Goal: Ask a question: Seek information or help from site administrators or community

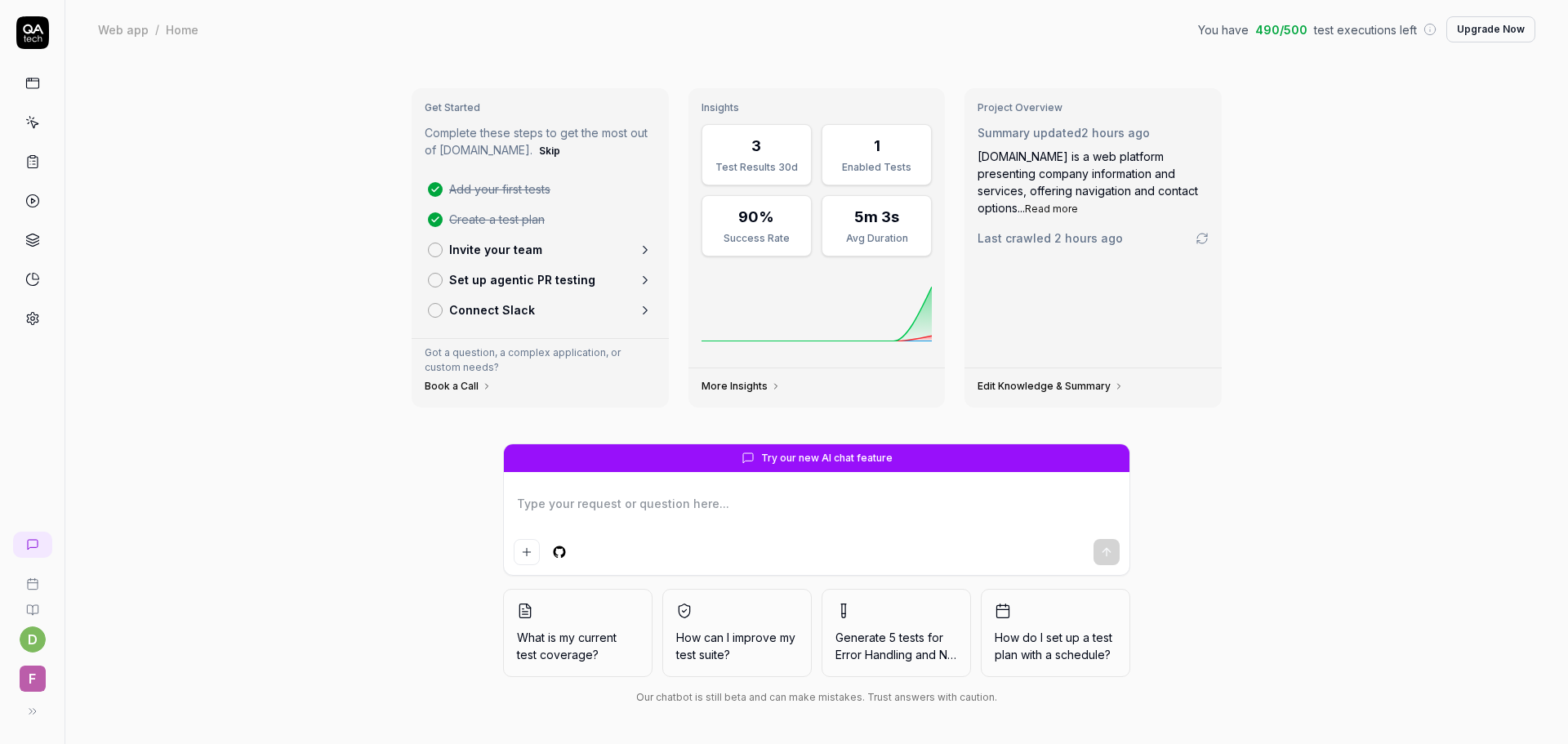
click at [251, 258] on div "Get Started Complete these steps to get the most out of QA.tech. Skip Add your …" at bounding box center [816, 401] width 1503 height 685
type textarea "*"
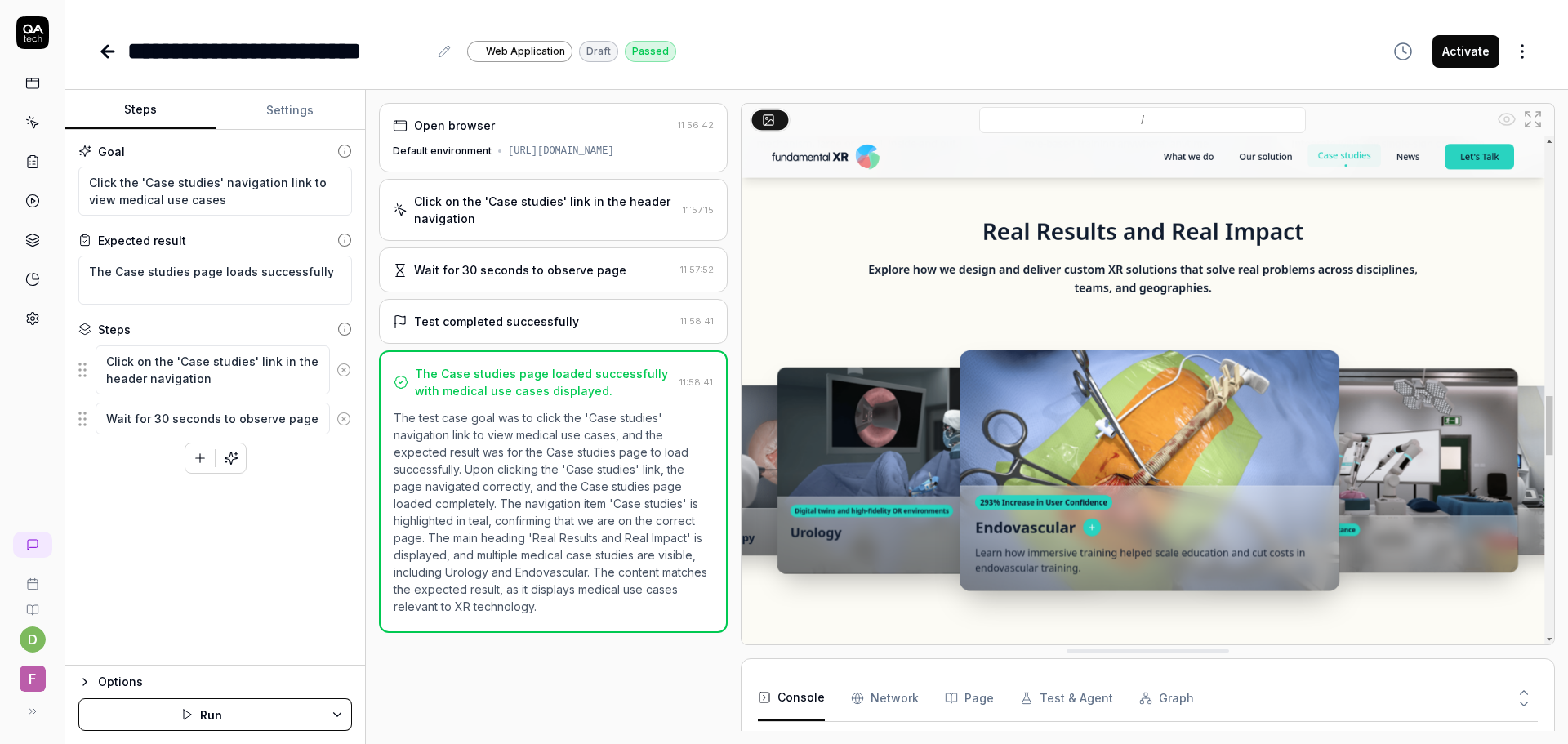
scroll to position [3302, 0]
click at [27, 121] on icon at bounding box center [33, 122] width 15 height 15
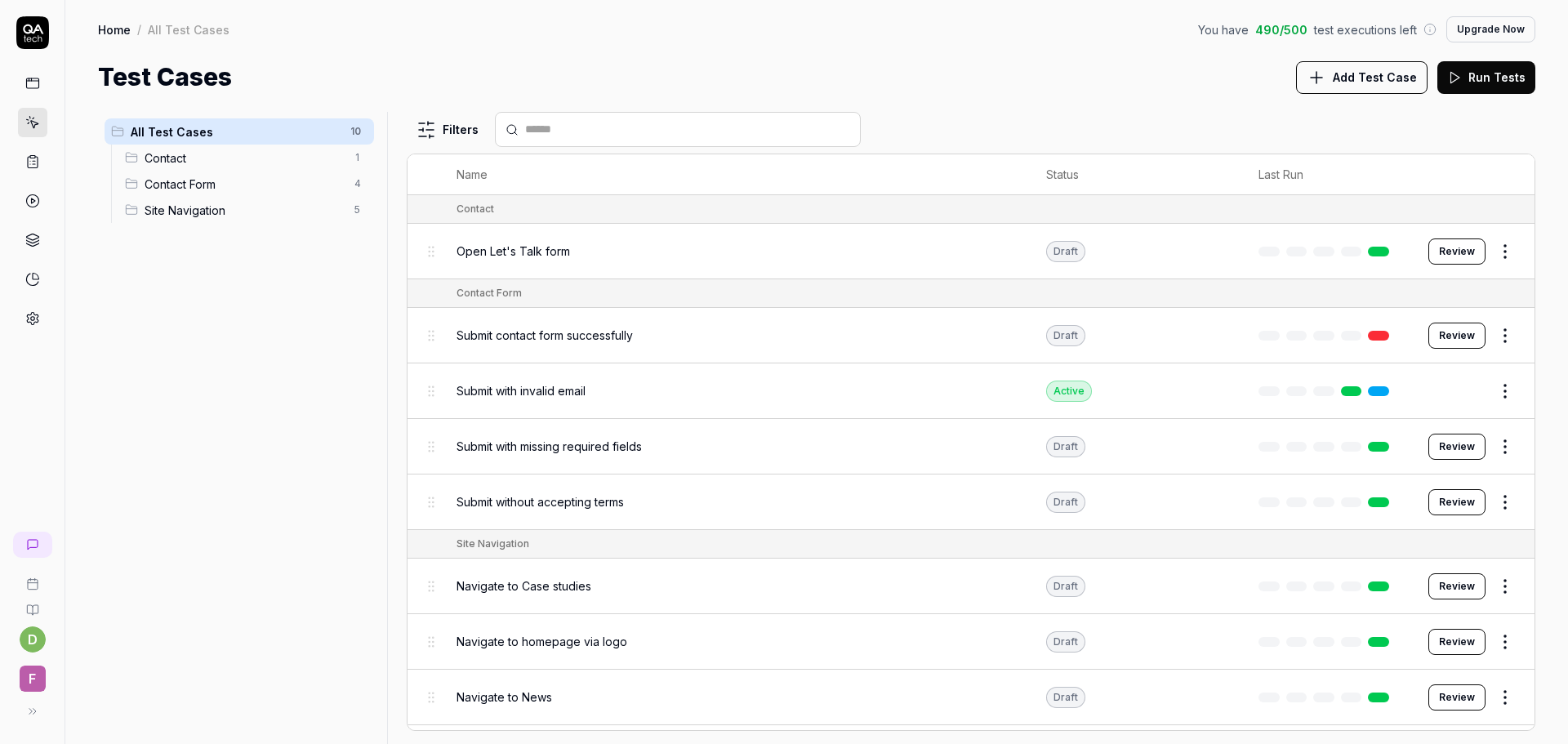
click at [33, 80] on icon at bounding box center [33, 83] width 15 height 15
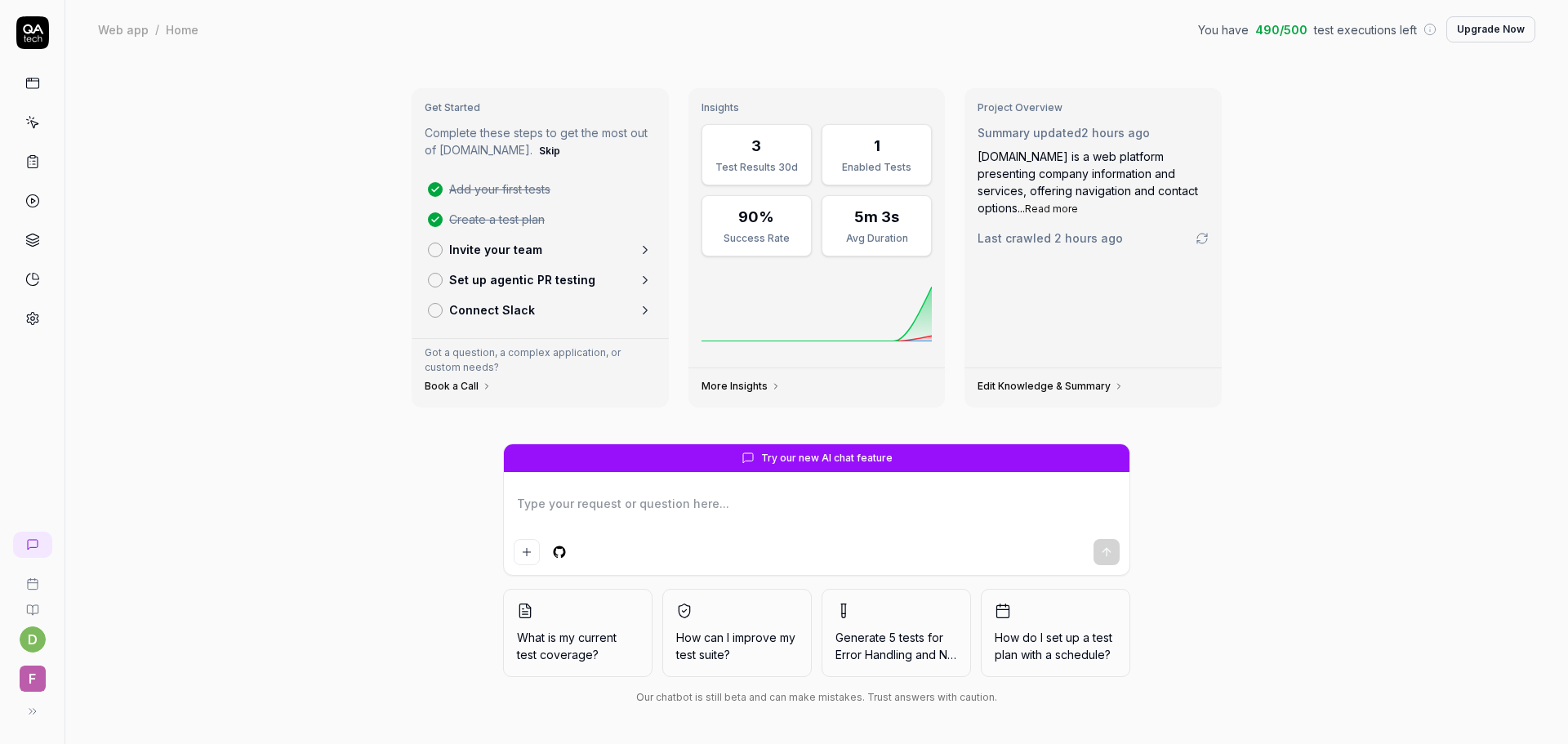
click at [667, 498] on textarea at bounding box center [817, 512] width 606 height 41
type textarea "*"
type textarea "What functionality should I test?"
type textarea "*"
type textarea "What functionality should I test"
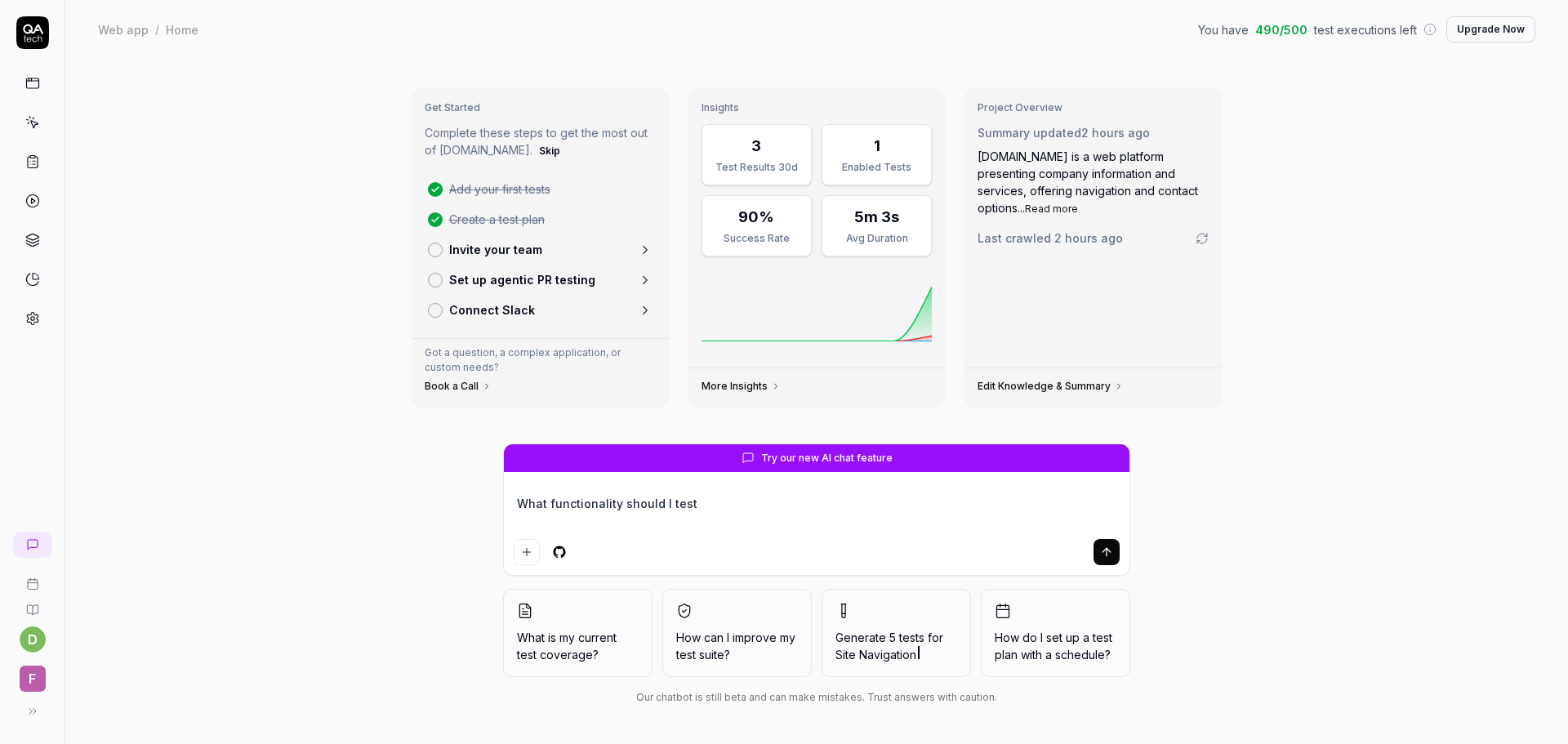
type textarea "*"
type textarea "What functionality should I test"
type textarea "*"
type textarea "What functionality should I test o"
type textarea "*"
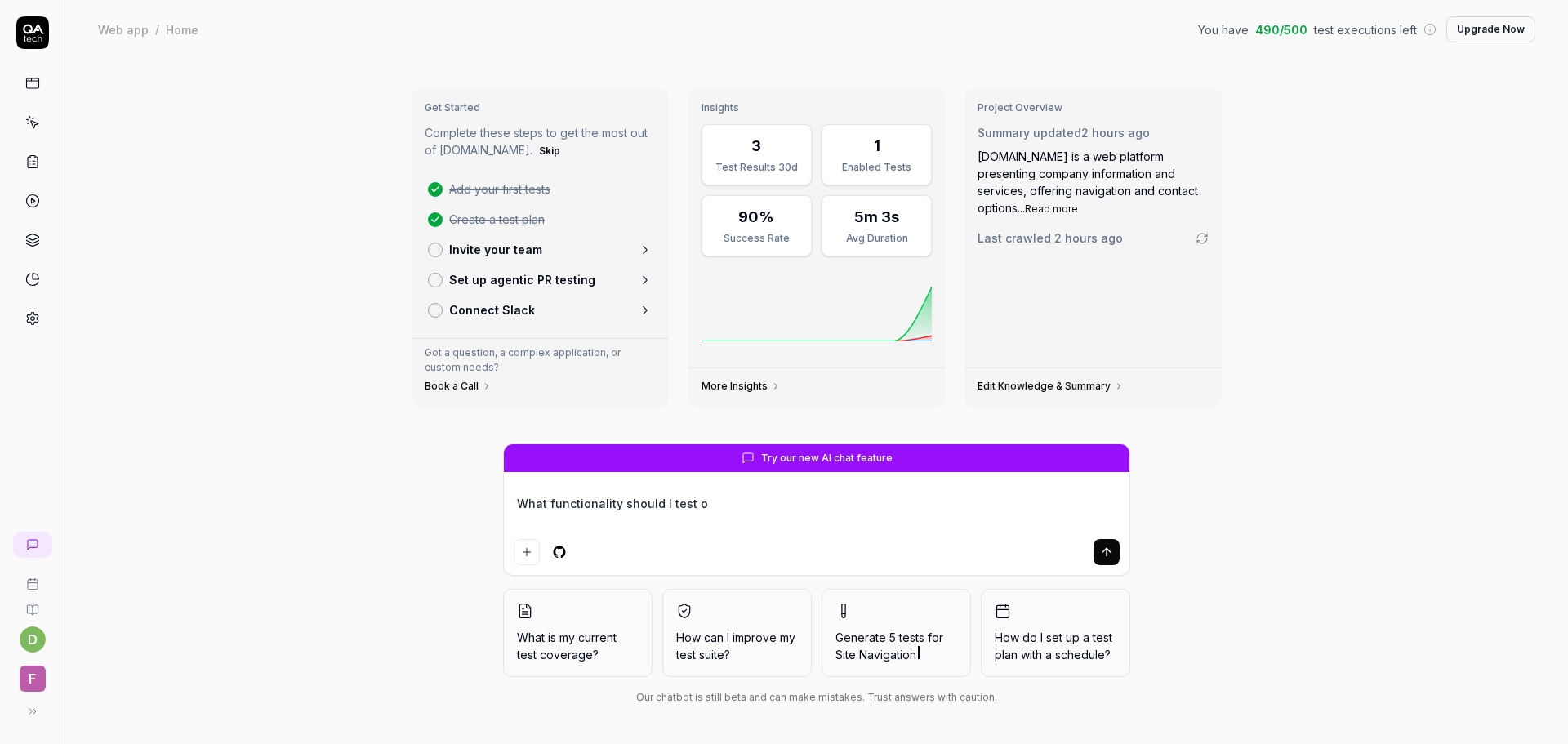
type textarea "What functionality should I test on"
type textarea "*"
type textarea "What functionality should I test on"
type textarea "*"
type textarea "What functionality should I test on t"
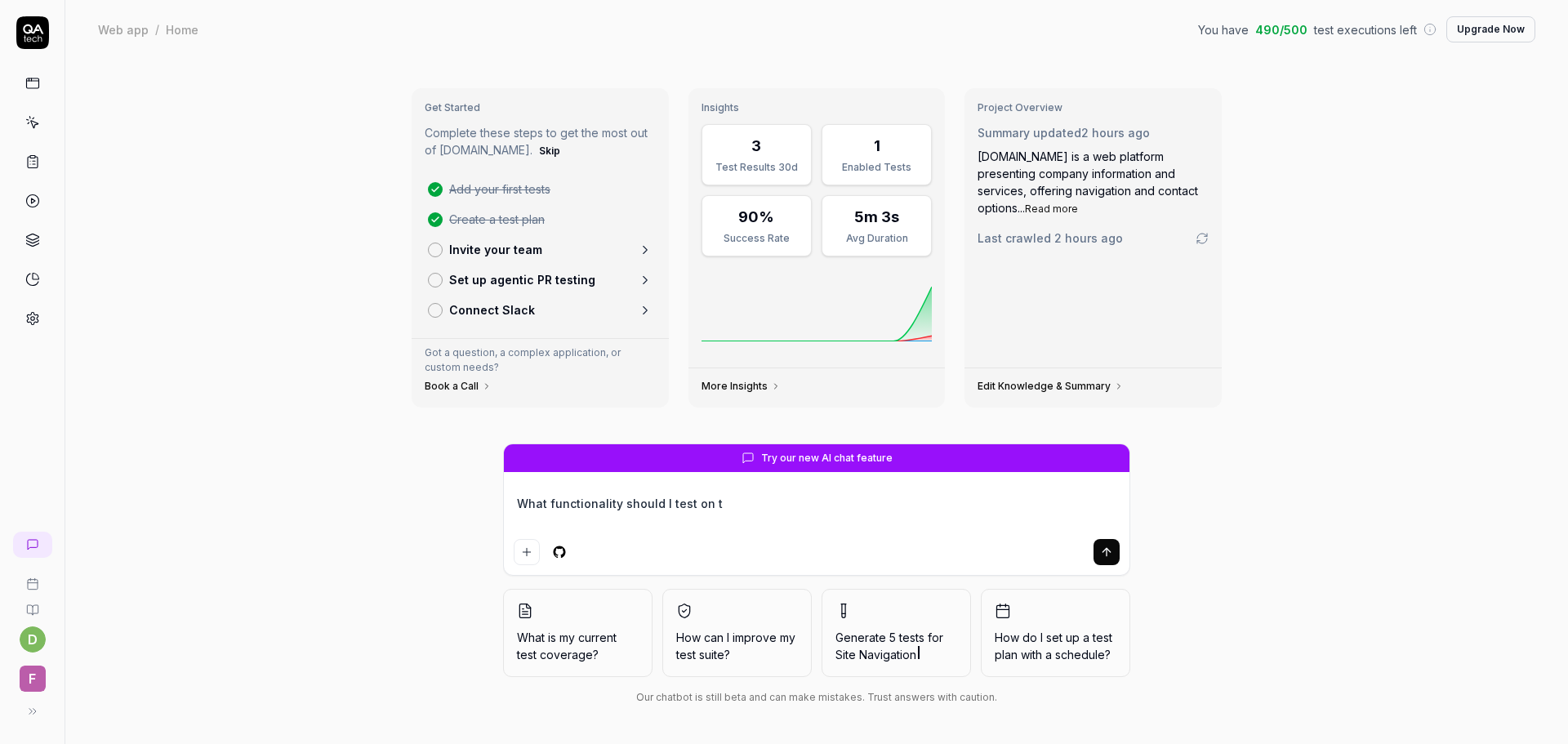
type textarea "*"
type textarea "What functionality should I test on th"
type textarea "*"
type textarea "What functionality should I test on thi"
type textarea "*"
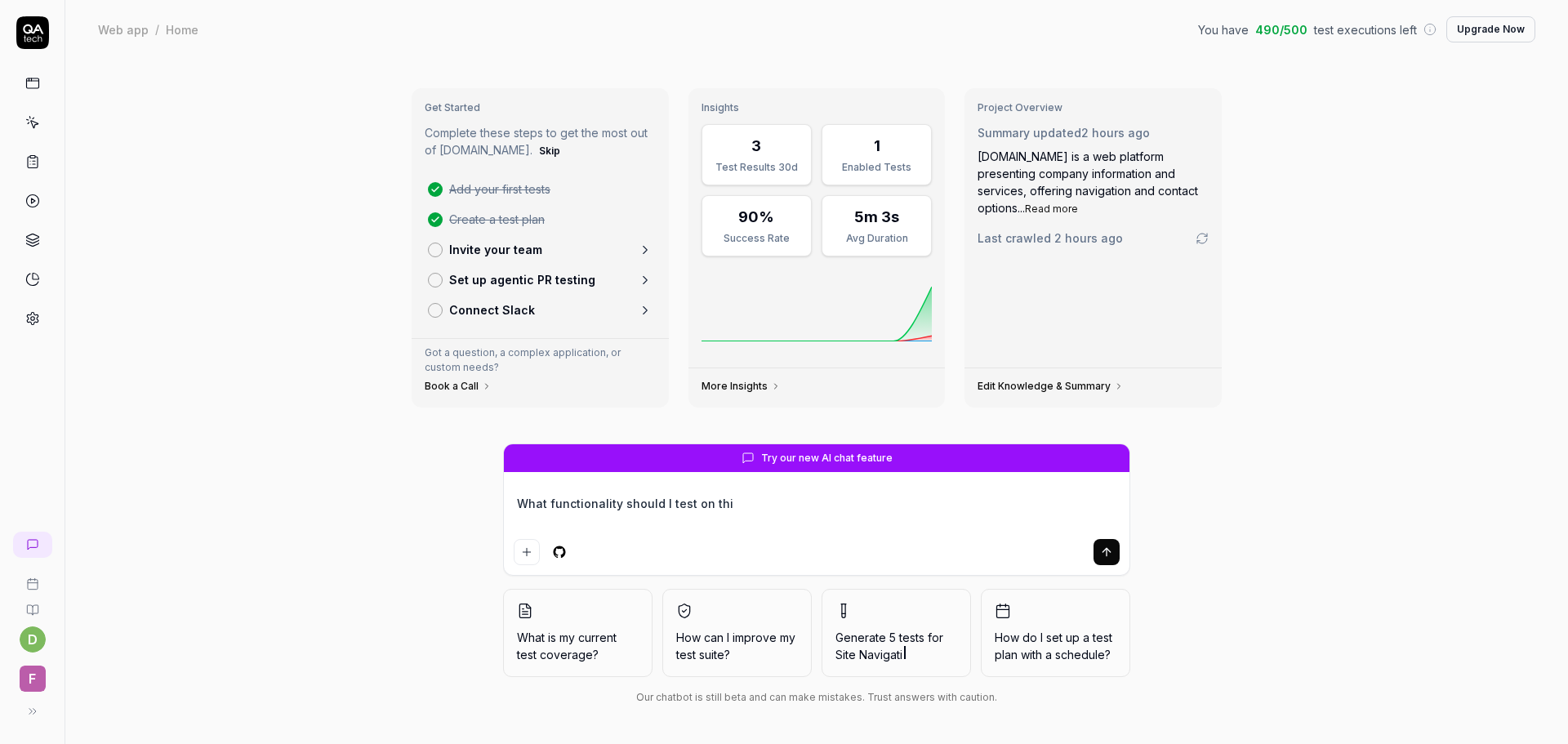
type textarea "What functionality should I test on this"
type textarea "*"
type textarea "What functionality should I test on this"
type textarea "*"
type textarea "What functionality should I test on this w"
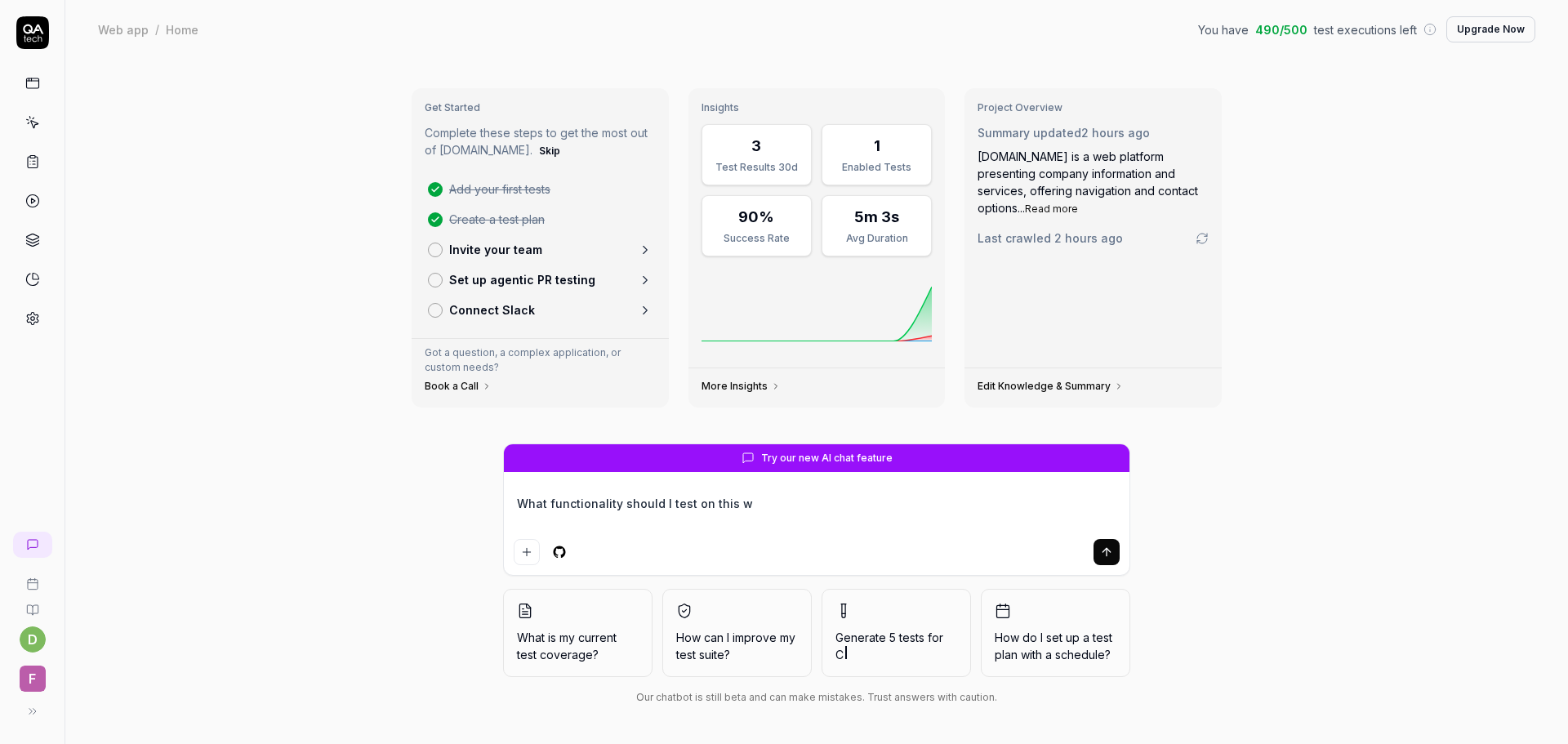
type textarea "*"
type textarea "What functionality should I test on this we"
type textarea "*"
type textarea "What functionality should I test on this web"
type textarea "*"
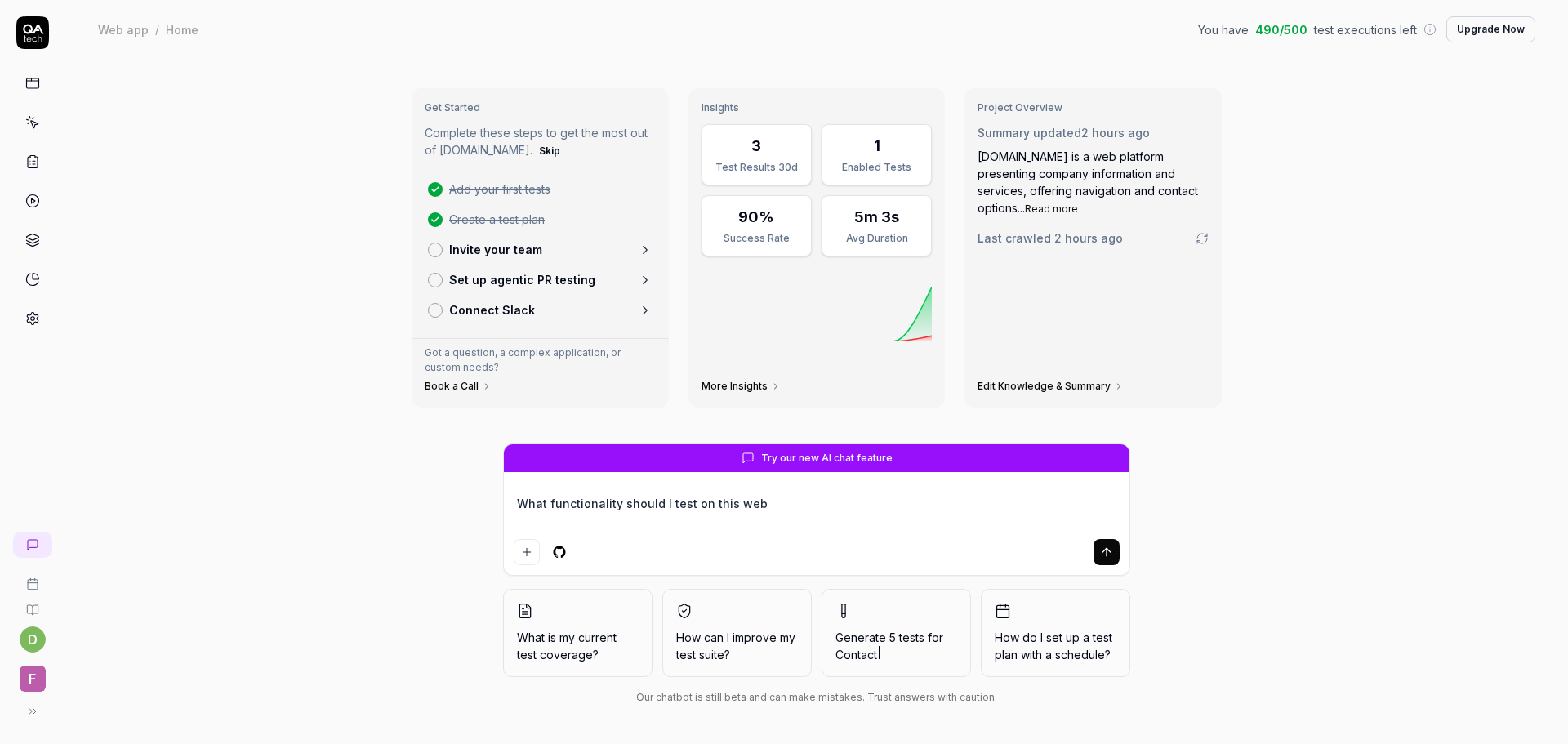
type textarea "What functionality should I test on this webs"
type textarea "*"
type textarea "What functionality should I test on this websi"
type textarea "*"
type textarea "What functionality should I test on this websit"
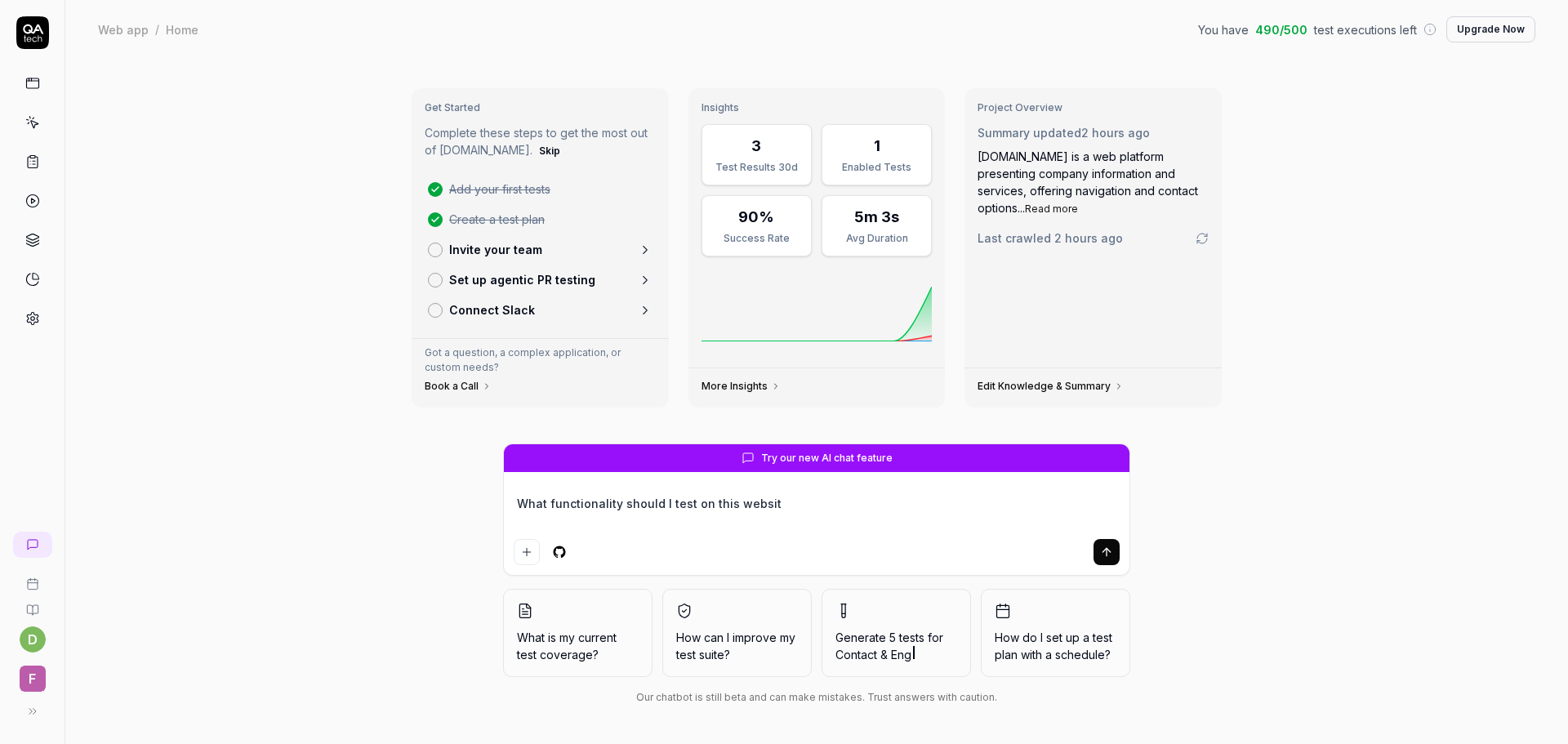
type textarea "*"
type textarea "What functionality should I test on this website"
type textarea "*"
type textarea "What functionality should I test on this website"
type textarea "*"
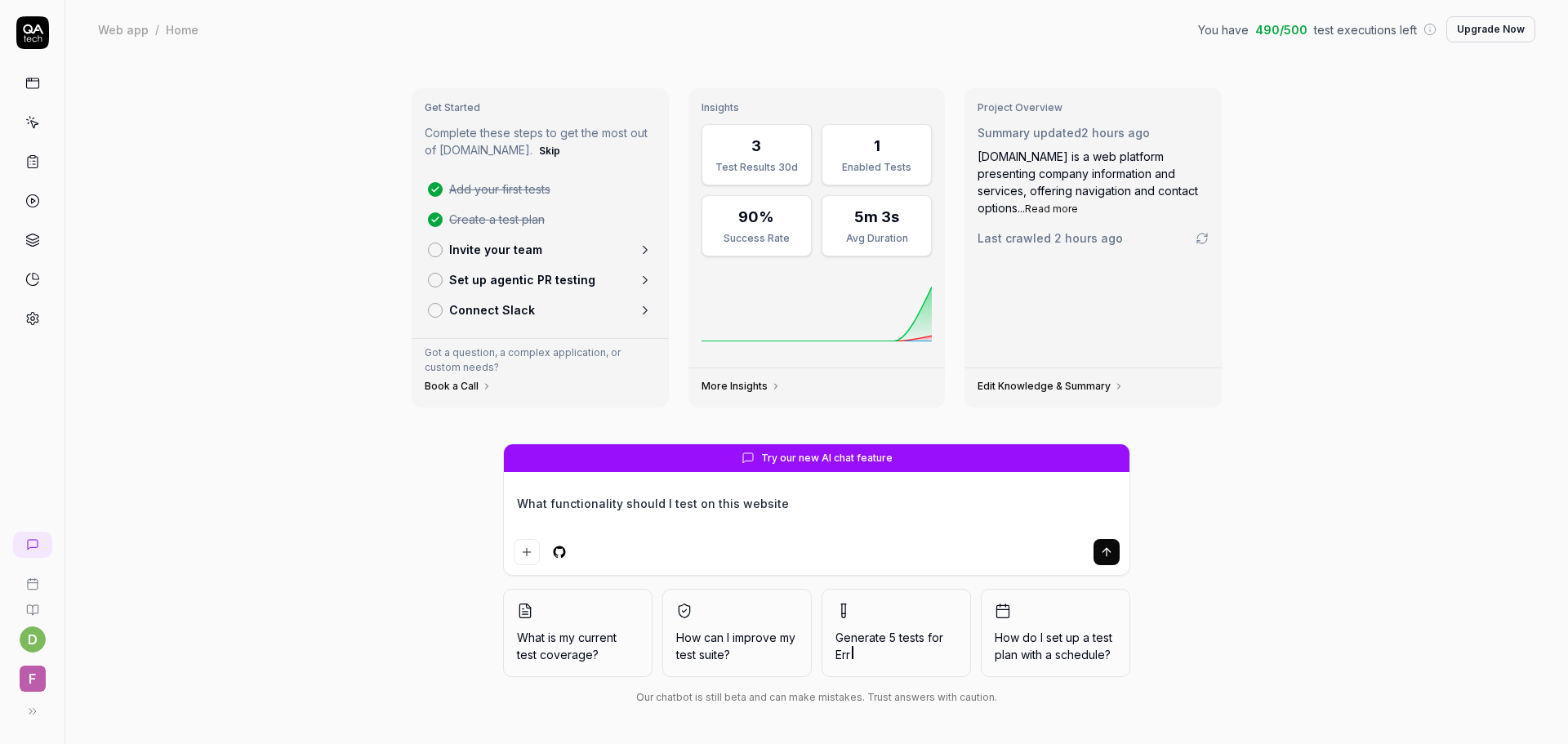
type textarea "What functionality should I test on this website [URL][DOMAIN_NAME]"
type textarea "*"
type textarea "What functionality should I test on this website [URL][DOMAIN_NAME]"
click at [1104, 545] on button "submit" at bounding box center [1107, 552] width 27 height 27
type textarea "*"
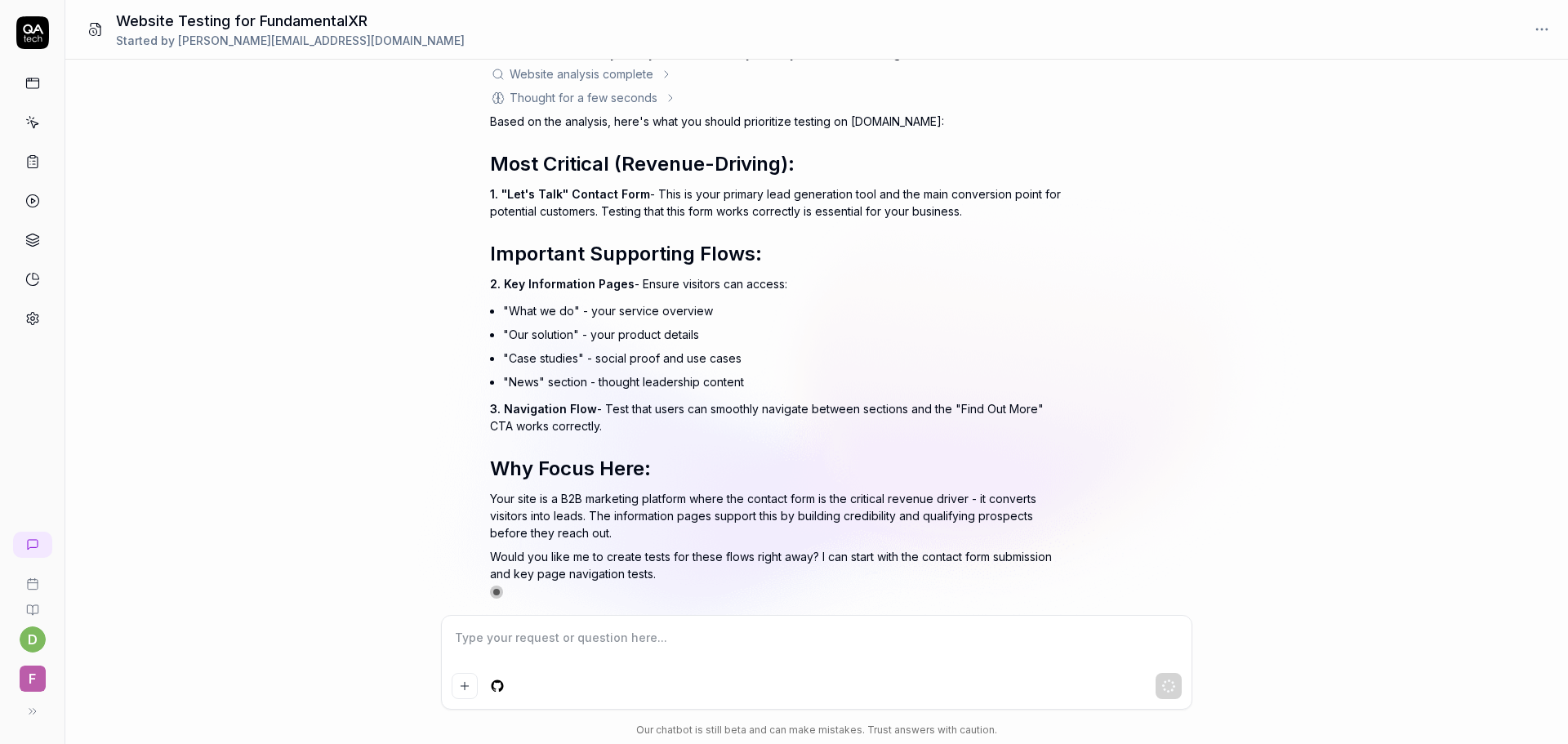
scroll to position [208, 0]
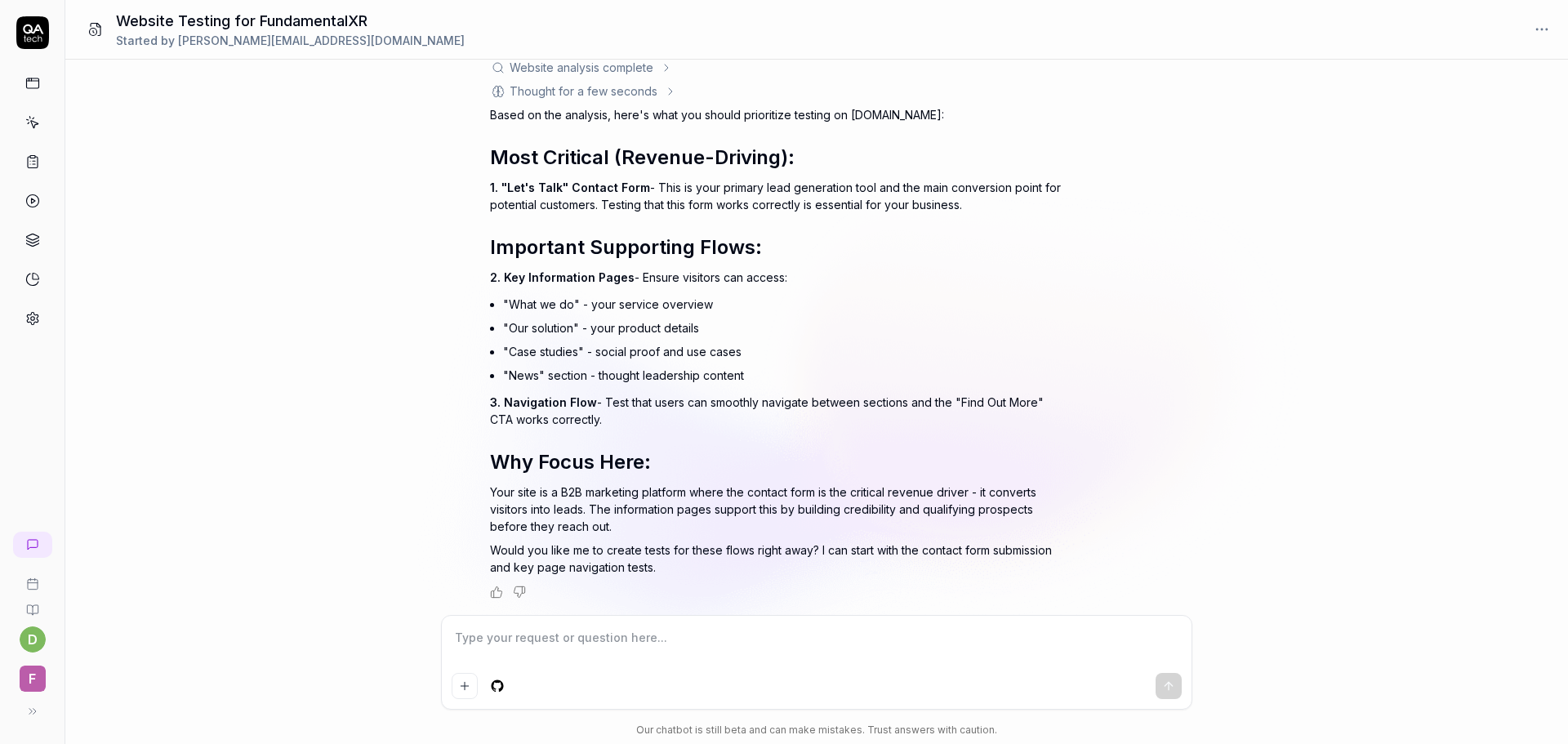
click at [1521, 451] on div "What functionality should I test on this website https://www.fundamentalxr.com/…" at bounding box center [816, 337] width 1503 height 555
click at [1257, 140] on div "What functionality should I test on this website https://www.fundamentalxr.com/…" at bounding box center [816, 337] width 1503 height 555
click at [581, 626] on textarea at bounding box center [817, 646] width 731 height 41
type textarea "*"
type textarea "p"
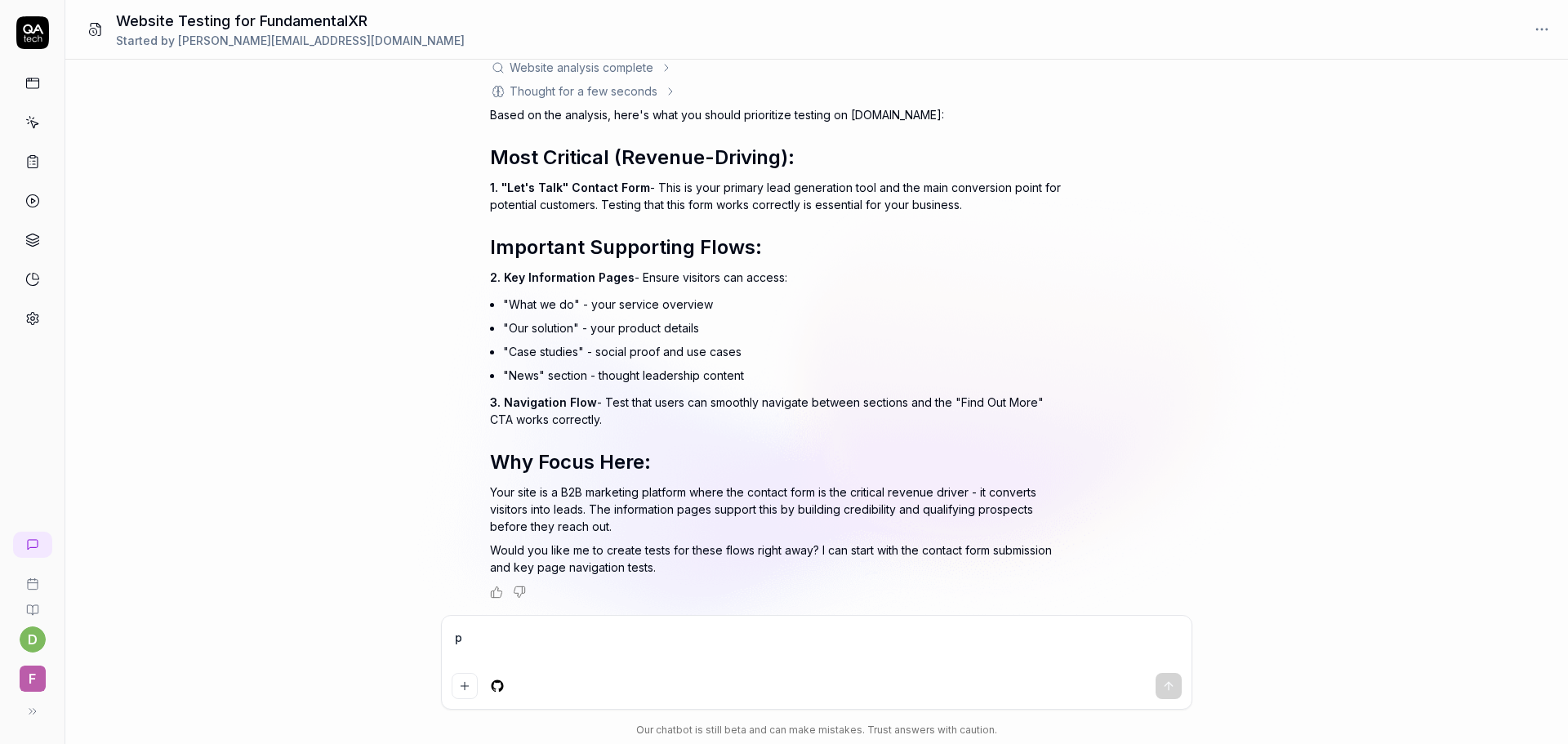
type textarea "*"
type textarea "ple"
type textarea "*"
type textarea "pleas"
type textarea "*"
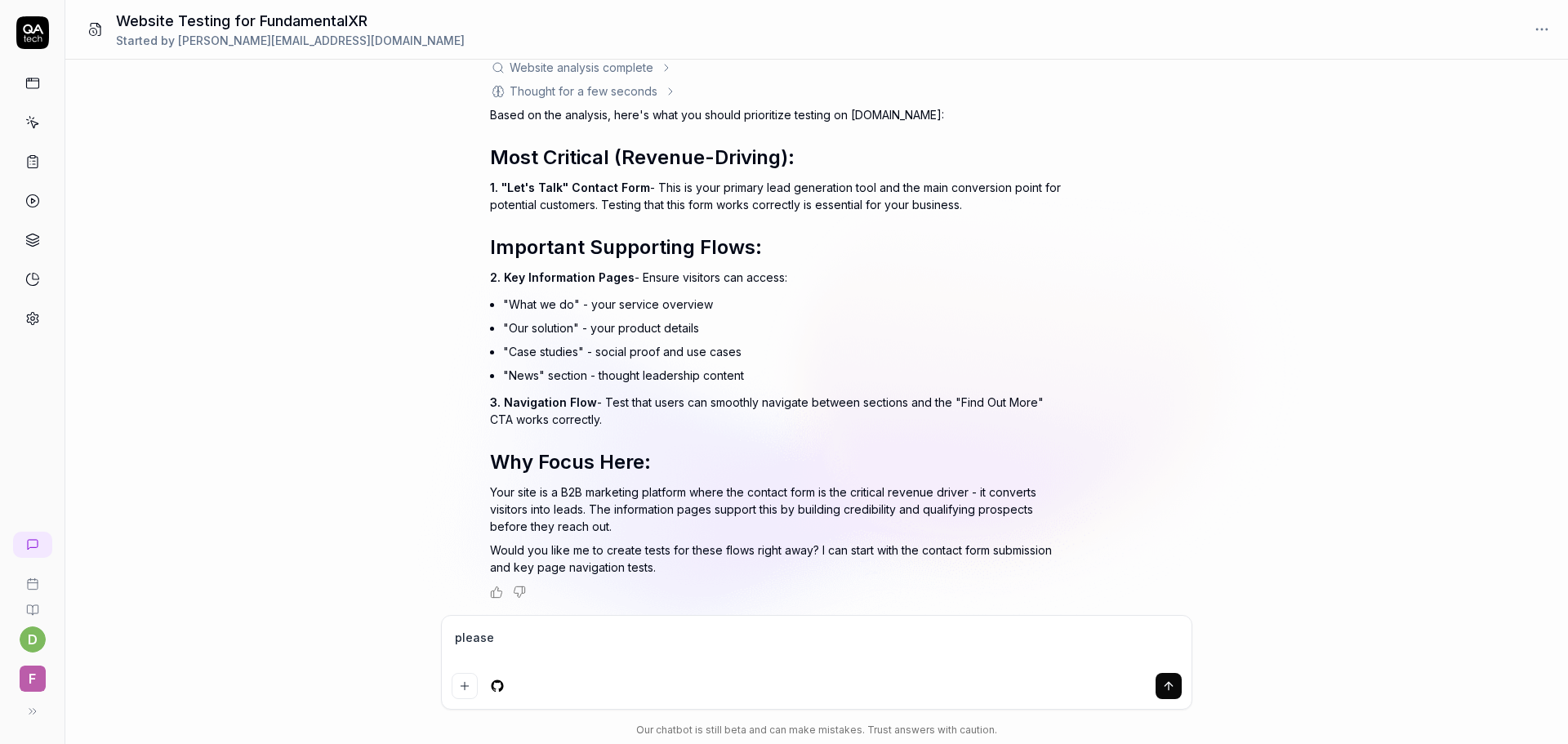
type textarea "please"
type textarea "*"
type textarea "please c"
type textarea "*"
type textarea "please cr"
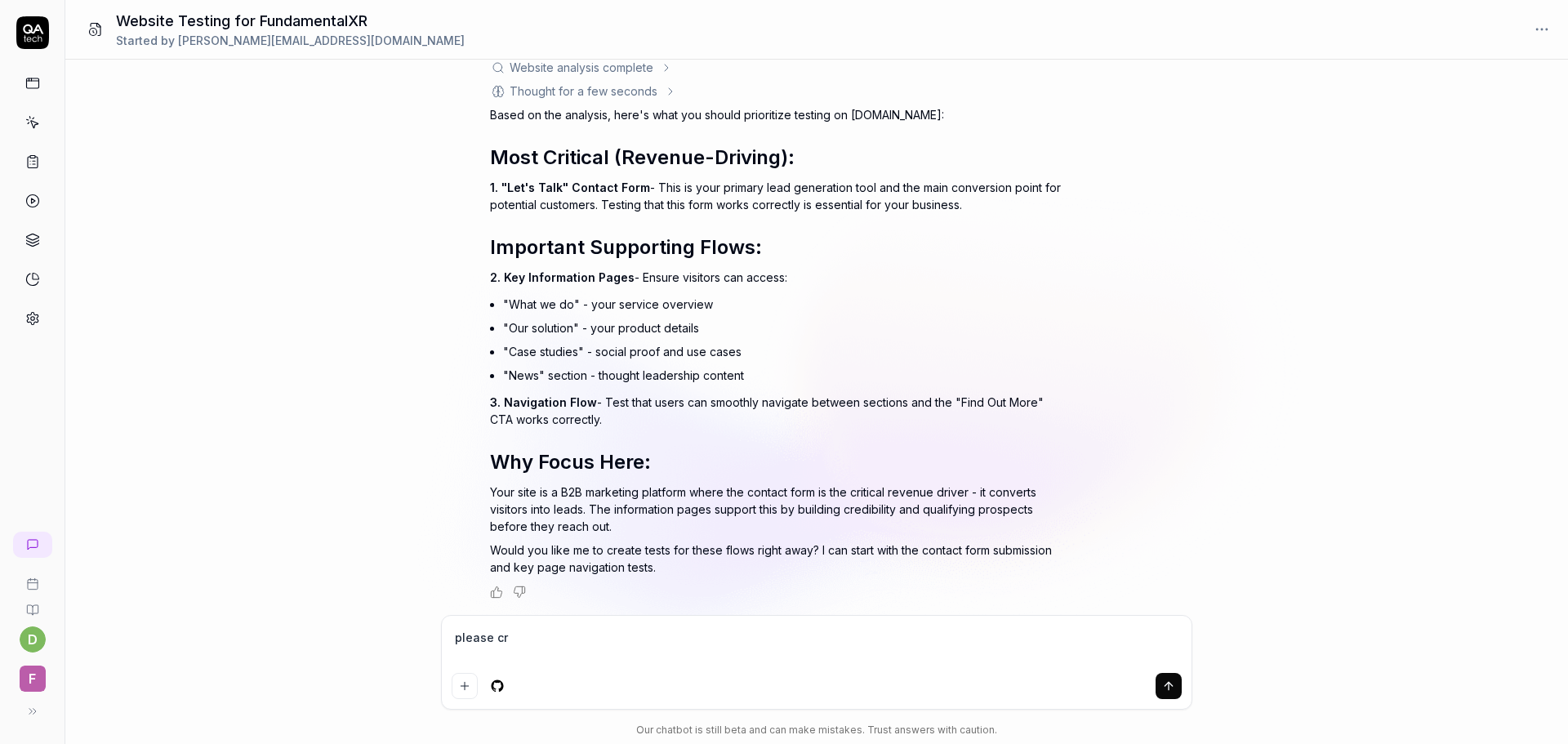
type textarea "*"
type textarea "please cre"
type textarea "*"
type textarea "please crea"
type textarea "*"
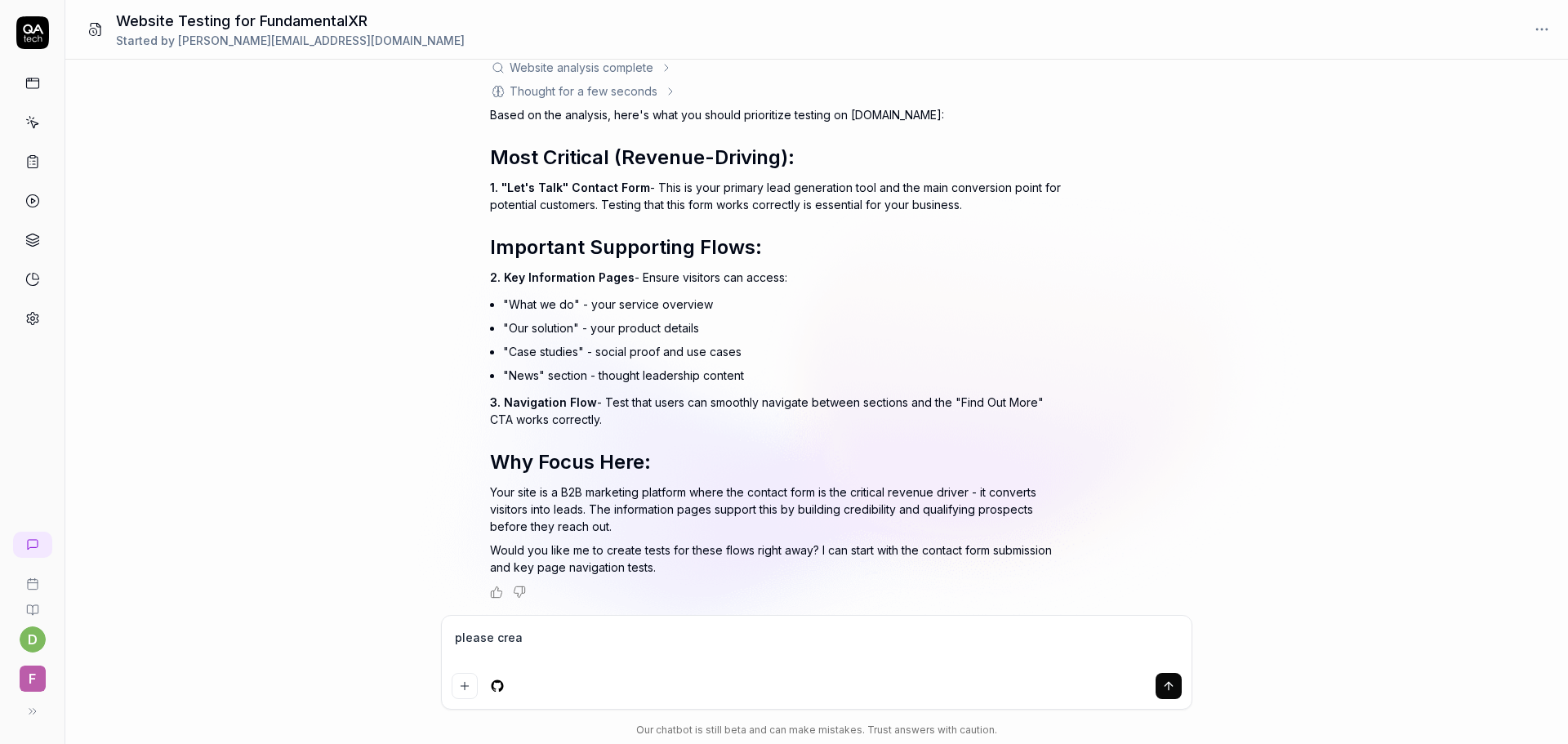
type textarea "please creat"
type textarea "*"
type textarea "please create"
type textarea "*"
type textarea "please create"
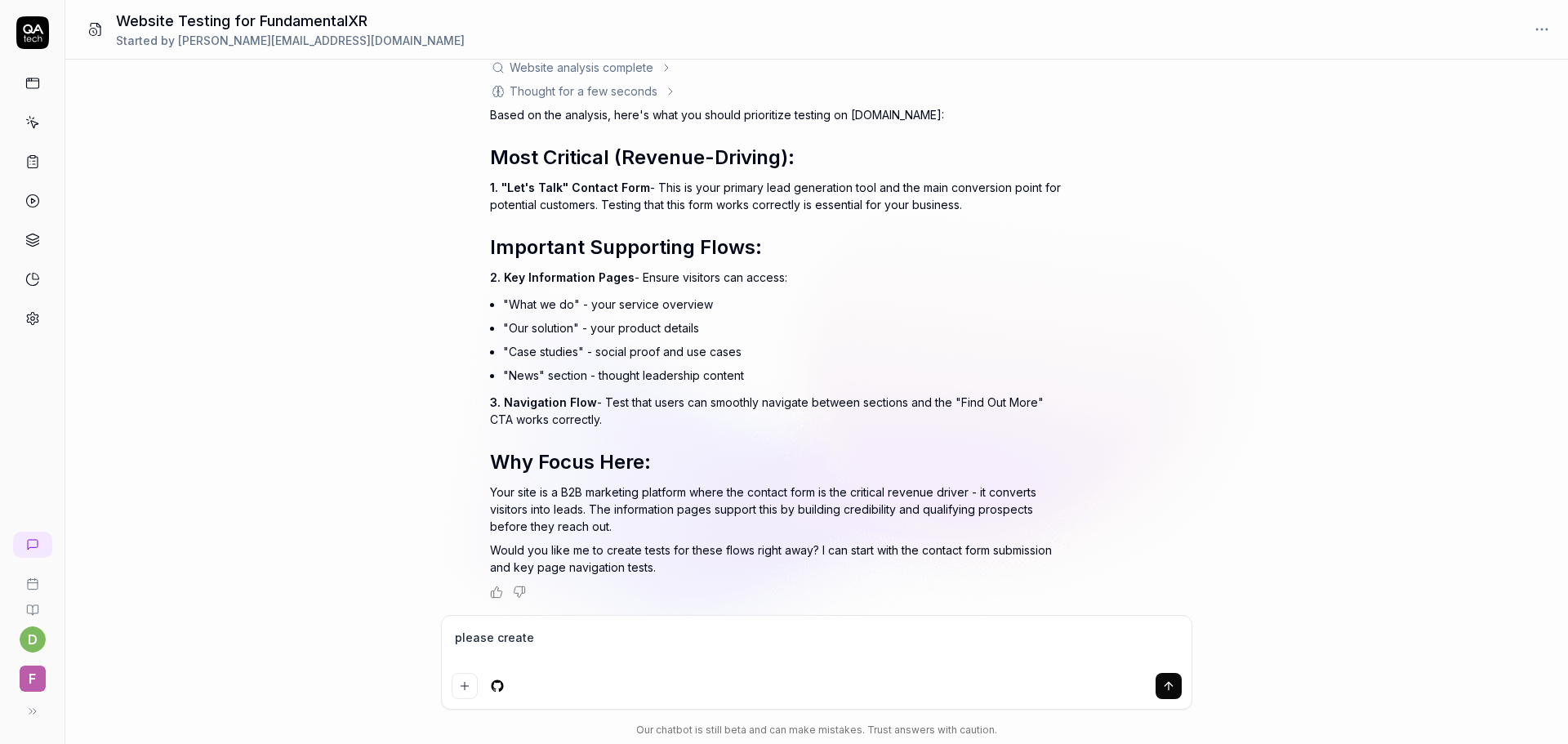
type textarea "*"
type textarea "please create t"
type textarea "*"
type textarea "please create te"
type textarea "*"
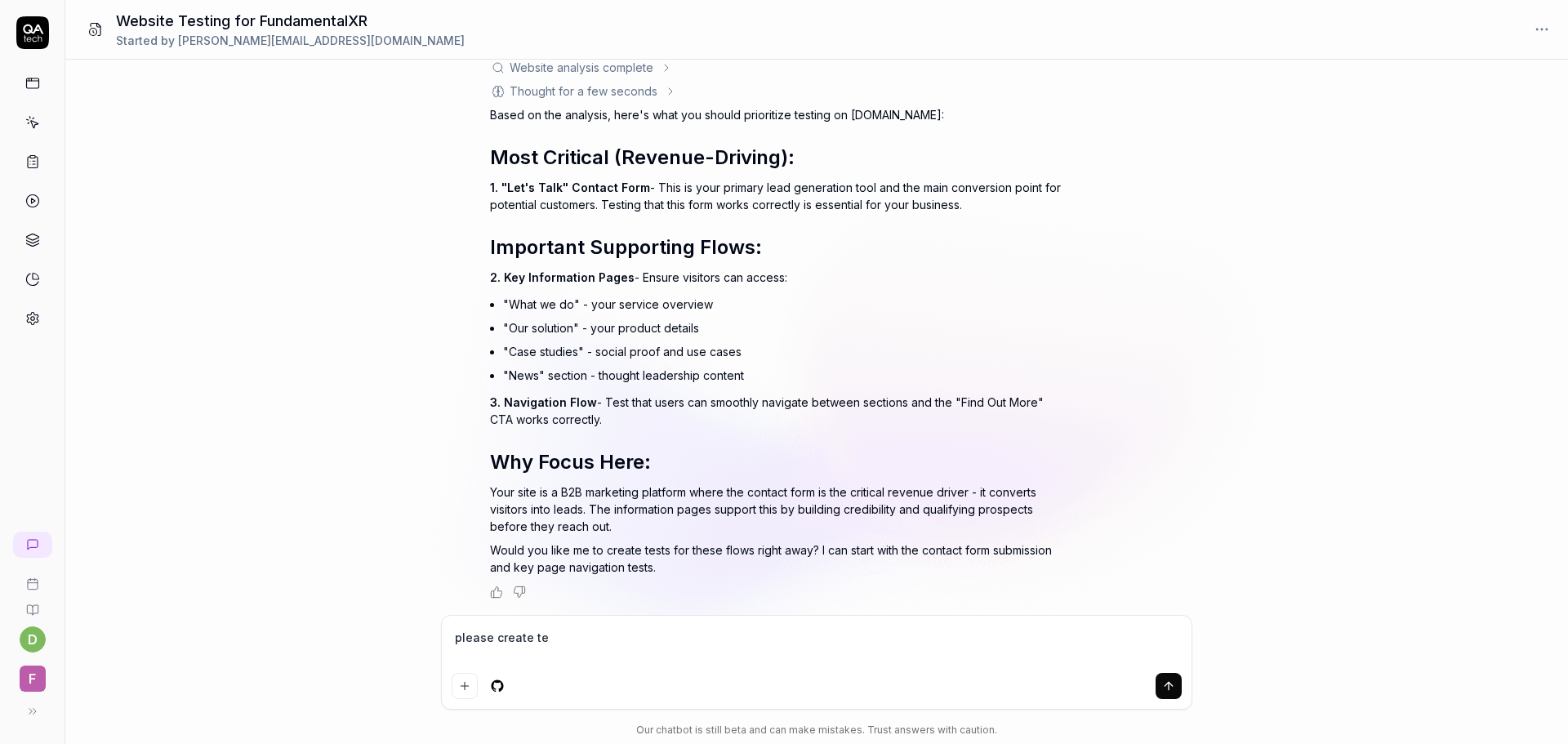
type textarea "please create tes"
type textarea "*"
type textarea "please create test"
type textarea "*"
type textarea "please create test"
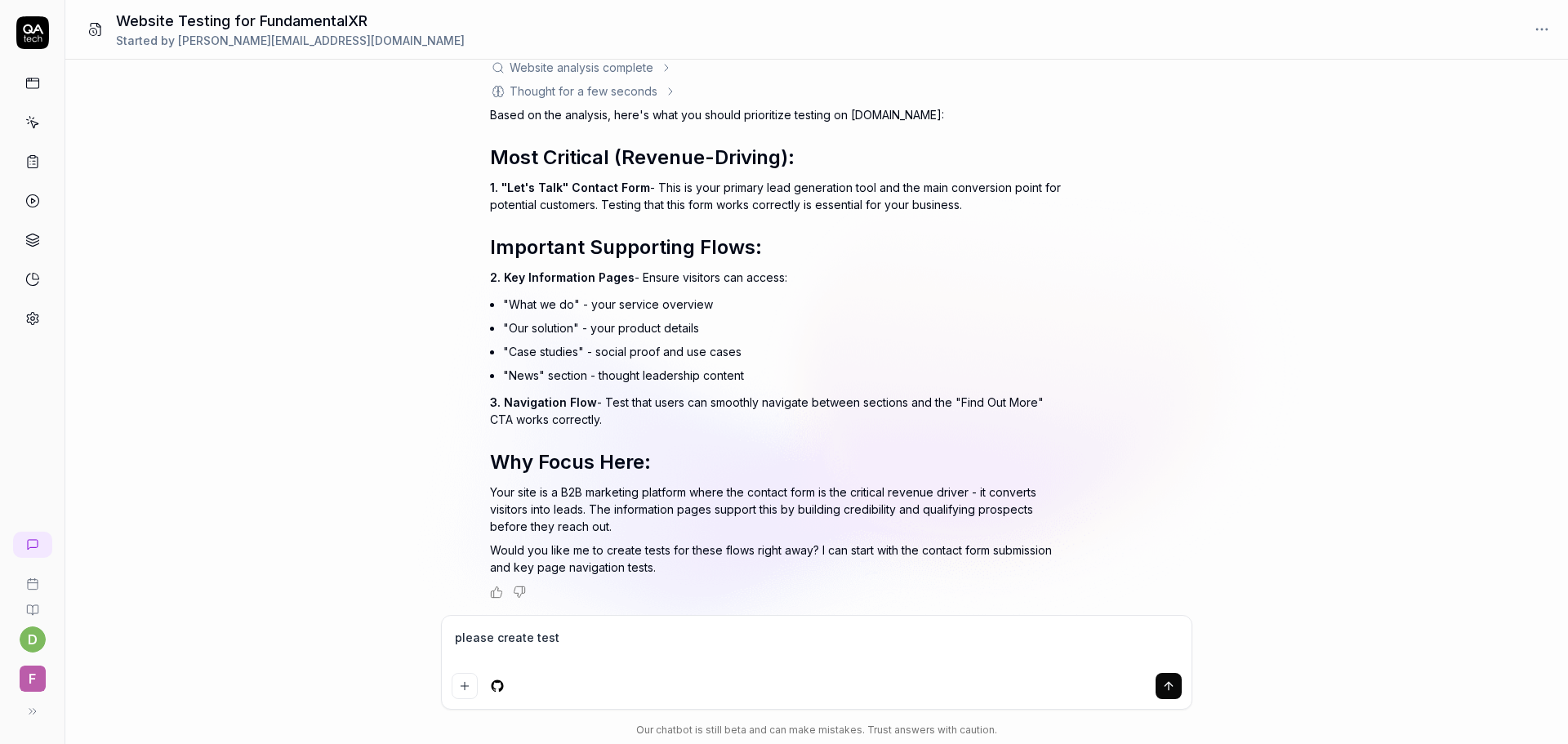
type textarea "*"
type textarea "please create test c"
type textarea "*"
type textarea "please create test ca"
type textarea "*"
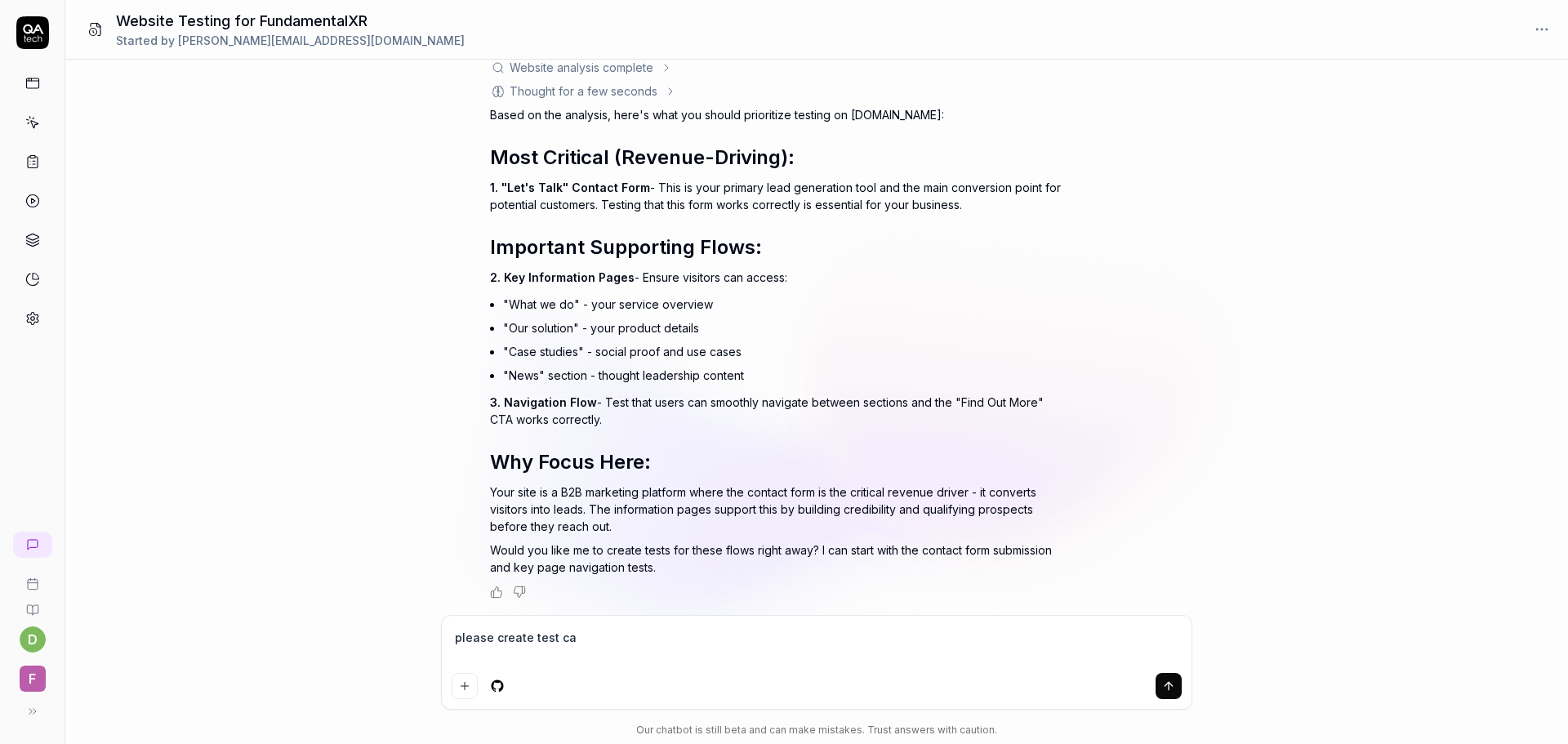
type textarea "please create test cas"
type textarea "*"
type textarea "please create test case"
type textarea "*"
type textarea "please create test cases"
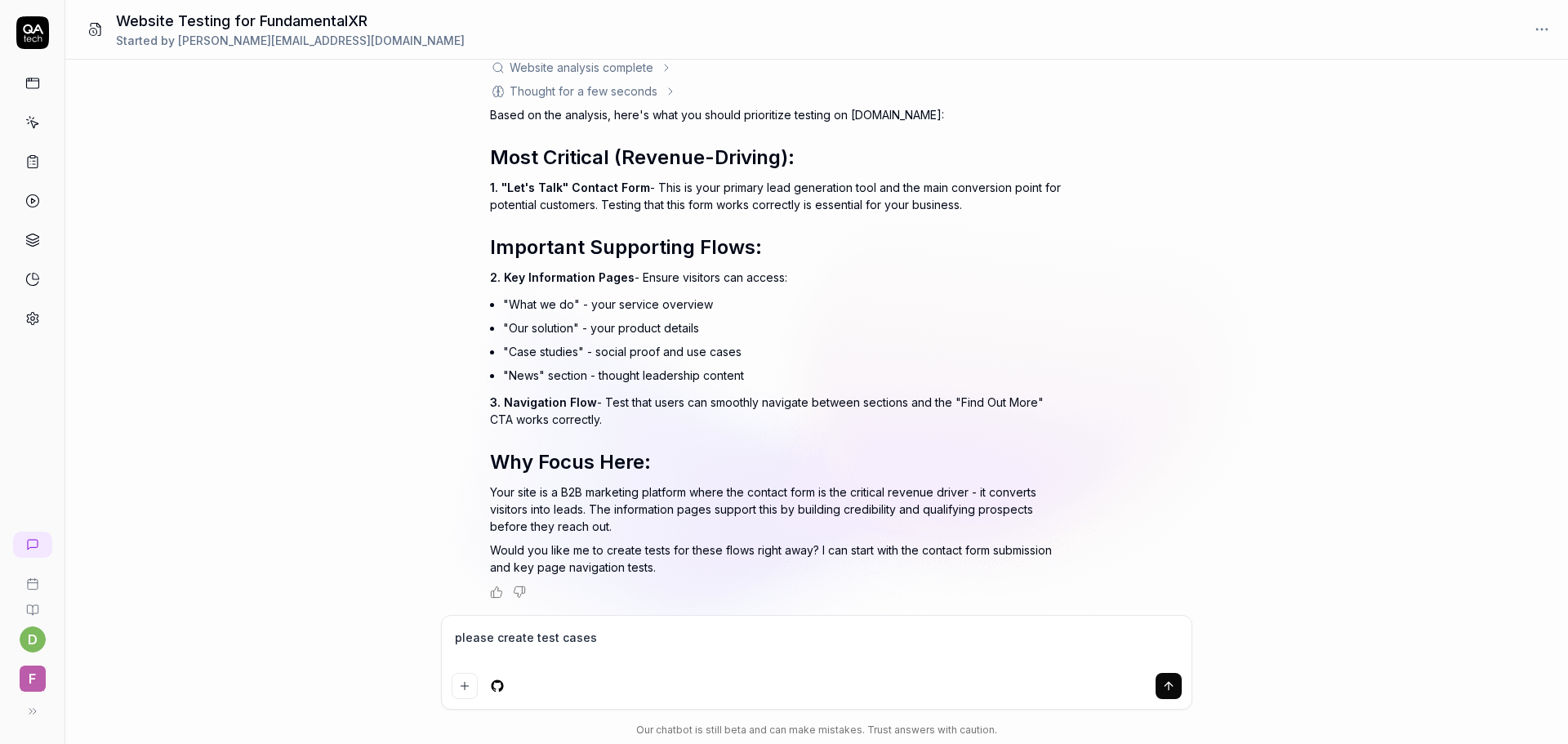
type textarea "*"
type textarea "please create test cases"
type textarea "*"
type textarea "please create test cases b"
type textarea "*"
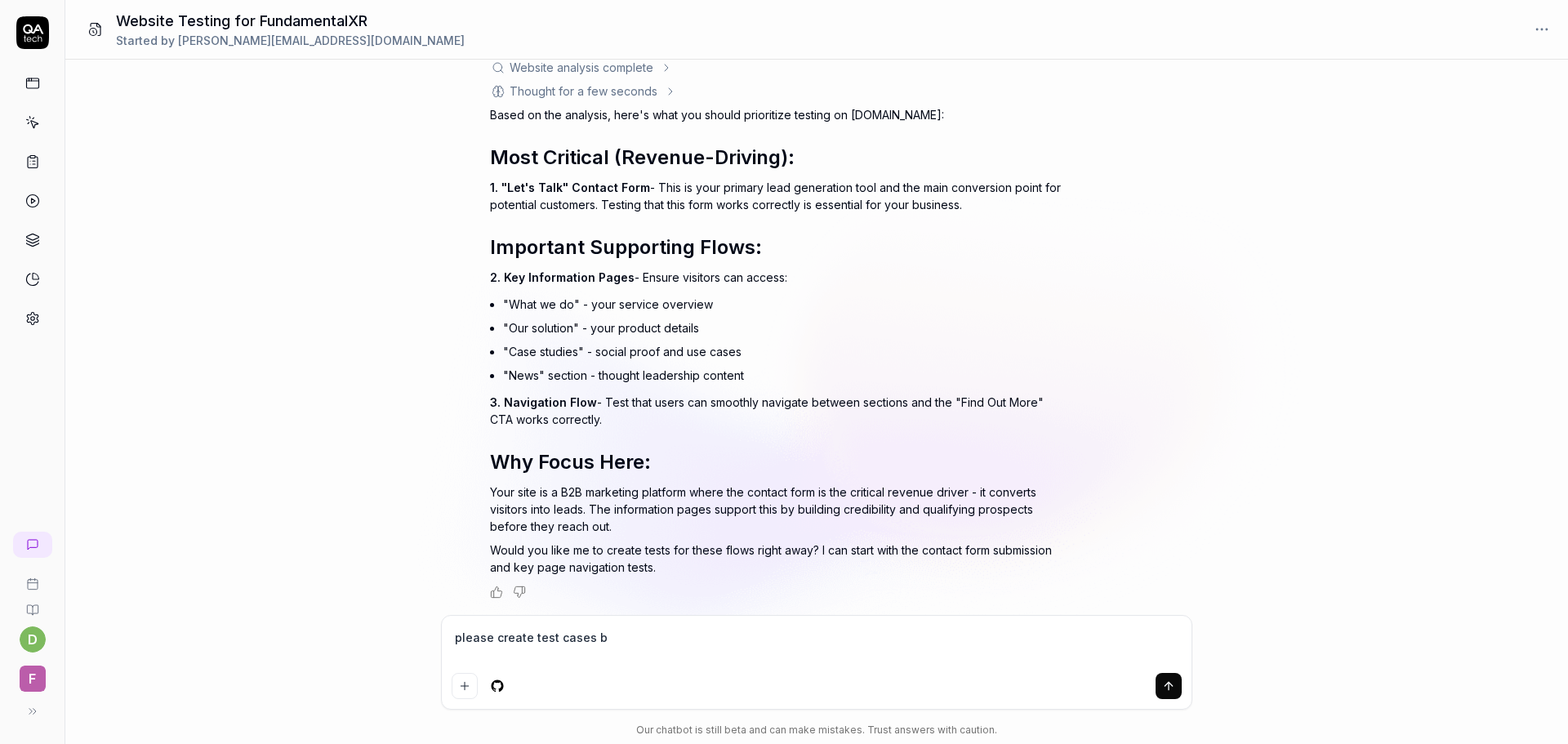
type textarea "please create test cases ba"
type textarea "*"
type textarea "please create test cases bas"
type textarea "*"
type textarea "please create test cases base"
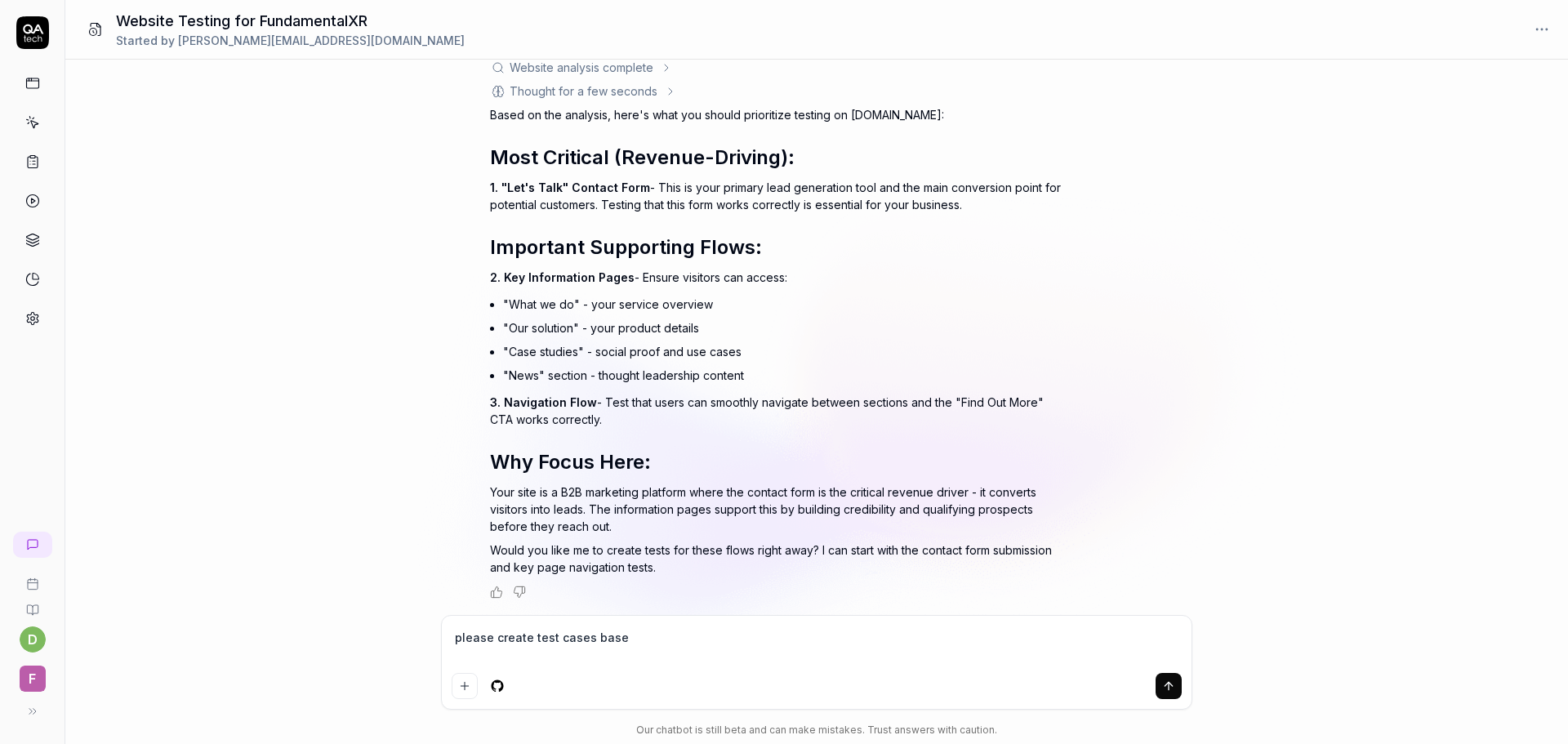
type textarea "*"
type textarea "please create test cases based"
type textarea "*"
type textarea "please create test cases based"
type textarea "*"
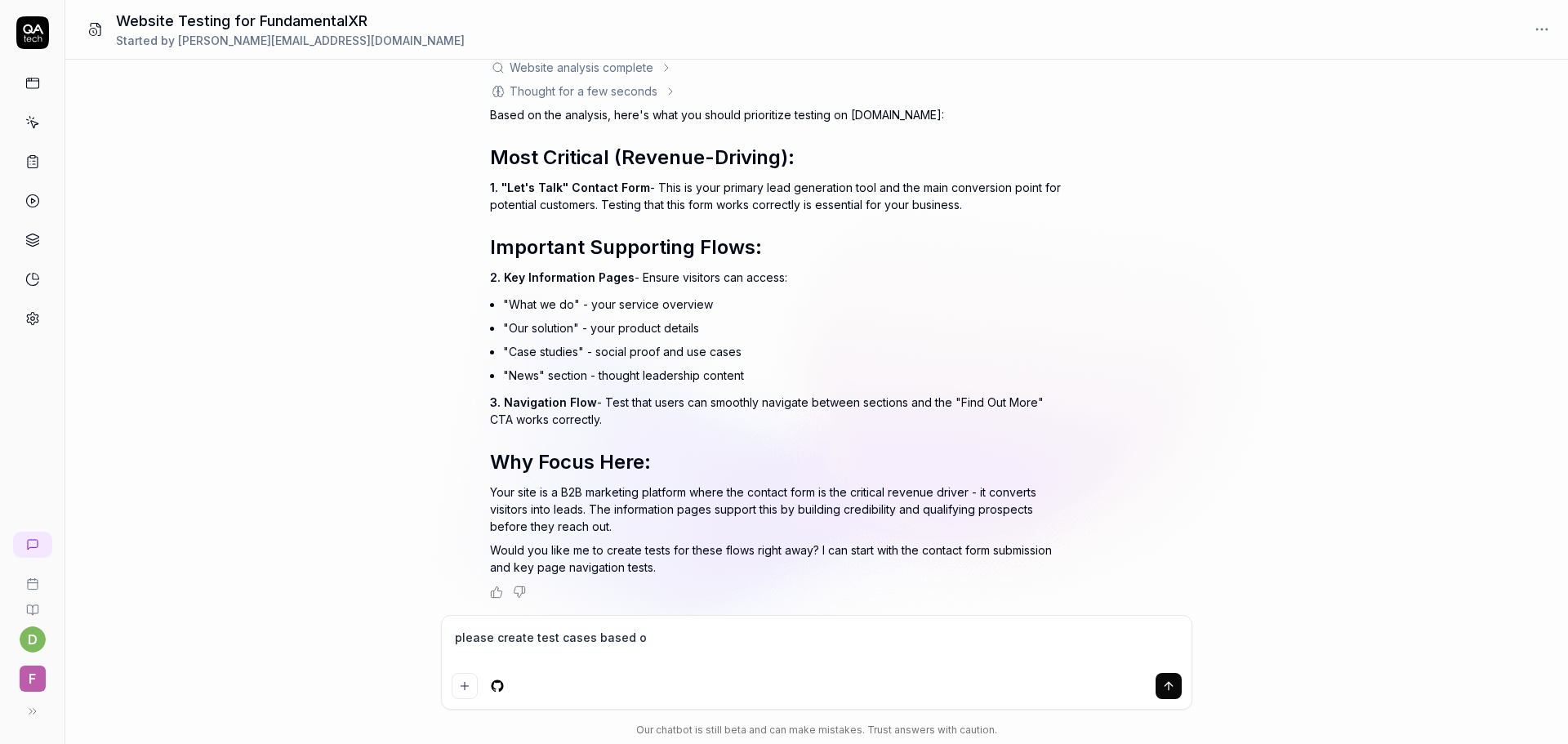
type textarea "please create test cases based of"
type textarea "*"
type textarea "please create test cases based of"
type textarea "*"
type textarea "please create test cases based of y"
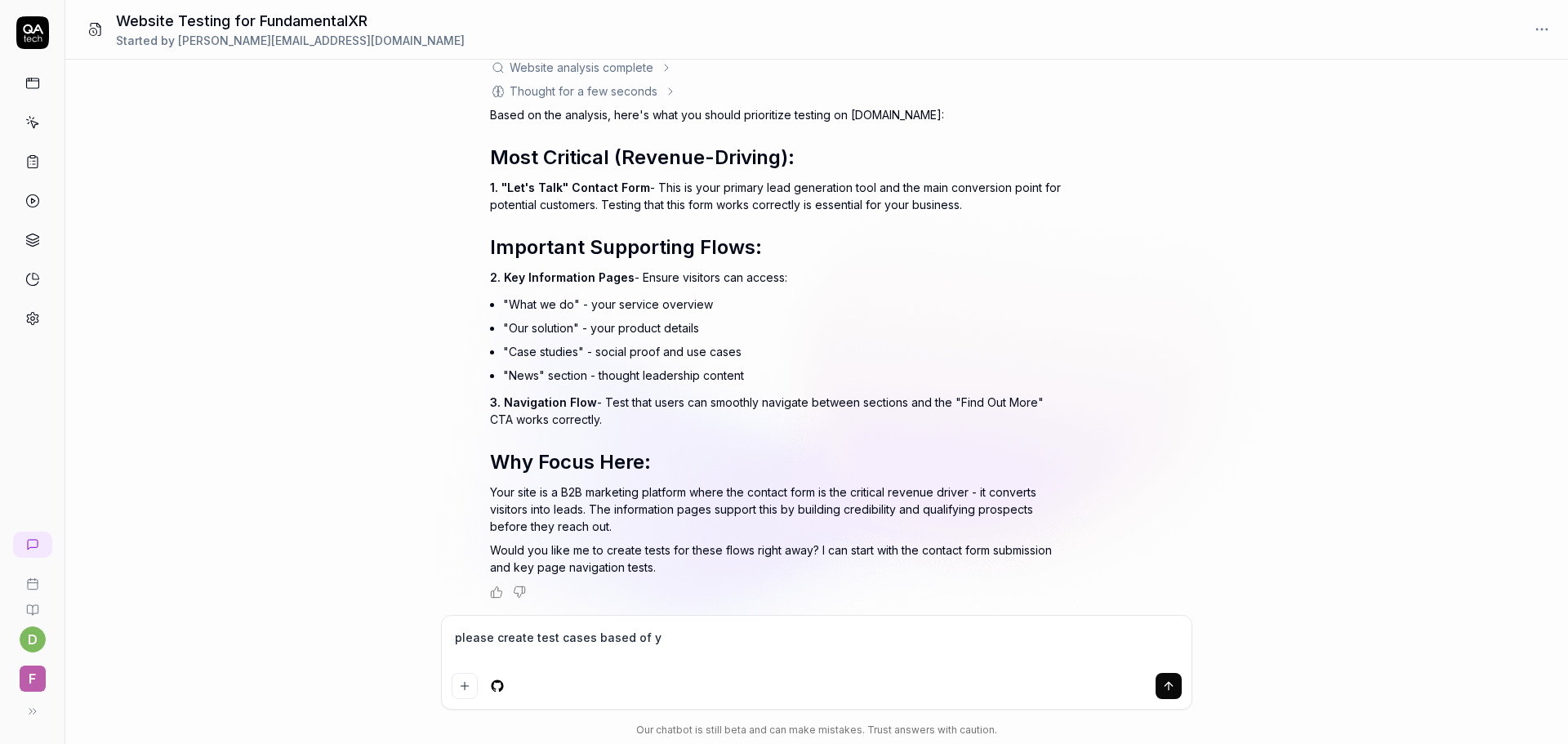
type textarea "*"
type textarea "please create test cases based of yo"
type textarea "*"
type textarea "please create test cases based of you"
type textarea "*"
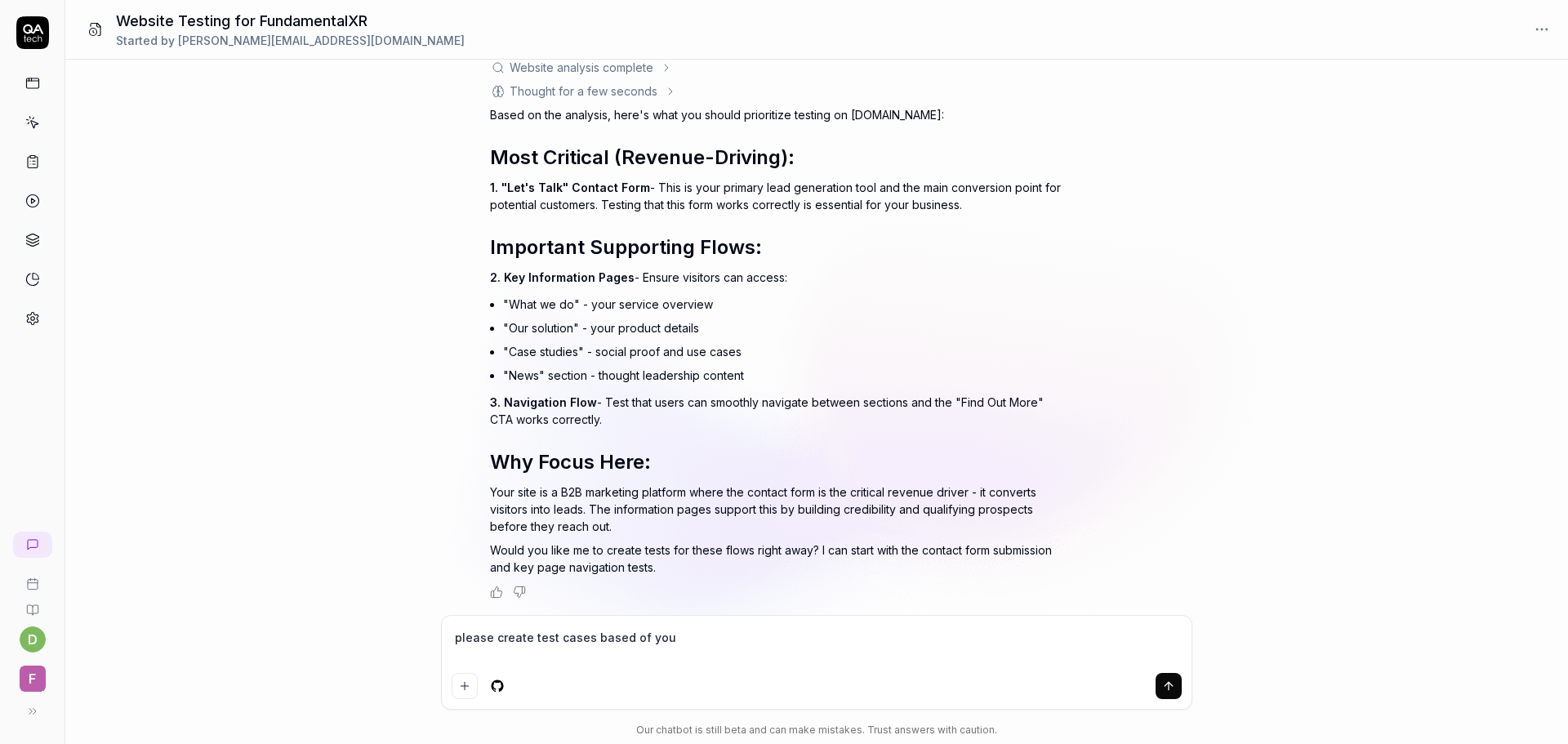
type textarea "please create test cases based of your"
type textarea "*"
type textarea "please create test cases based of your"
type textarea "*"
type textarea "please create test cases based of your f"
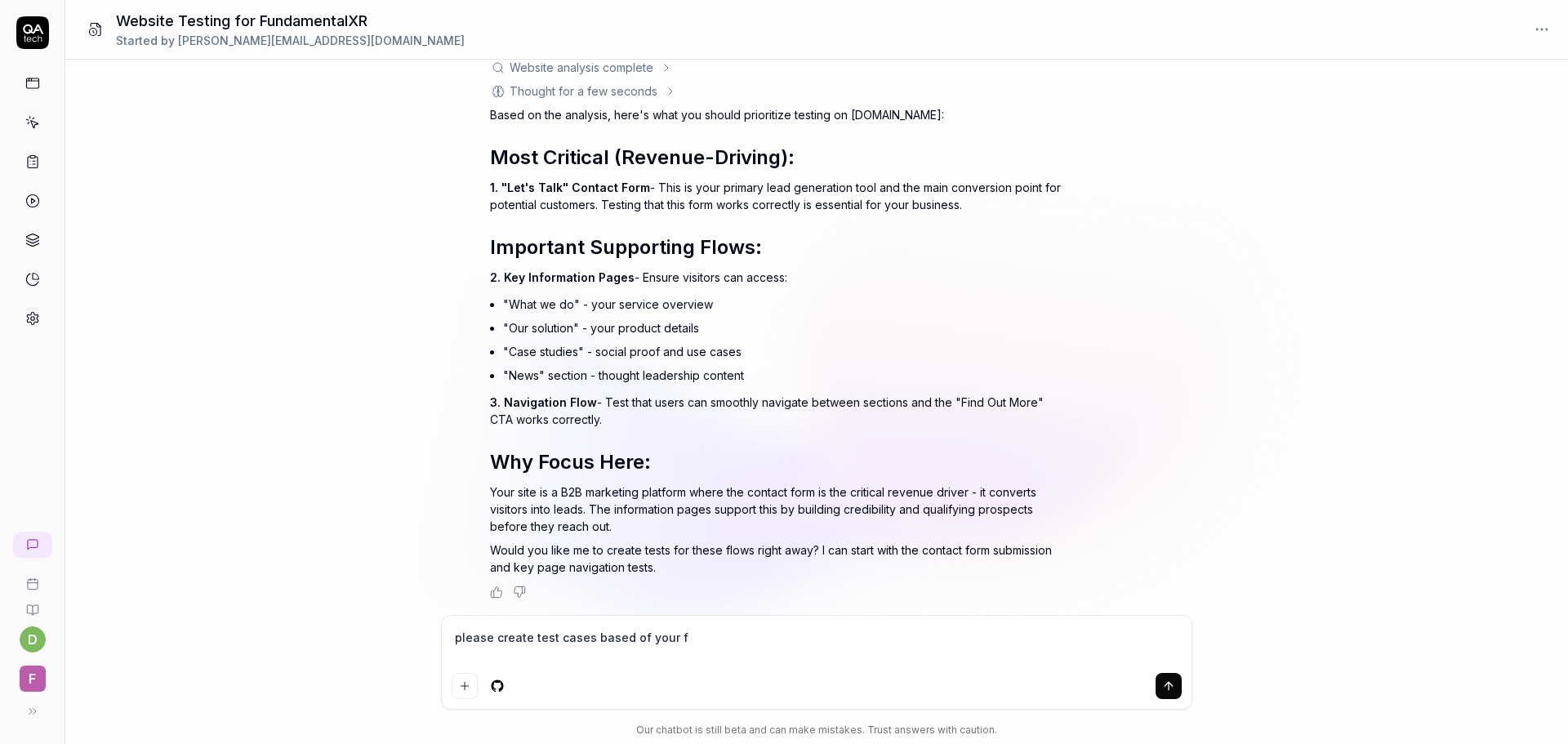
type textarea "*"
type textarea "please create test cases based of your fi"
type textarea "*"
type textarea "please create test cases based of your fin"
type textarea "*"
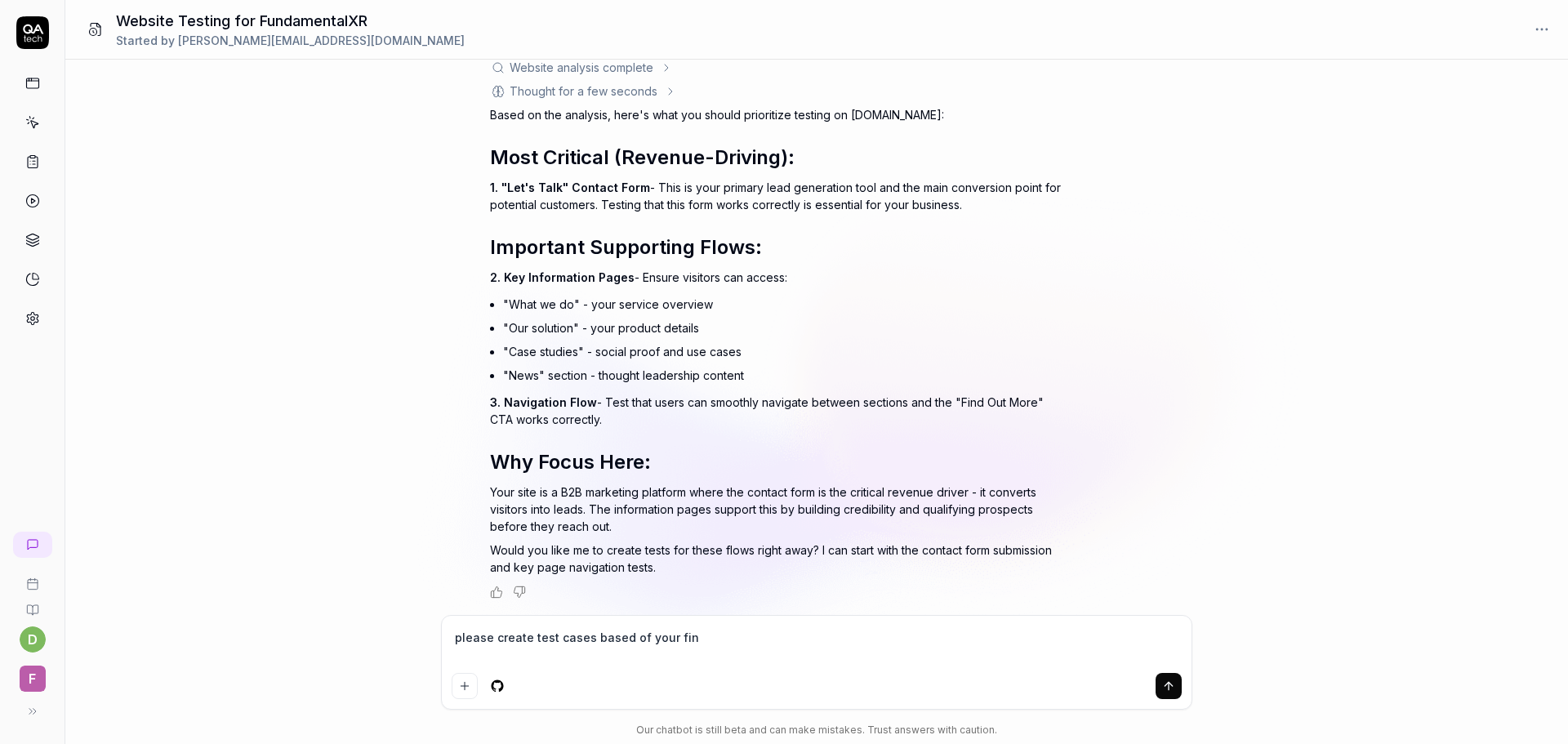
type textarea "please create test cases based of your find"
type textarea "*"
type textarea "please create test cases based of your findi"
type textarea "*"
type textarea "please create test cases based of your findin"
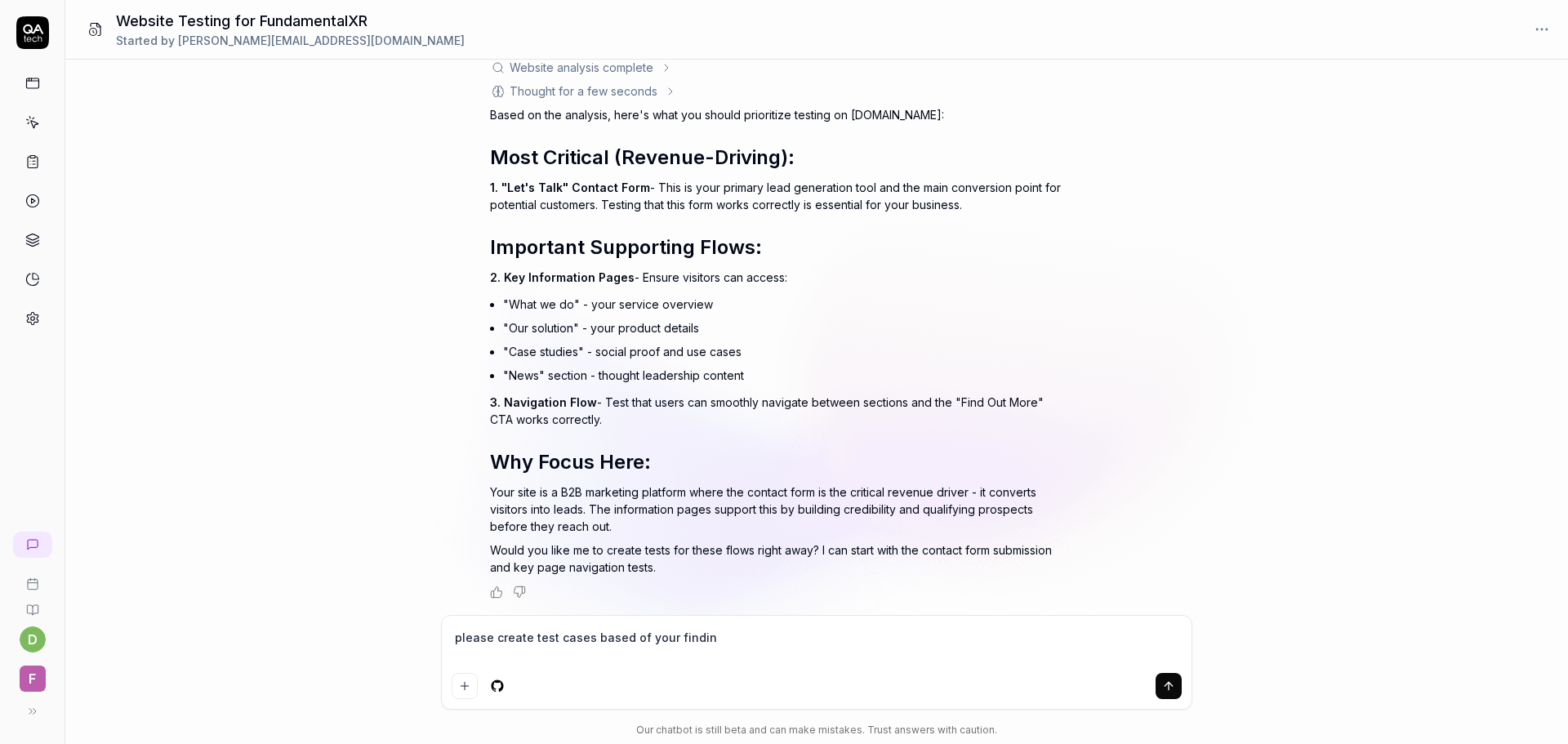
type textarea "*"
type textarea "please create test cases based of your finding"
type textarea "*"
type textarea "please create test cases based of your finding"
type textarea "*"
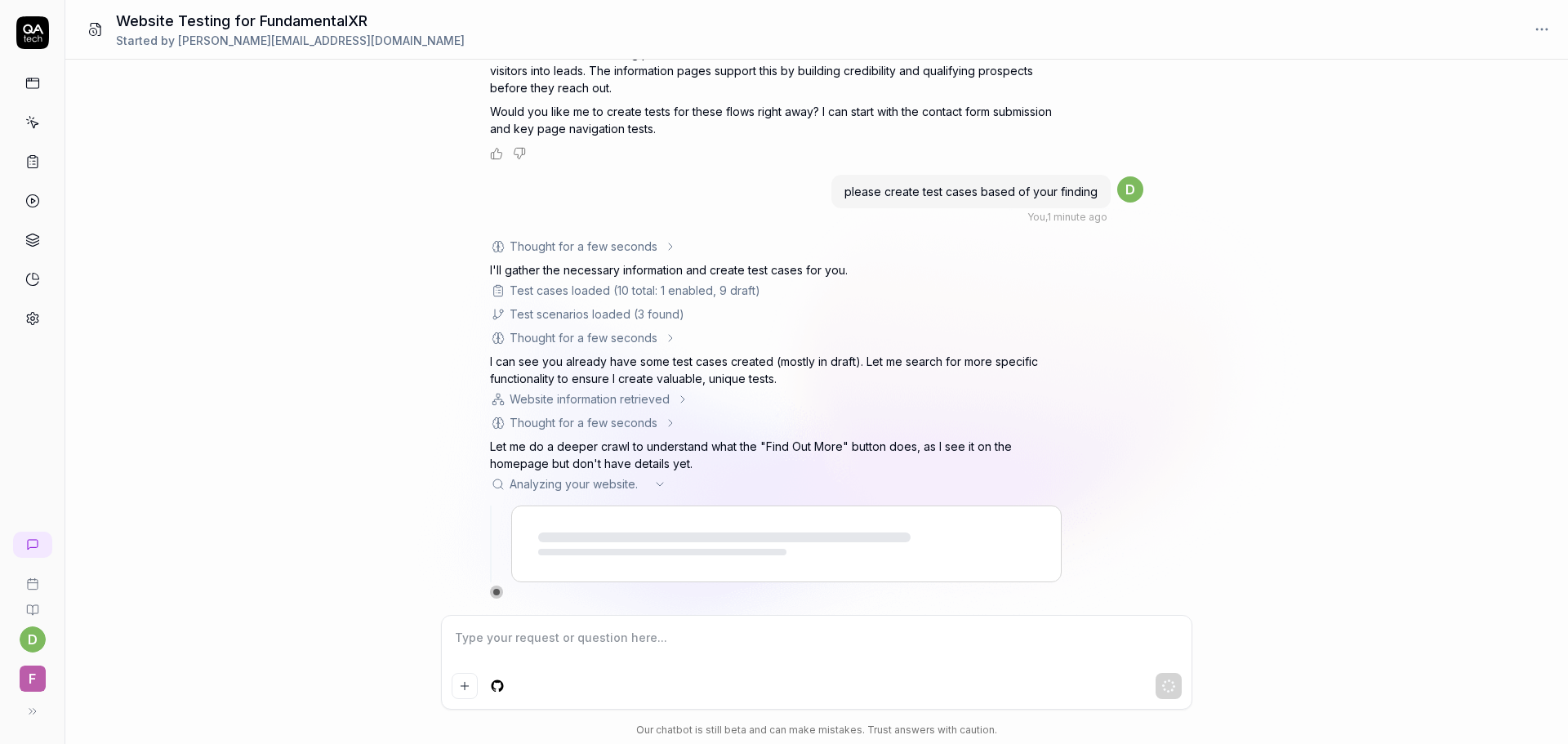
scroll to position [676, 0]
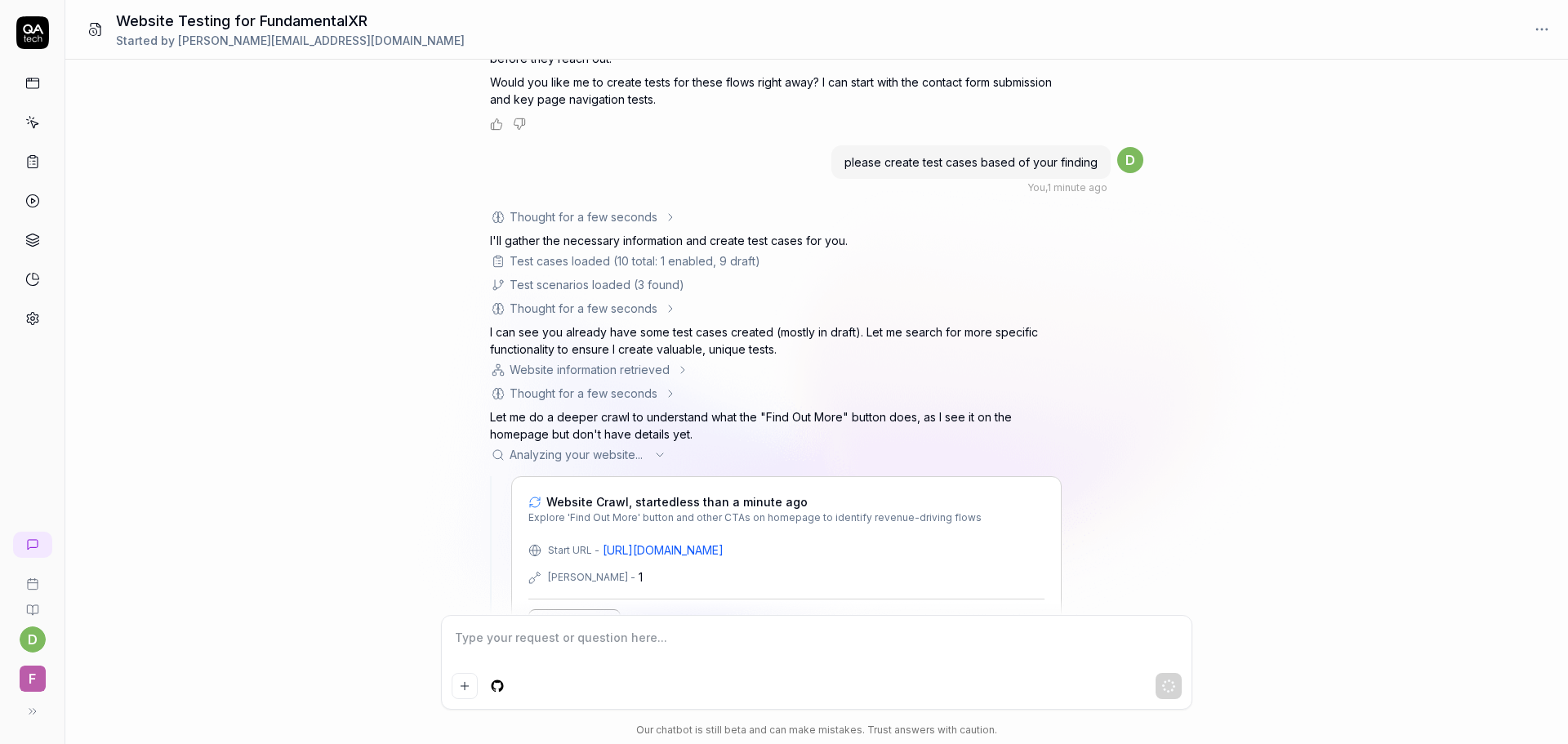
click at [1349, 311] on div "What functionality should I test on this website https://www.fundamentalxr.com/…" at bounding box center [816, 337] width 1503 height 555
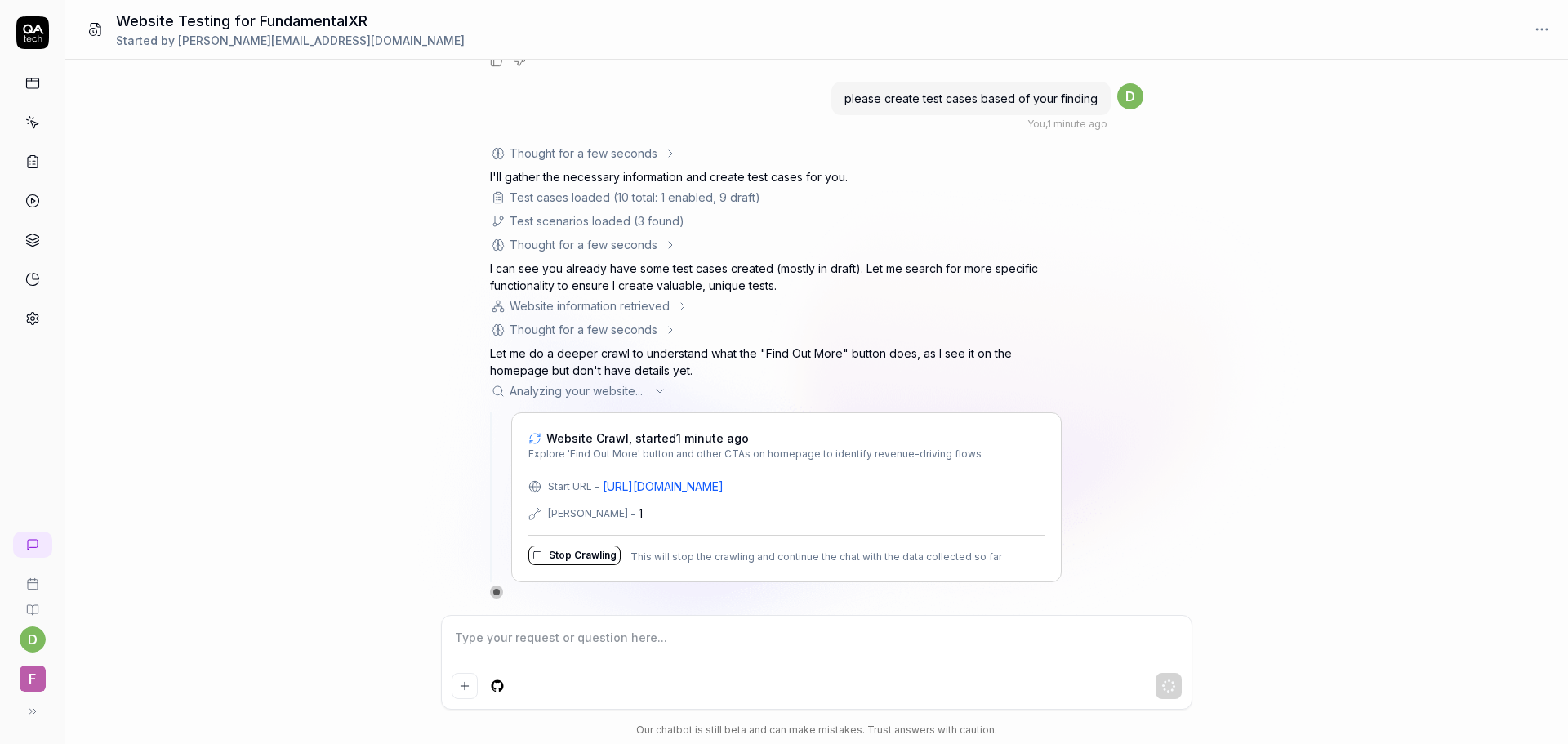
click at [334, 330] on div "What functionality should I test on this website https://www.fundamentalxr.com/…" at bounding box center [816, 337] width 1503 height 555
click at [670, 328] on icon at bounding box center [671, 330] width 3 height 7
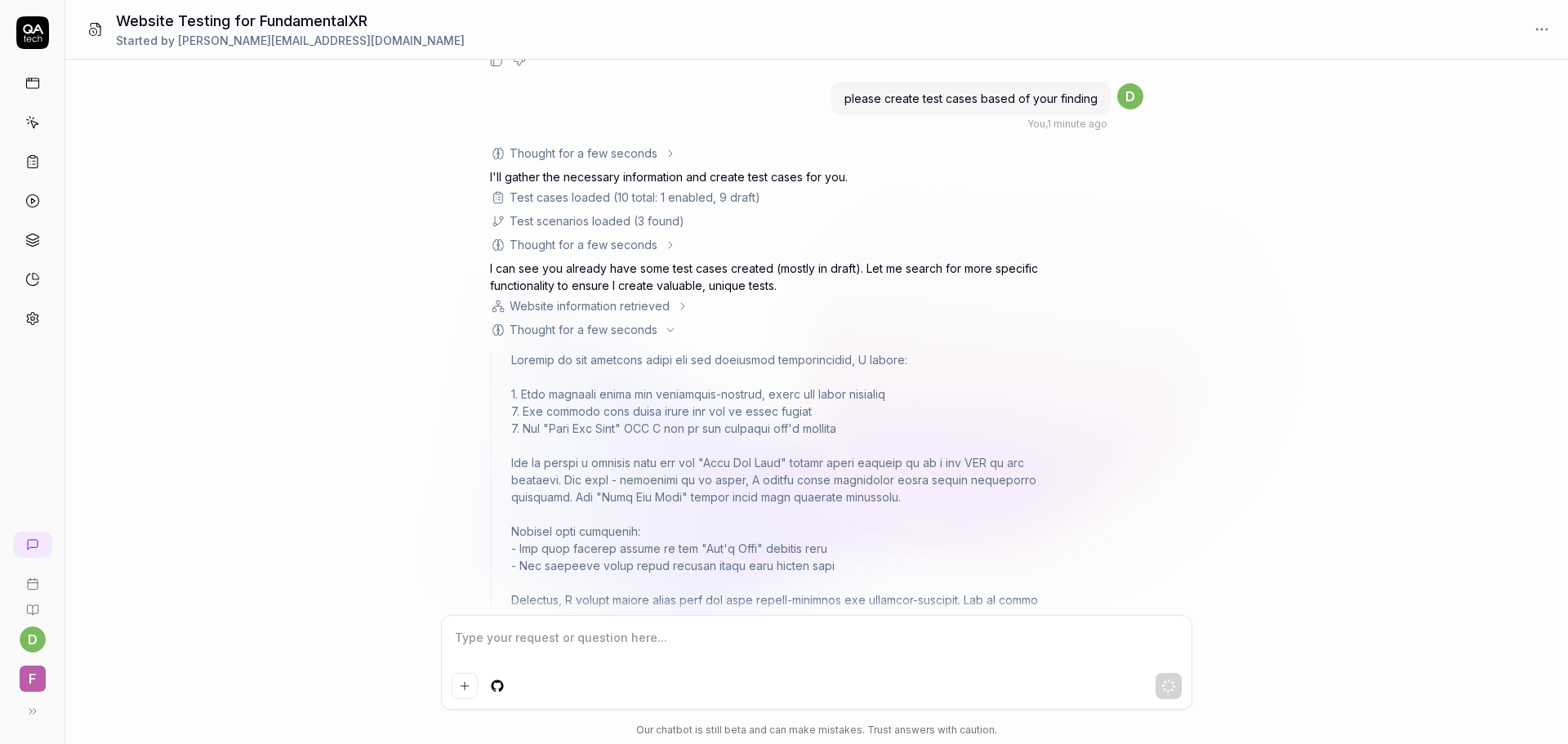
click at [670, 328] on icon at bounding box center [670, 329] width 13 height 13
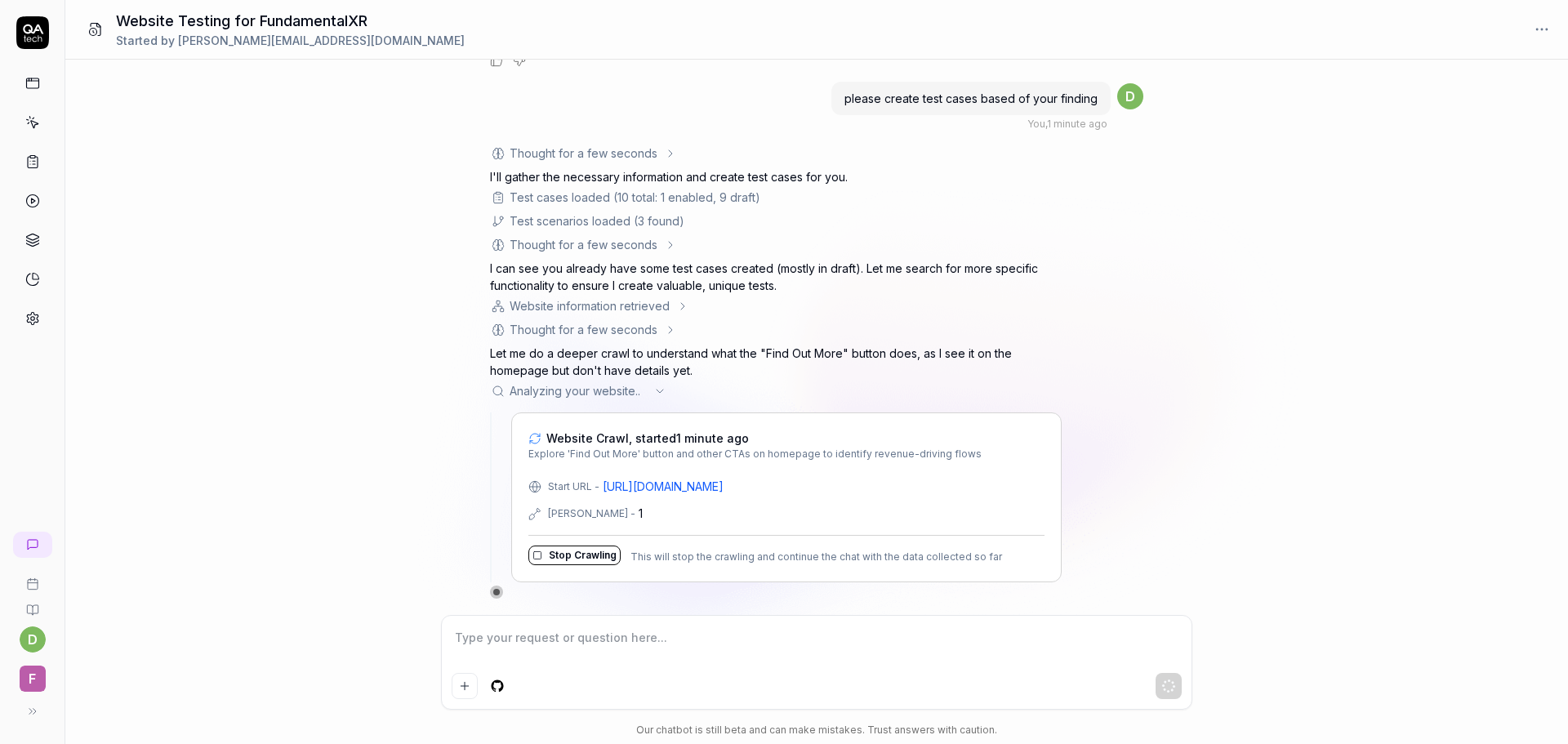
click at [678, 307] on icon at bounding box center [683, 305] width 13 height 13
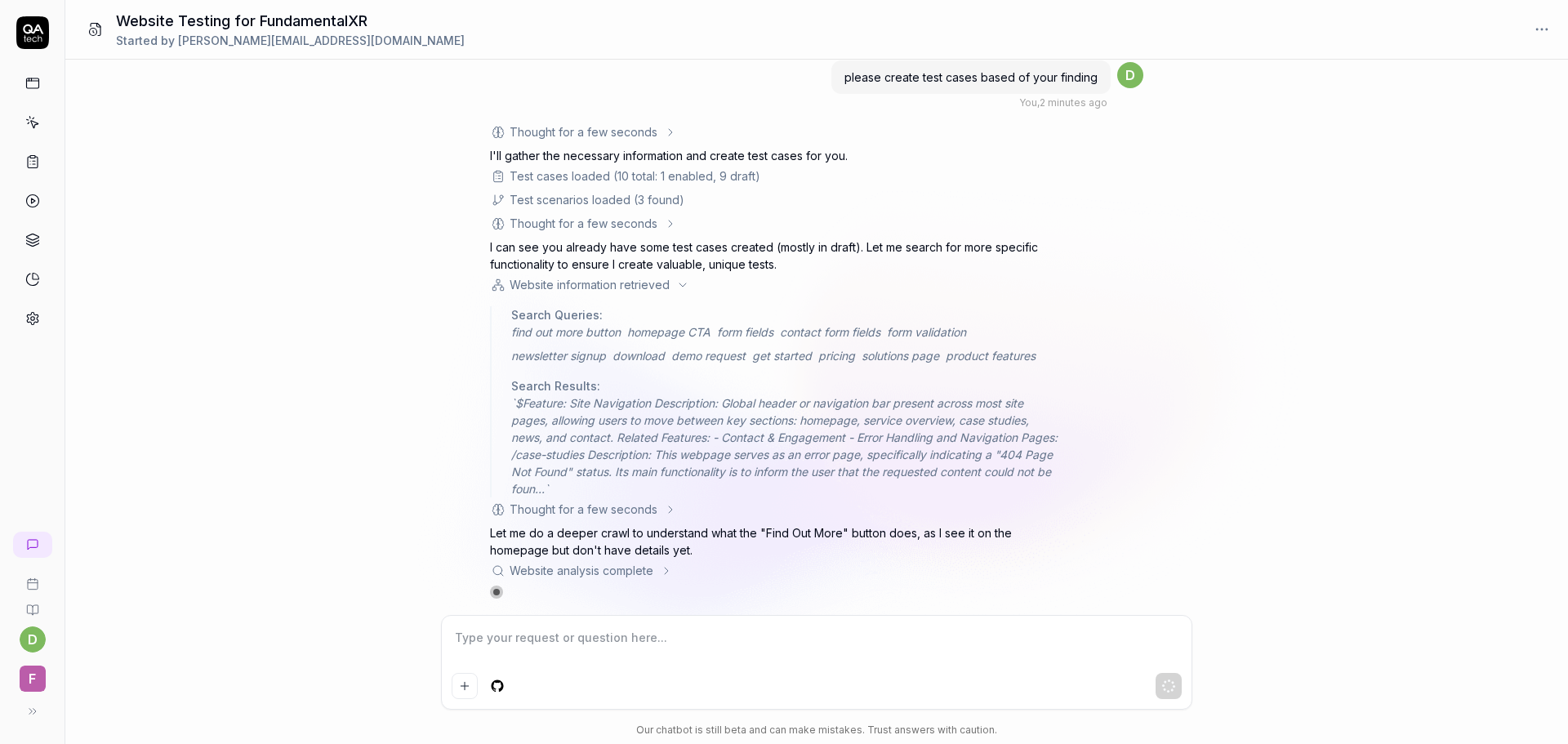
scroll to position [760, 0]
click at [688, 280] on icon at bounding box center [683, 285] width 13 height 13
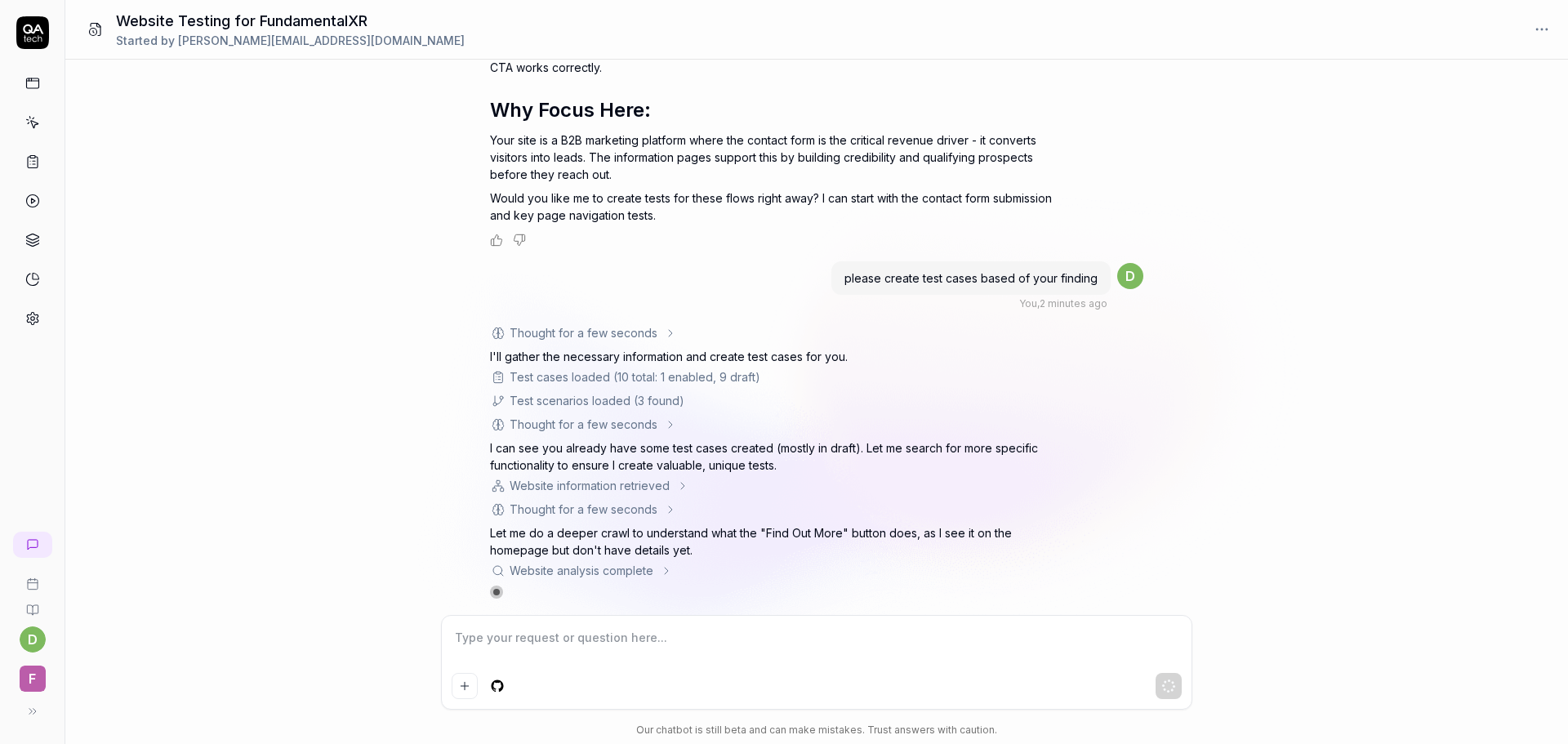
scroll to position [559, 0]
click at [343, 451] on div "What functionality should I test on this website https://www.fundamentalxr.com/…" at bounding box center [816, 337] width 1503 height 555
click at [663, 570] on icon at bounding box center [666, 570] width 13 height 13
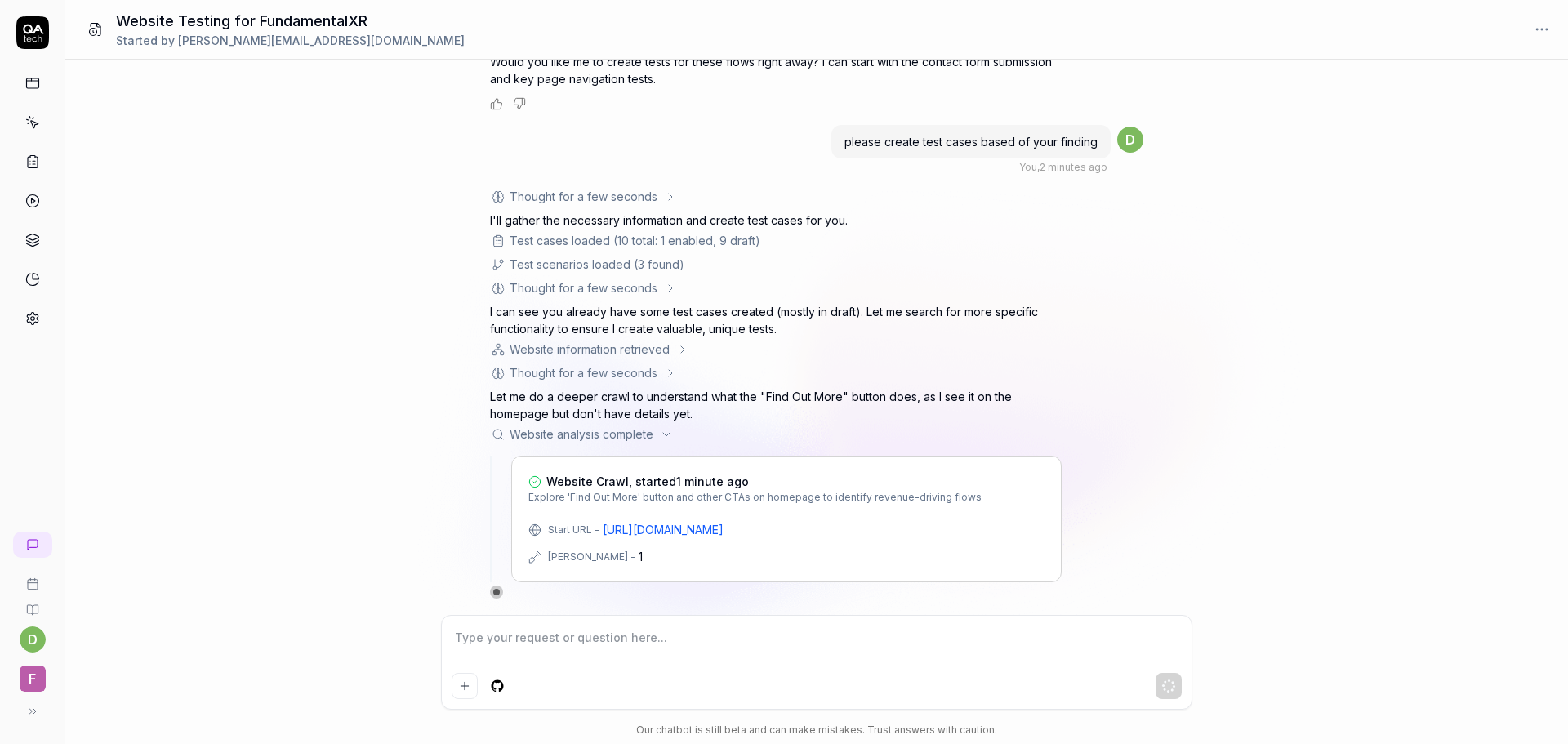
click at [668, 434] on icon at bounding box center [666, 434] width 13 height 13
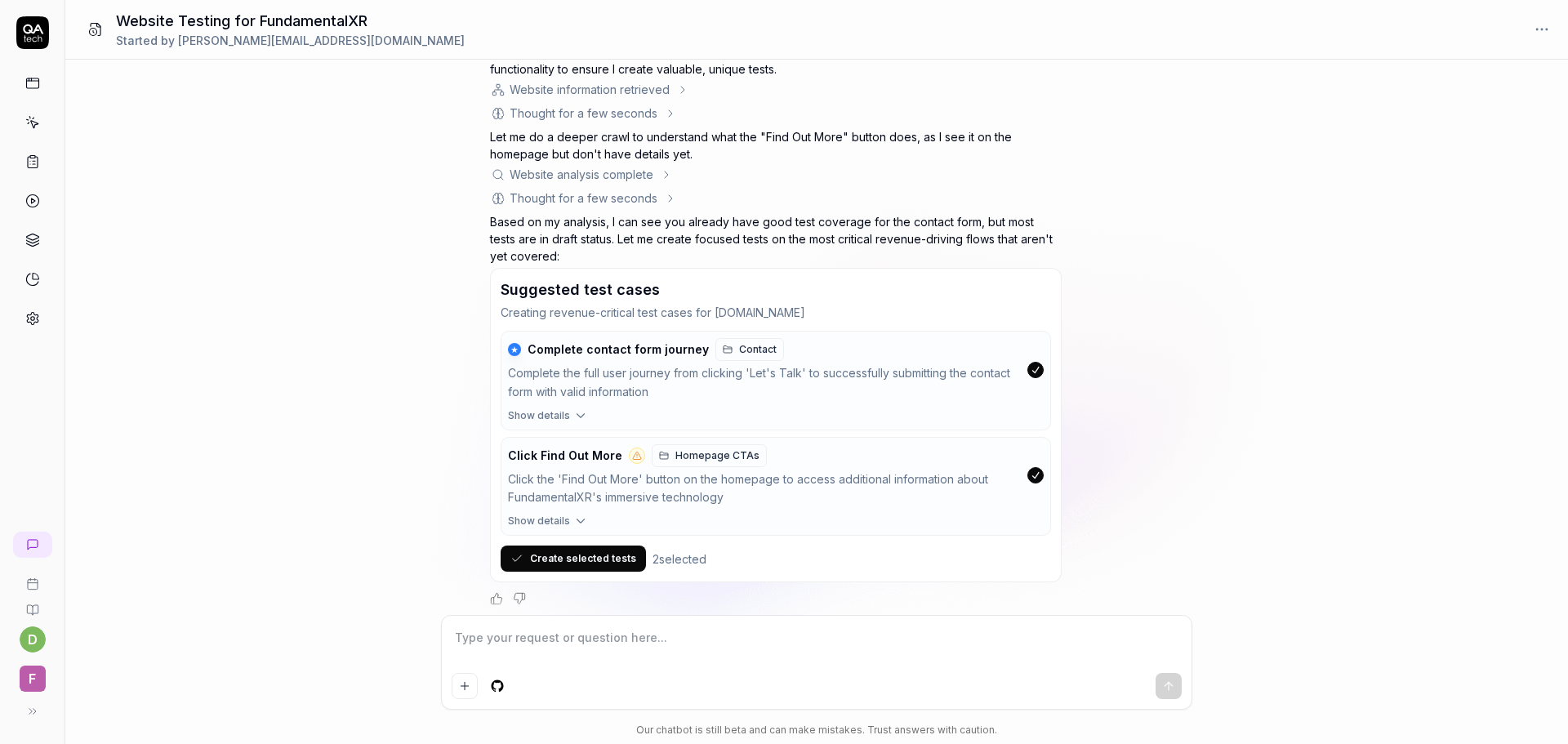
scroll to position [962, 0]
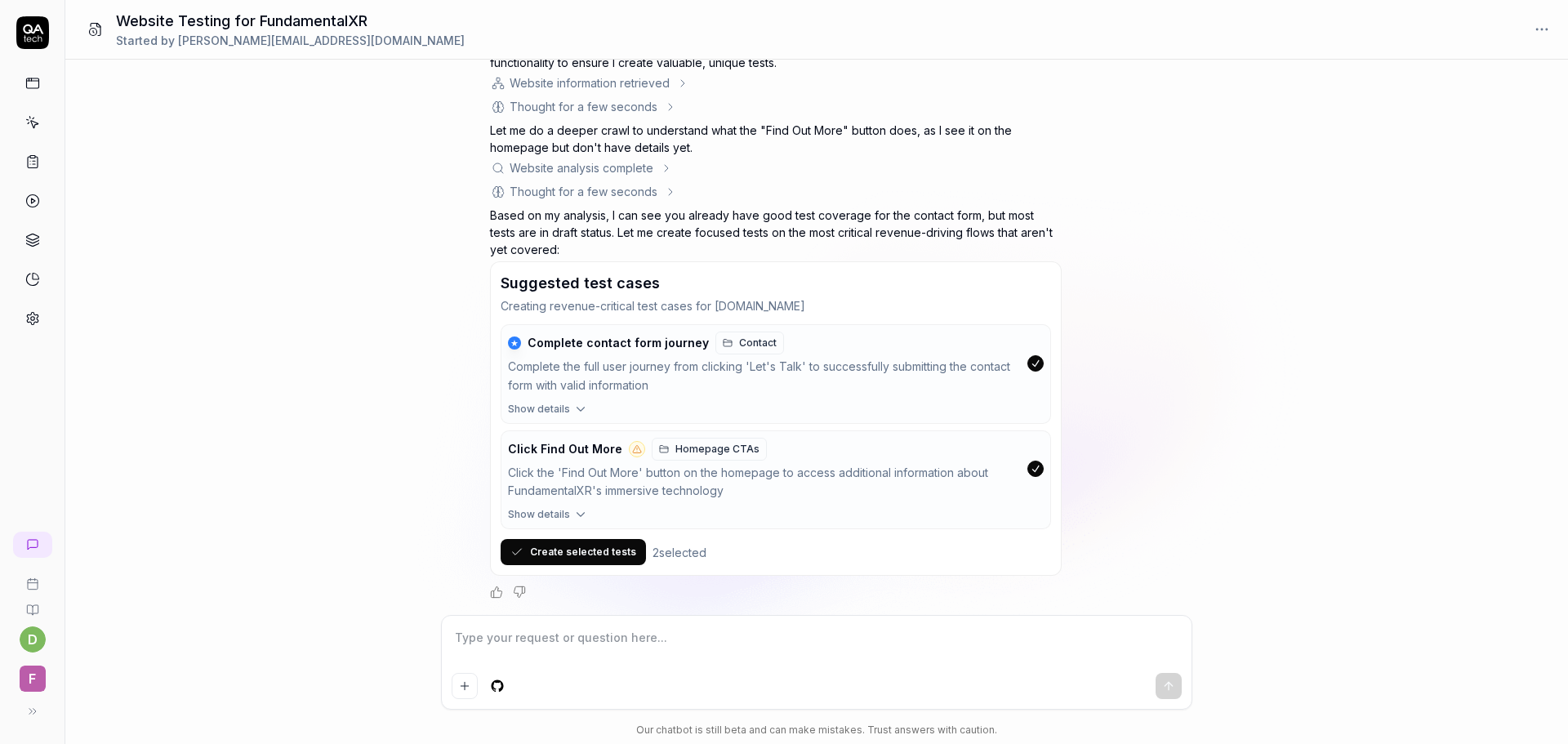
click at [1256, 316] on div "What functionality should I test on this website https://www.fundamentalxr.com/…" at bounding box center [816, 337] width 1503 height 555
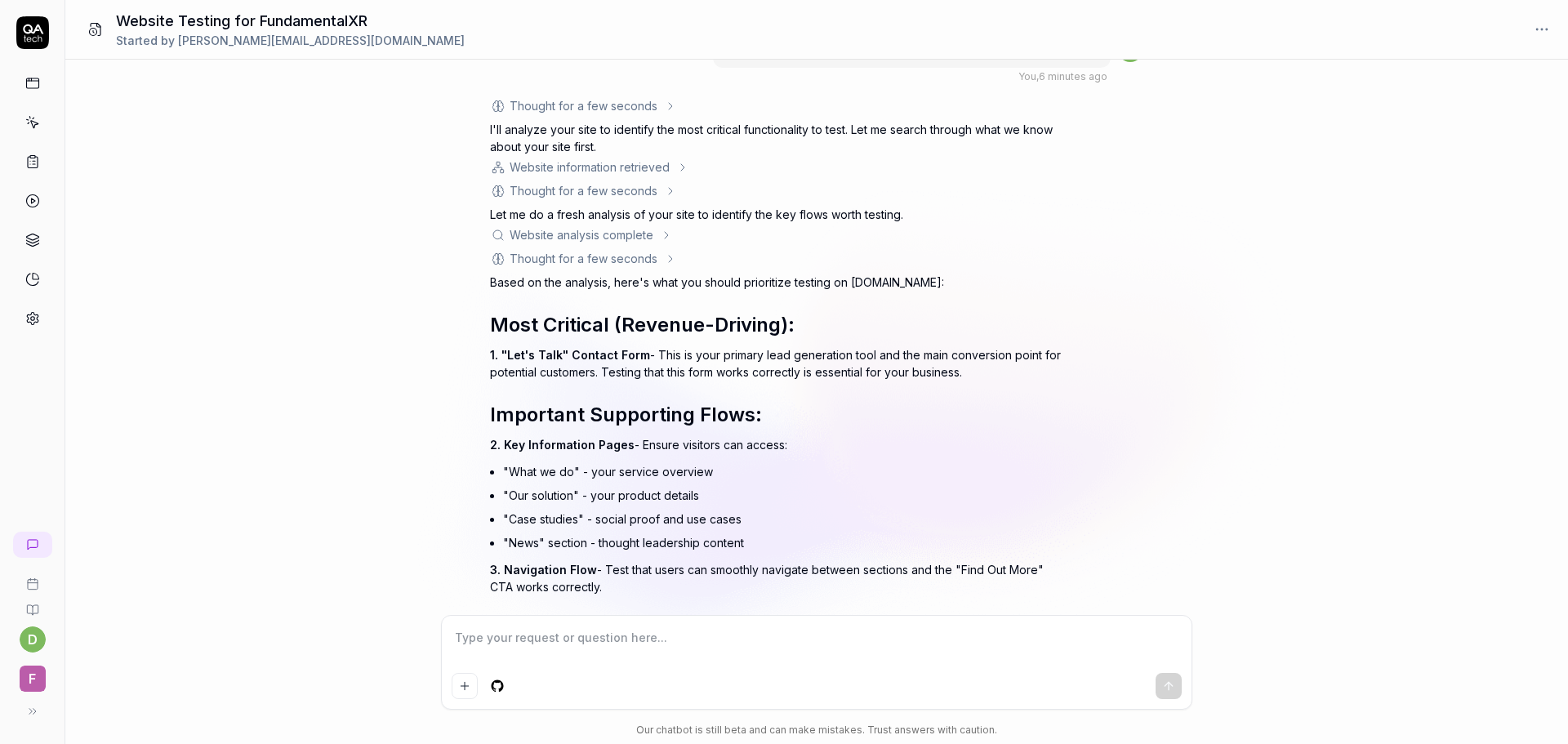
scroll to position [15, 0]
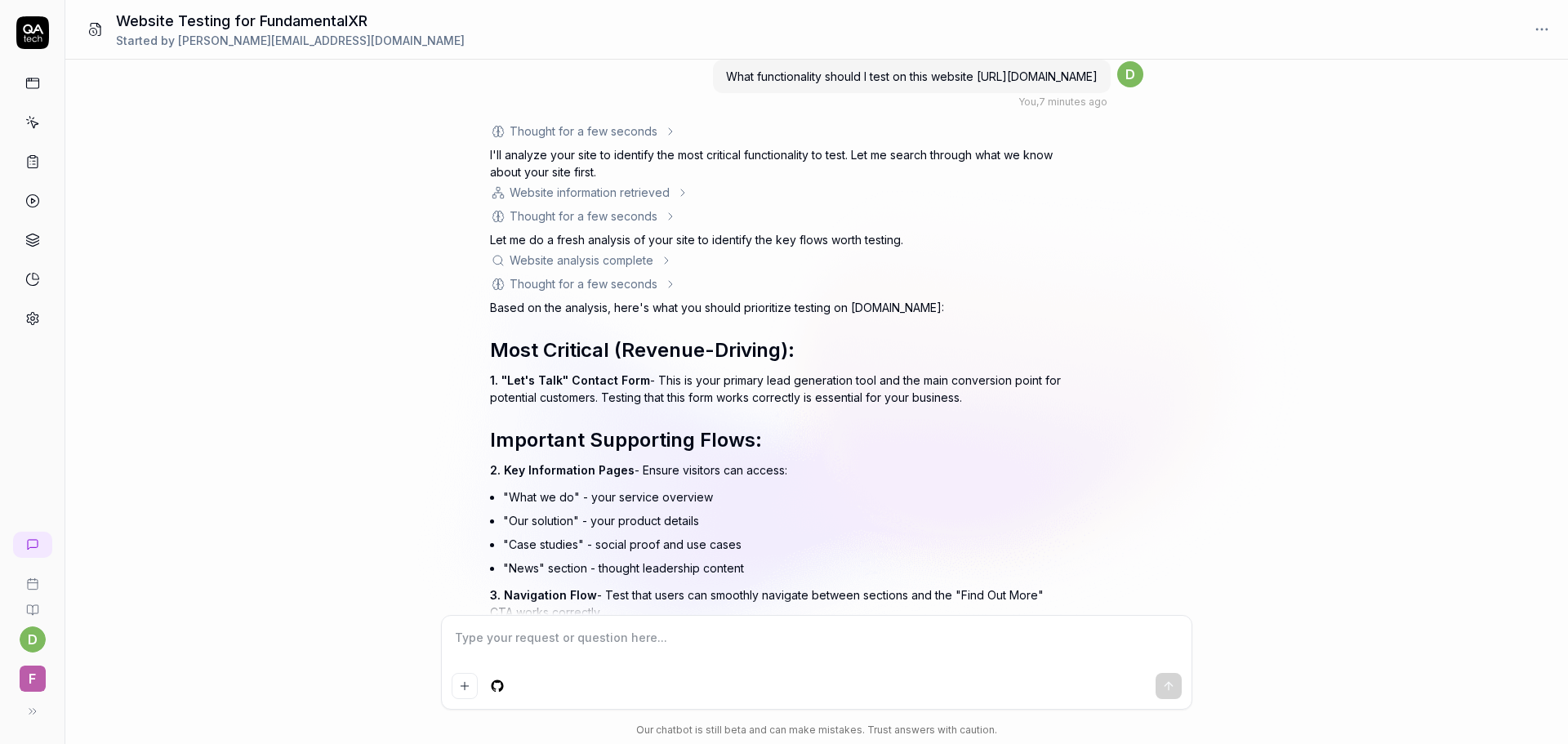
click at [832, 447] on h2 "Important Supporting Flows:" at bounding box center [776, 440] width 571 height 29
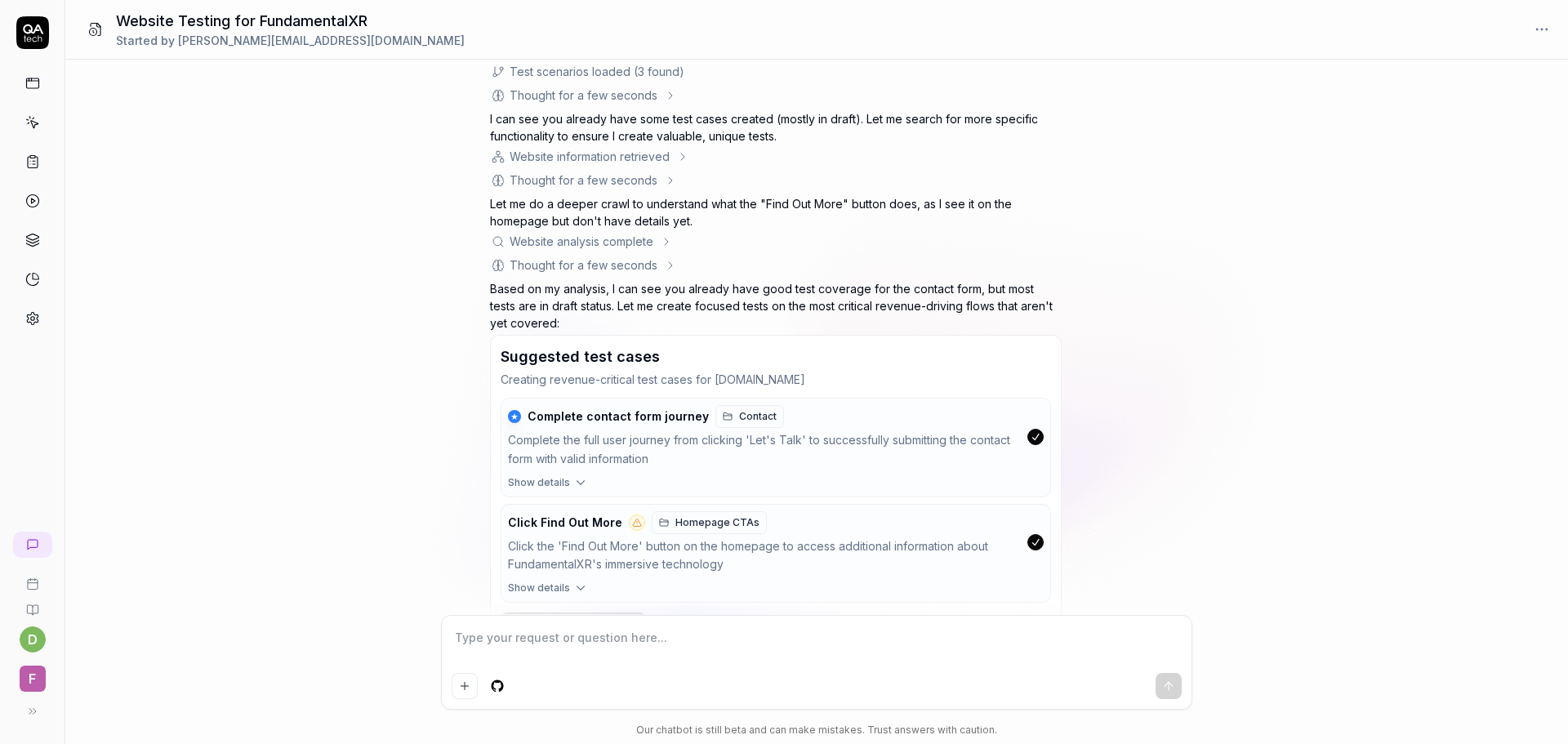
scroll to position [962, 0]
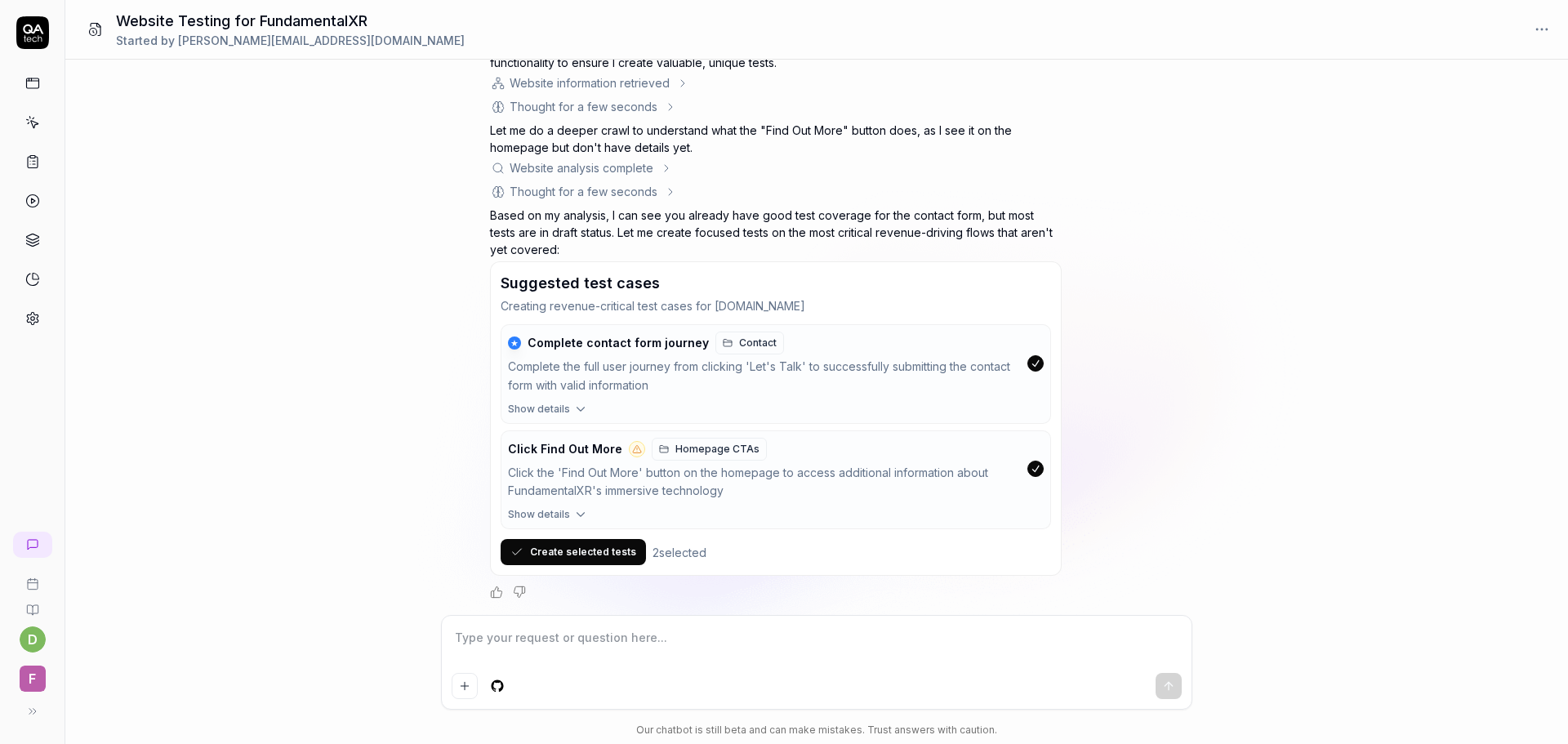
click at [646, 617] on div at bounding box center [817, 662] width 750 height 93
click at [662, 624] on div at bounding box center [817, 662] width 750 height 93
type textarea "*"
type textarea "i"
type textarea "*"
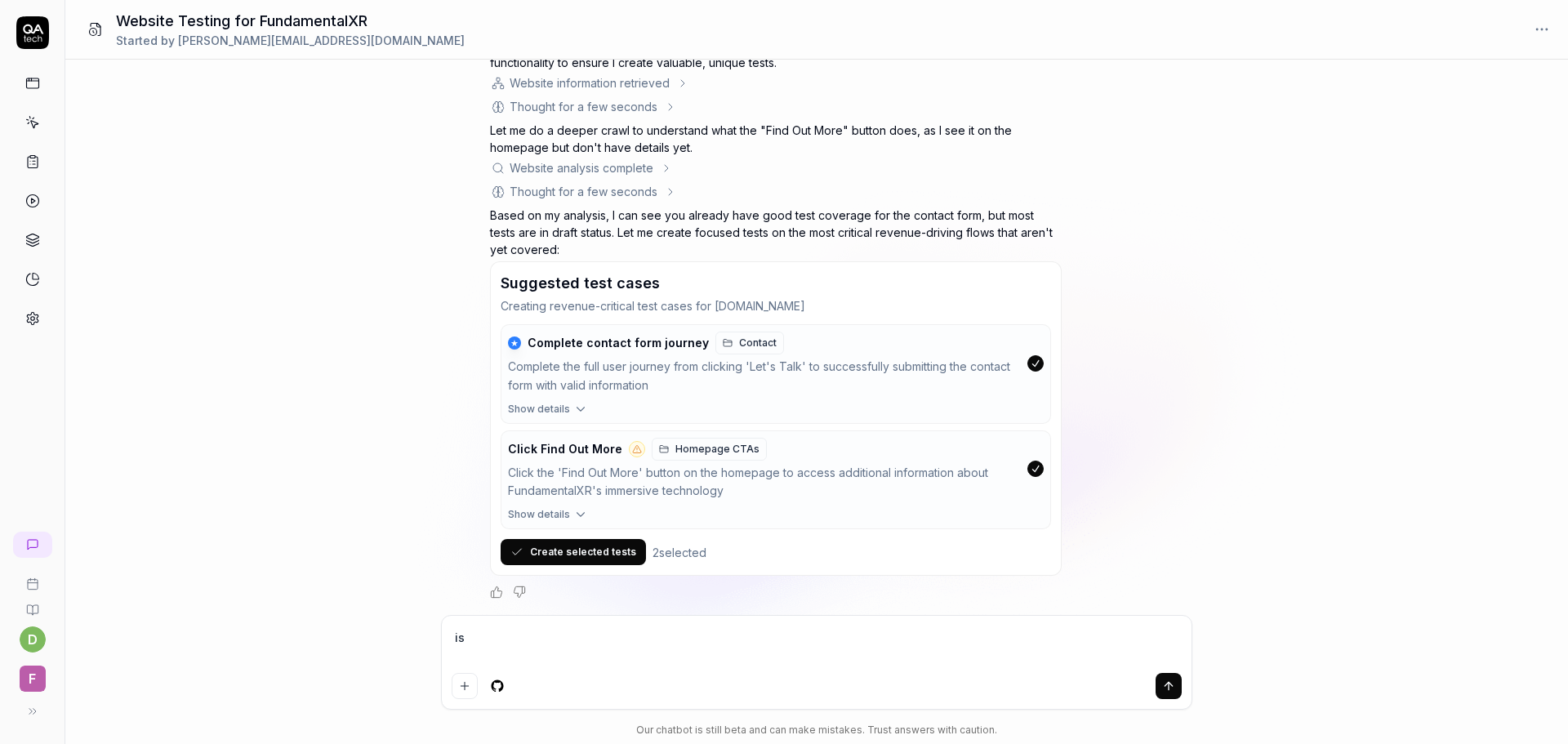
type textarea "is"
type textarea "*"
type textarea "is t"
type textarea "*"
type textarea "is th"
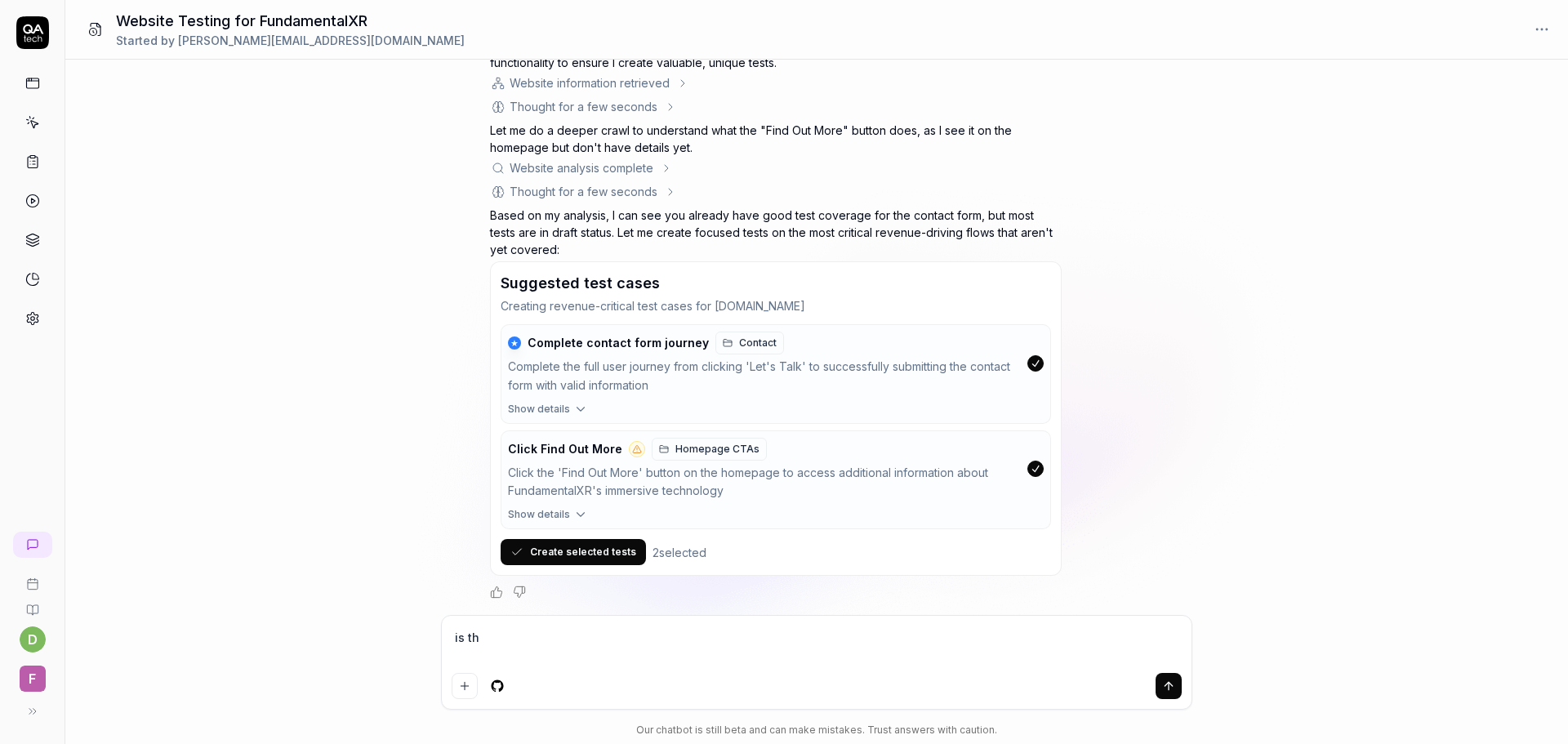
type textarea "*"
type textarea "is the"
type textarea "*"
type textarea "is ther"
type textarea "*"
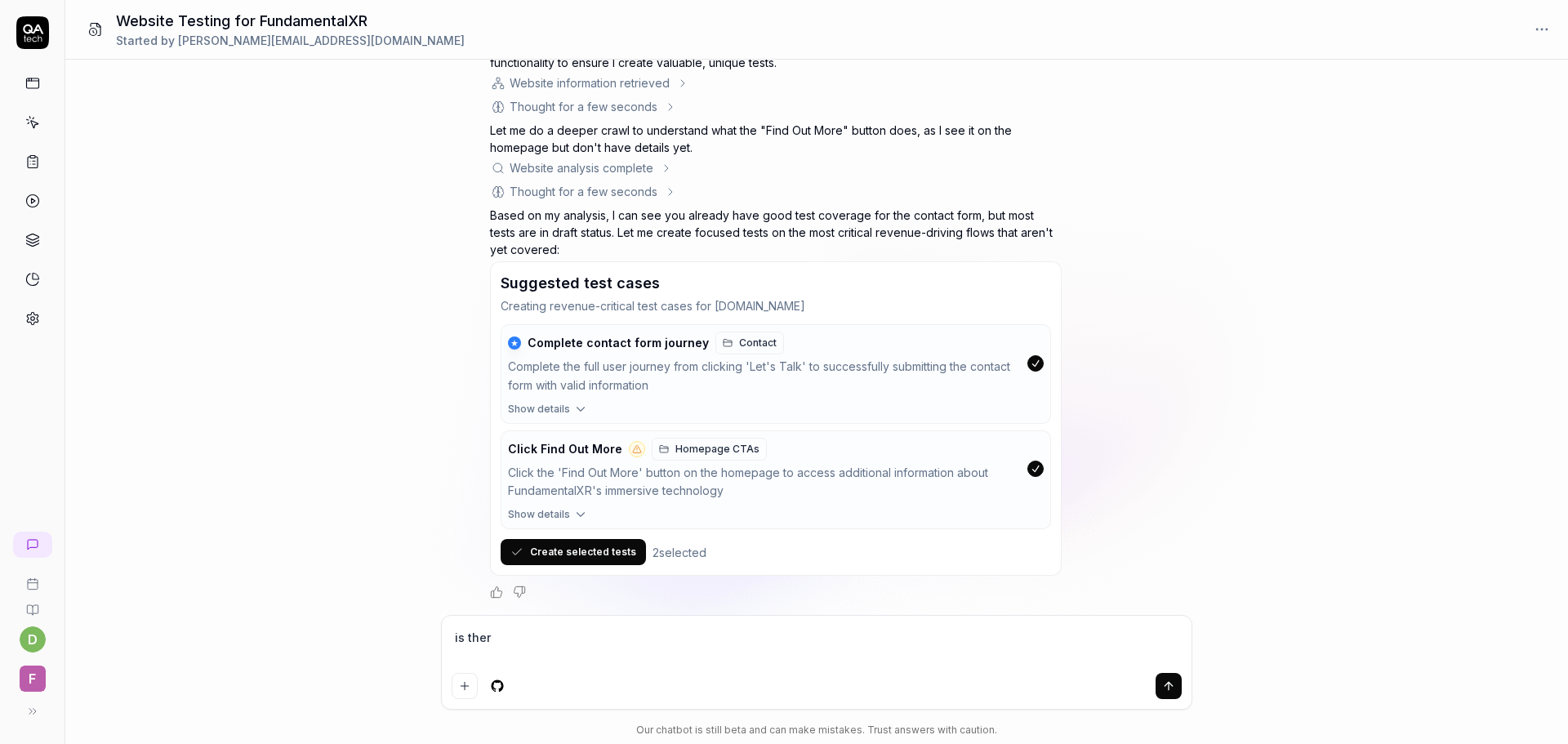
type textarea "is there"
type textarea "*"
type textarea "is there"
type textarea "*"
type textarea "is there a"
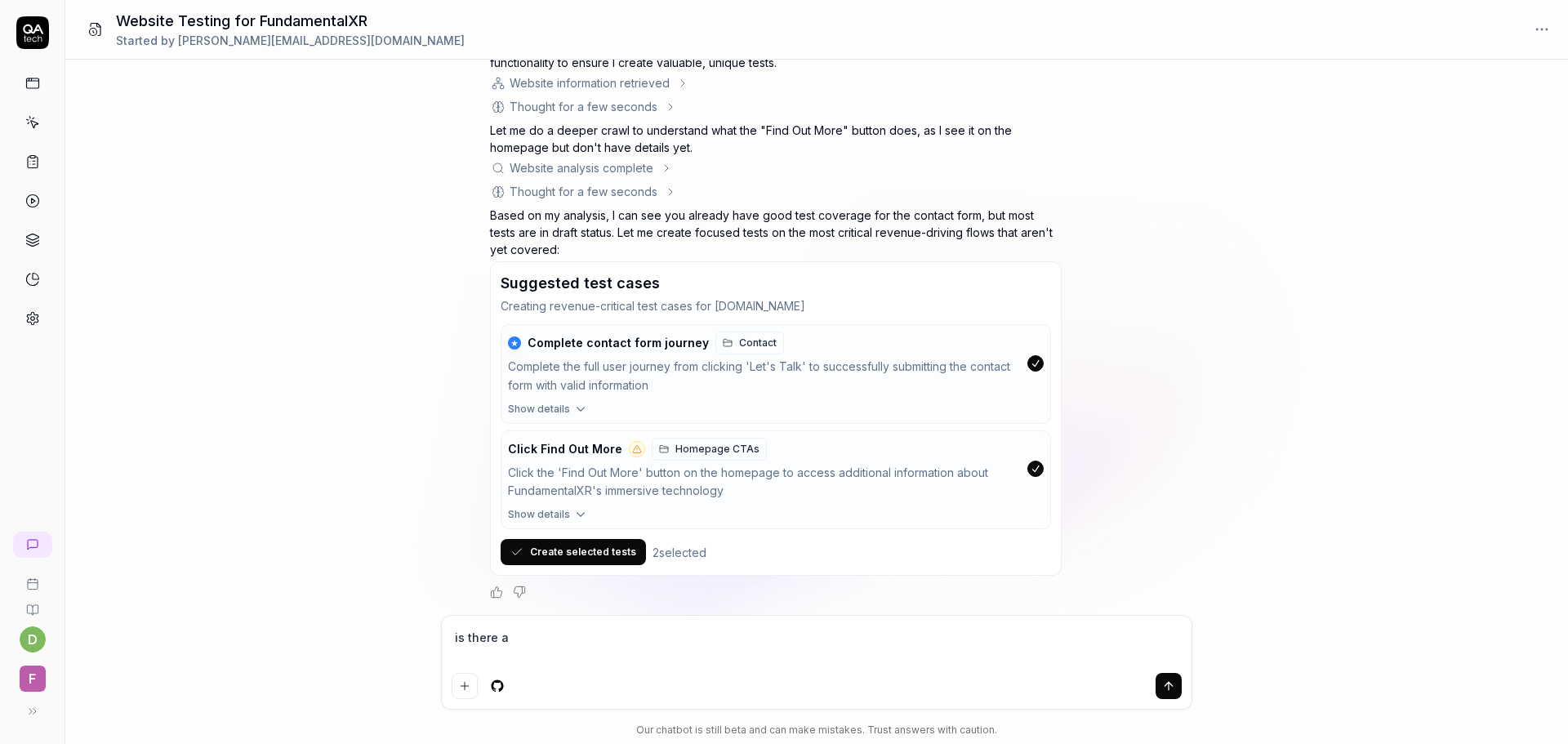
type textarea "*"
type textarea "is there an"
type textarea "*"
type textarea "is there any"
type textarea "*"
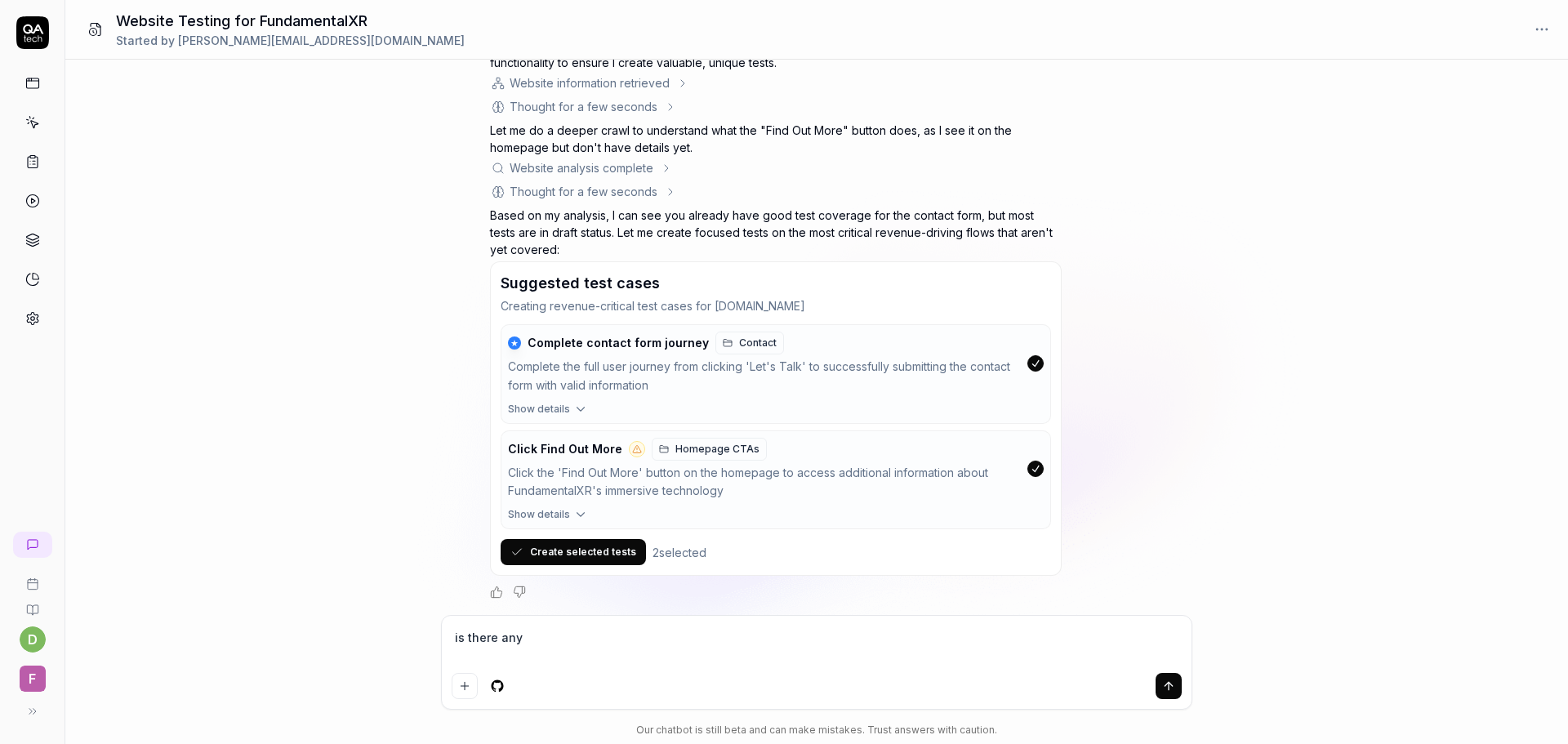
type textarea "is there anyt"
type textarea "*"
type textarea "is there anyth"
type textarea "*"
type textarea "is there anythi"
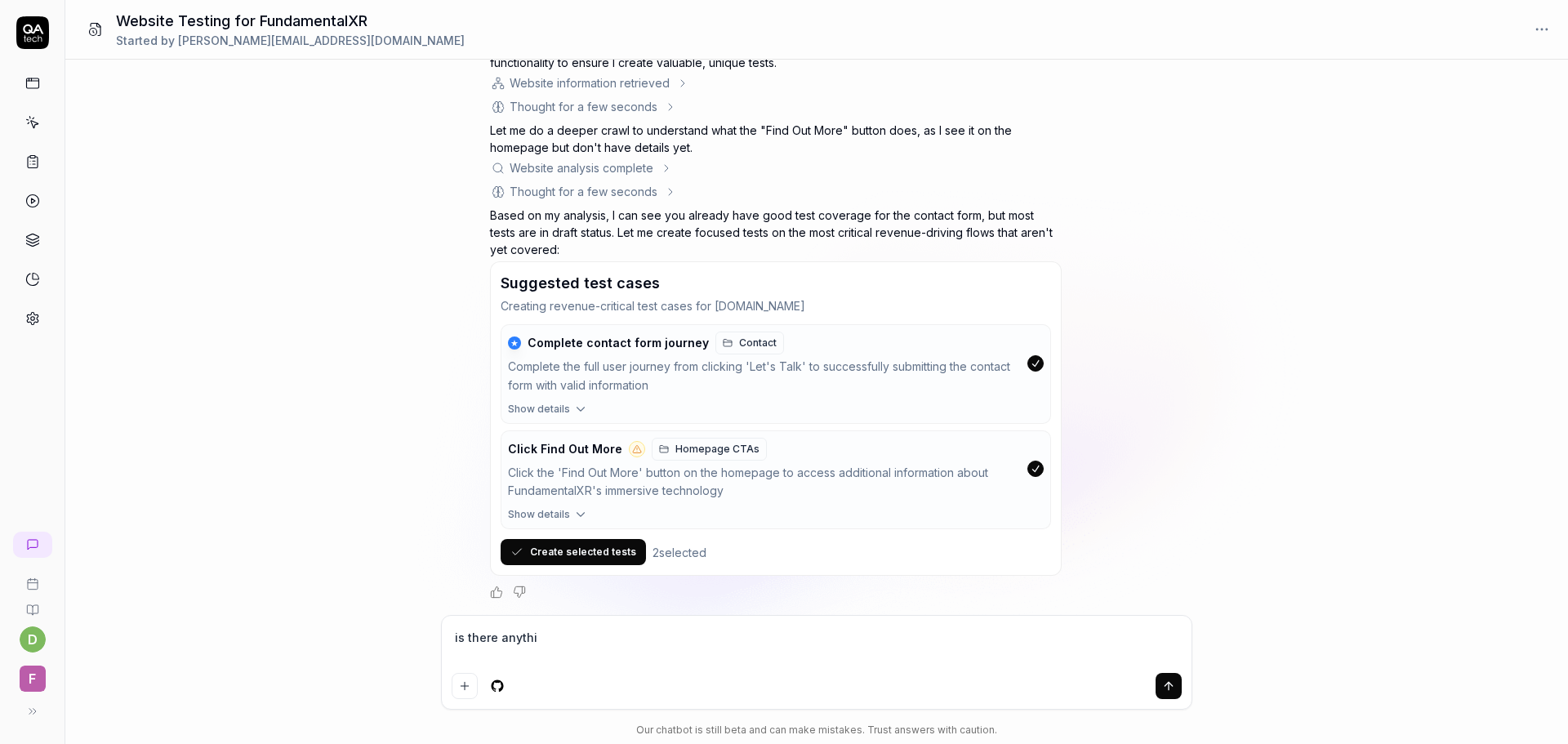
type textarea "*"
type textarea "is there anythin"
type textarea "*"
type textarea "is there anything"
type textarea "*"
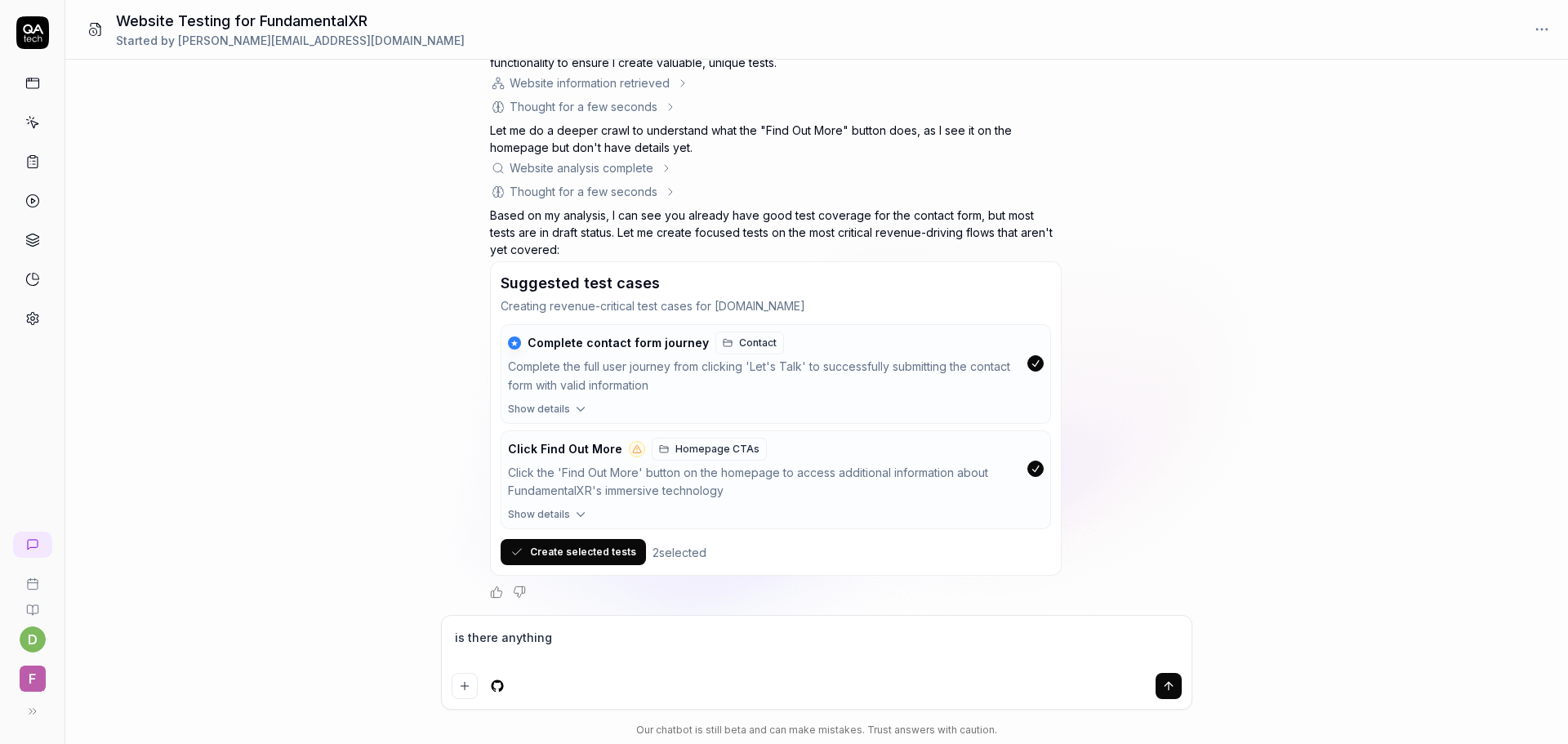
type textarea "is there anything"
type textarea "*"
type textarea "is there anything e"
type textarea "*"
type textarea "is there anything el"
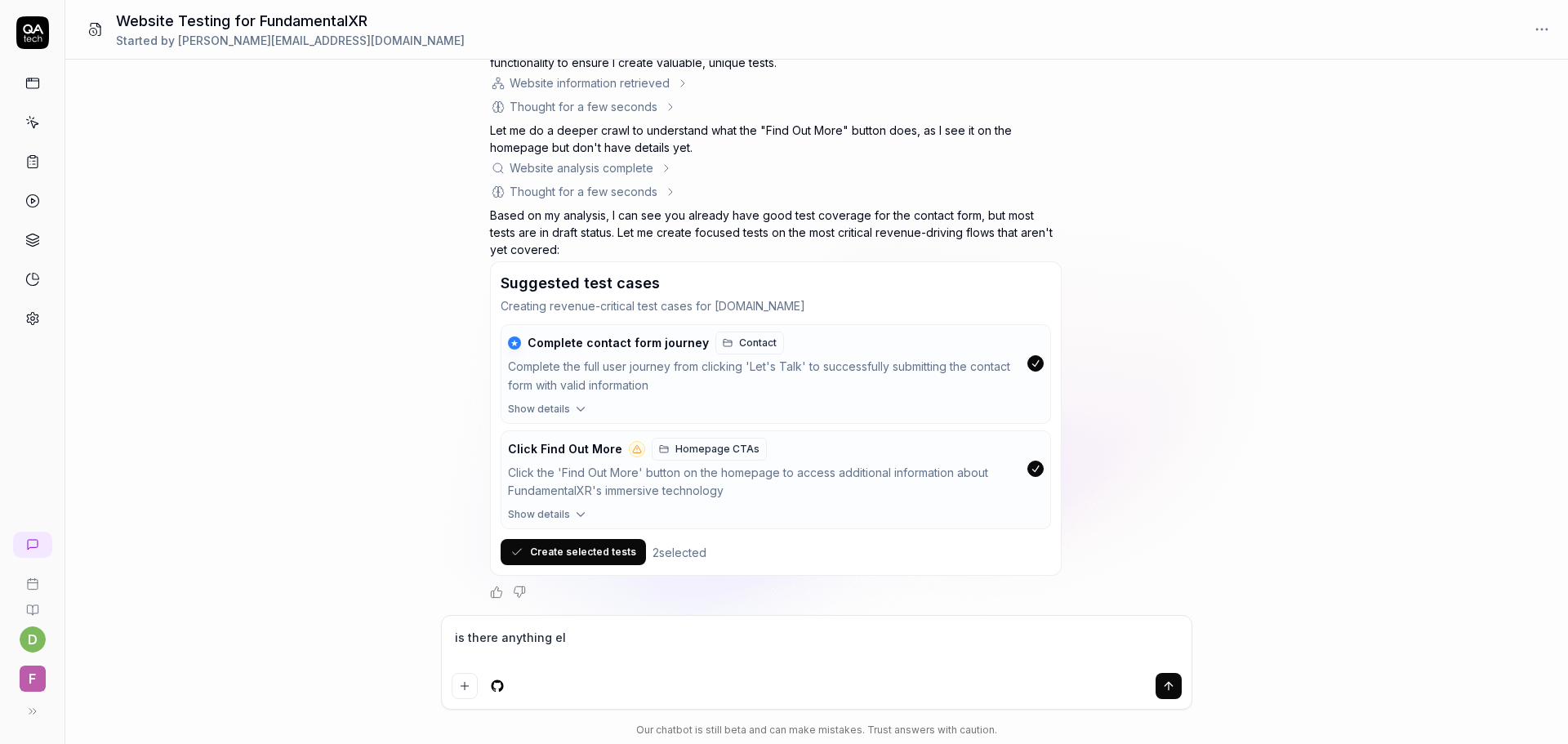
type textarea "*"
type textarea "is there anything els"
type textarea "*"
type textarea "is there anything else"
type textarea "*"
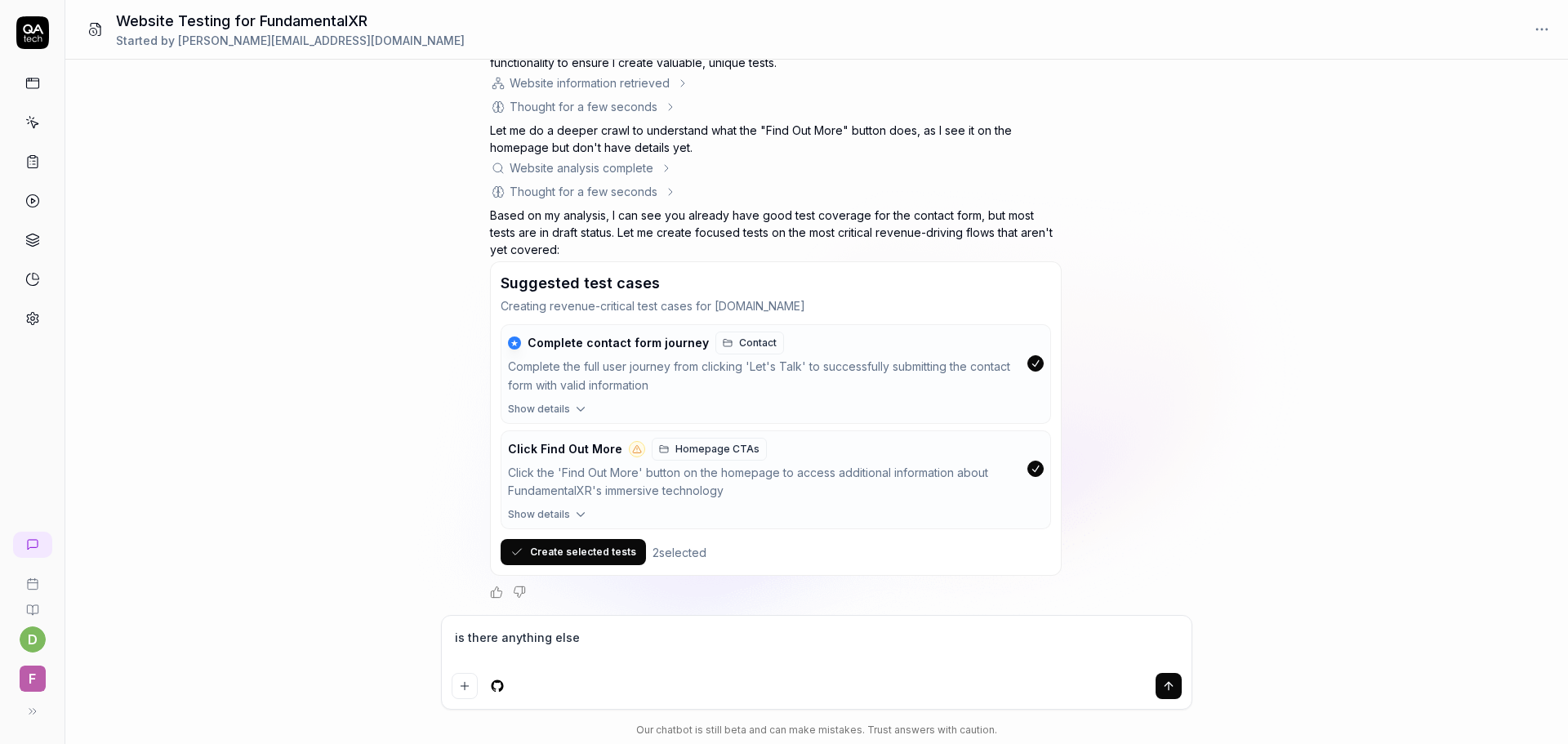
type textarea "is there anything else"
type textarea "*"
type textarea "is there anything else i"
type textarea "*"
type textarea "is there anything else i"
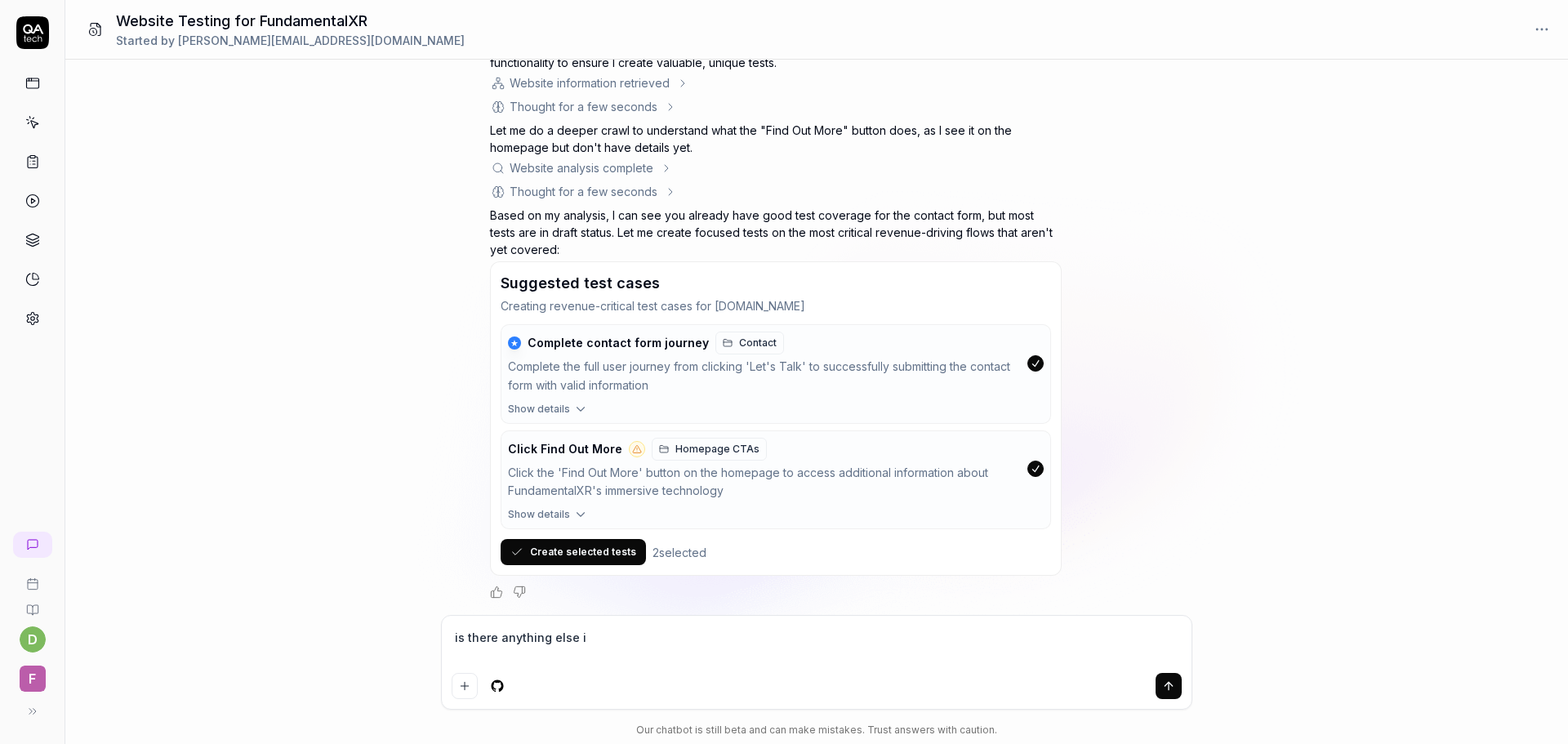
type textarea "*"
type textarea "is there anything else i c"
type textarea "*"
type textarea "is there anything else i ca"
type textarea "*"
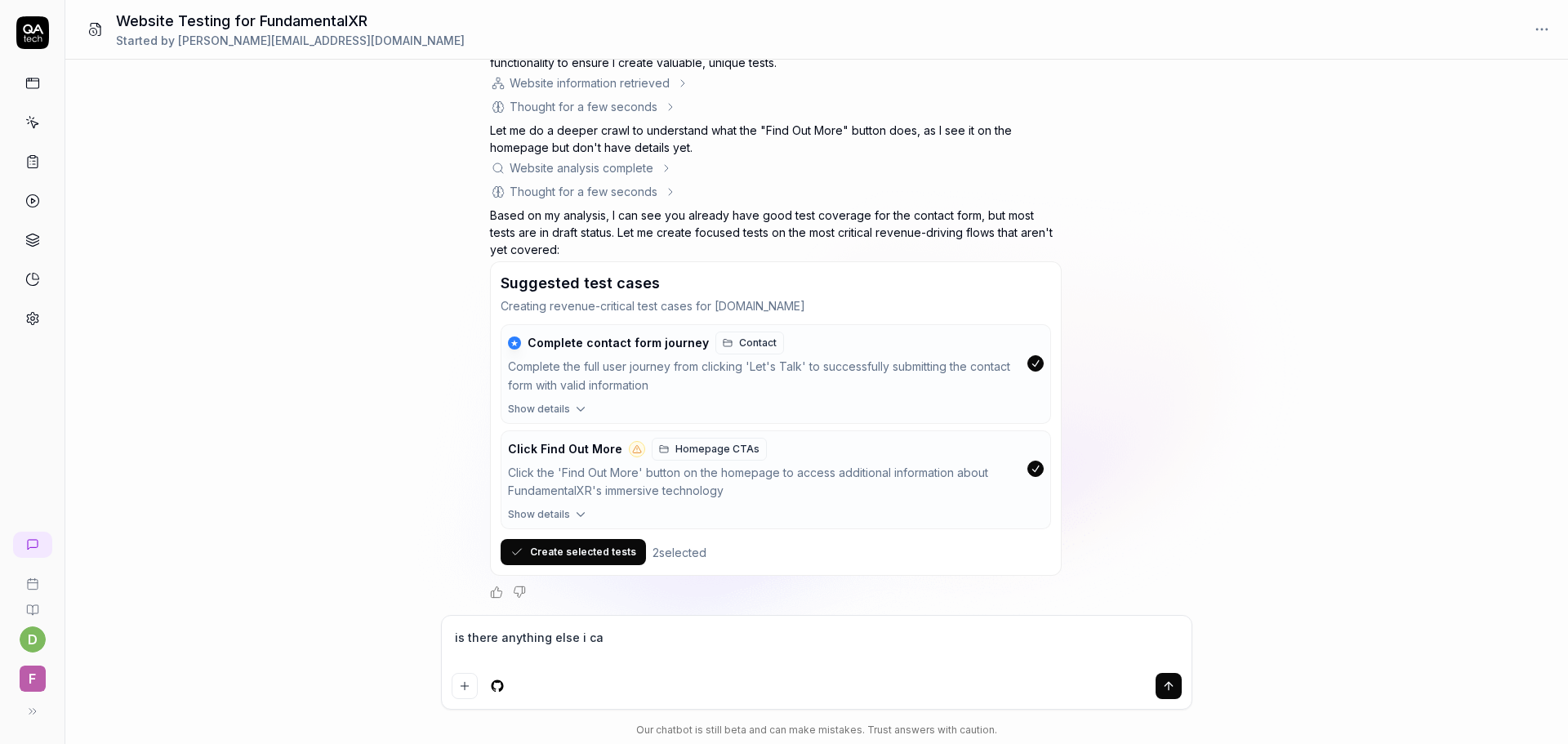
type textarea "is there anything else i can"
type textarea "*"
type textarea "is there anything else i can"
type textarea "*"
type textarea "is there anything else i can t"
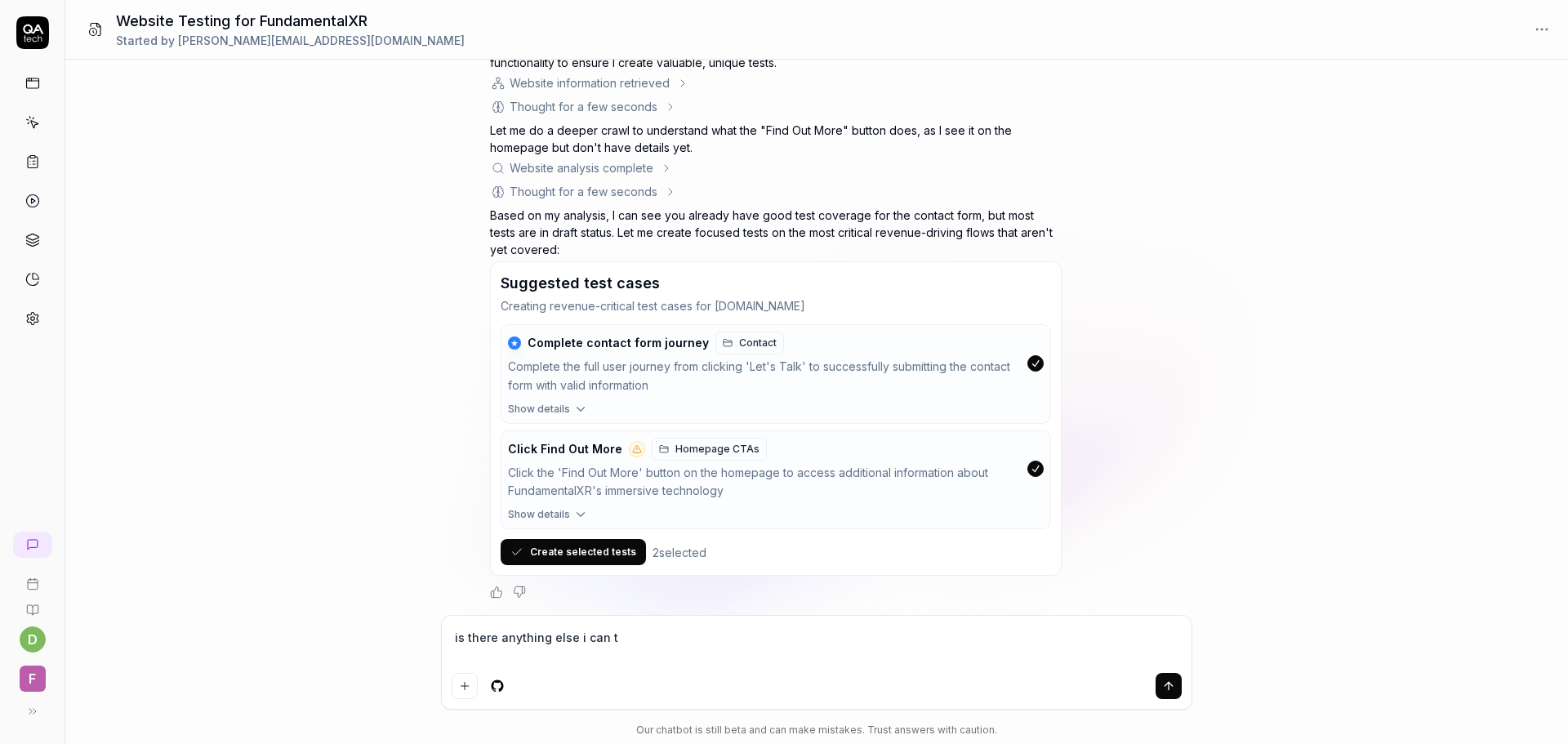
type textarea "*"
type textarea "is there anything else i can te"
type textarea "*"
type textarea "is there anything else i can tes"
type textarea "*"
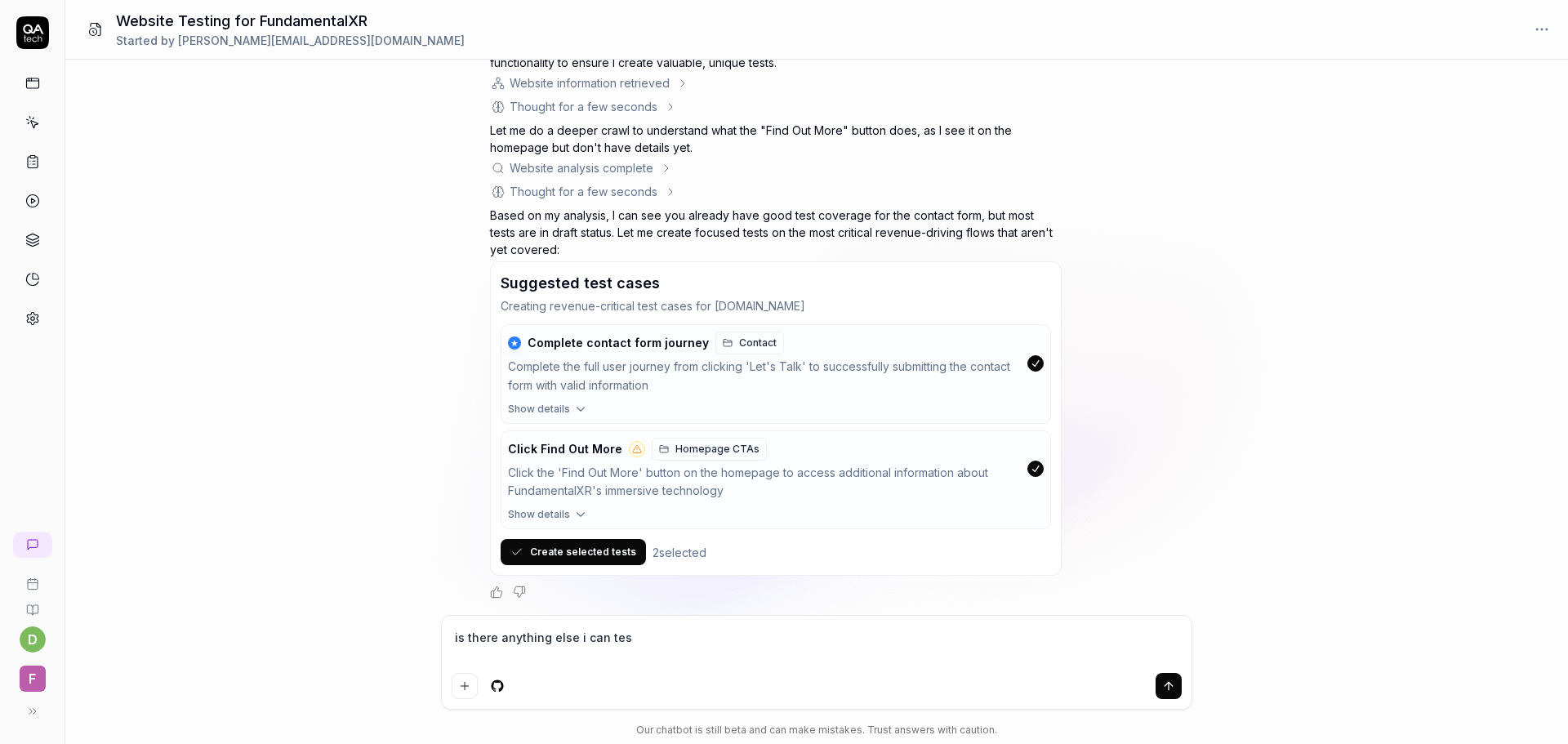
type textarea "is there anything else i can test"
type textarea "*"
type textarea "is there anything else i can test"
type textarea "*"
type textarea "is there anything else i can test ?"
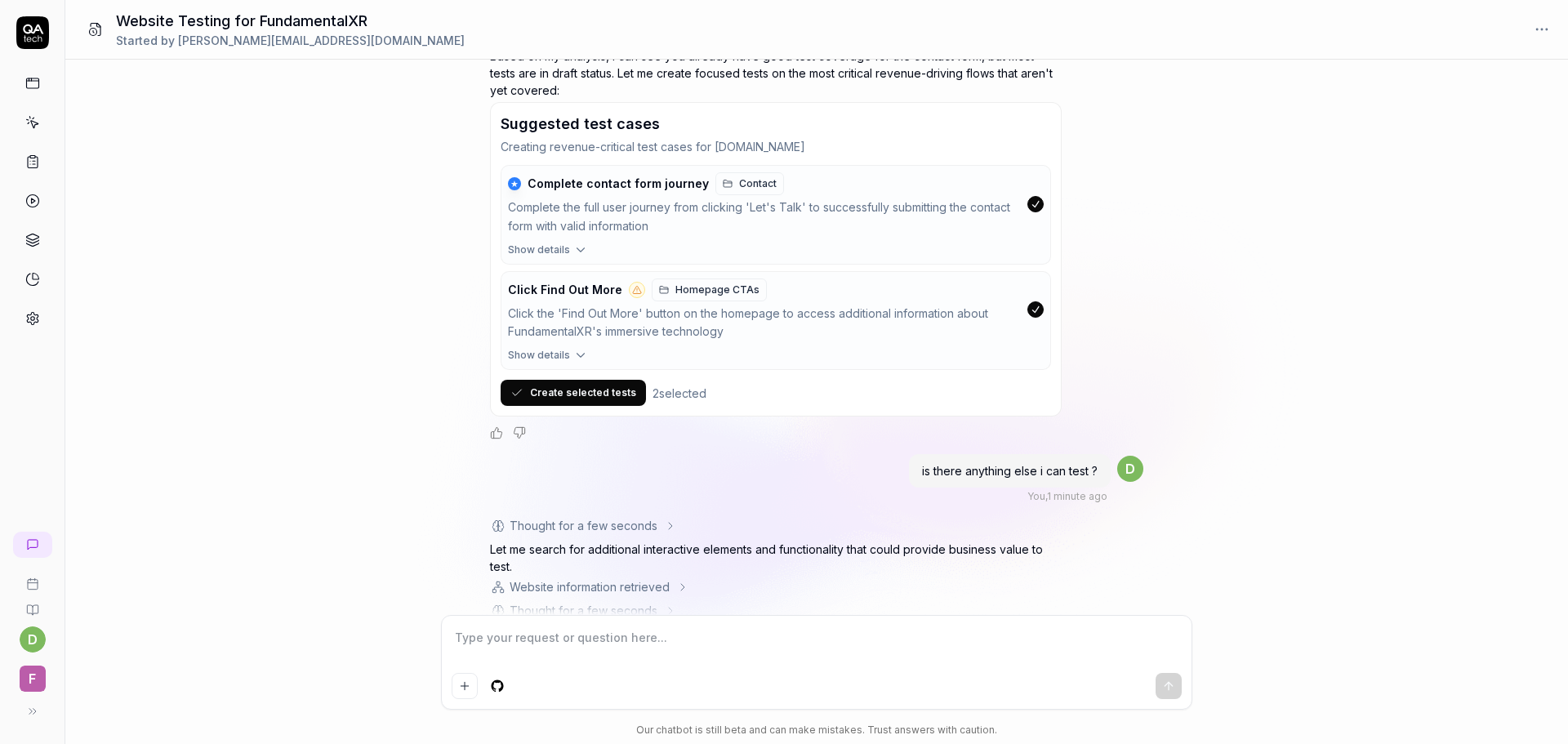
scroll to position [1690, 0]
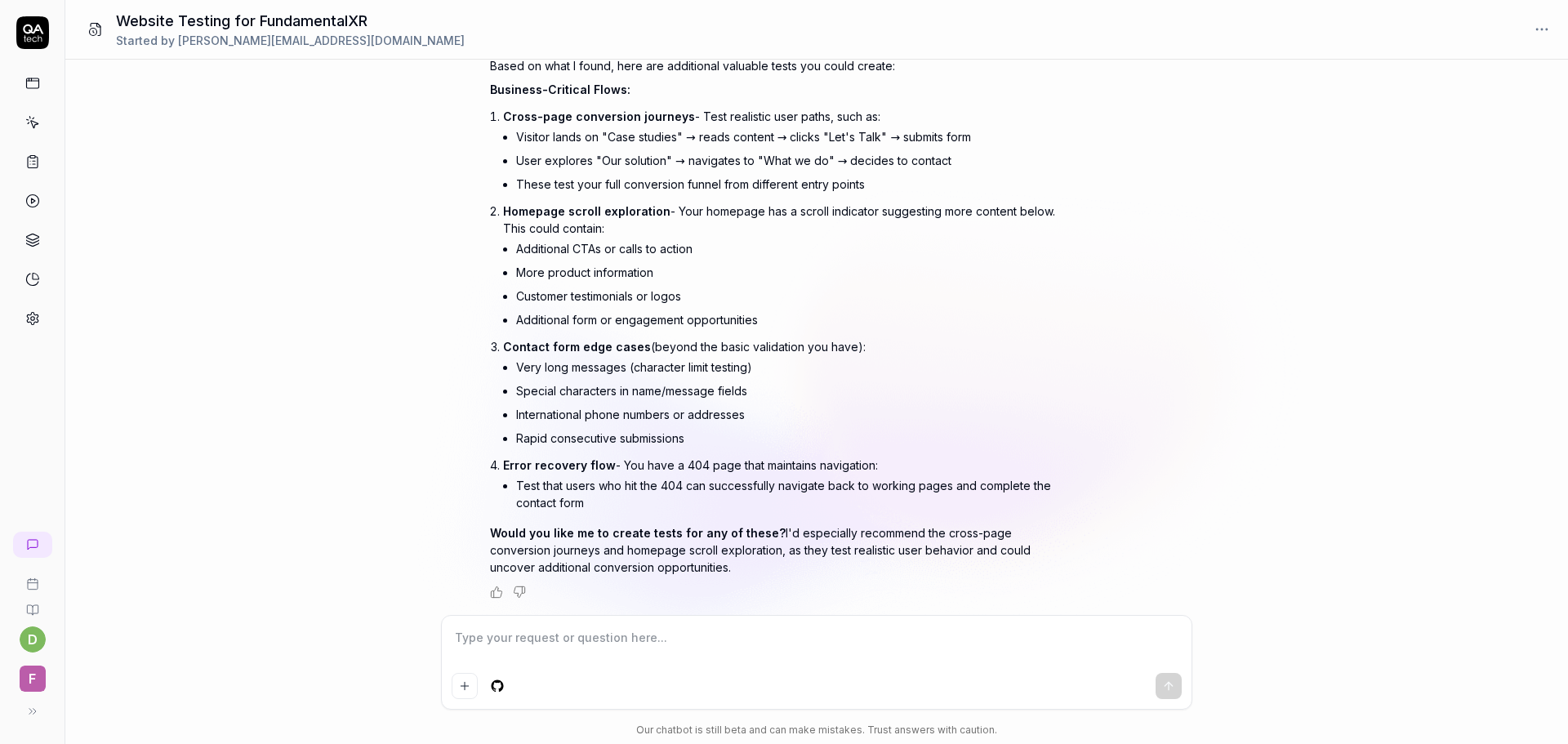
click at [415, 500] on div "What functionality should I test on this website https://www.fundamentalxr.com/…" at bounding box center [816, 337] width 1503 height 555
click at [546, 641] on textarea at bounding box center [817, 646] width 731 height 41
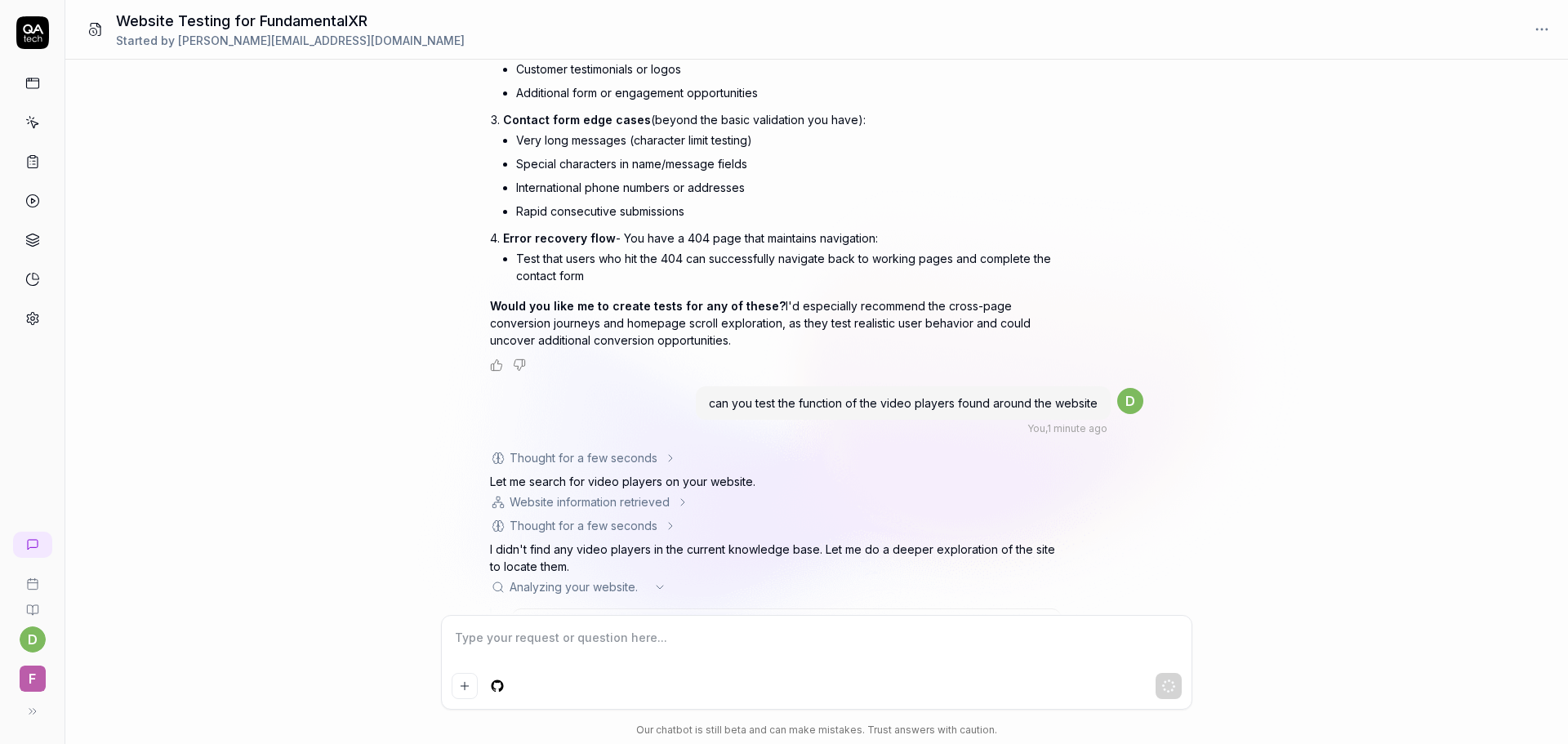
scroll to position [2019, 0]
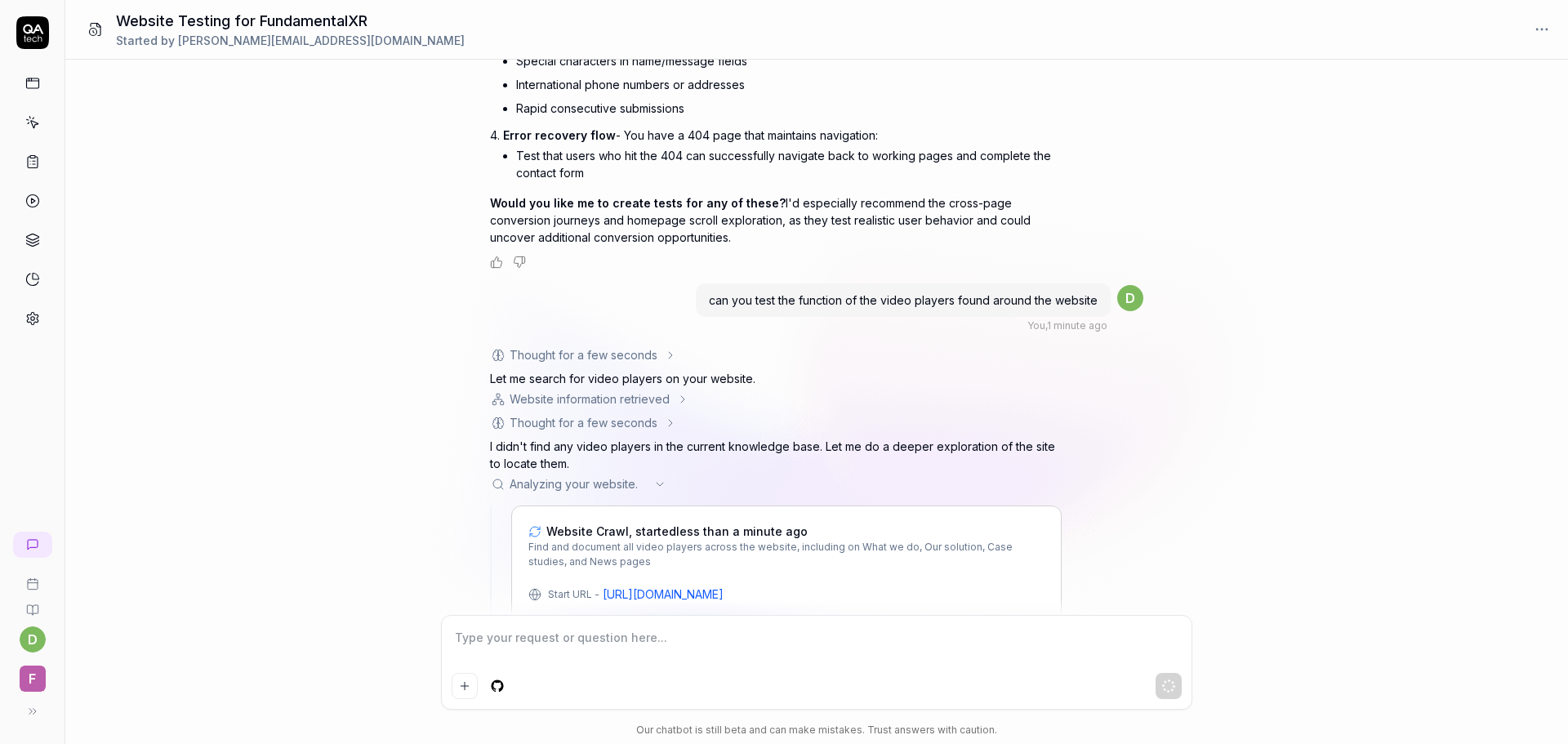
click at [1567, 537] on div "What functionality should I test on this website https://www.fundamentalxr.com/…" at bounding box center [816, 337] width 1503 height 555
click at [1536, 519] on div "What functionality should I test on this website https://www.fundamentalxr.com/…" at bounding box center [816, 337] width 1503 height 555
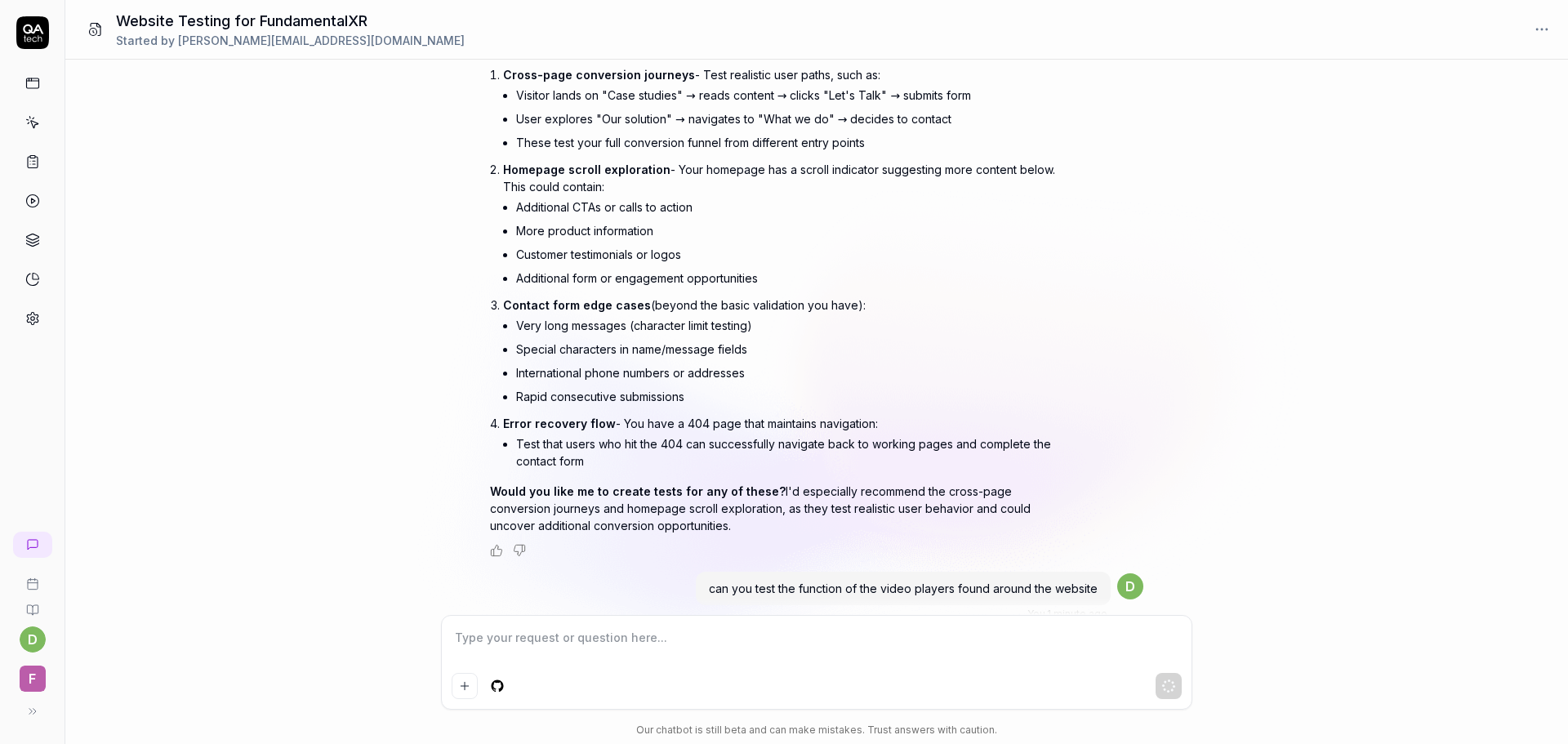
scroll to position [1726, 0]
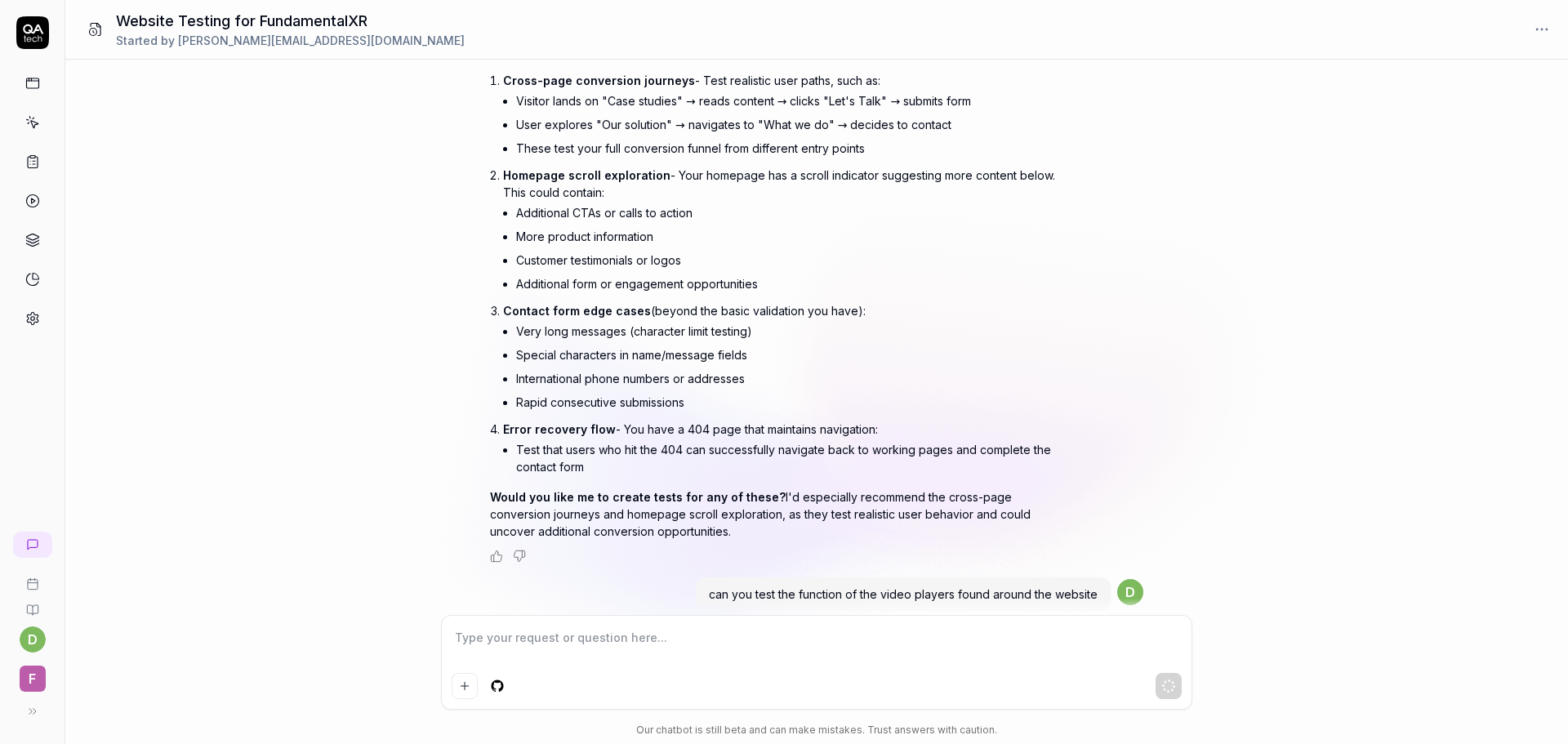
click at [1402, 357] on div "What functionality should I test on this website https://www.fundamentalxr.com/…" at bounding box center [816, 337] width 1503 height 555
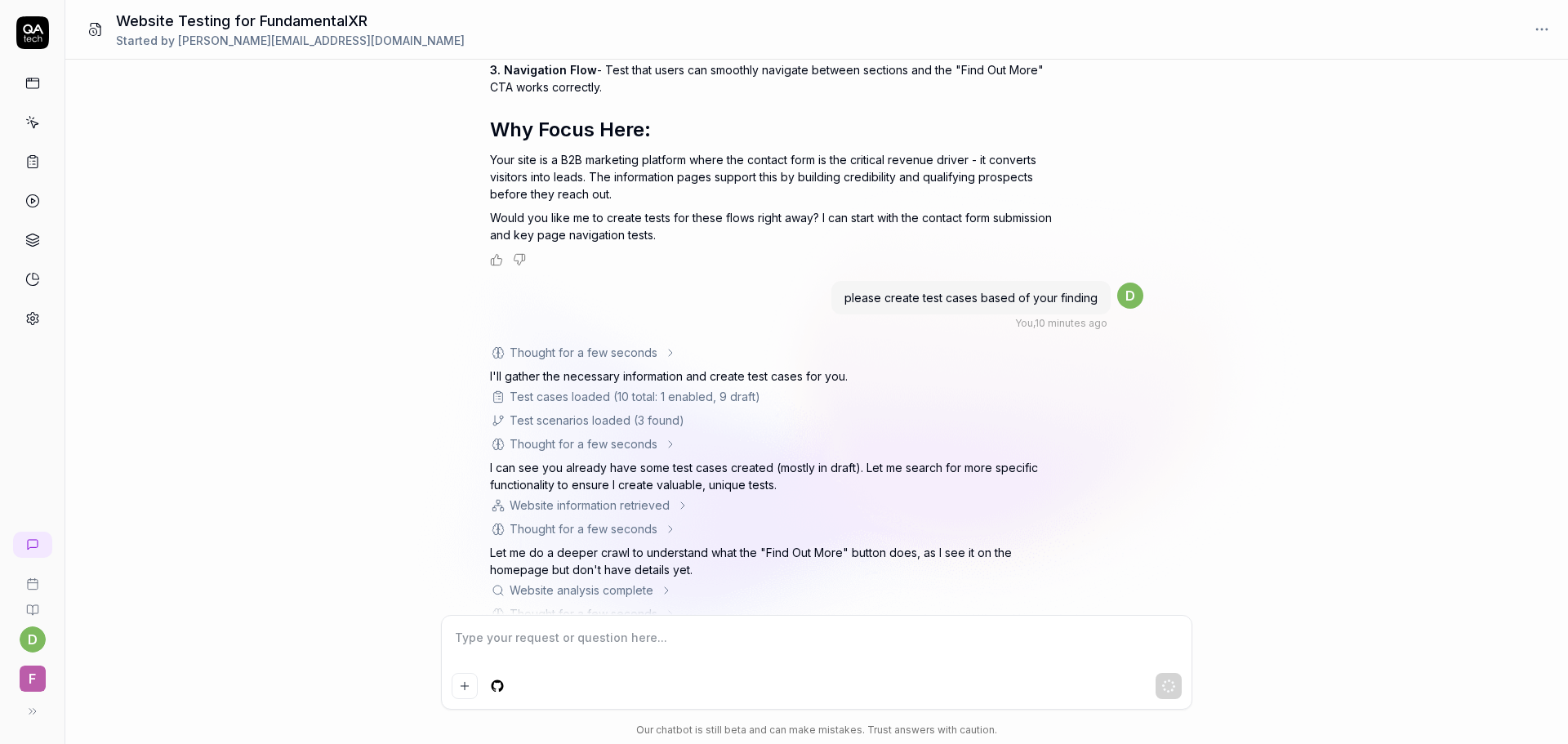
scroll to position [517, 0]
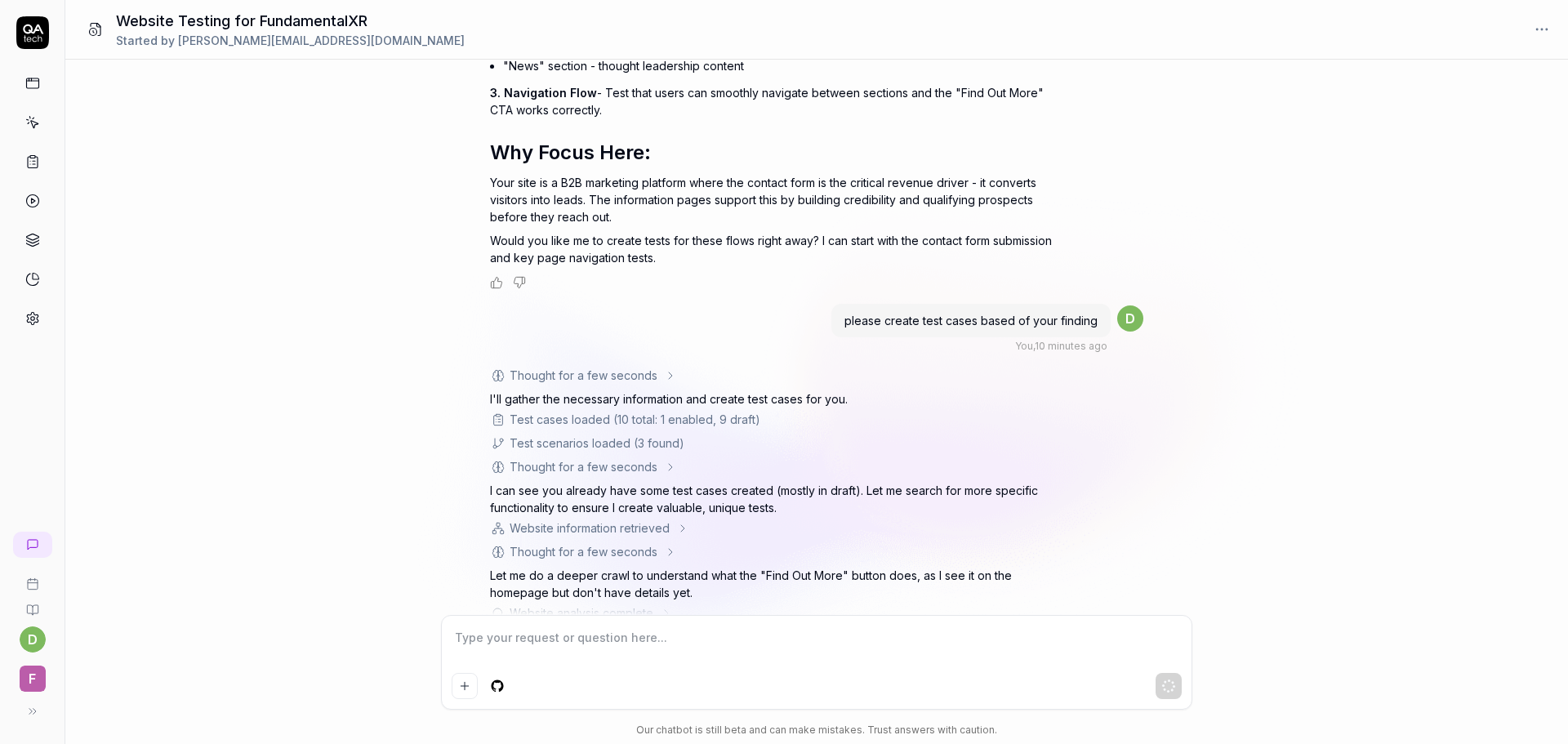
click at [1273, 274] on div "What functionality should I test on this website https://www.fundamentalxr.com/…" at bounding box center [816, 337] width 1503 height 555
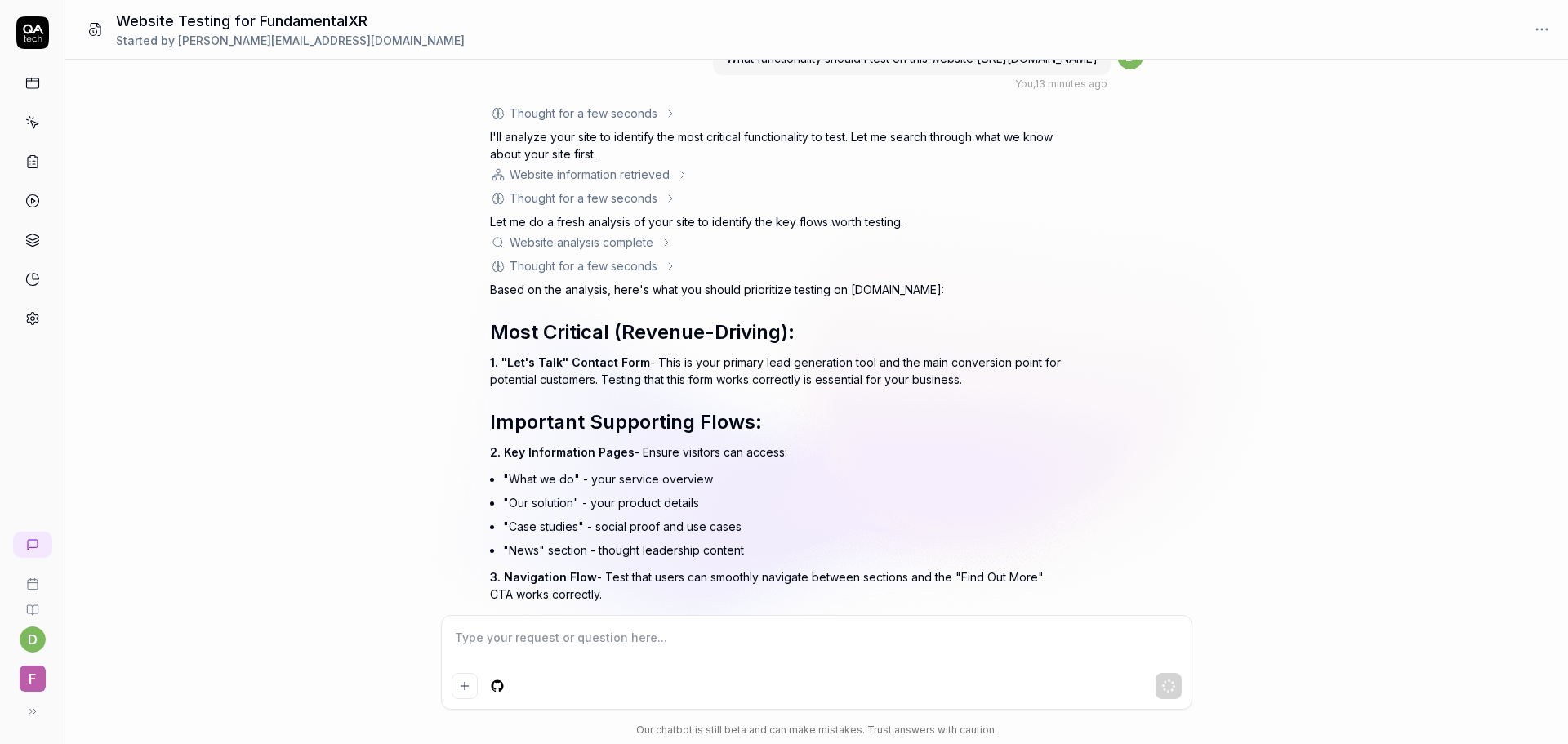
scroll to position [0, 0]
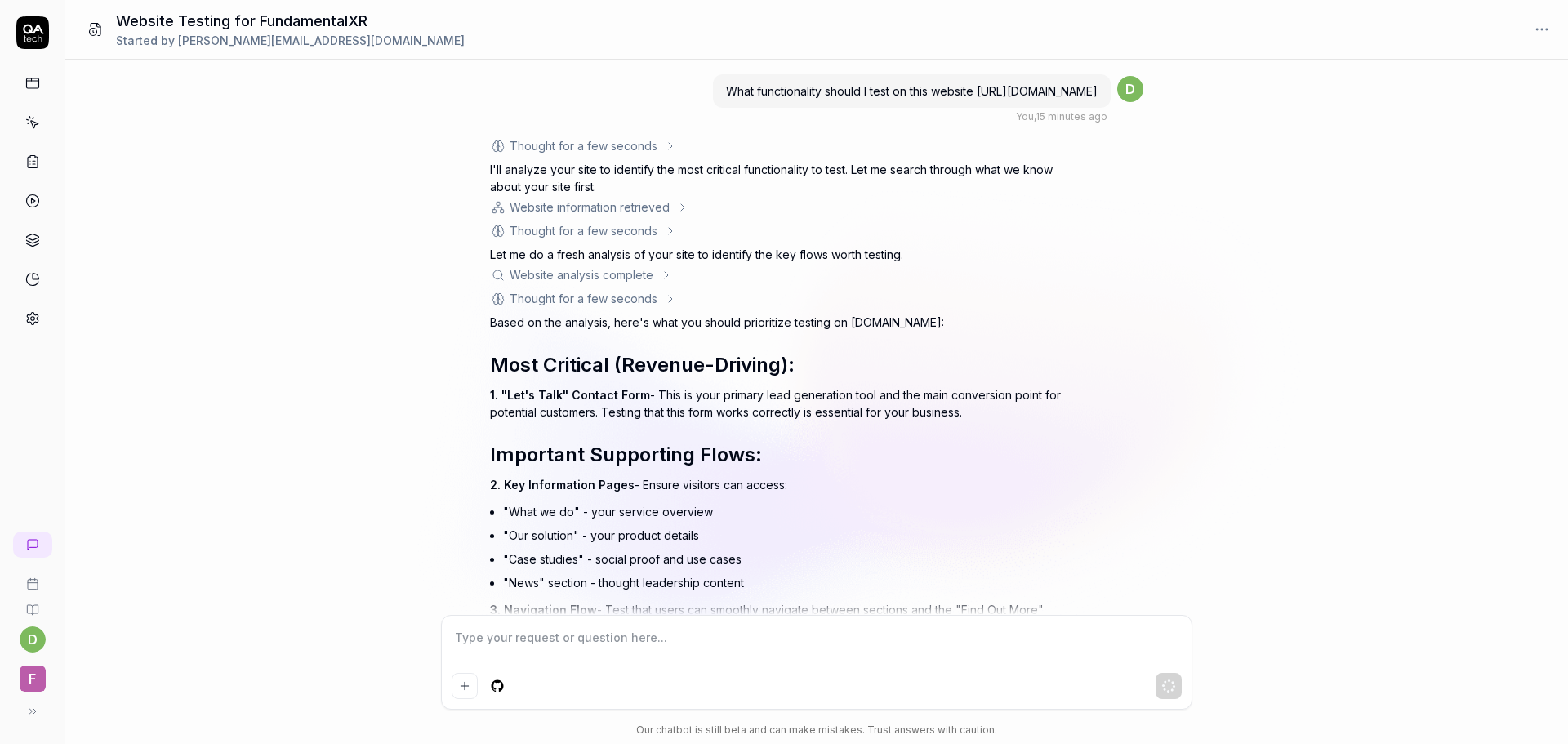
click at [1273, 274] on div "What functionality should I test on this website https://www.fundamentalxr.com/…" at bounding box center [816, 337] width 1503 height 555
click at [38, 275] on icon at bounding box center [33, 279] width 15 height 15
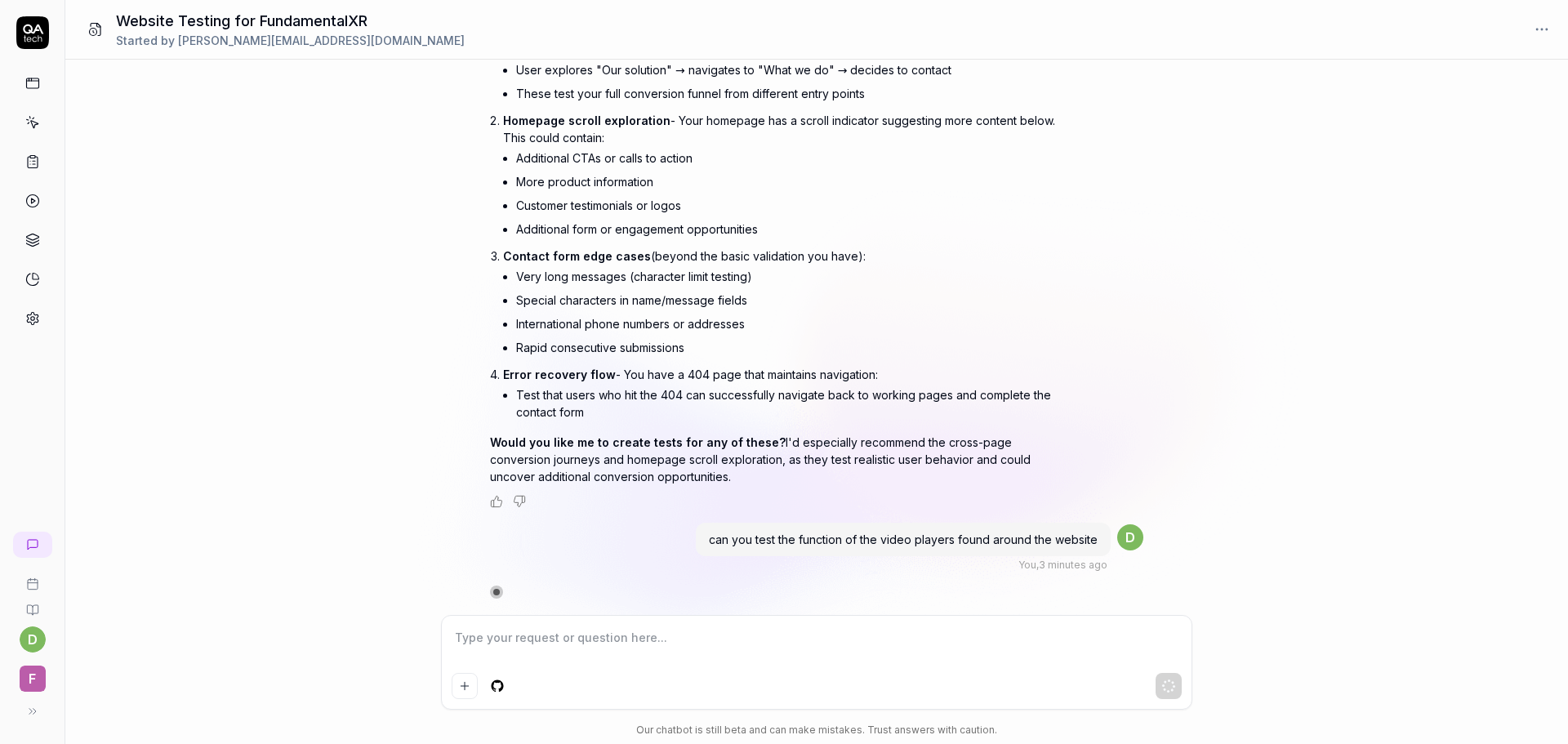
click at [391, 389] on div "What functionality should I test on this website https://www.fundamentalxr.com/…" at bounding box center [816, 337] width 1503 height 555
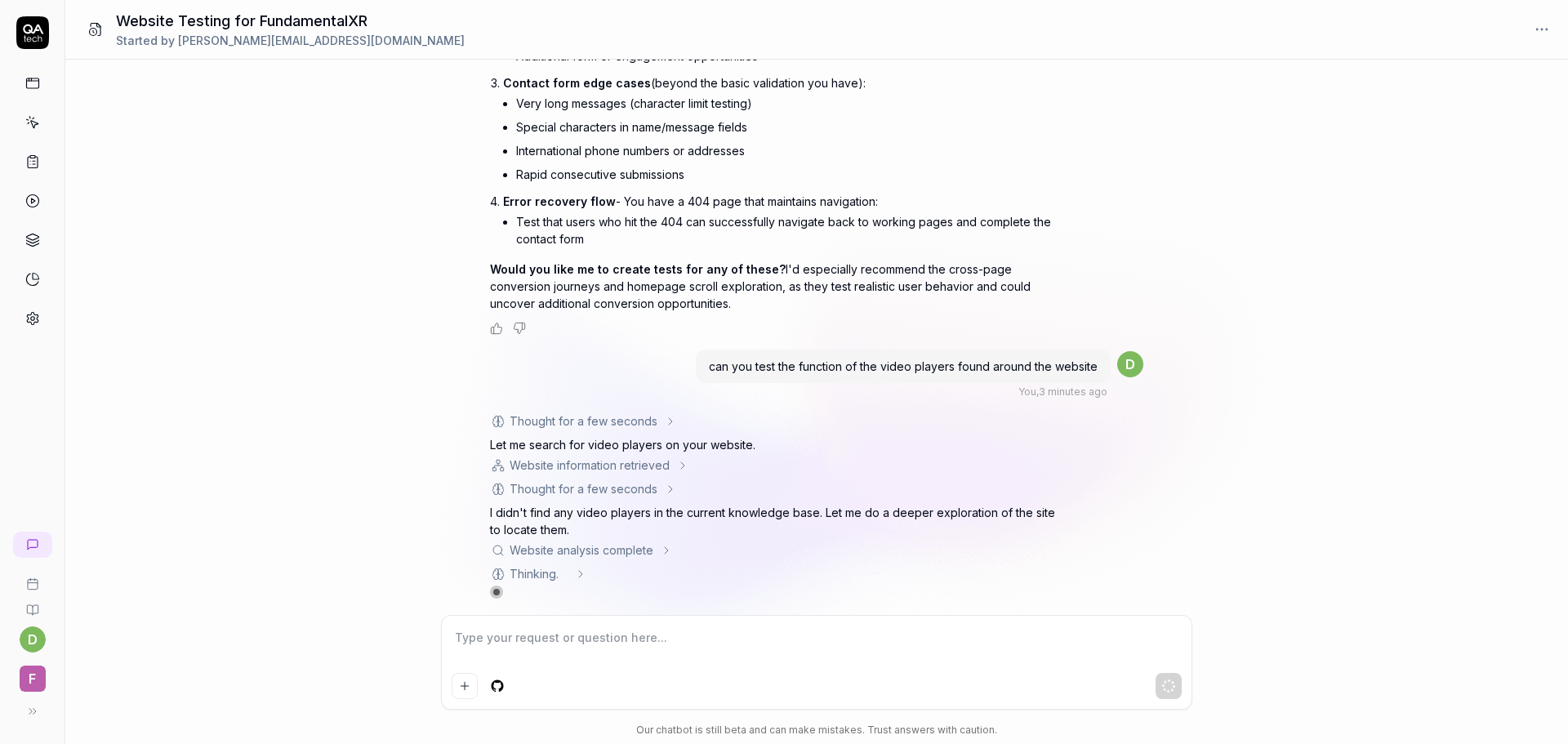
scroll to position [1953, 0]
click at [427, 246] on div "What functionality should I test on this website https://www.fundamentalxr.com/…" at bounding box center [816, 337] width 1503 height 555
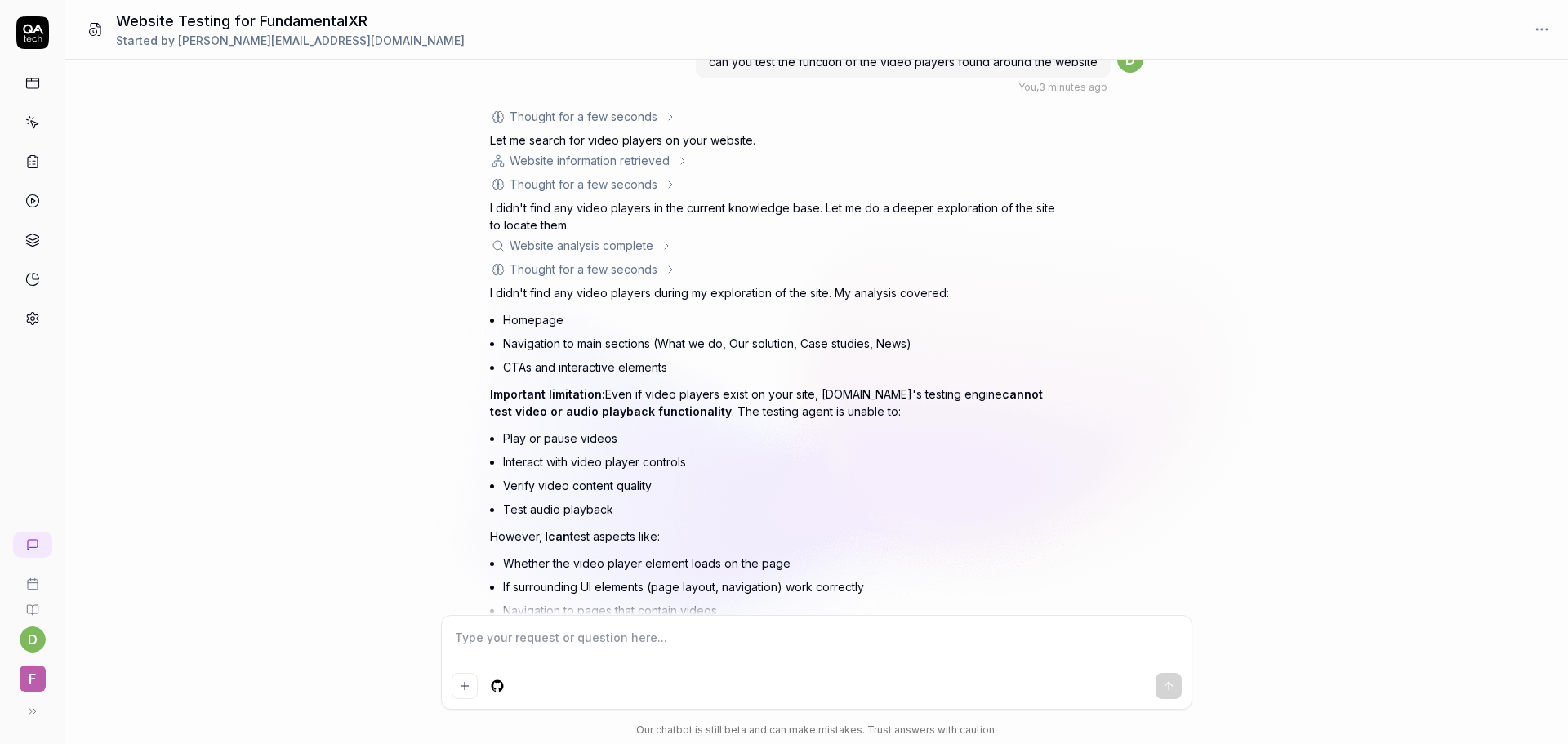
scroll to position [2423, 0]
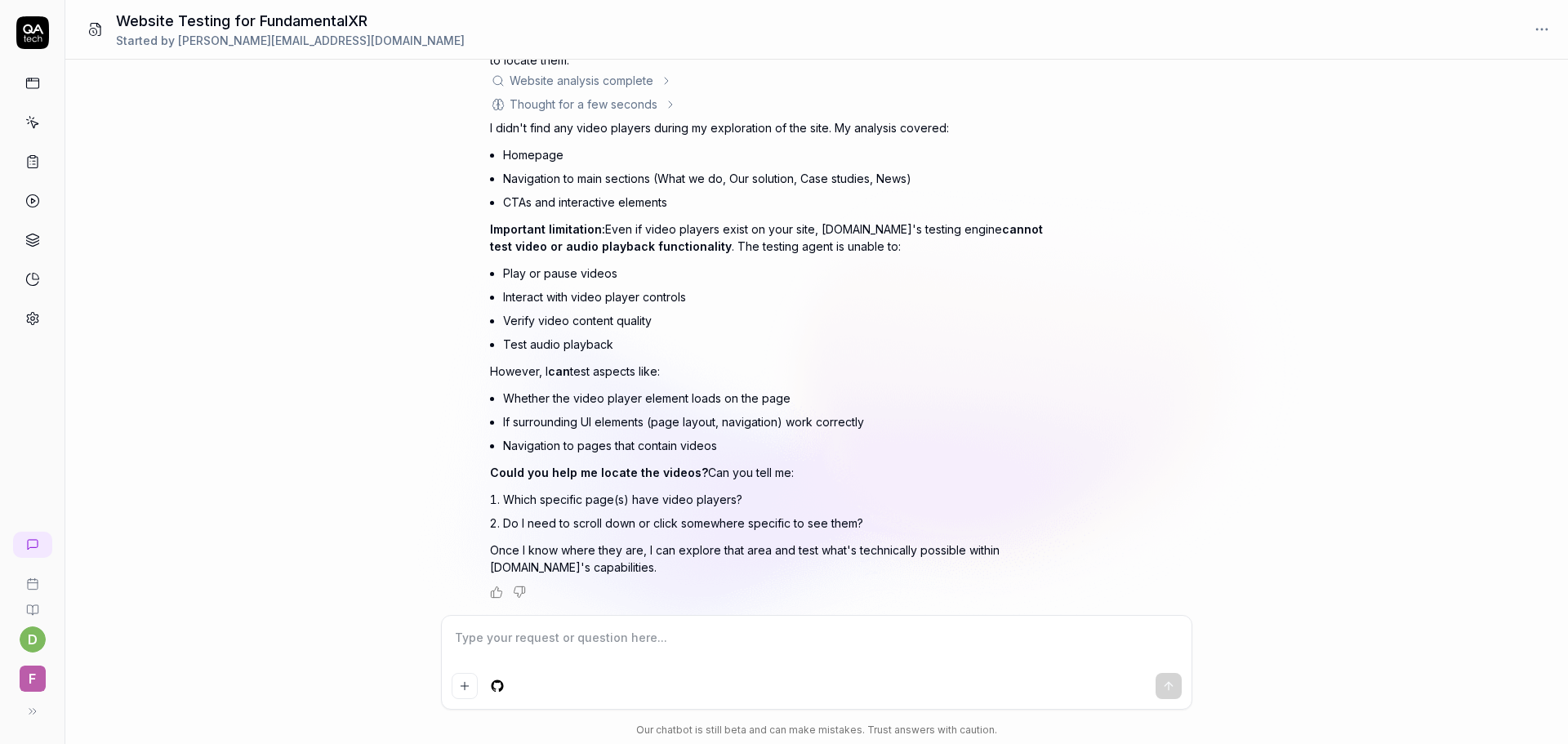
click at [425, 223] on div "What functionality should I test on this website https://www.fundamentalxr.com/…" at bounding box center [816, 337] width 1503 height 555
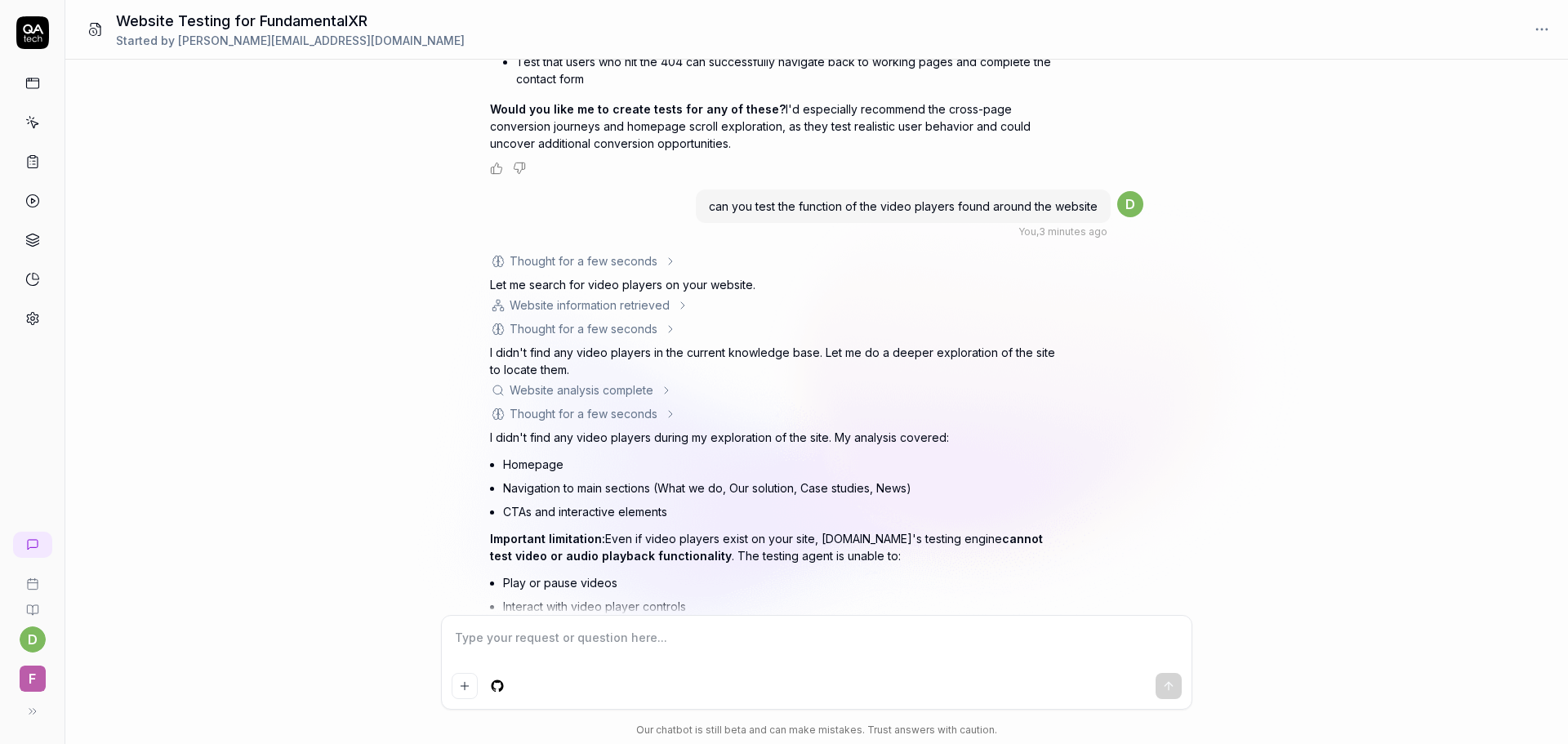
scroll to position [2096, 0]
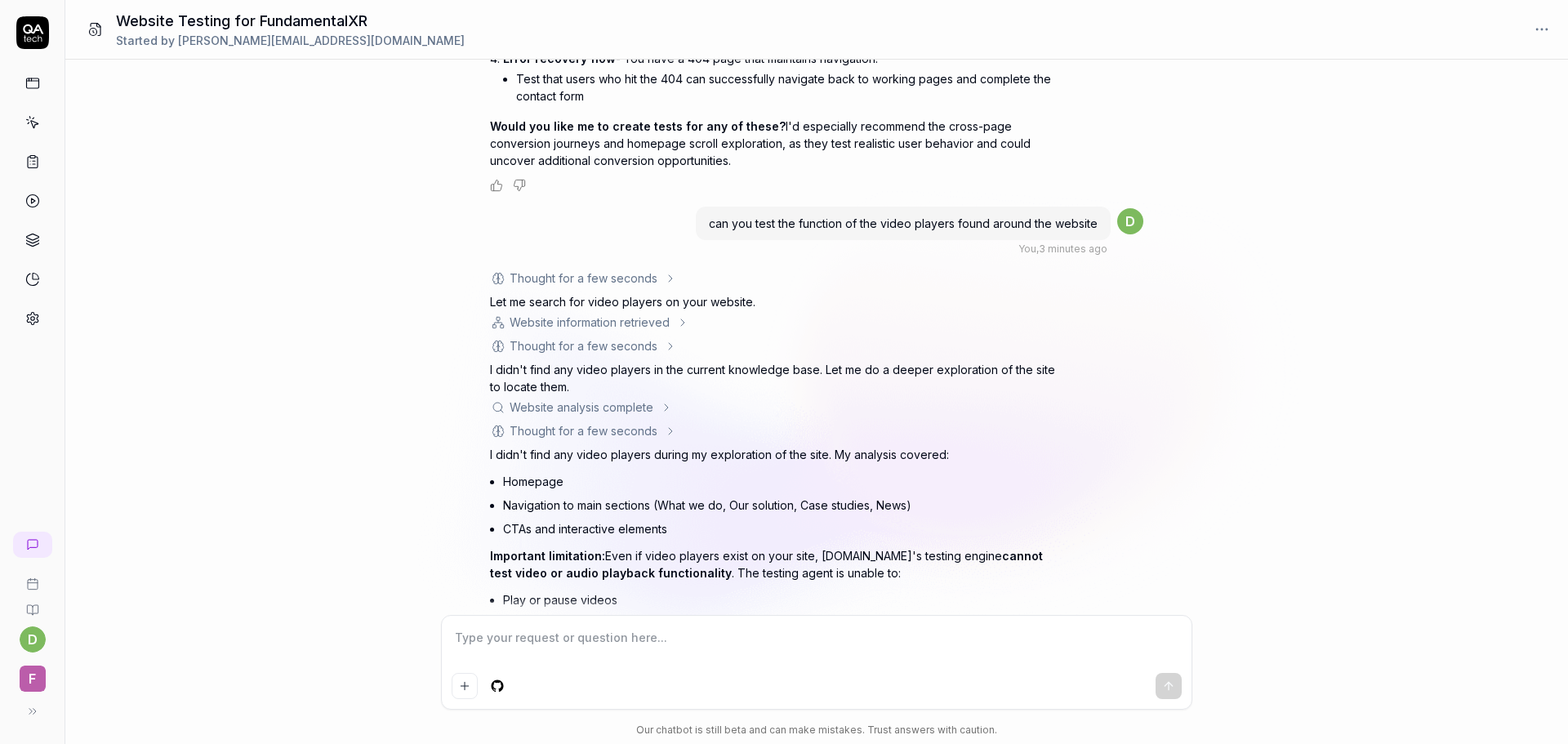
click at [417, 226] on div "What functionality should I test on this website https://www.fundamentalxr.com/…" at bounding box center [816, 337] width 1503 height 555
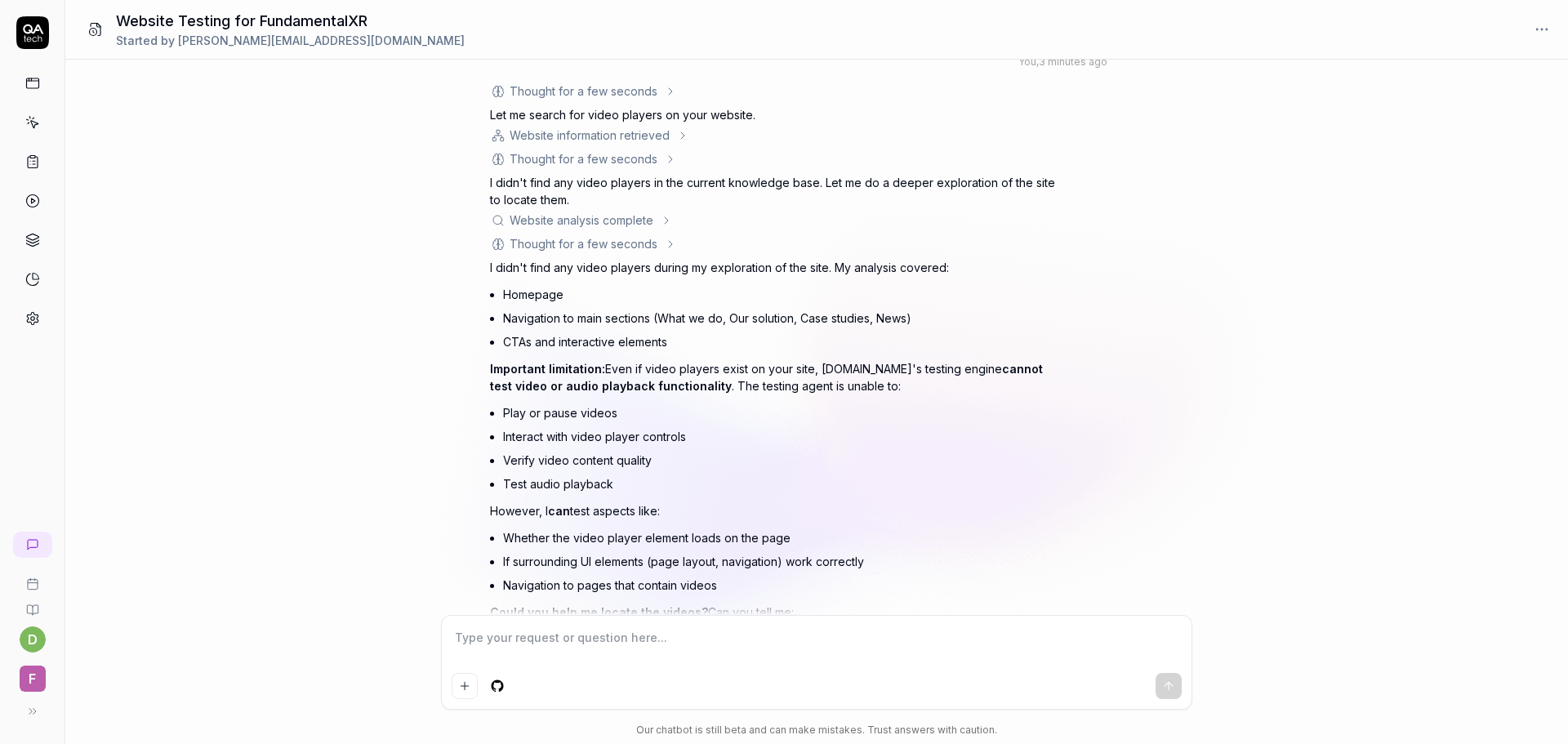
scroll to position [2324, 0]
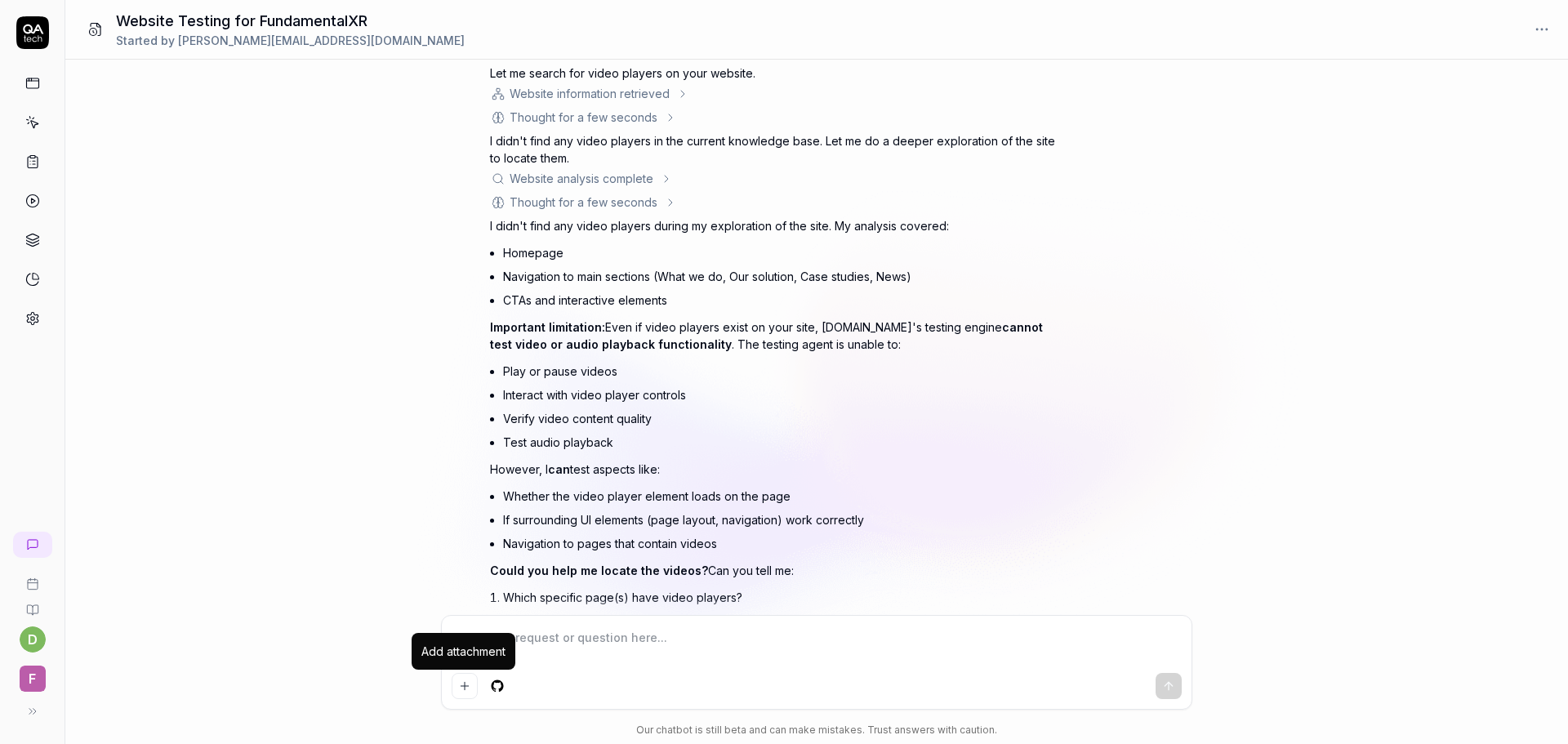
click at [462, 693] on button "Add attachment" at bounding box center [464, 686] width 27 height 27
click at [359, 435] on div "What functionality should I test on this website https://www.fundamentalxr.com/…" at bounding box center [816, 337] width 1503 height 555
click at [407, 594] on div "What functionality should I test on this website https://www.fundamentalxr.com/…" at bounding box center [816, 337] width 1503 height 555
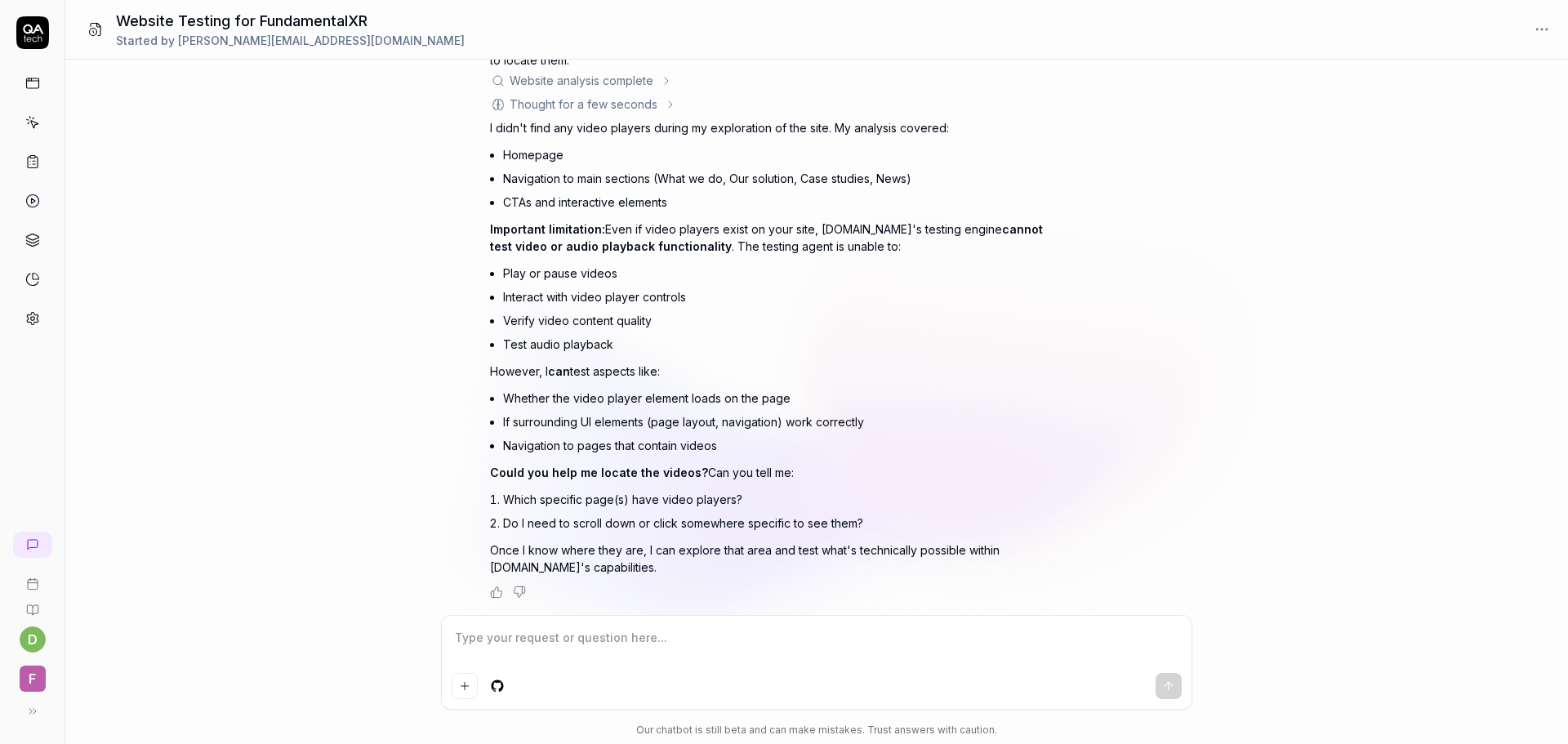
scroll to position [2390, 0]
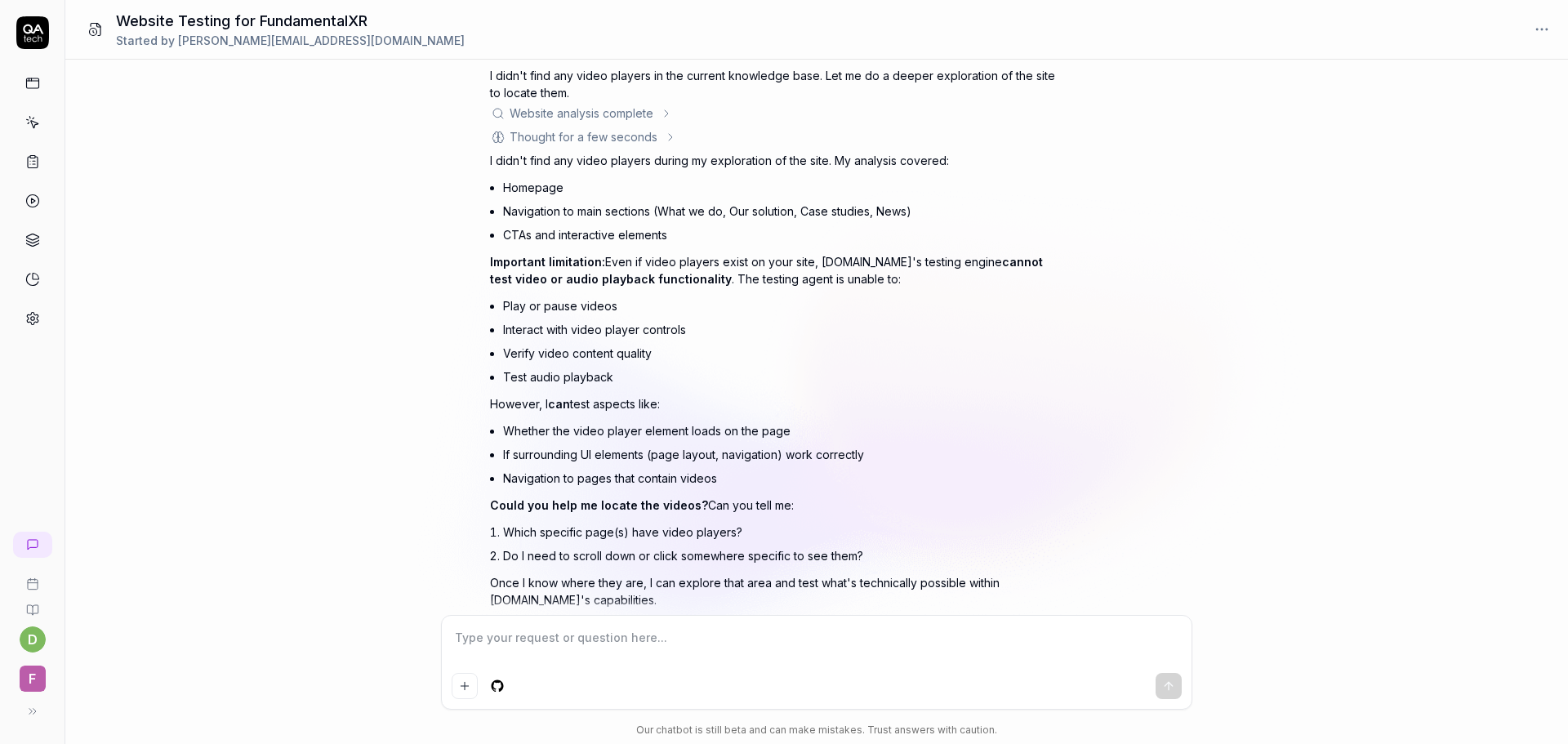
click at [41, 154] on link at bounding box center [33, 162] width 29 height 29
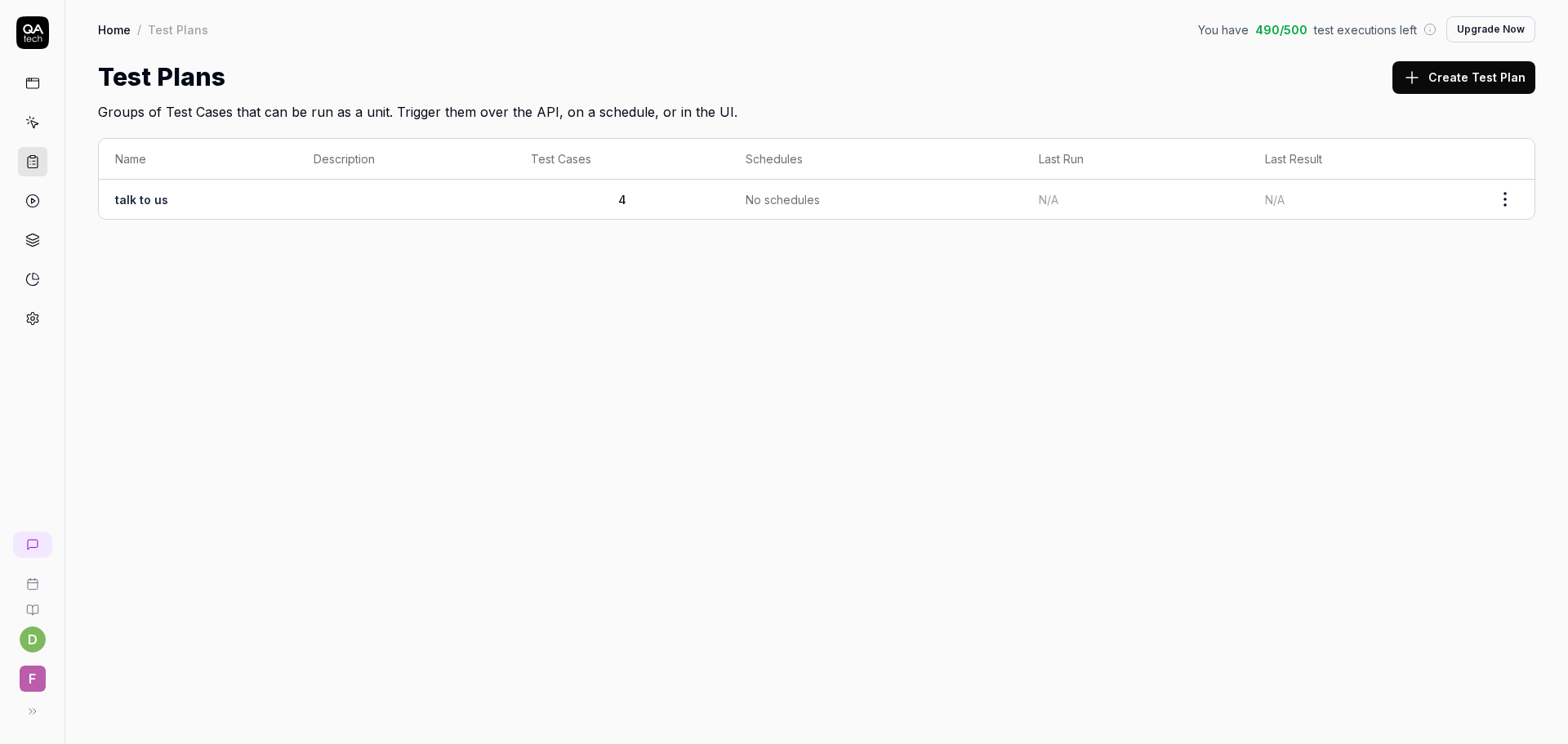
click at [191, 200] on td "talk to us" at bounding box center [198, 199] width 198 height 39
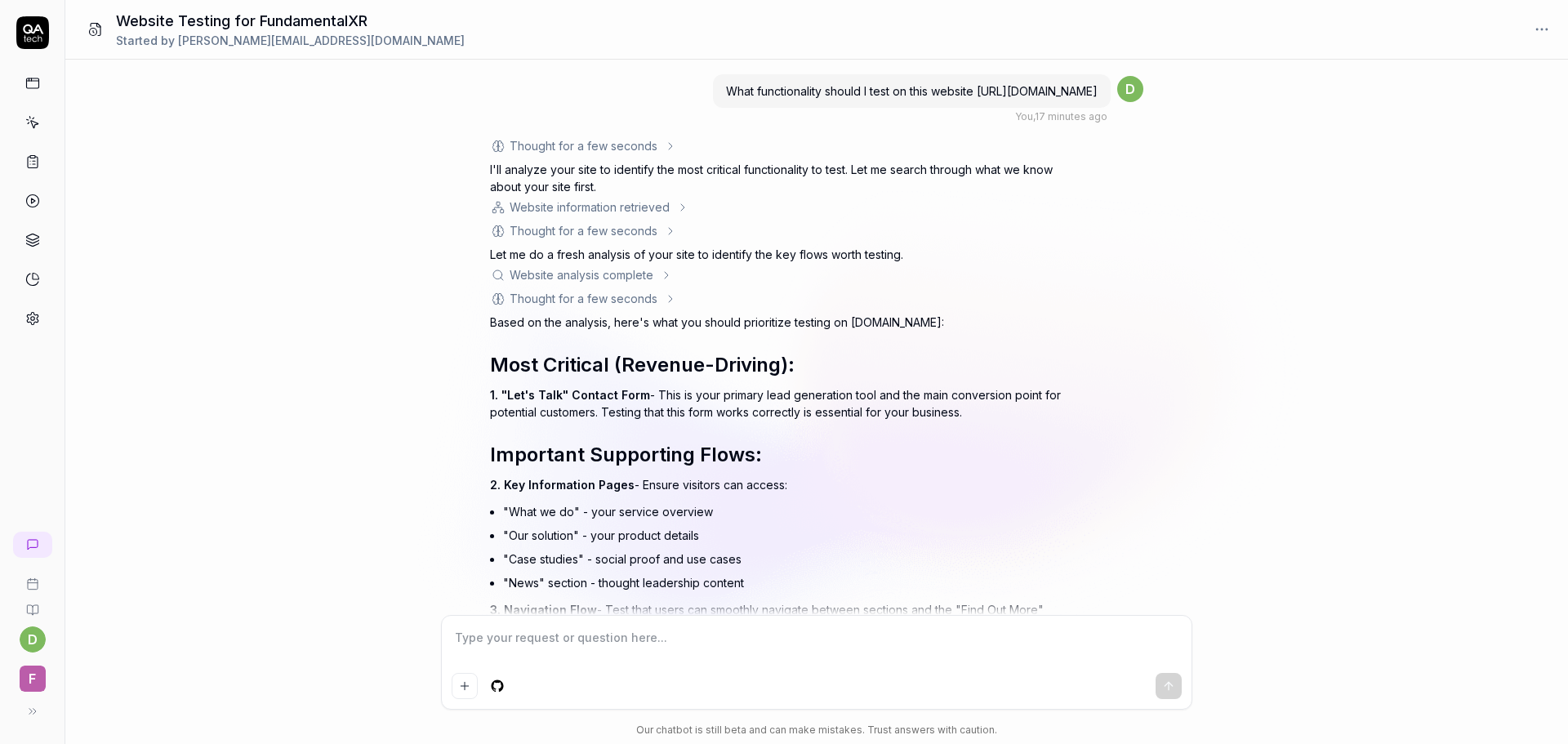
scroll to position [2423, 0]
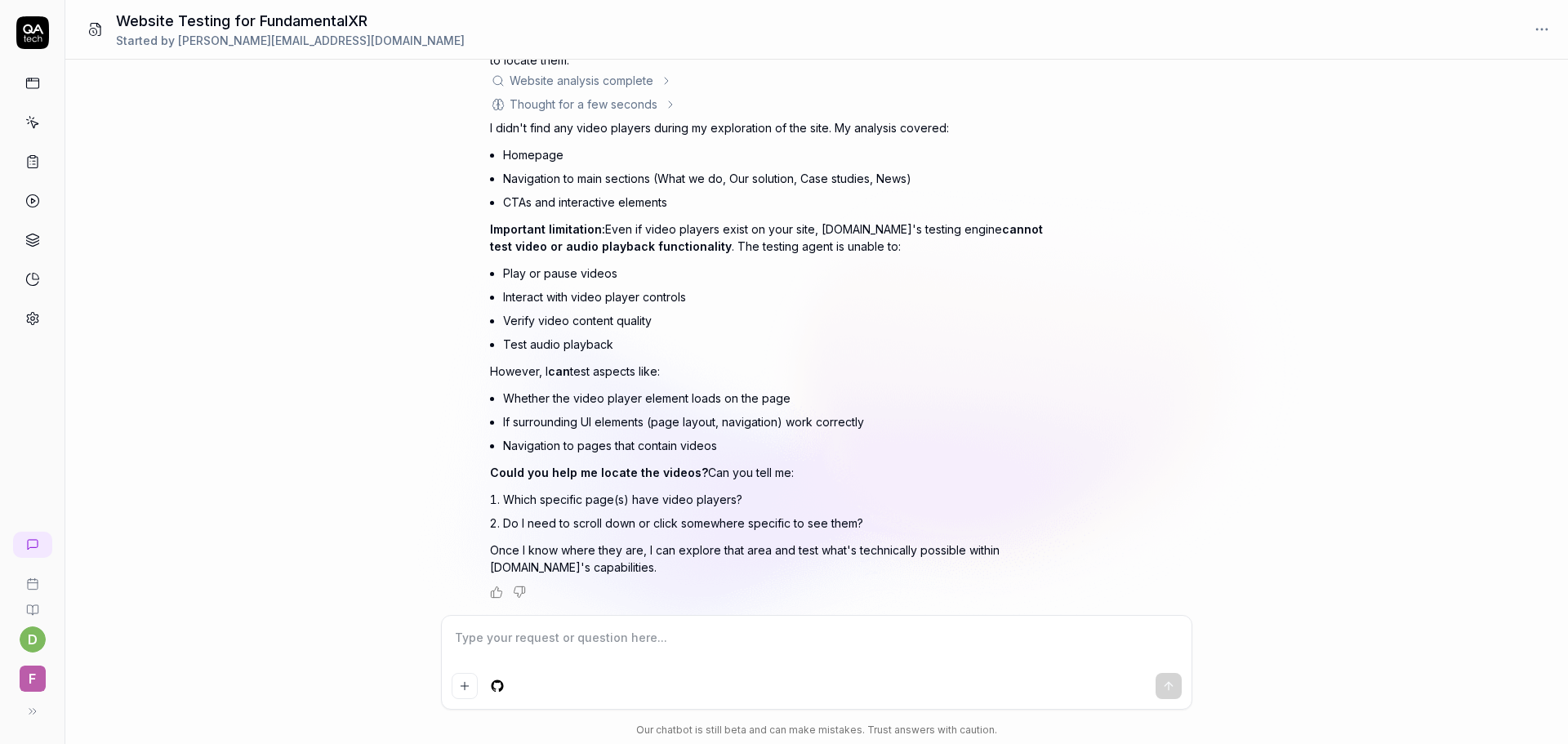
click at [416, 269] on div "What functionality should I test on this website https://www.fundamentalxr.com/…" at bounding box center [816, 337] width 1503 height 555
click at [418, 269] on div "What functionality should I test on this website https://www.fundamentalxr.com/…" at bounding box center [816, 337] width 1503 height 555
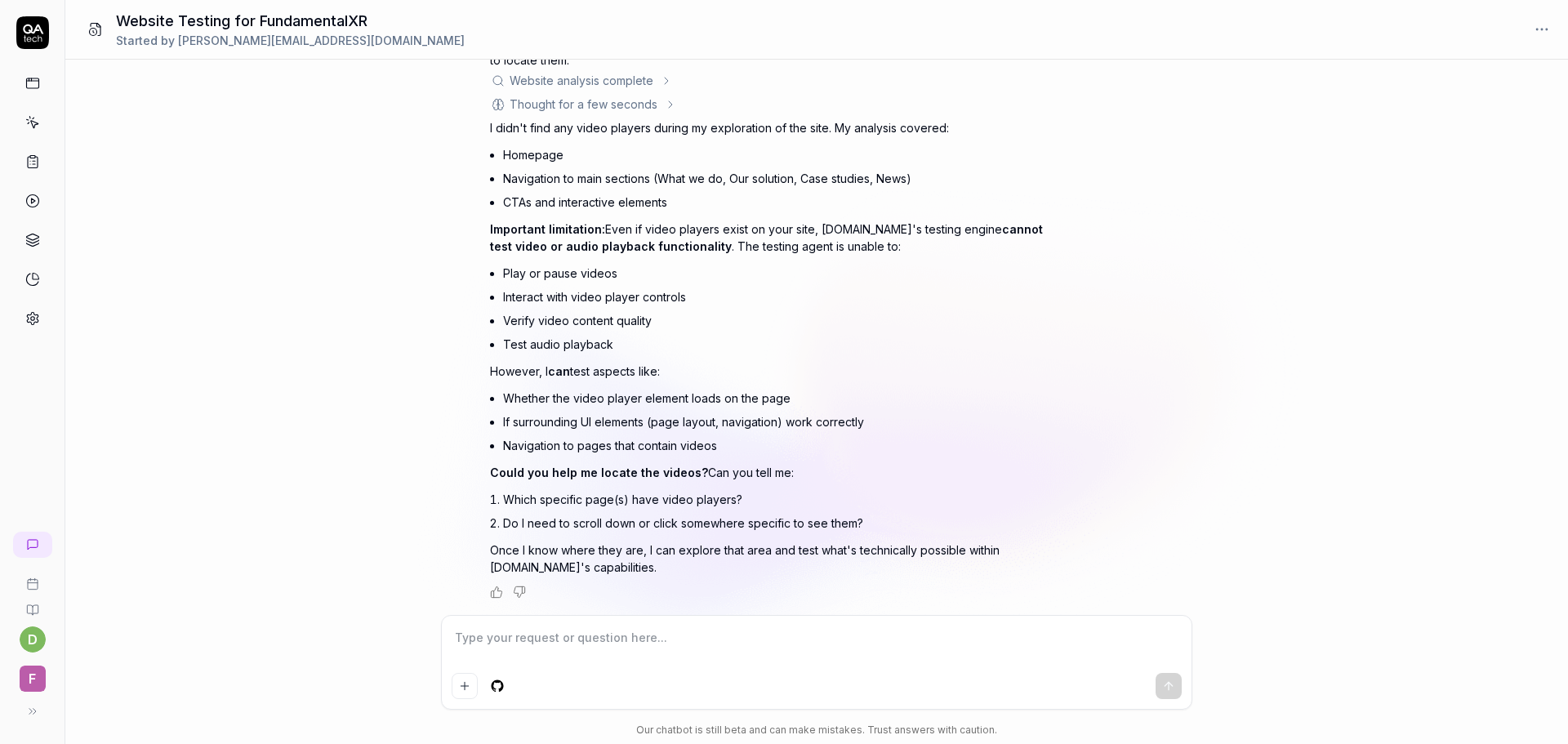
click at [418, 269] on div "What functionality should I test on this website https://www.fundamentalxr.com/…" at bounding box center [816, 337] width 1503 height 555
click at [590, 649] on textarea at bounding box center [817, 646] width 731 height 41
paste textarea "[URL][DOMAIN_NAME]"
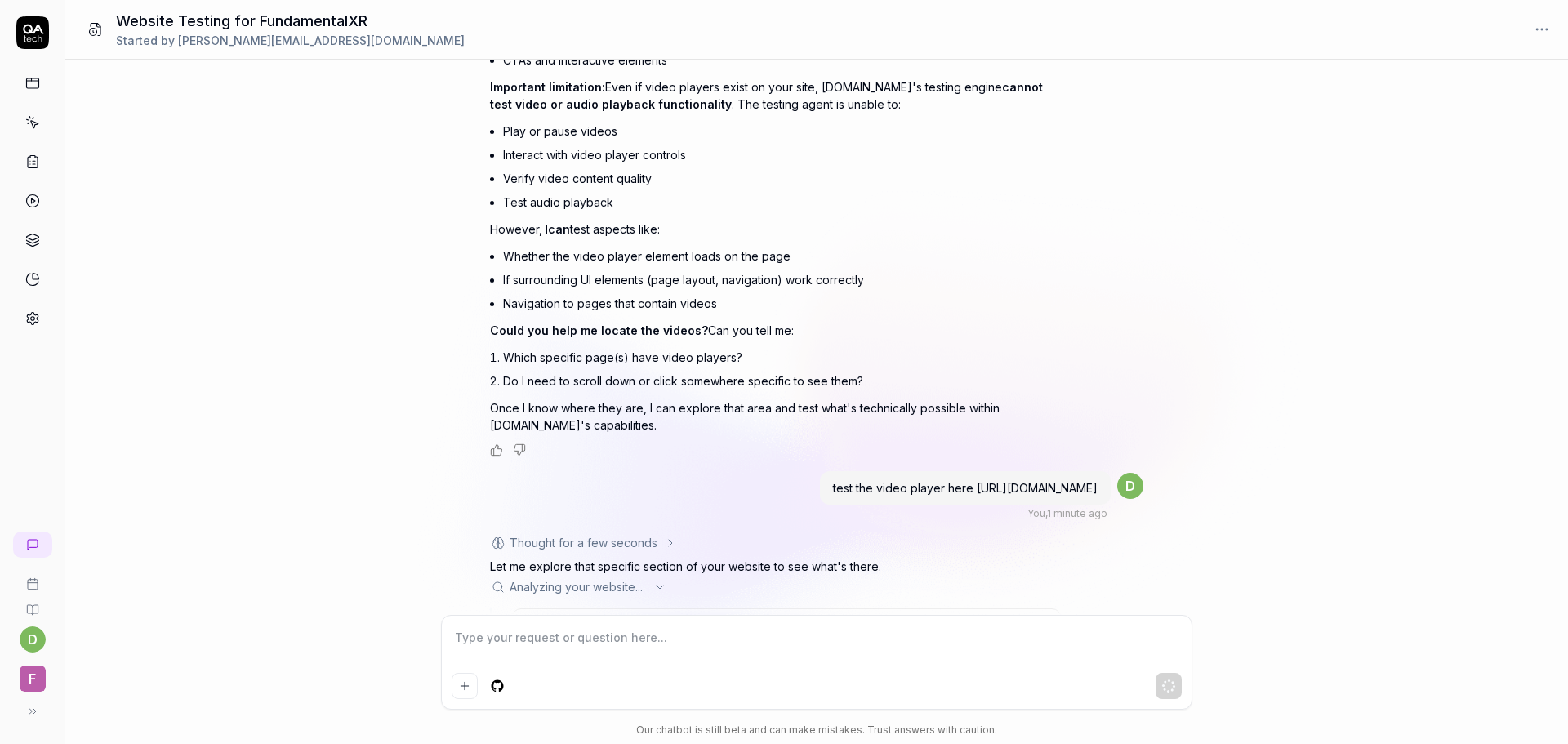
scroll to position [2667, 0]
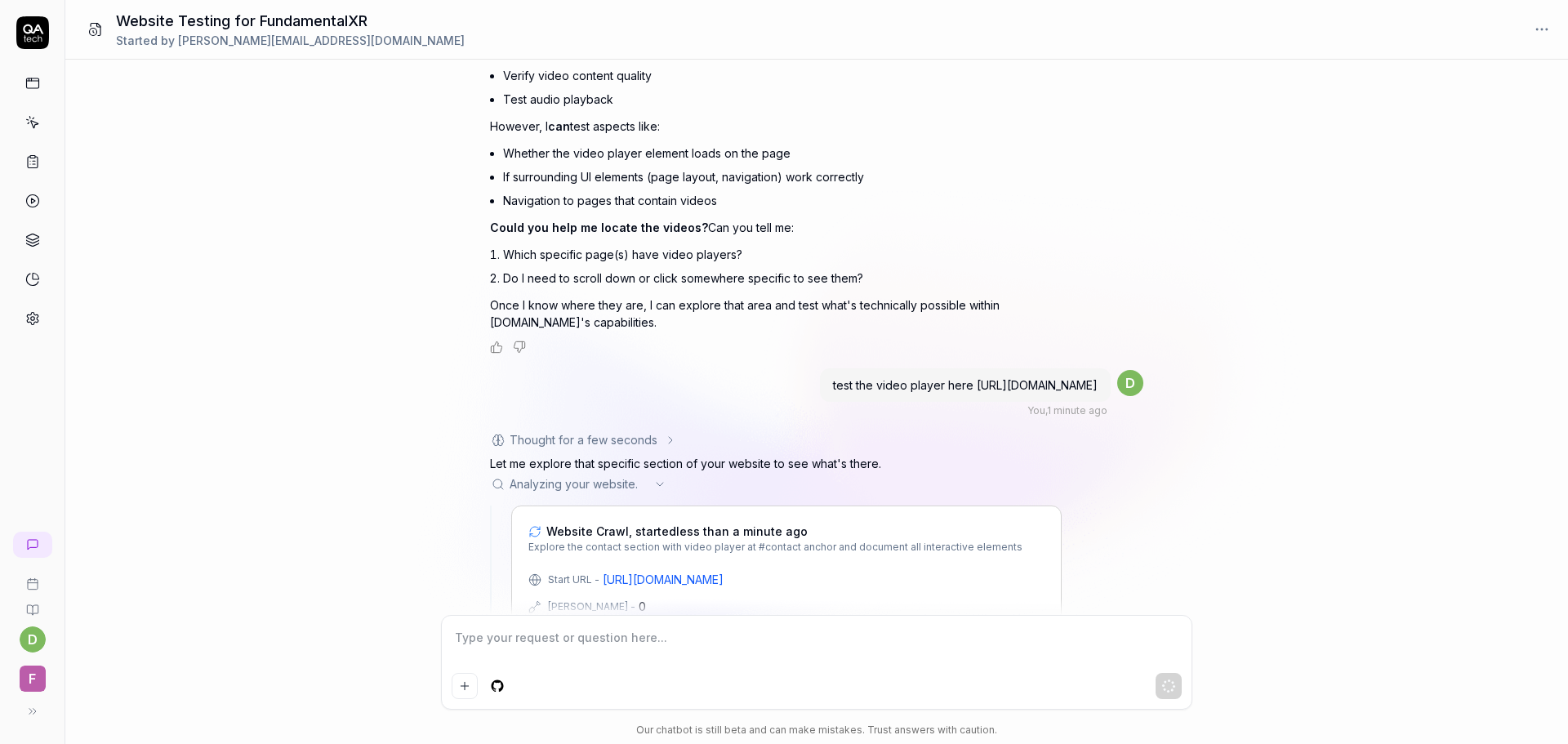
click at [363, 387] on div "What functionality should I test on this website https://www.fundamentalxr.com/…" at bounding box center [816, 337] width 1503 height 555
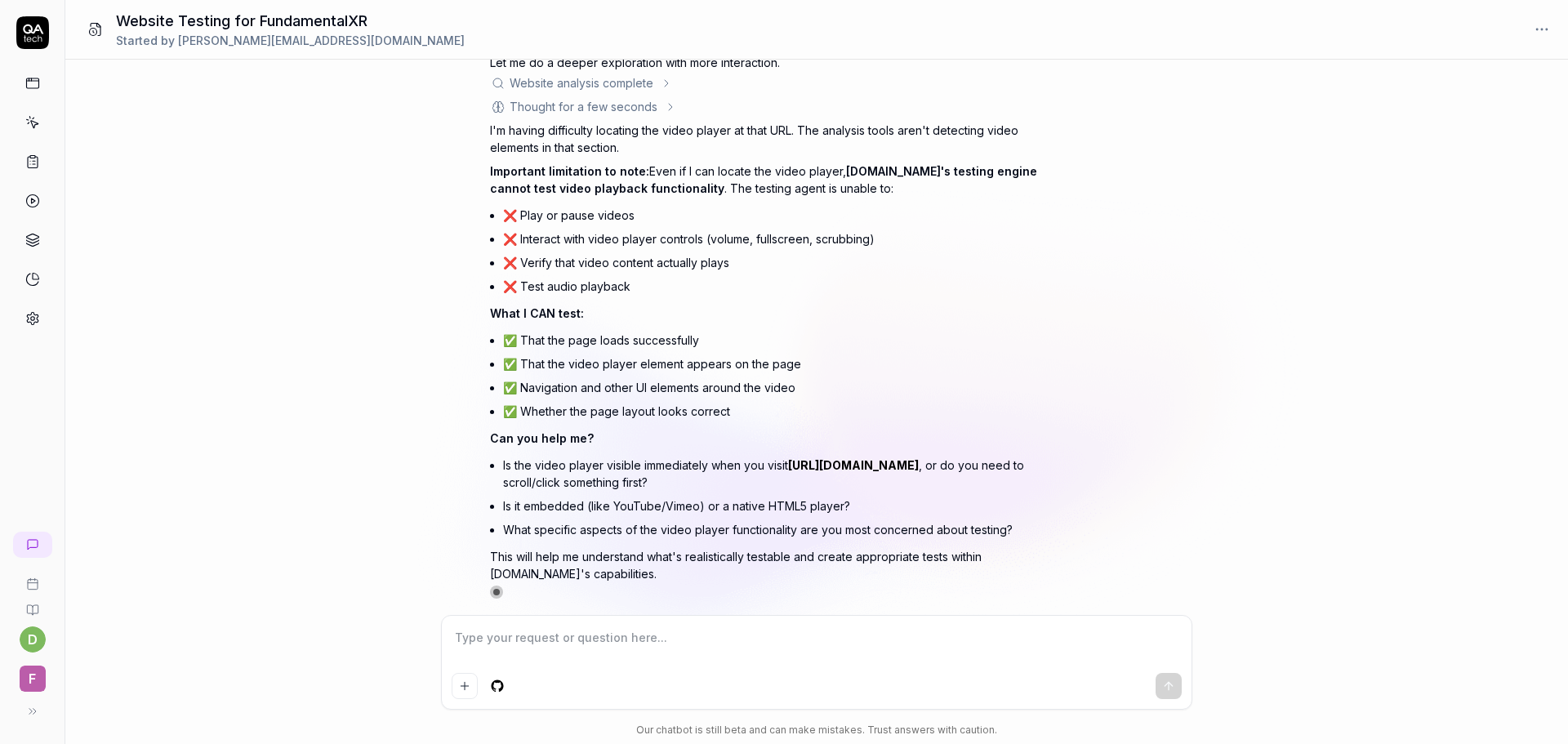
scroll to position [3210, 0]
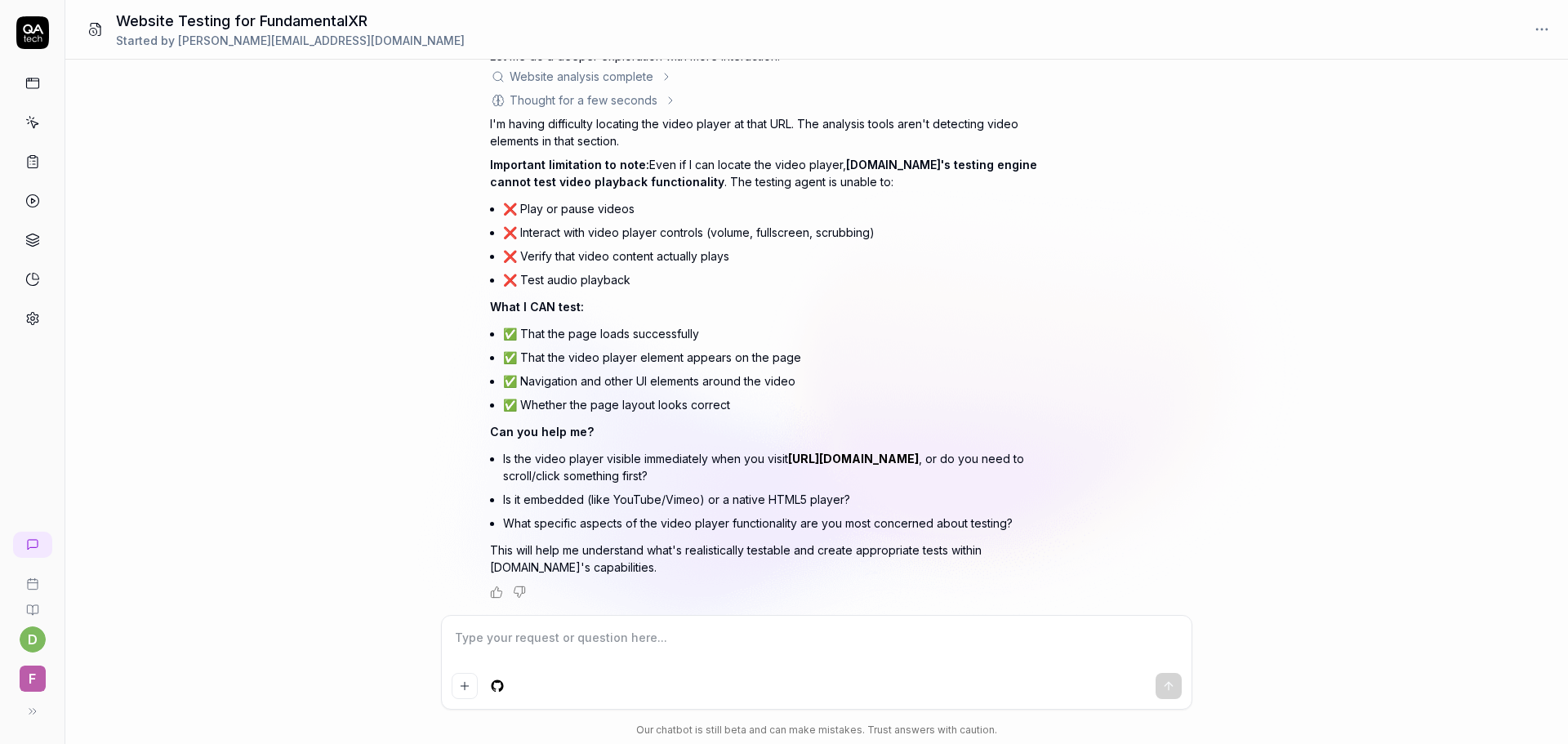
click at [1134, 401] on div "Thought for a few seconds The user wants me to test a video player at https://w…" at bounding box center [817, 243] width 654 height 711
click at [735, 445] on div "I'm having difficulty locating the video player at that URL. The analysis tools…" at bounding box center [776, 345] width 571 height 461
click at [972, 382] on li "✅ Navigation and other UI elements around the video" at bounding box center [782, 381] width 559 height 24
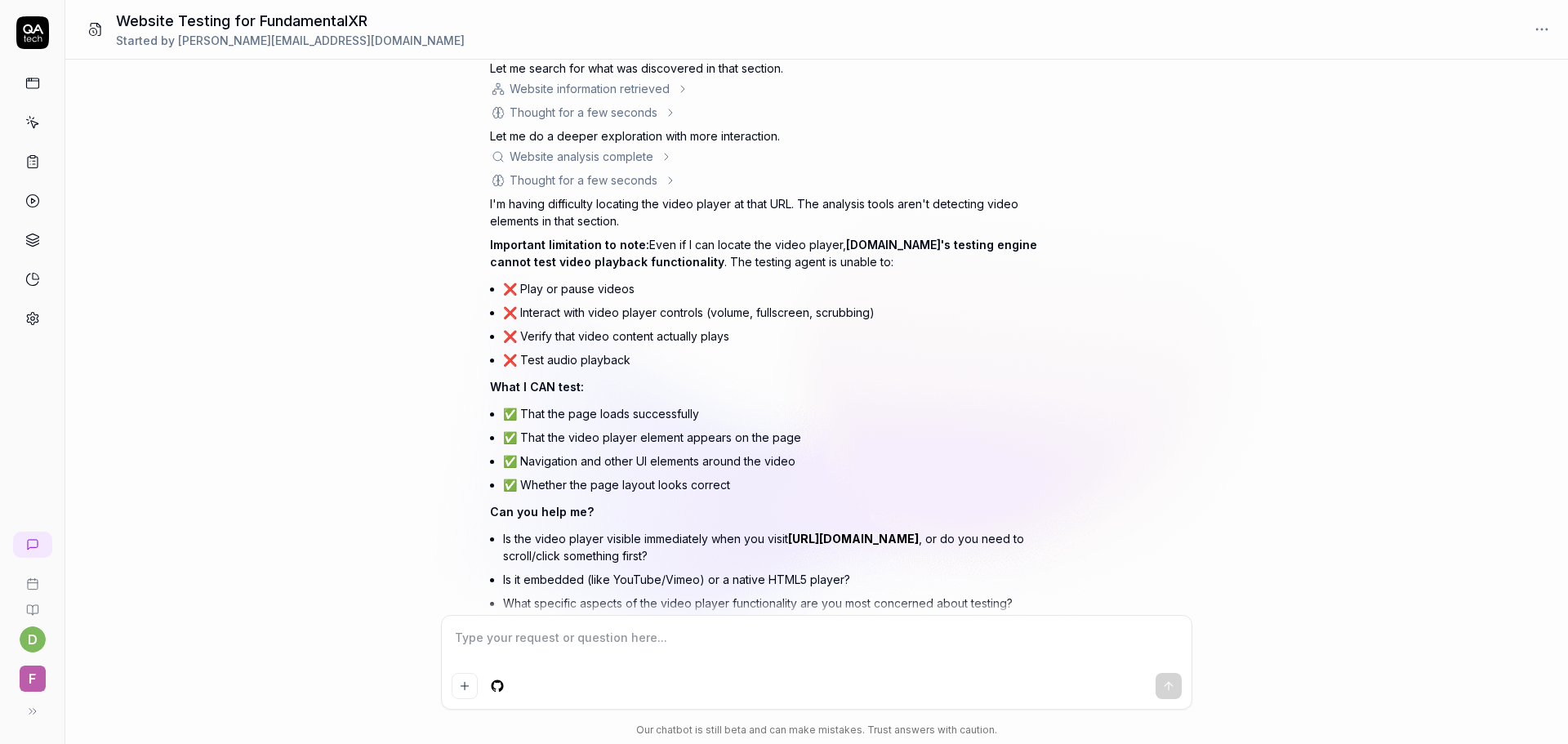
scroll to position [3113, 0]
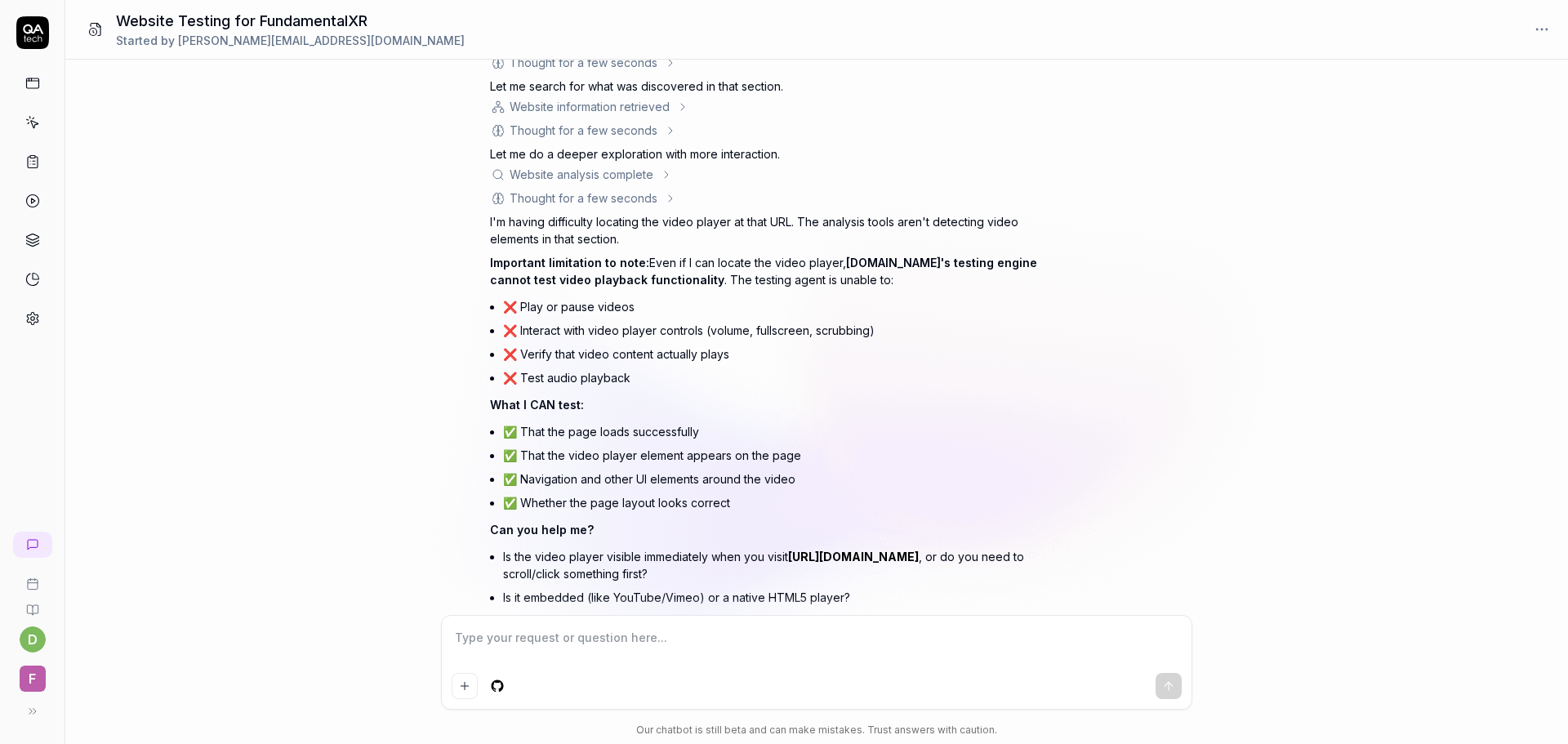
click at [1006, 357] on li "❌ Verify that video content actually plays" at bounding box center [782, 354] width 559 height 24
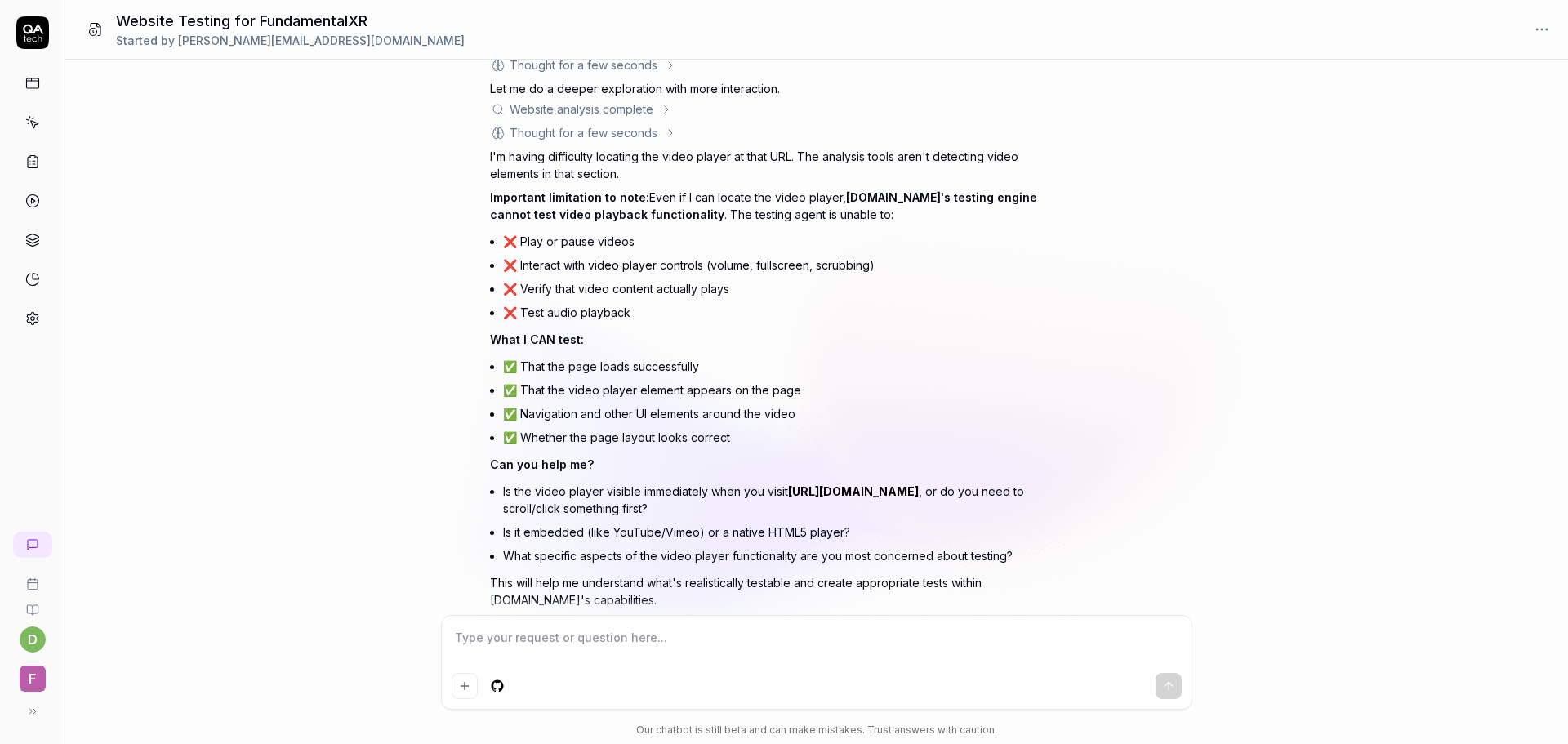
scroll to position [3210, 0]
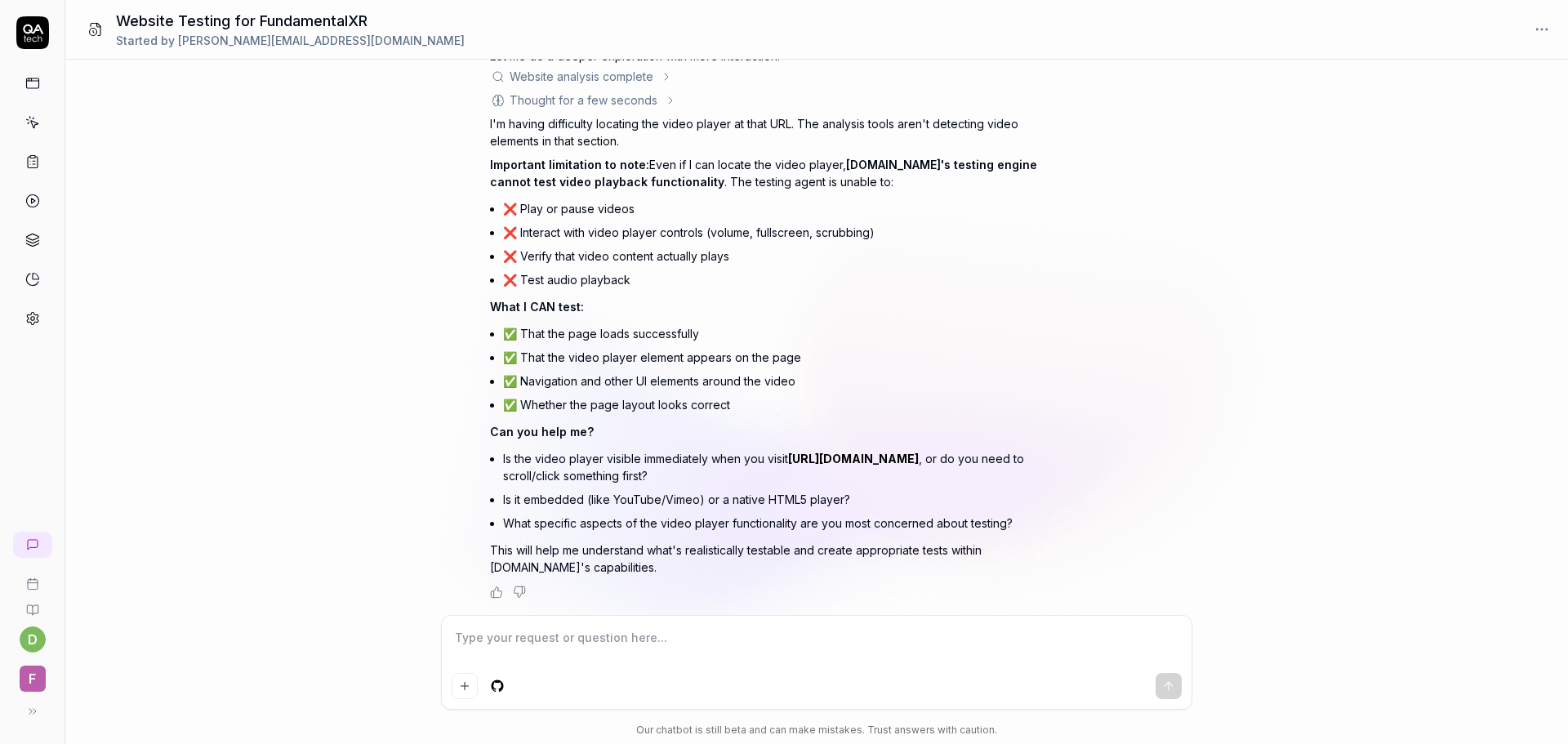
click at [580, 623] on div at bounding box center [817, 662] width 750 height 93
paste textarea "Your Complete XR Solution"
click at [837, 641] on textarea "scroll down page to Your Complete XR Solution then click on every" at bounding box center [817, 646] width 731 height 41
paste textarea "Enterprise-Grade Security"
paste textarea "Train Together"
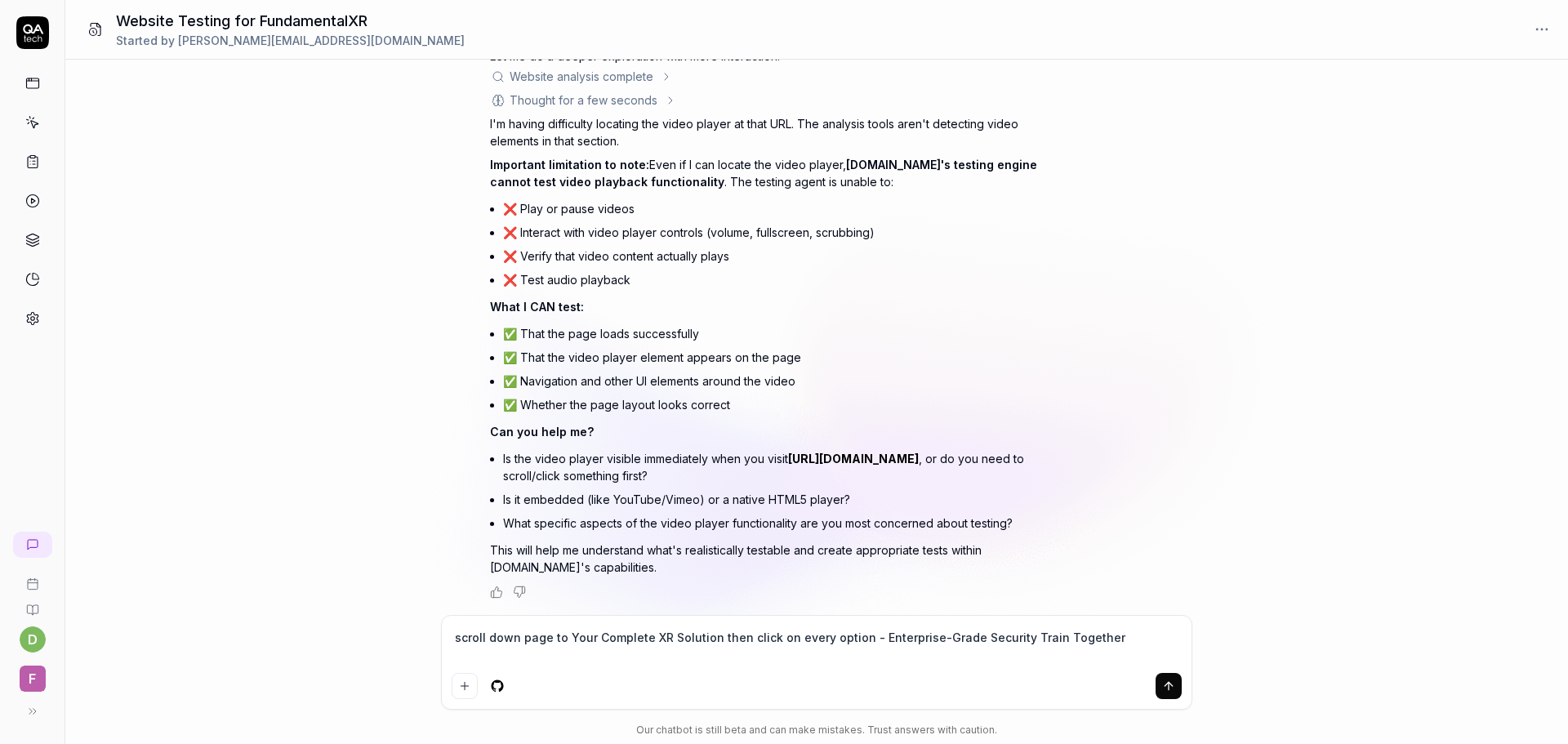
paste textarea "Realistic Anatomy"
paste textarea "Deploy to Any Interactive Medium"
paste textarea "Ready-Made or Custom Imaging"
paste textarea "Advanced Insights Platform"
drag, startPoint x: 1011, startPoint y: 636, endPoint x: 1077, endPoint y: 652, distance: 67.9
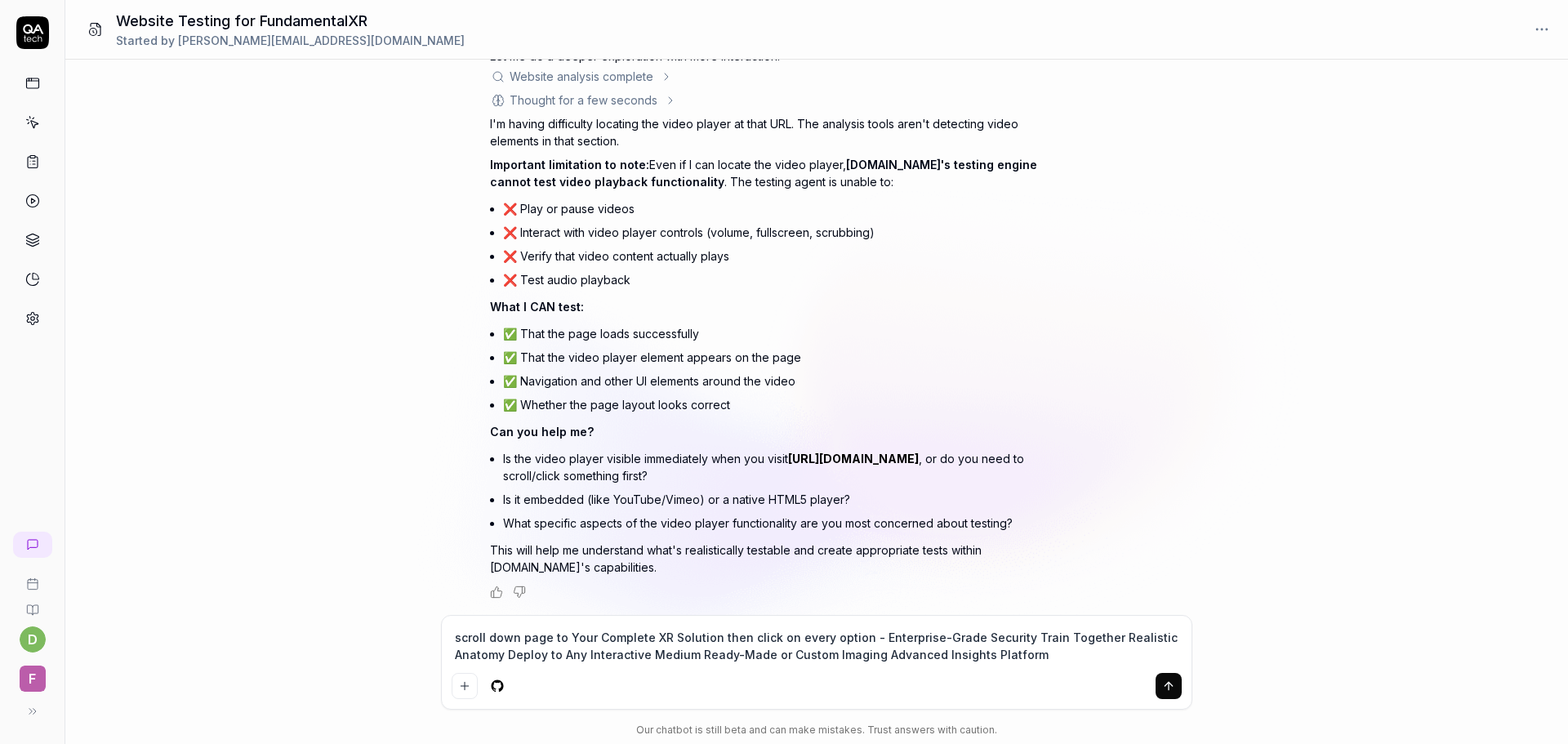
click at [1077, 652] on textarea "scroll down page to Your Complete XR Solution then click on every option - Ente…" at bounding box center [817, 646] width 731 height 41
click at [1009, 637] on textarea "scroll down page to Your Complete XR Solution then click on every option - Ente…" at bounding box center [817, 646] width 731 height 41
click at [1095, 633] on textarea "scroll down page to Your Complete XR Solution then click on every option - Ente…" at bounding box center [817, 646] width 731 height 41
click at [502, 654] on textarea "scroll down page to Your Complete XR Solution then click on every option - Ente…" at bounding box center [817, 646] width 731 height 41
click at [874, 650] on textarea "scroll down page to Your Complete XR Solution then click on every option - Ente…" at bounding box center [817, 646] width 731 height 41
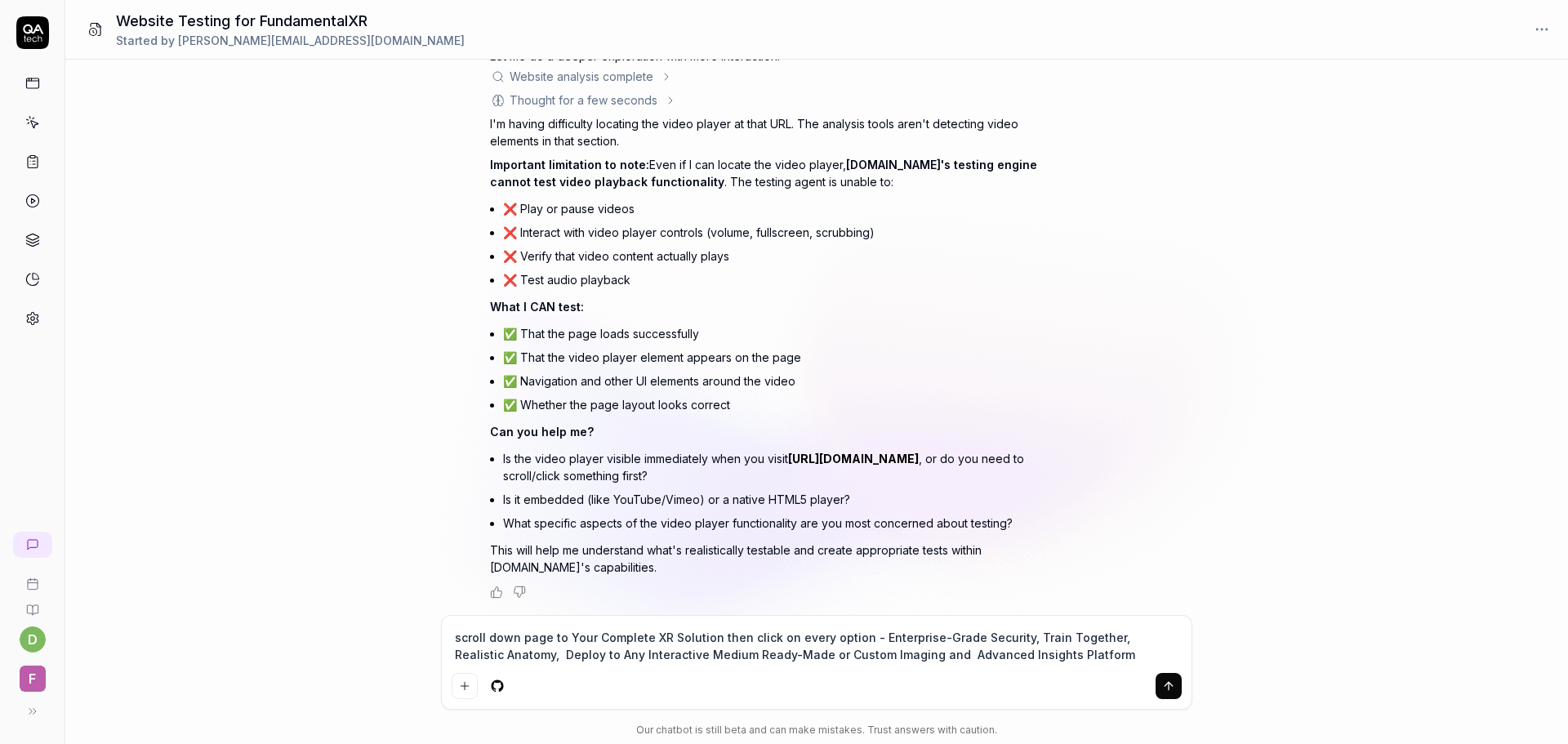
click at [1090, 659] on textarea "scroll down page to Your Complete XR Solution then click on every option - Ente…" at bounding box center [817, 646] width 731 height 41
click at [1069, 658] on textarea "scroll down page to Your Complete XR Solution then click on every option - Ente…" at bounding box center [817, 646] width 731 height 41
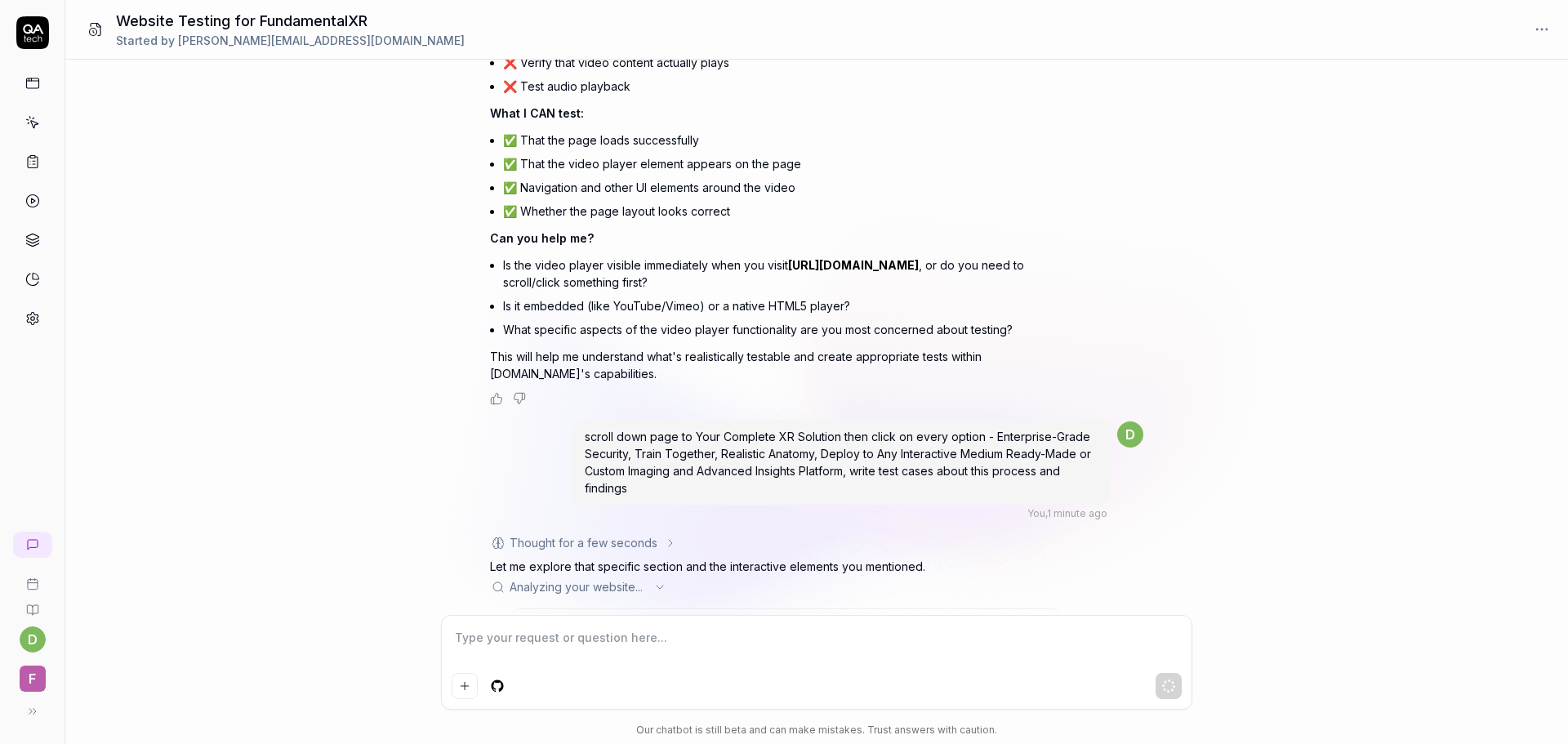
scroll to position [3507, 0]
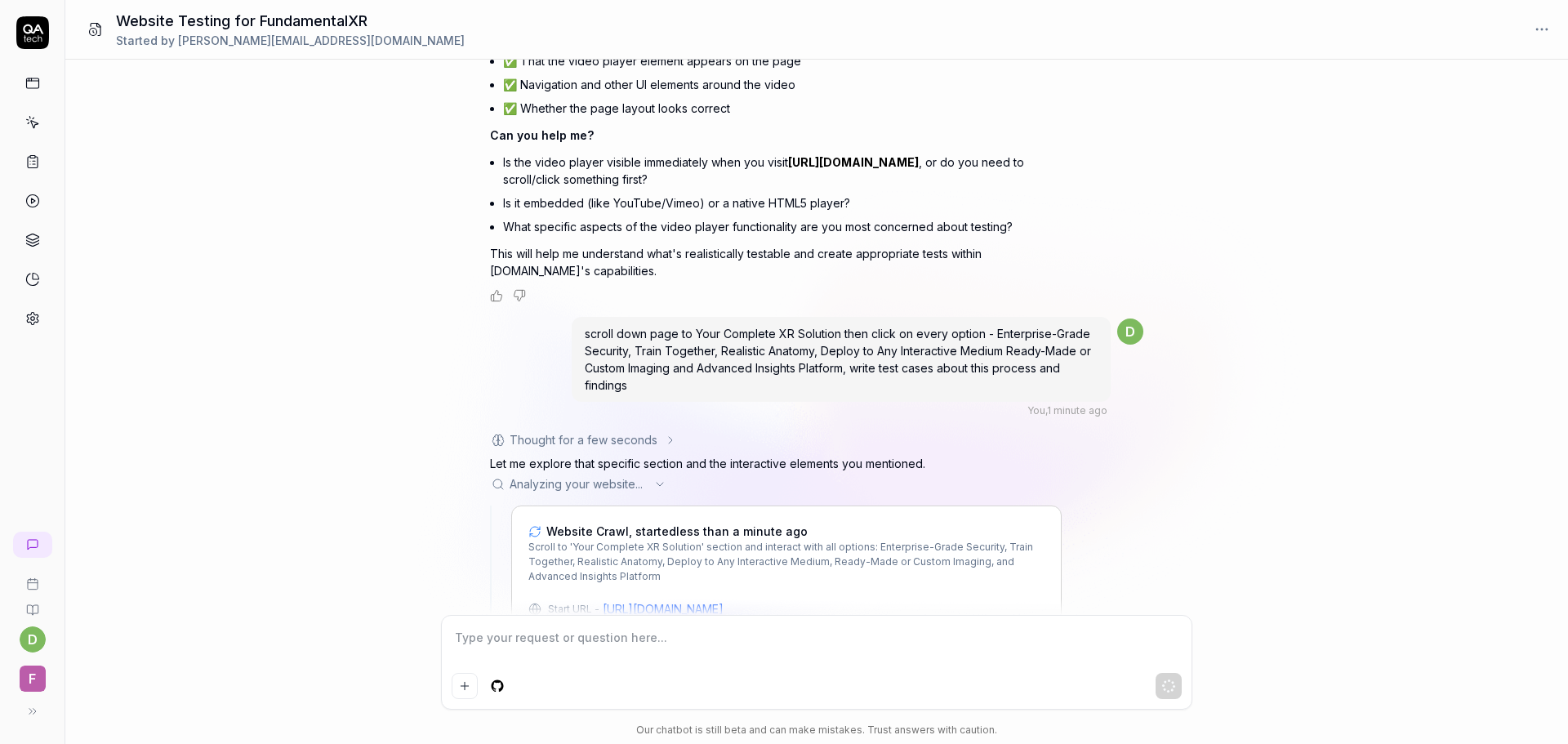
click at [422, 532] on div "What functionality should I test on this website https://www.fundamentalxr.com/…" at bounding box center [816, 337] width 1503 height 555
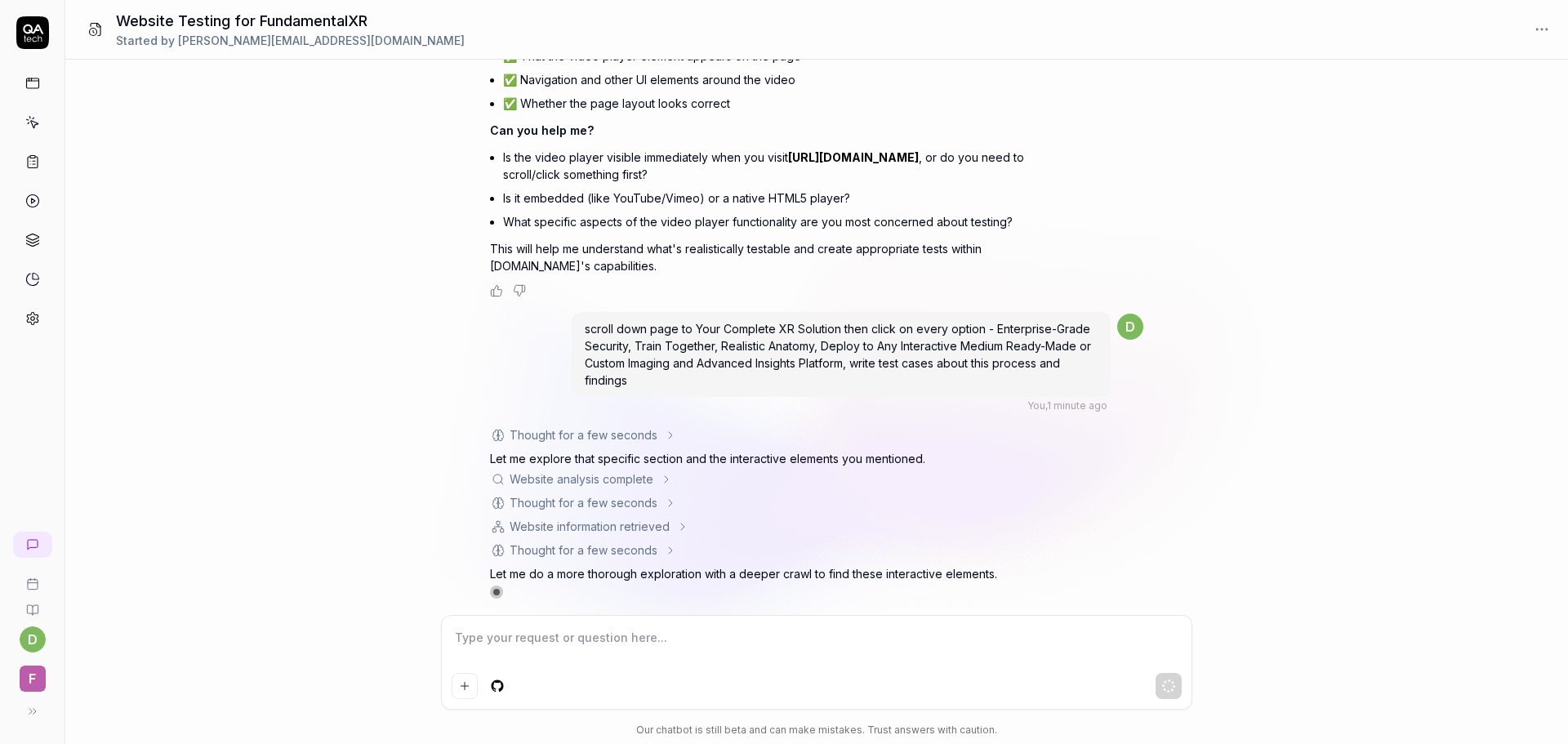
scroll to position [3519, 0]
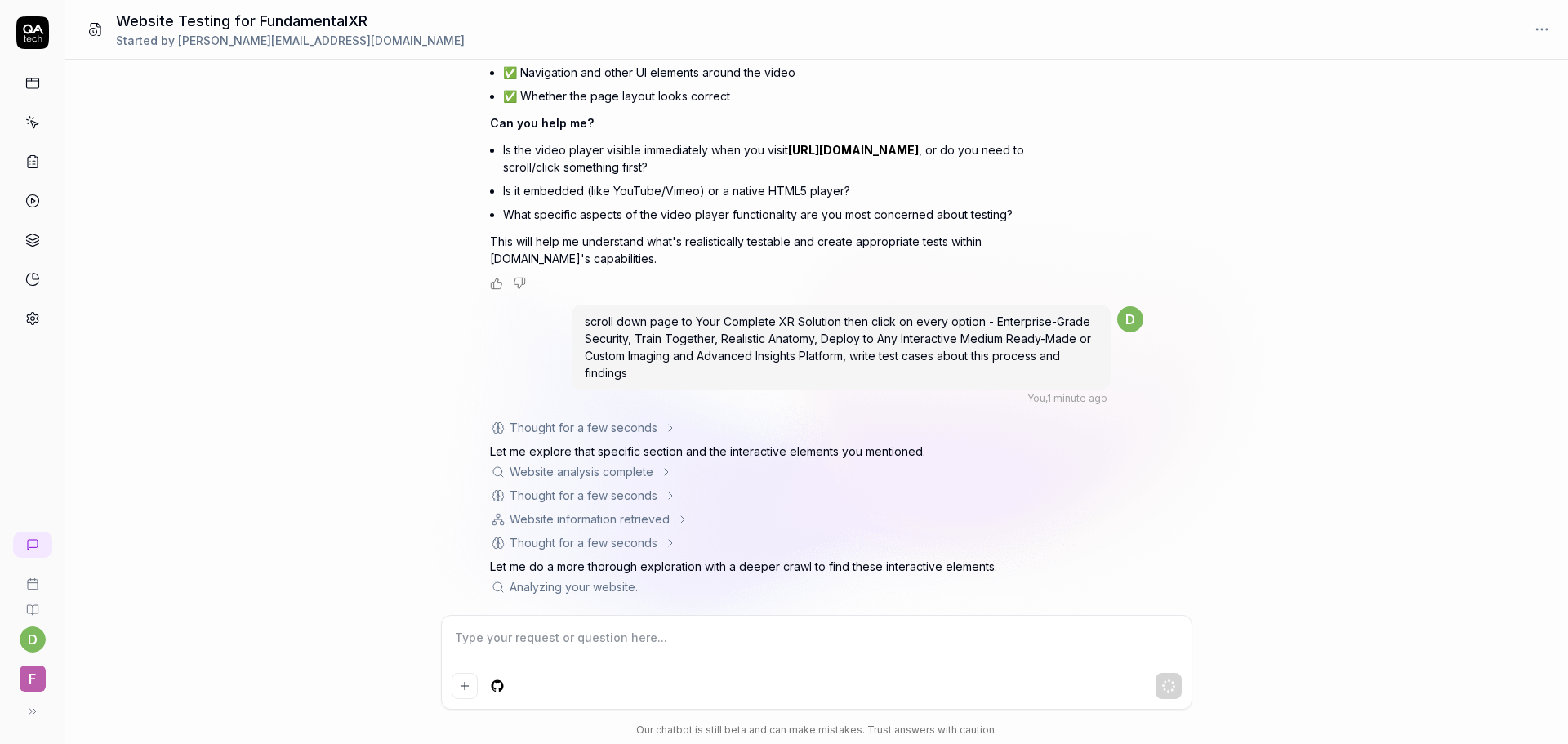
click at [443, 474] on div "What functionality should I test on this website https://www.fundamentalxr.com/…" at bounding box center [816, 337] width 1503 height 555
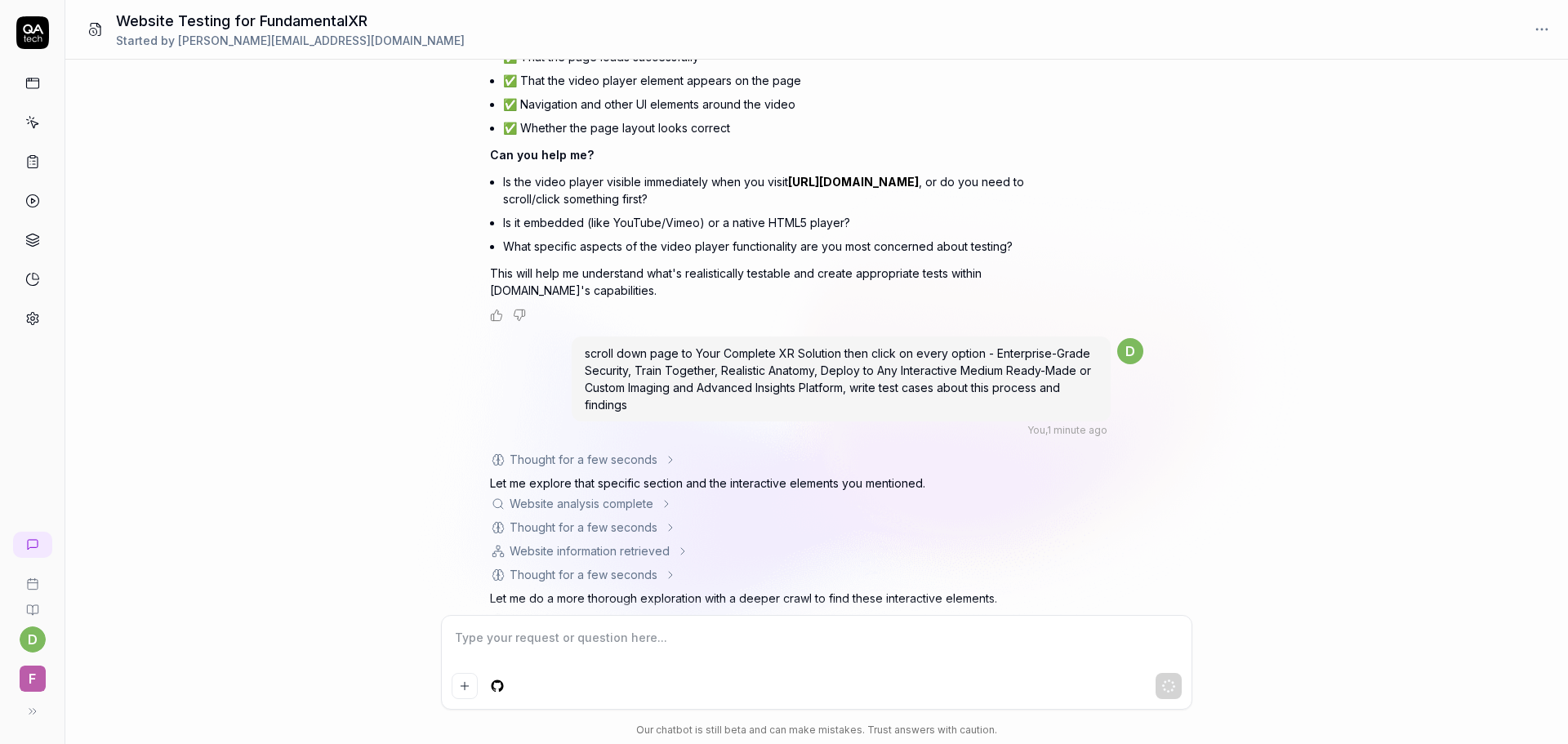
scroll to position [3623, 0]
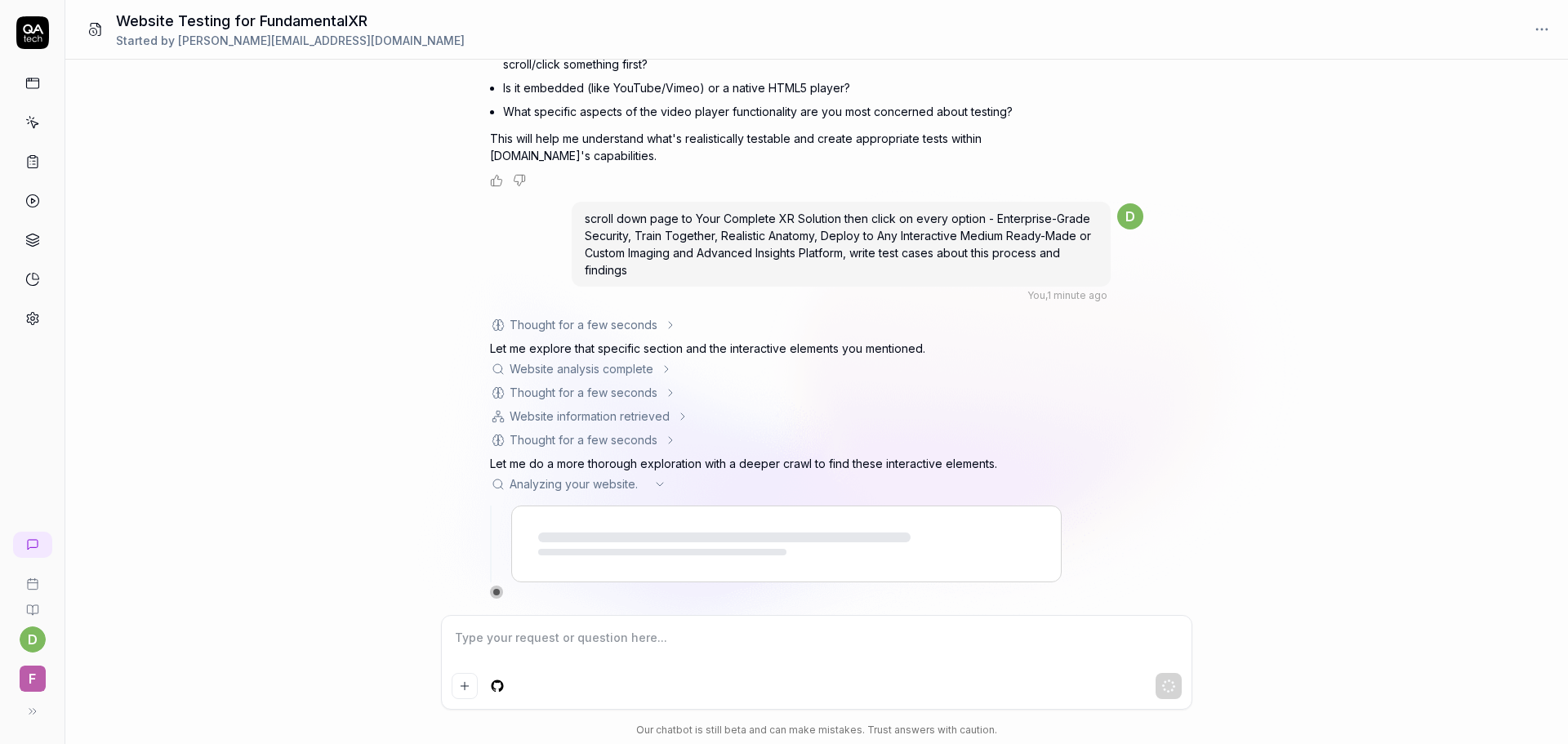
click at [662, 389] on div "Thought for a few seconds" at bounding box center [583, 393] width 187 height 17
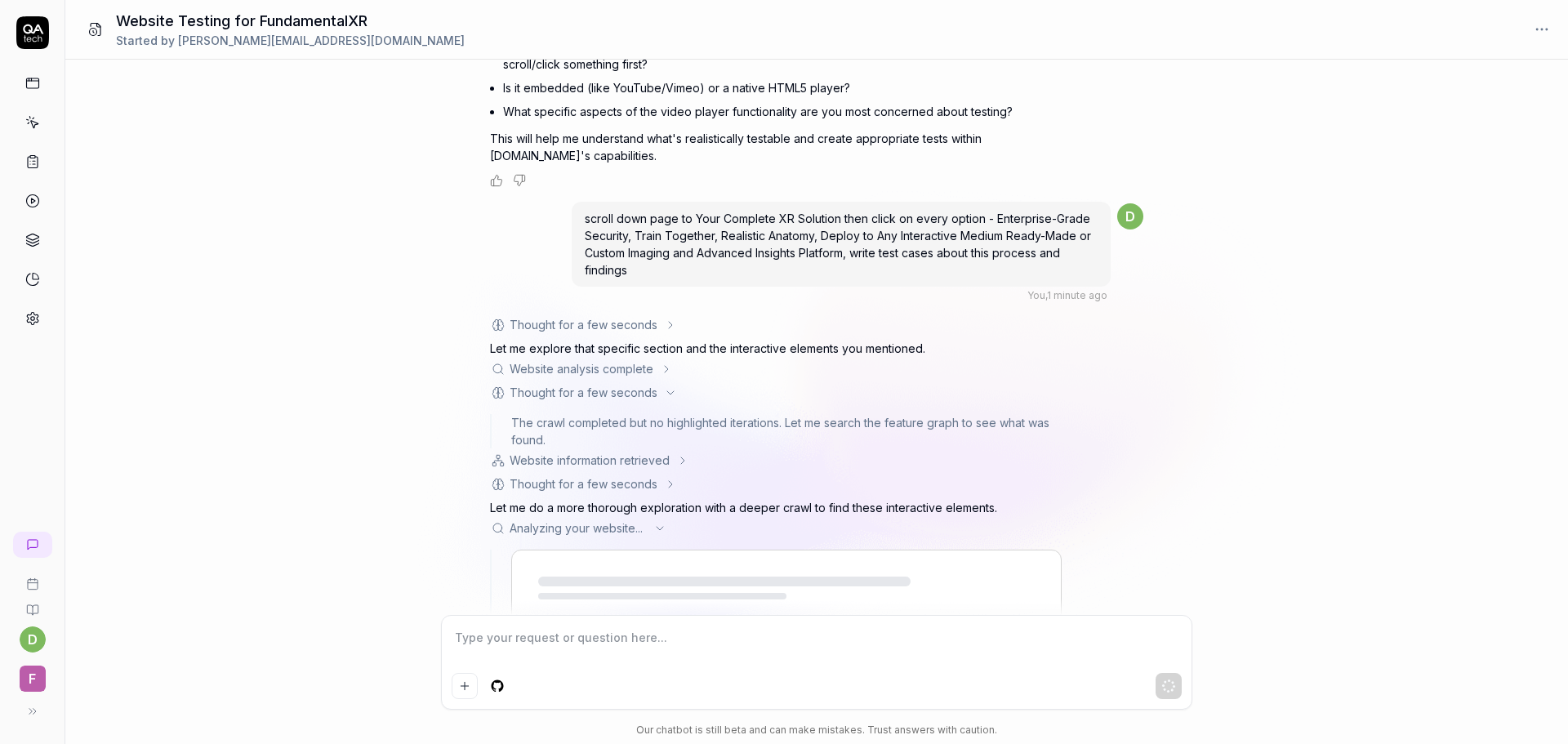
click at [662, 389] on div "Thought for a few seconds" at bounding box center [583, 393] width 187 height 17
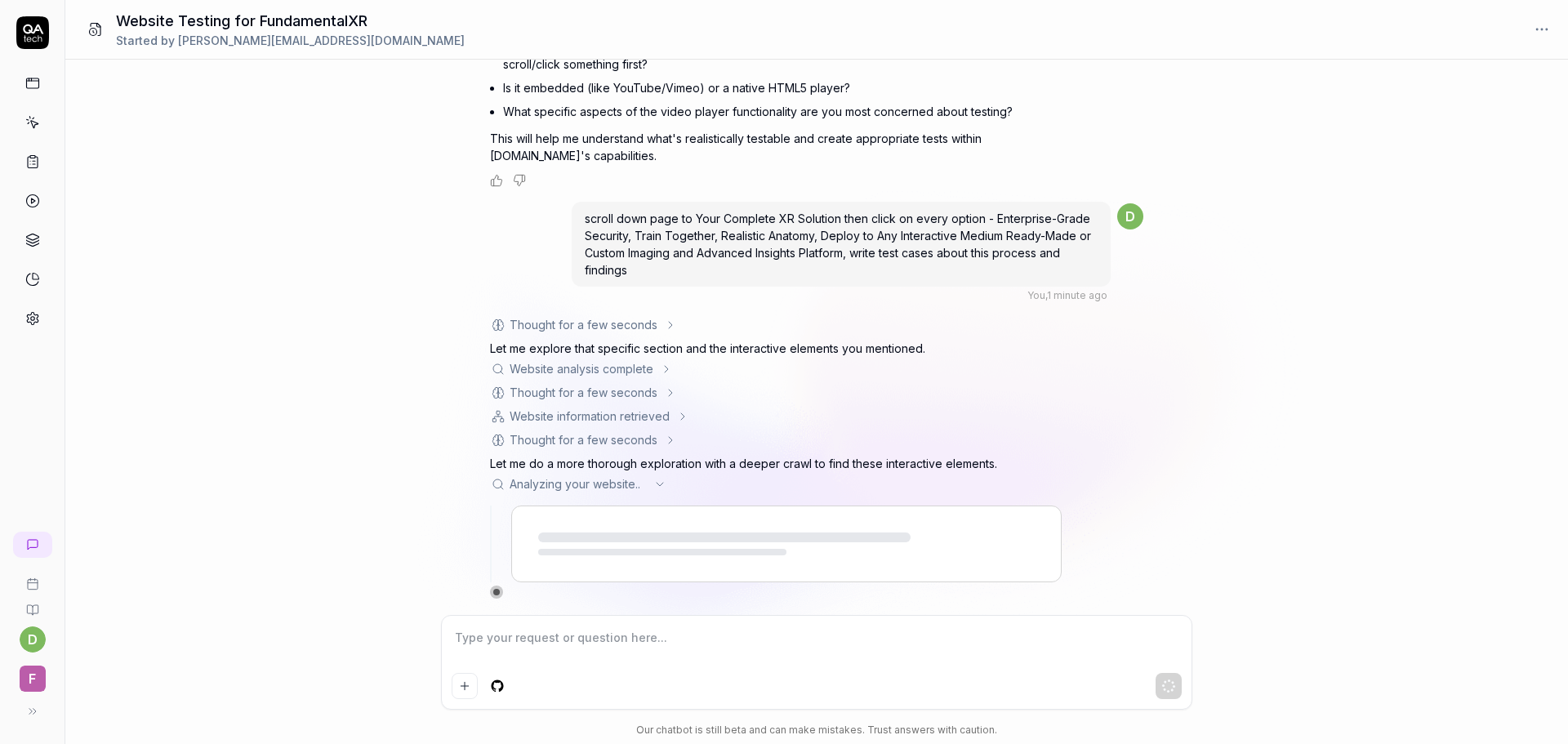
click at [660, 417] on div "Website information retrieved" at bounding box center [589, 416] width 160 height 17
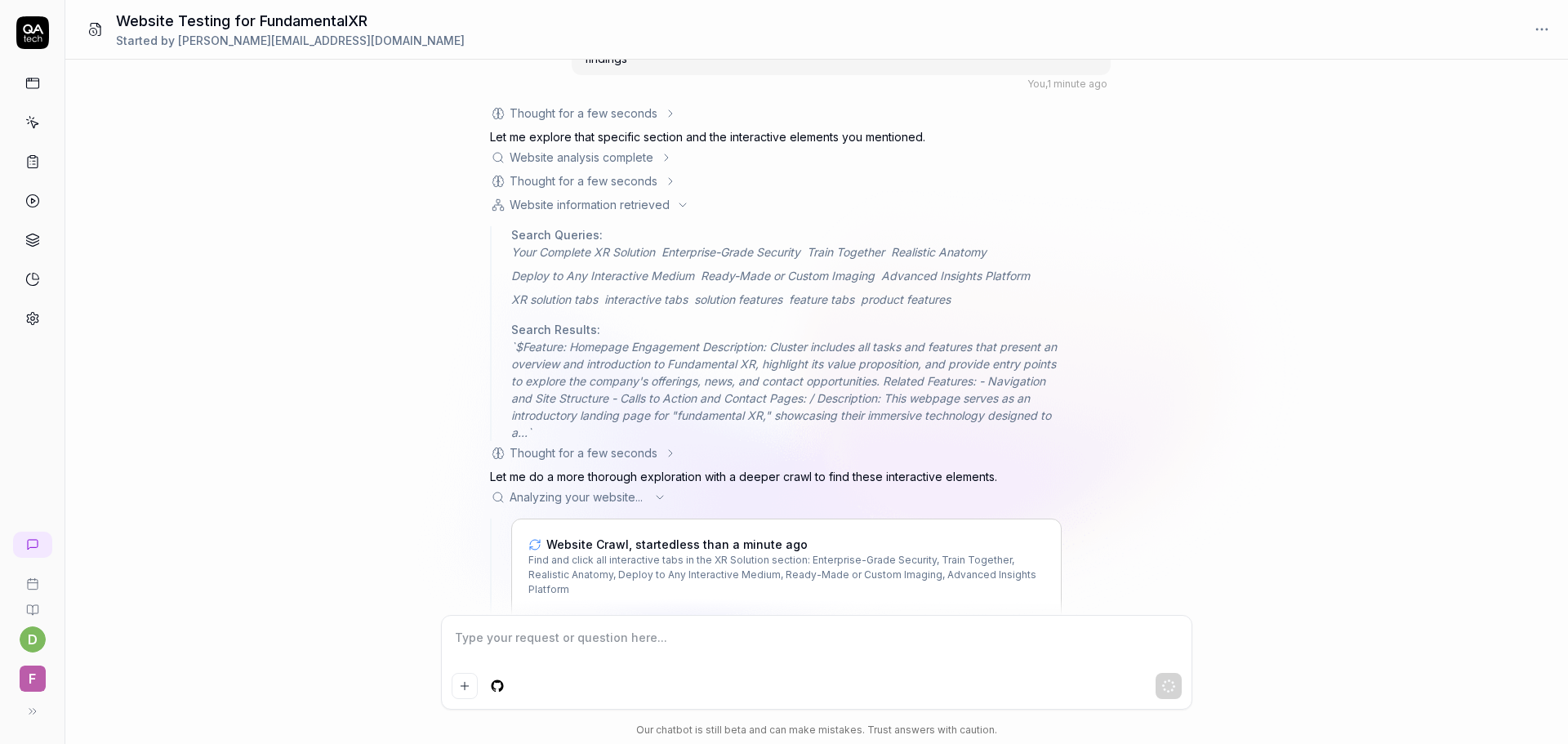
scroll to position [3851, 0]
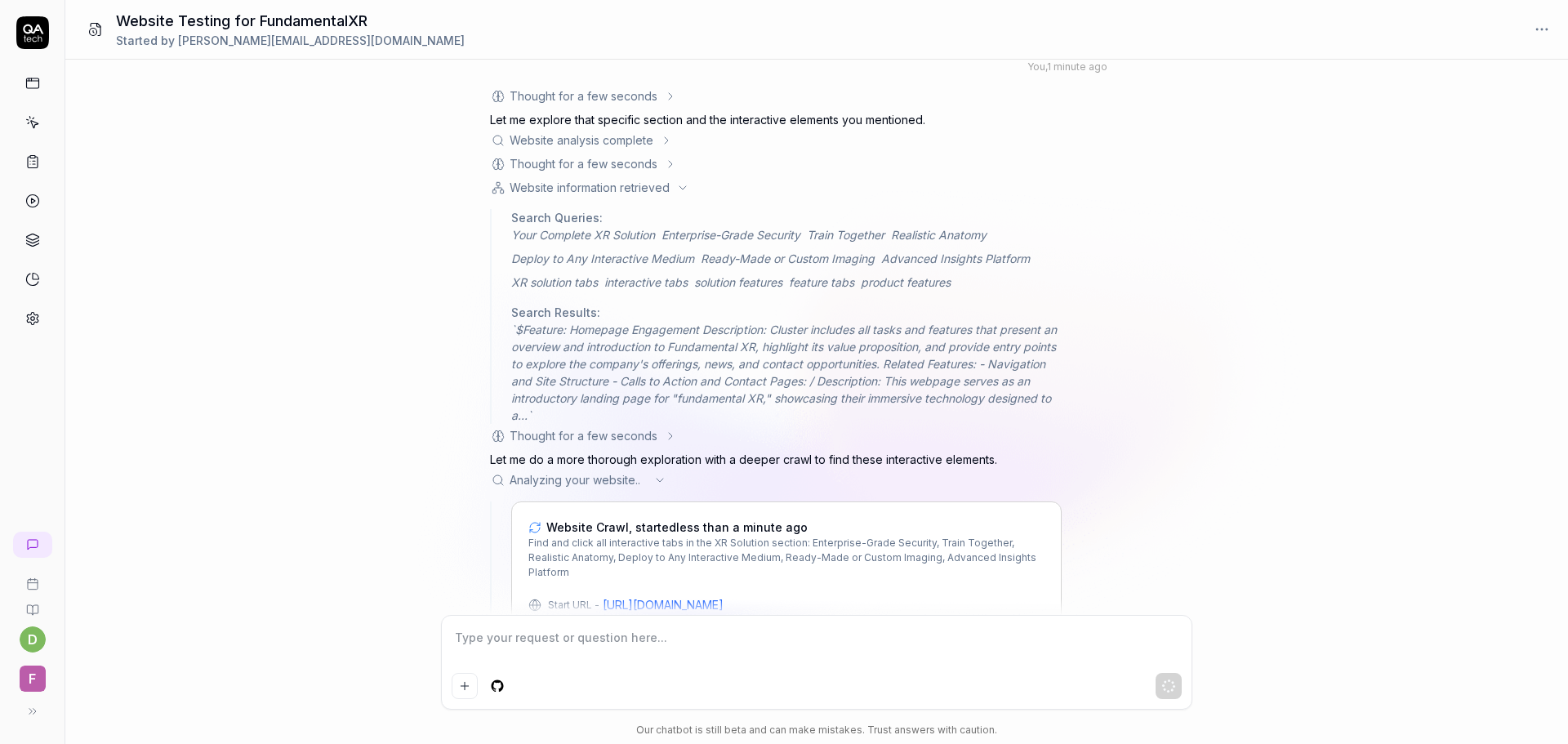
click at [660, 432] on div "Thought for a few seconds" at bounding box center [583, 435] width 187 height 17
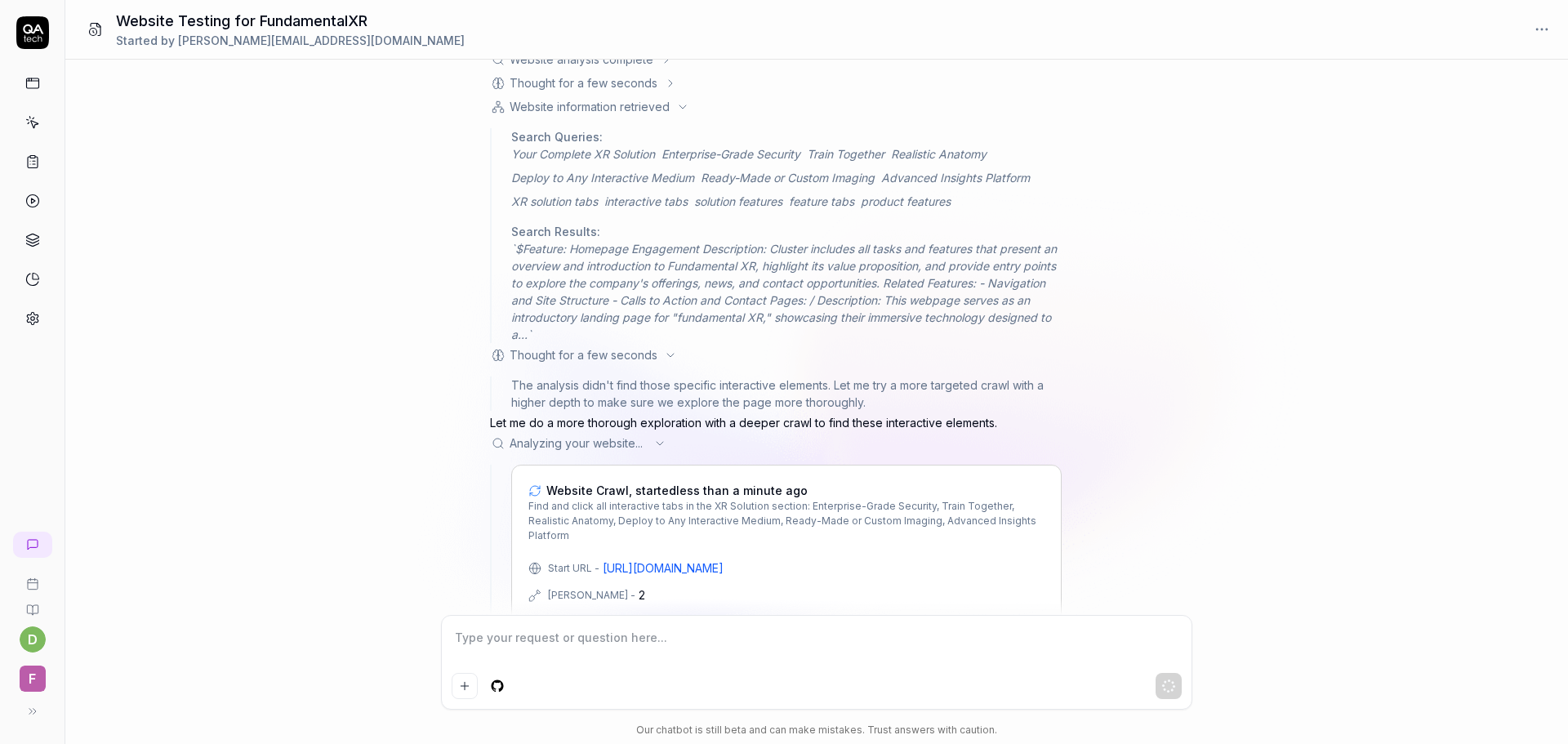
scroll to position [3949, 0]
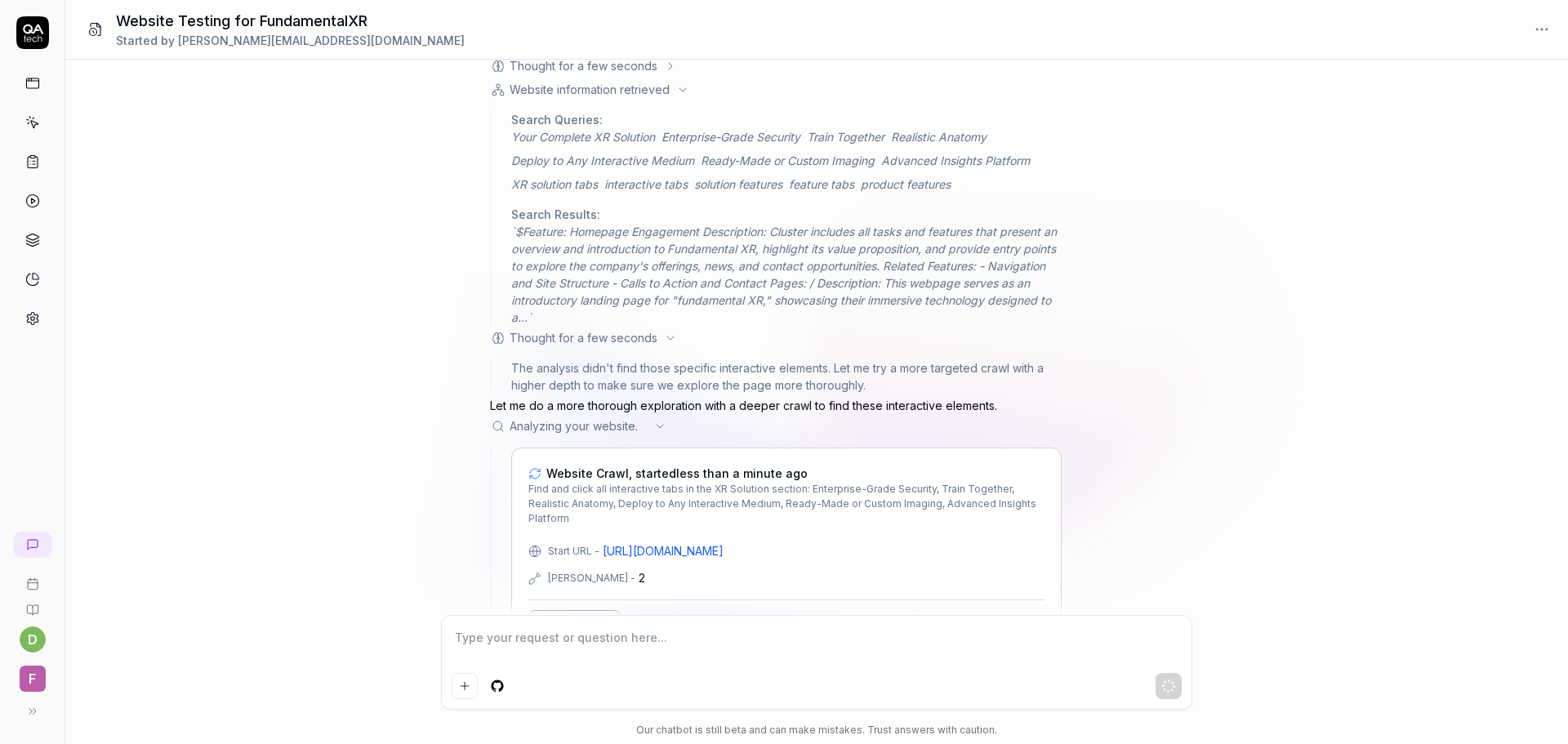
click at [660, 432] on icon at bounding box center [660, 426] width 13 height 13
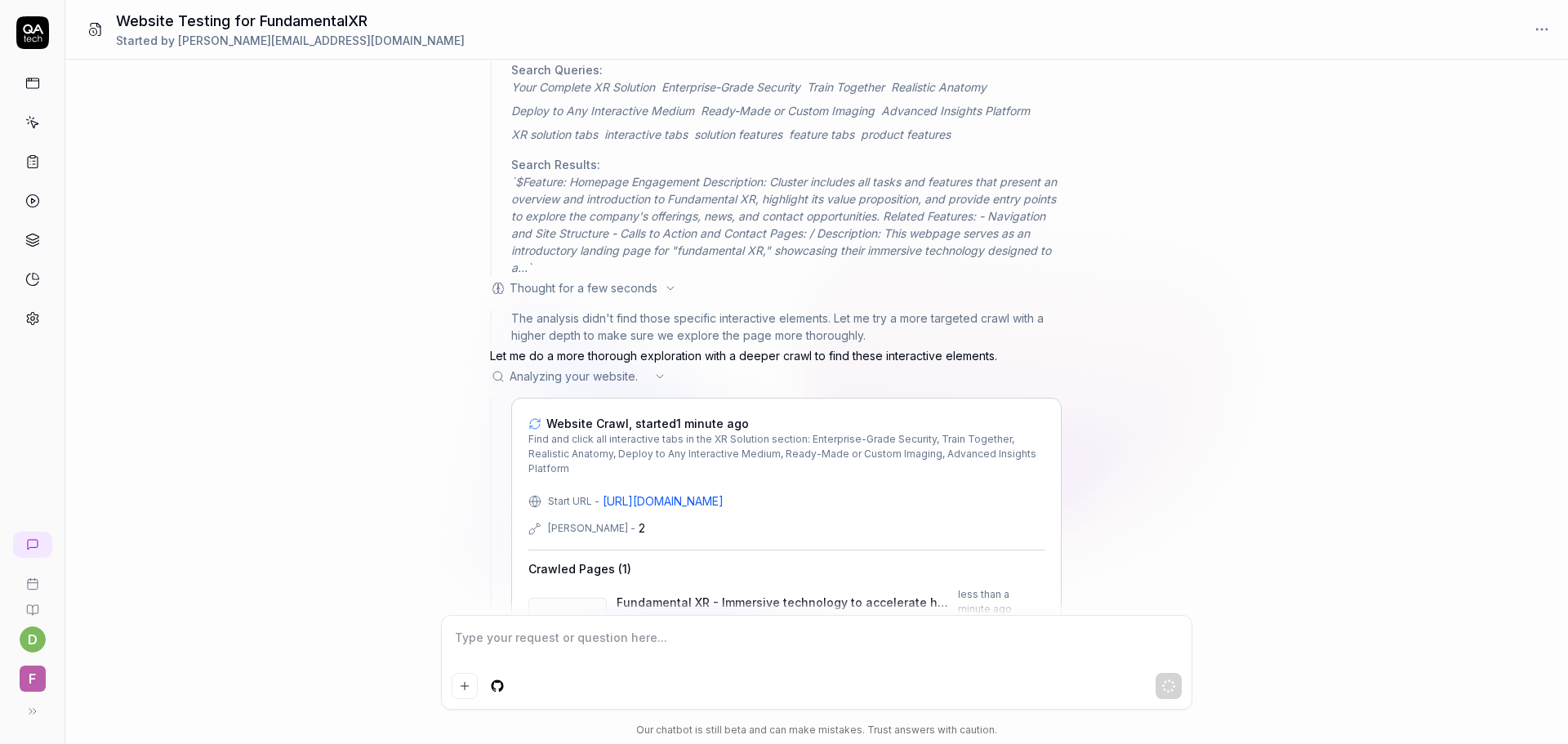
scroll to position [4114, 0]
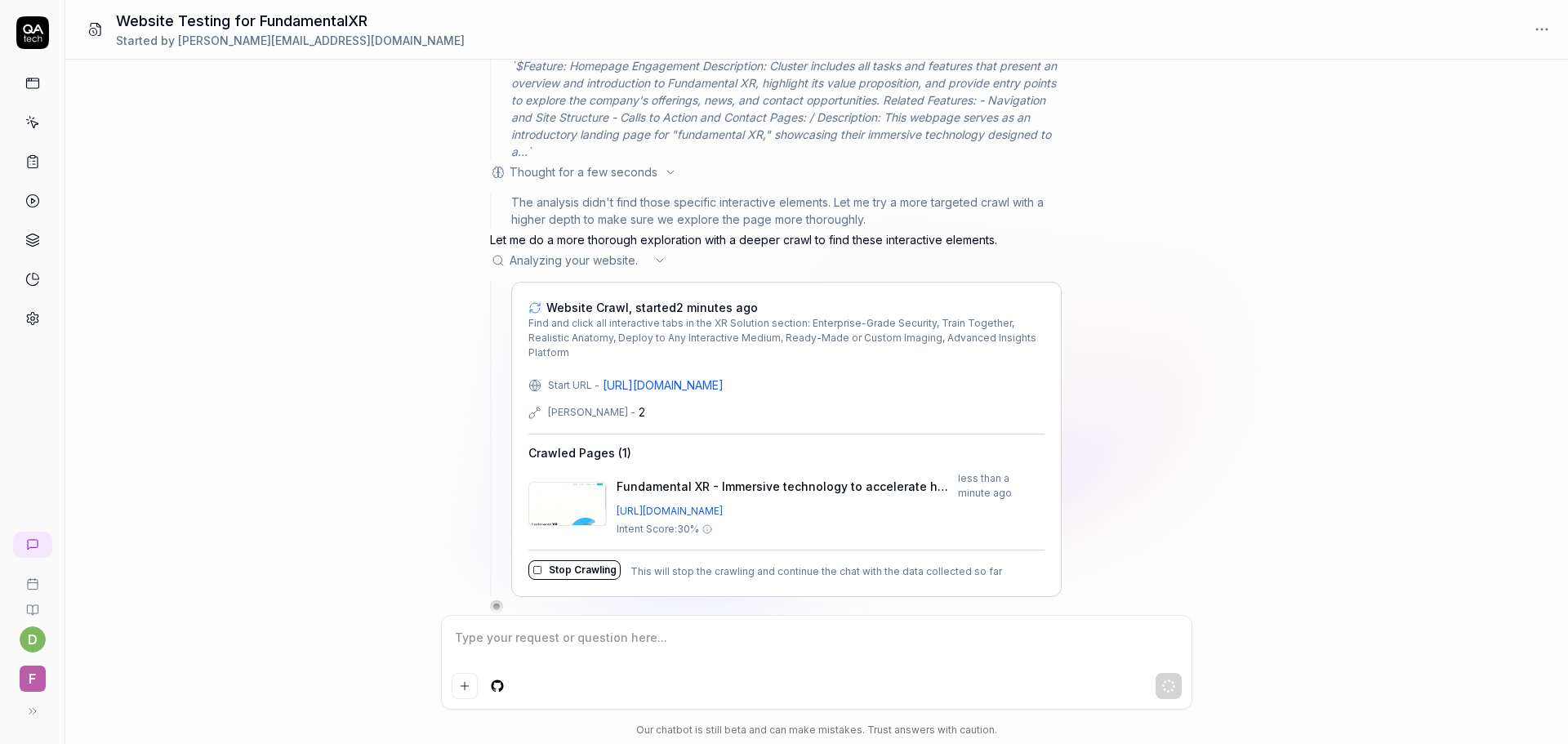
click at [293, 392] on div "What functionality should I test on this website https://www.fundamentalxr.com/…" at bounding box center [816, 337] width 1503 height 555
click at [217, 374] on div "What functionality should I test on this website https://www.fundamentalxr.com/…" at bounding box center [816, 337] width 1503 height 555
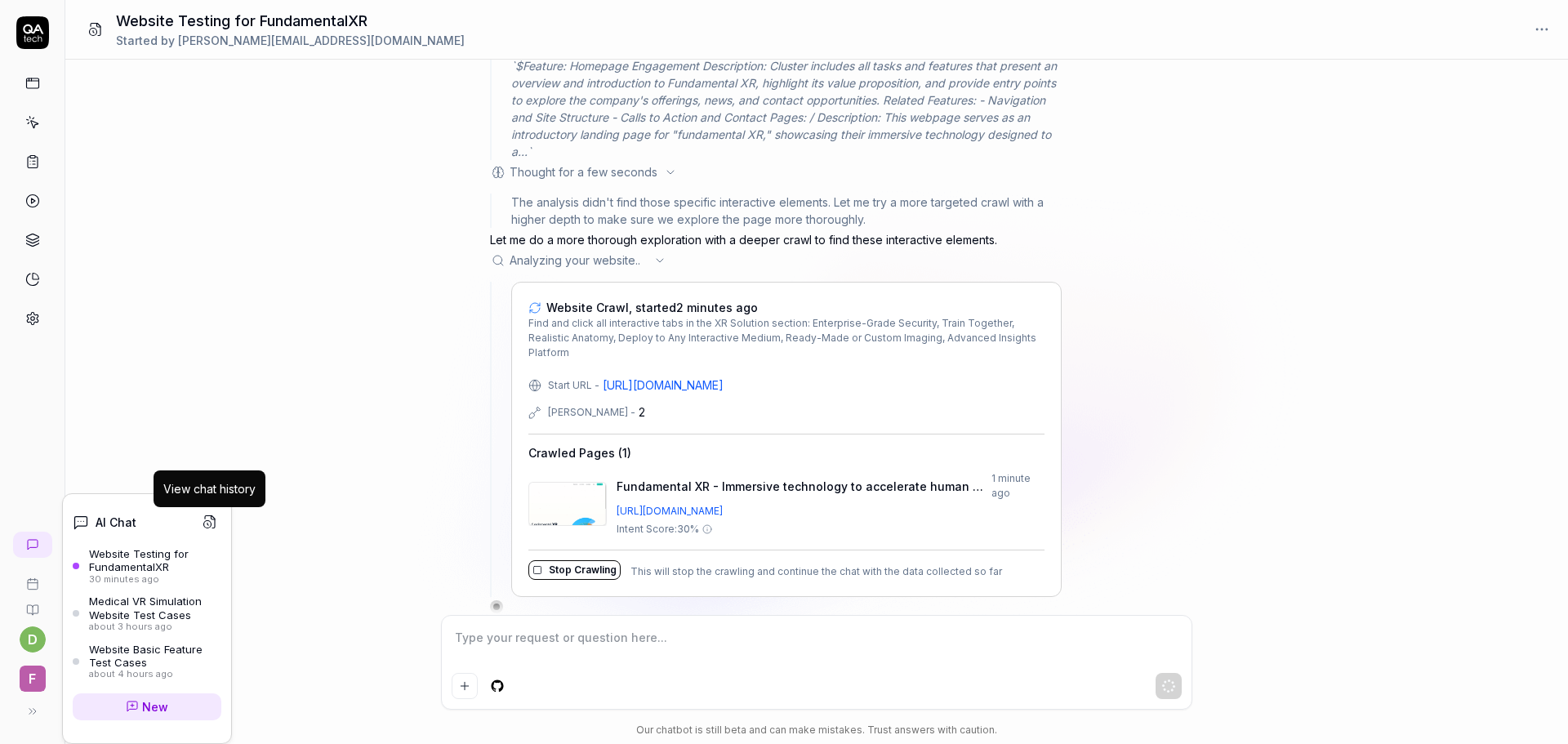
click at [215, 513] on button at bounding box center [210, 522] width 23 height 23
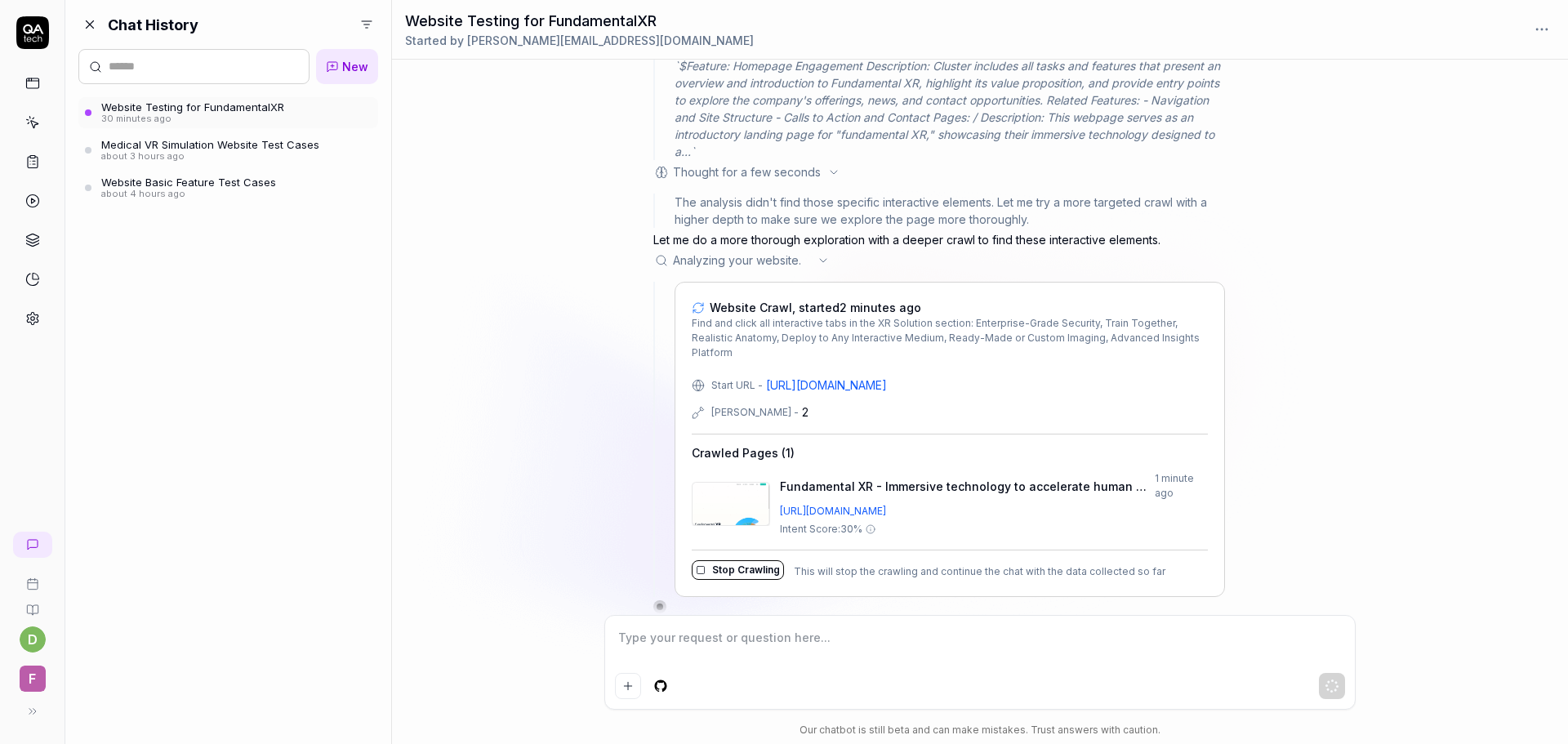
click at [366, 17] on html "d F Chat History New Website Testing for FundamentalXR 30 minutes ago Medical V…" at bounding box center [784, 372] width 1568 height 744
click at [366, 18] on html "d F Chat History New Website Testing for FundamentalXR 30 minutes ago Medical V…" at bounding box center [784, 372] width 1568 height 744
click at [337, 100] on div "Everyone's" at bounding box center [298, 94] width 86 height 17
click at [364, 23] on html "d F Chat History New Website Testing for FundamentalXR 30 minutes ago Medical V…" at bounding box center [784, 372] width 1568 height 744
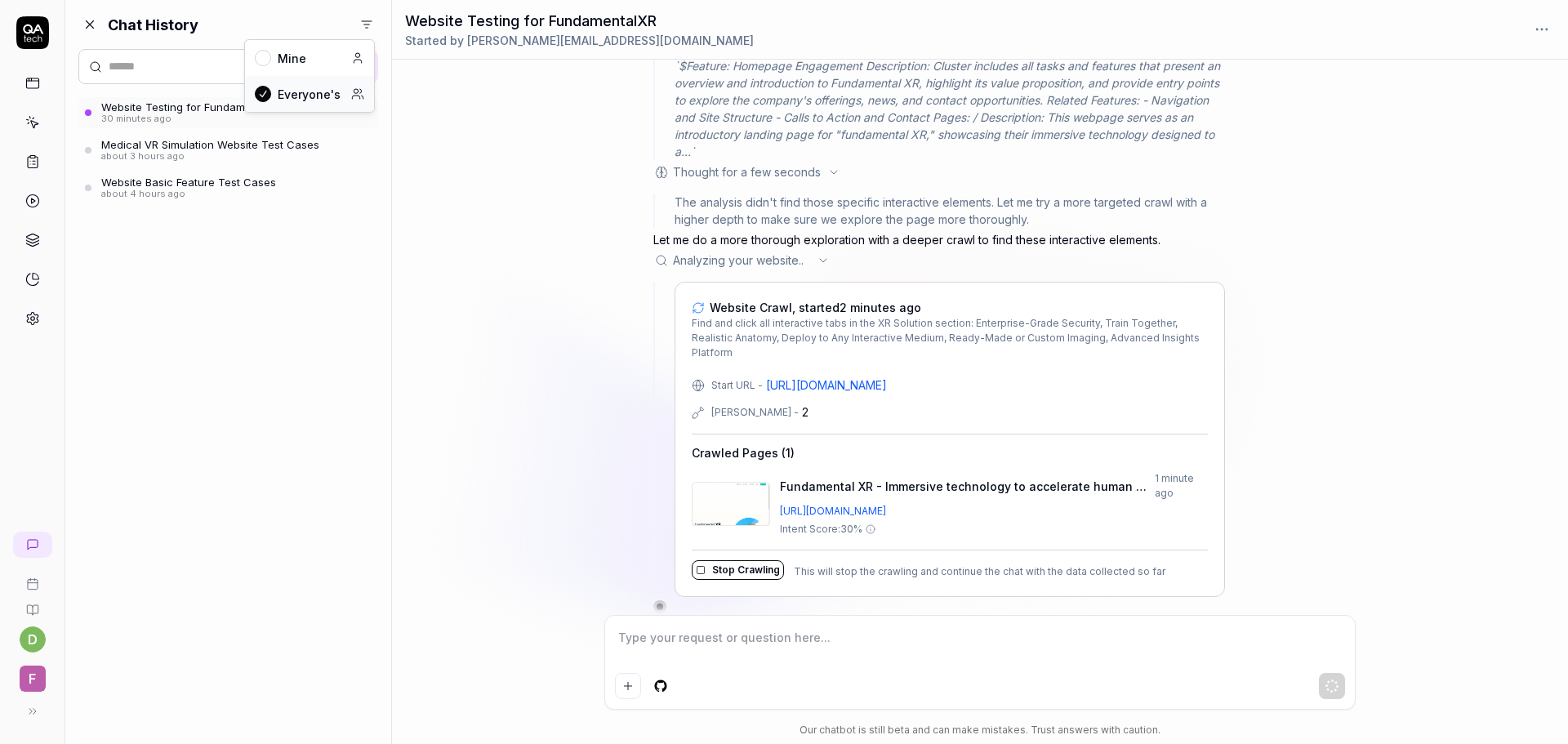
click at [322, 90] on div "Everyone's" at bounding box center [298, 94] width 86 height 17
click at [339, 173] on link "Website Basic Feature Test Cases about 4 hours ago" at bounding box center [228, 187] width 299 height 31
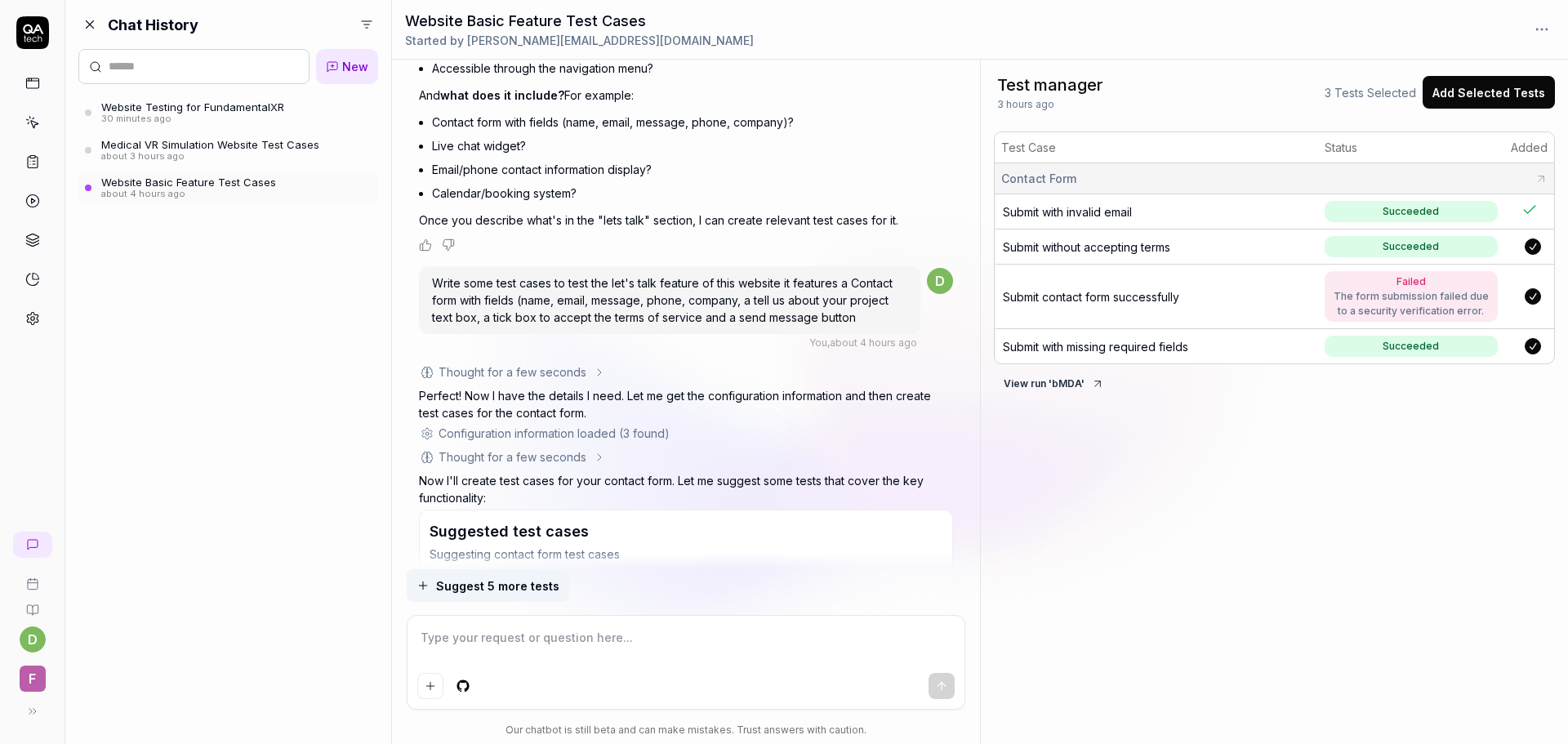
scroll to position [1461, 0]
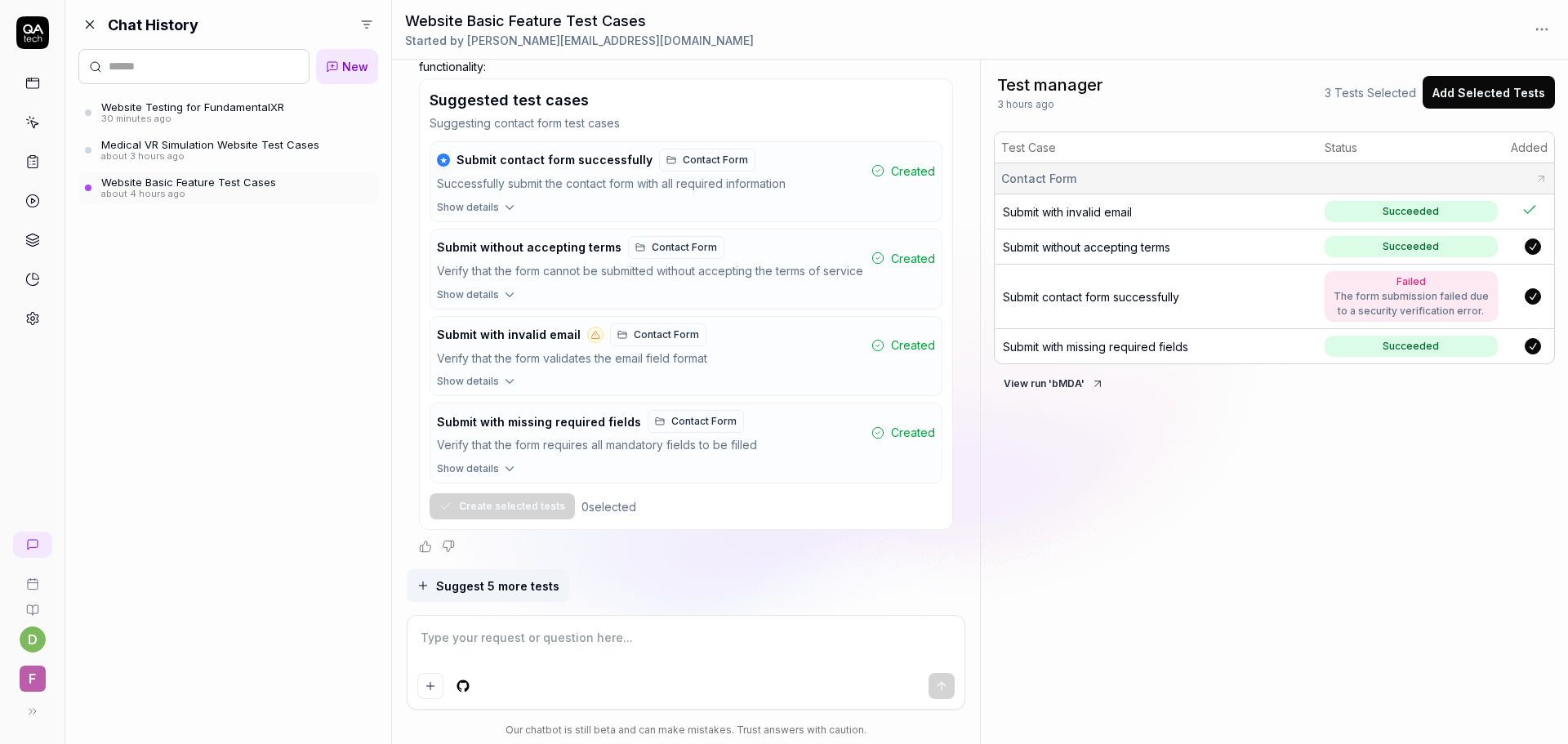
click at [47, 635] on div "d F" at bounding box center [32, 626] width 64 height 203
click at [38, 639] on html "d F Chat History New Website Testing for FundamentalXR 30 minutes ago Medical V…" at bounding box center [784, 372] width 1568 height 744
click at [33, 664] on html "d F Chat History New Website Testing for FundamentalXR 30 minutes ago Medical V…" at bounding box center [784, 372] width 1568 height 744
click at [38, 690] on span "F" at bounding box center [33, 678] width 27 height 27
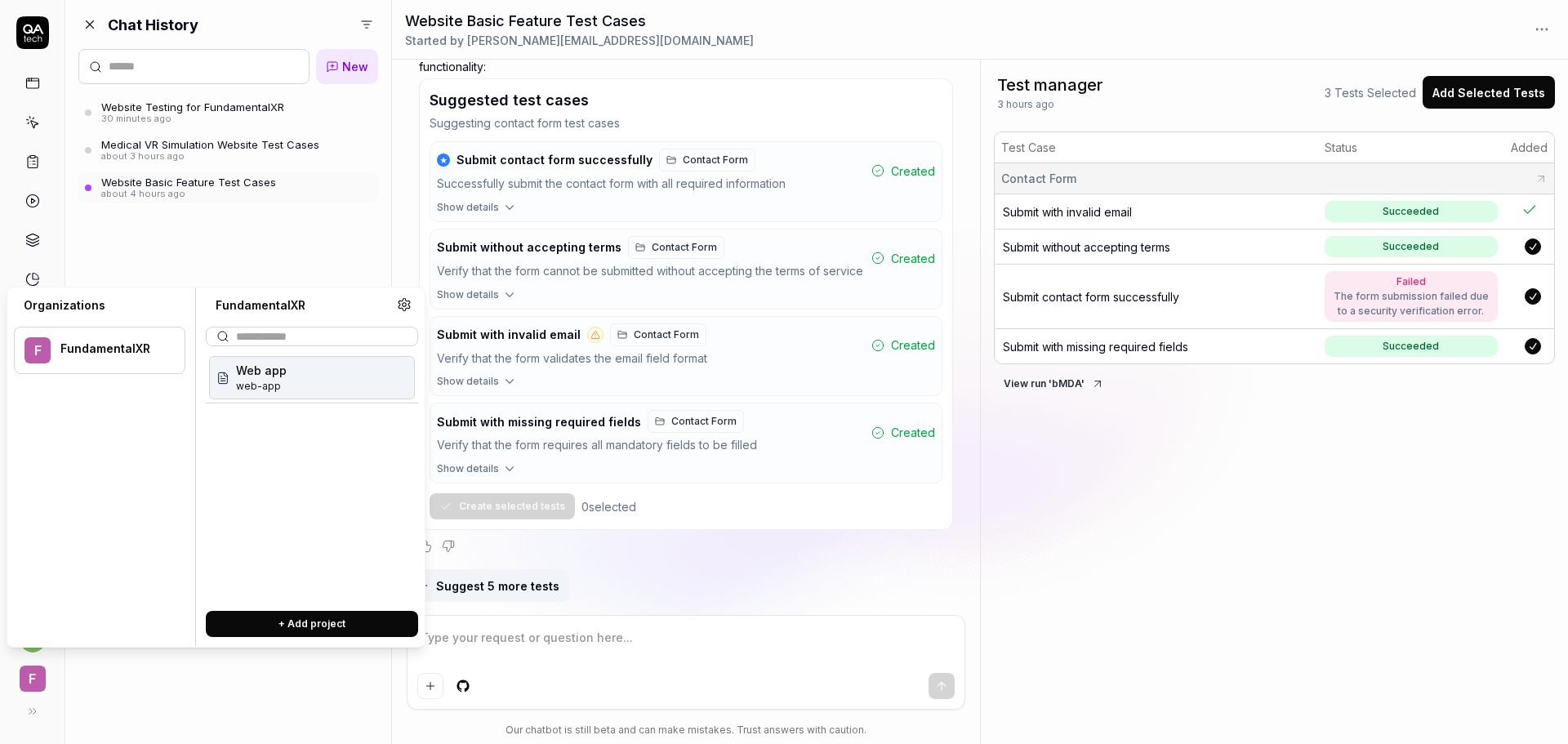
click at [276, 386] on span "web-app" at bounding box center [261, 386] width 50 height 15
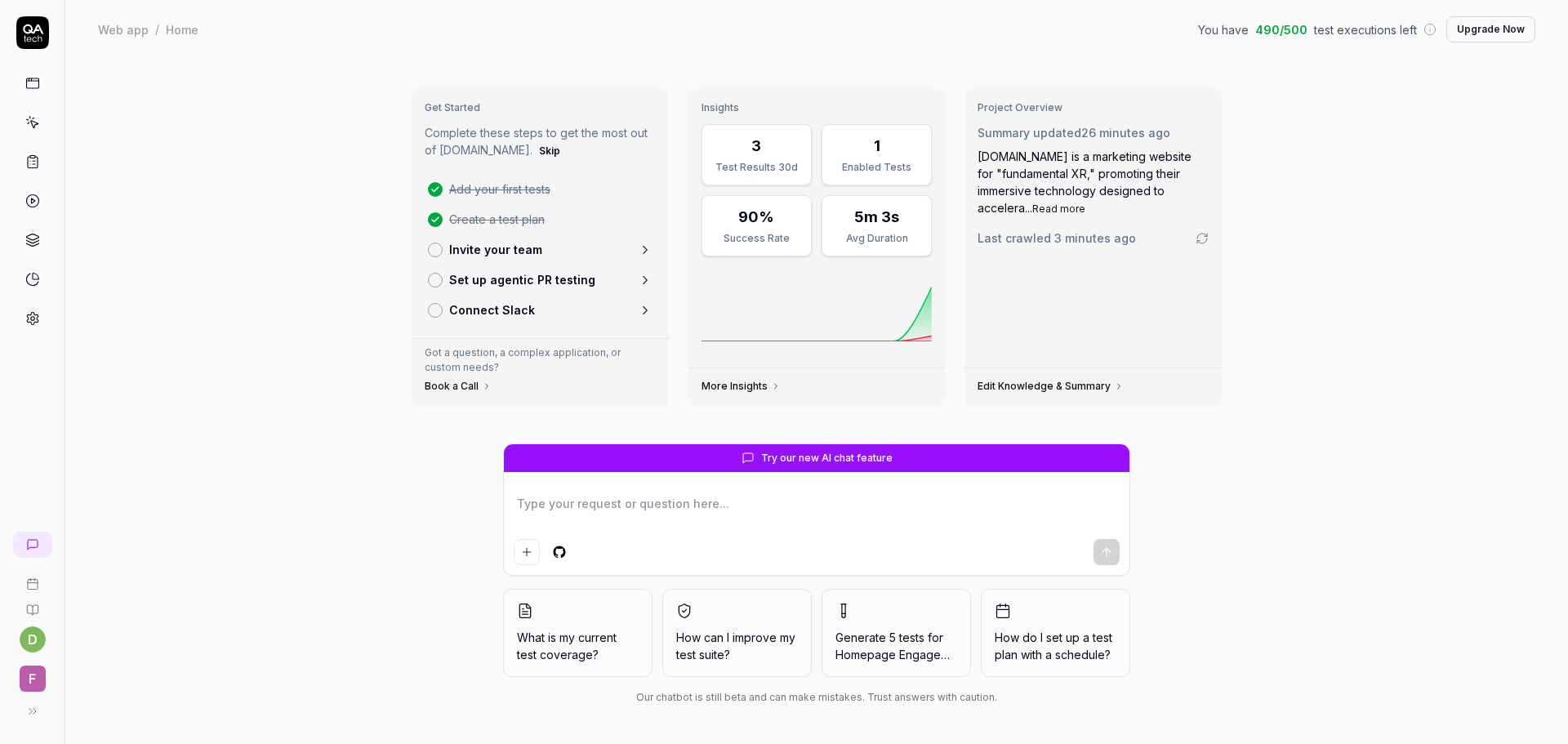
click at [33, 689] on span "F" at bounding box center [33, 678] width 27 height 27
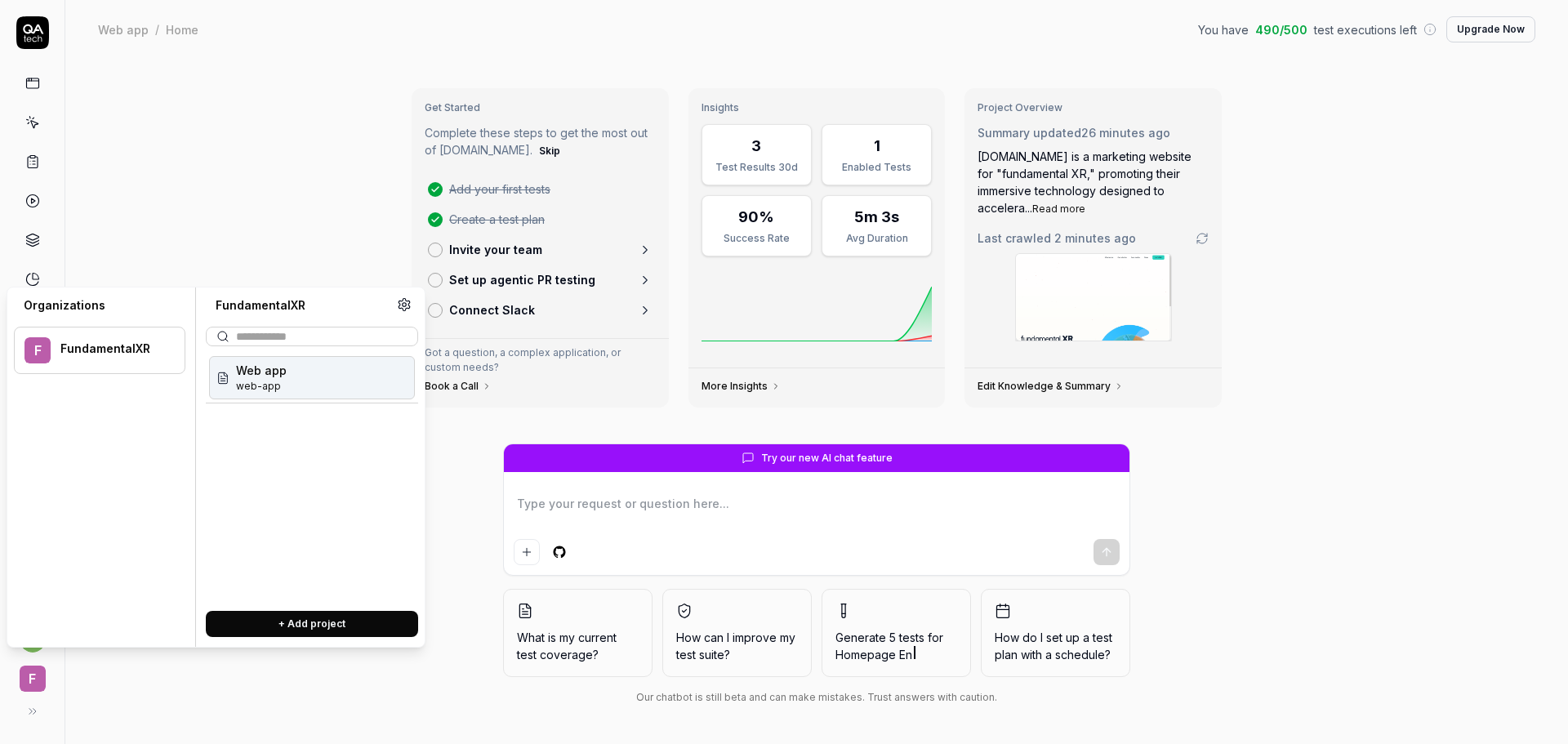
click at [81, 352] on div "FundamentalXR" at bounding box center [112, 348] width 103 height 15
click at [400, 303] on icon at bounding box center [404, 304] width 15 height 15
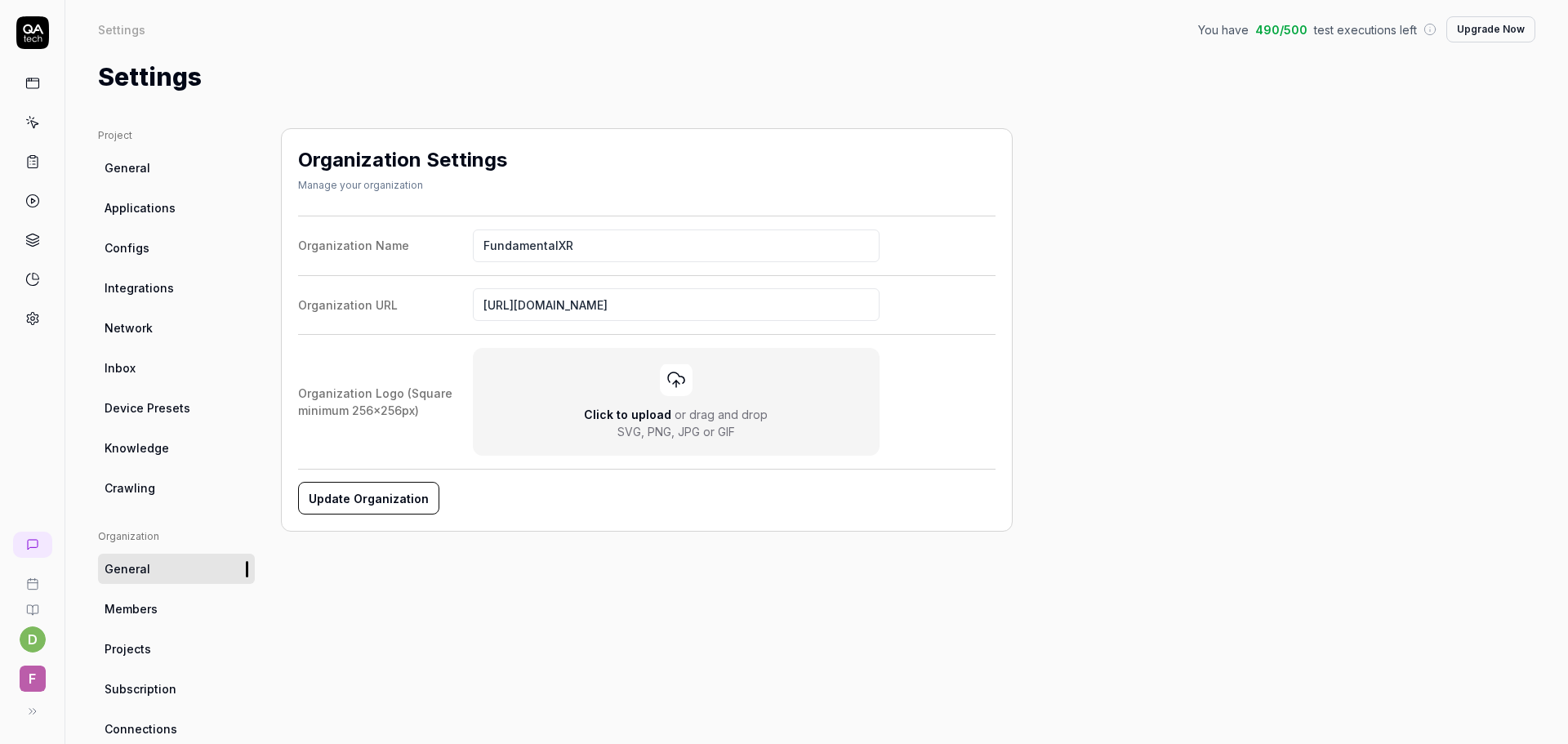
click at [30, 715] on icon at bounding box center [33, 711] width 13 height 13
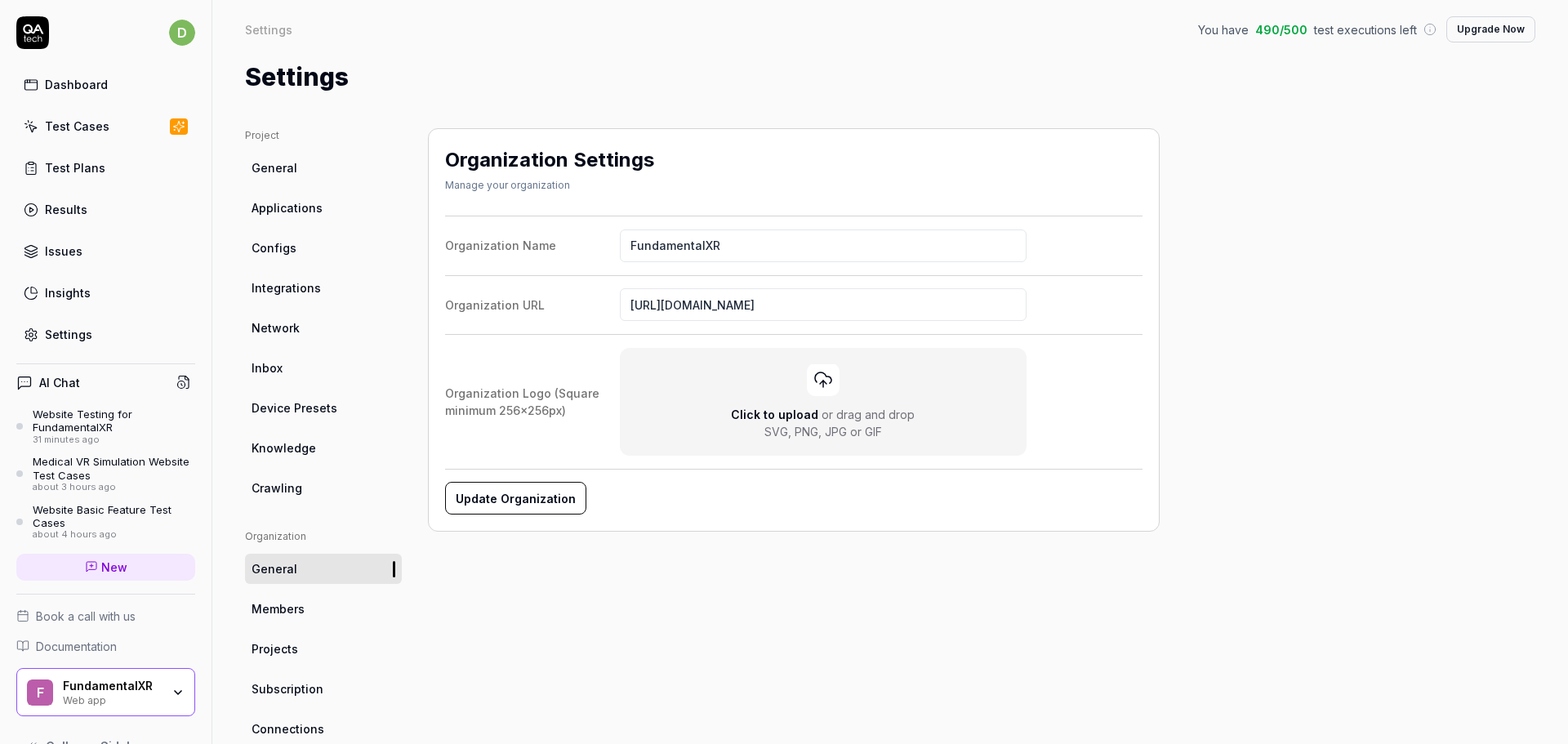
click at [33, 24] on icon at bounding box center [33, 32] width 33 height 32
click at [109, 125] on link "Test Cases" at bounding box center [105, 126] width 179 height 32
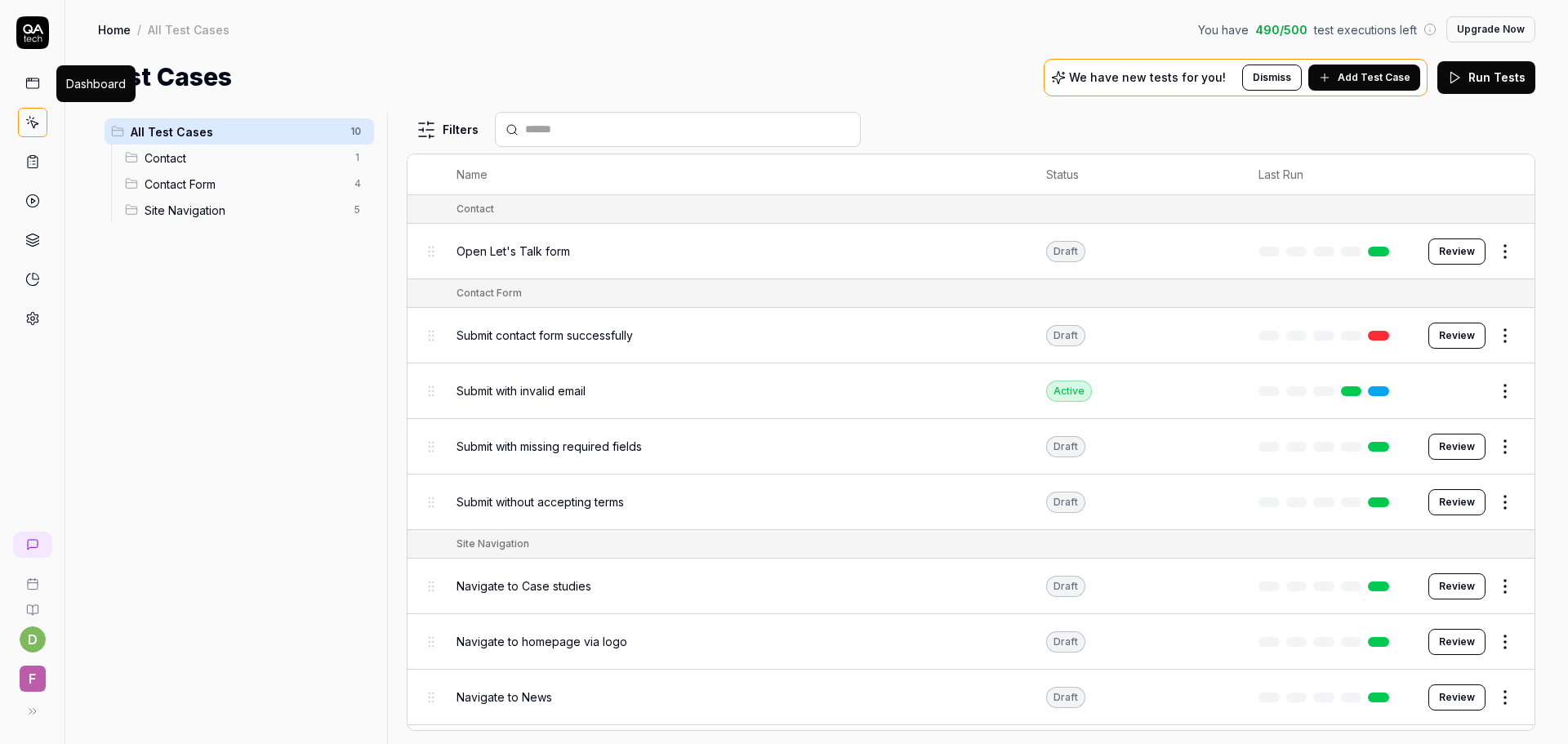
click at [41, 87] on link at bounding box center [33, 83] width 29 height 29
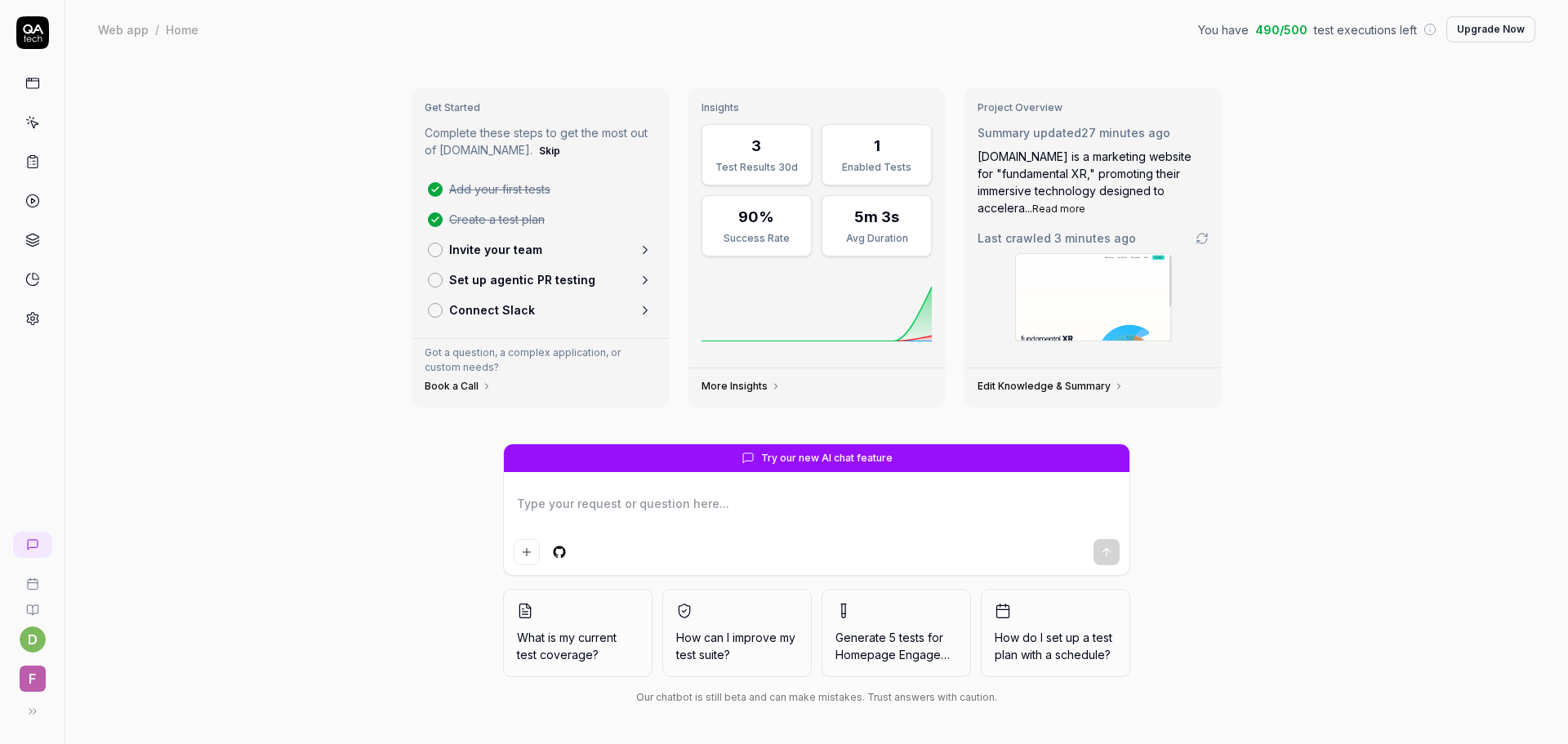
click at [29, 199] on icon at bounding box center [33, 200] width 15 height 15
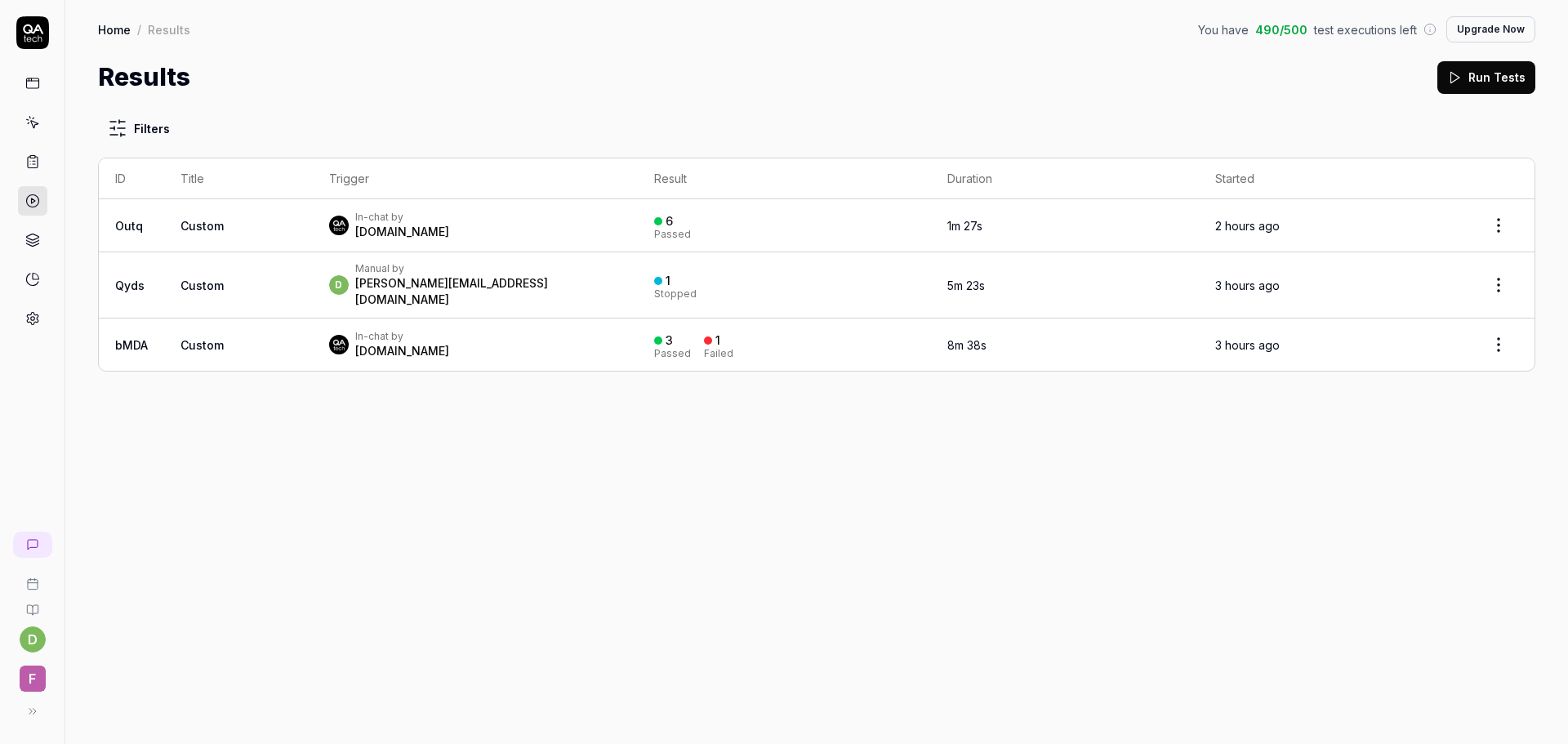
click at [254, 224] on td "Custom" at bounding box center [239, 226] width 149 height 53
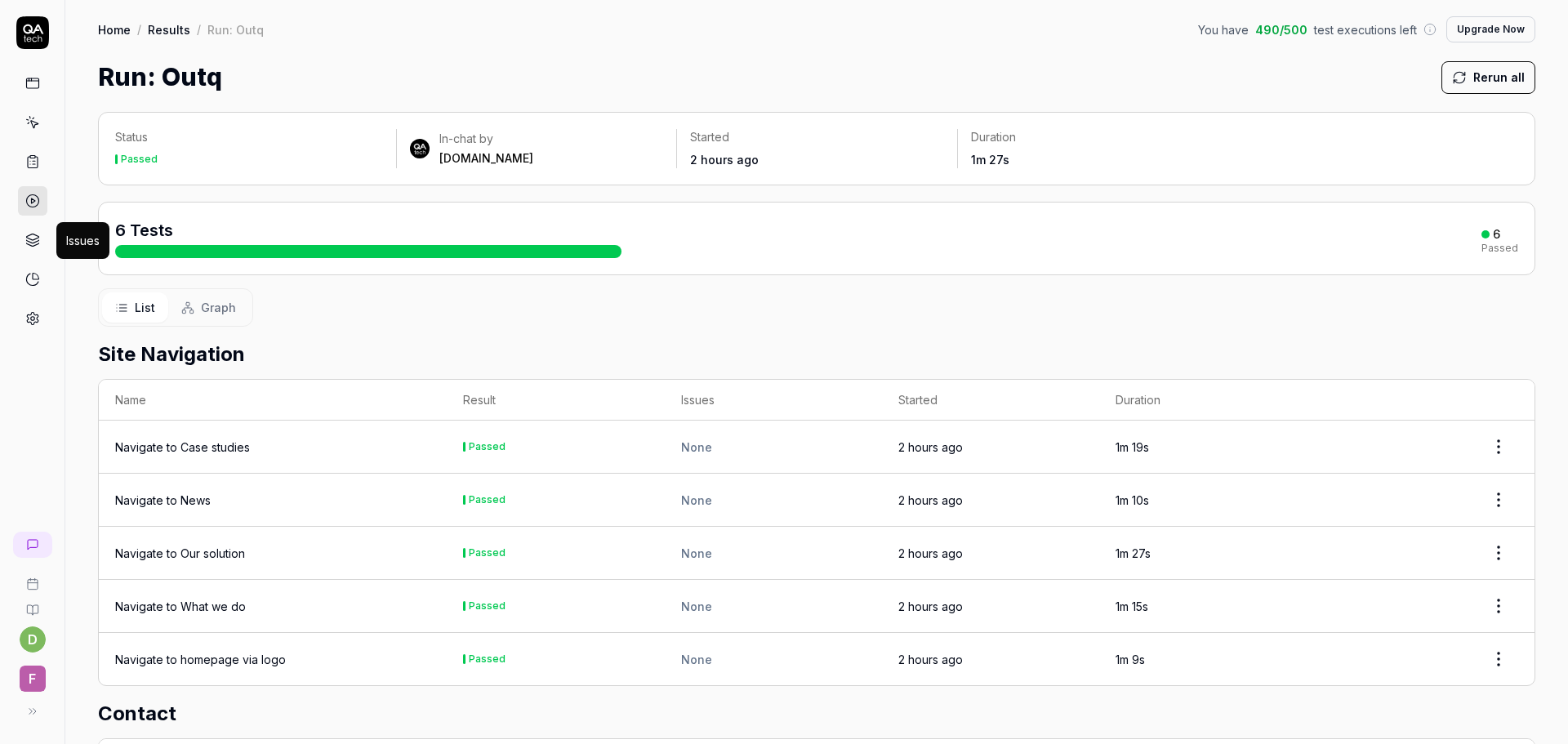
click at [26, 241] on icon at bounding box center [33, 239] width 15 height 15
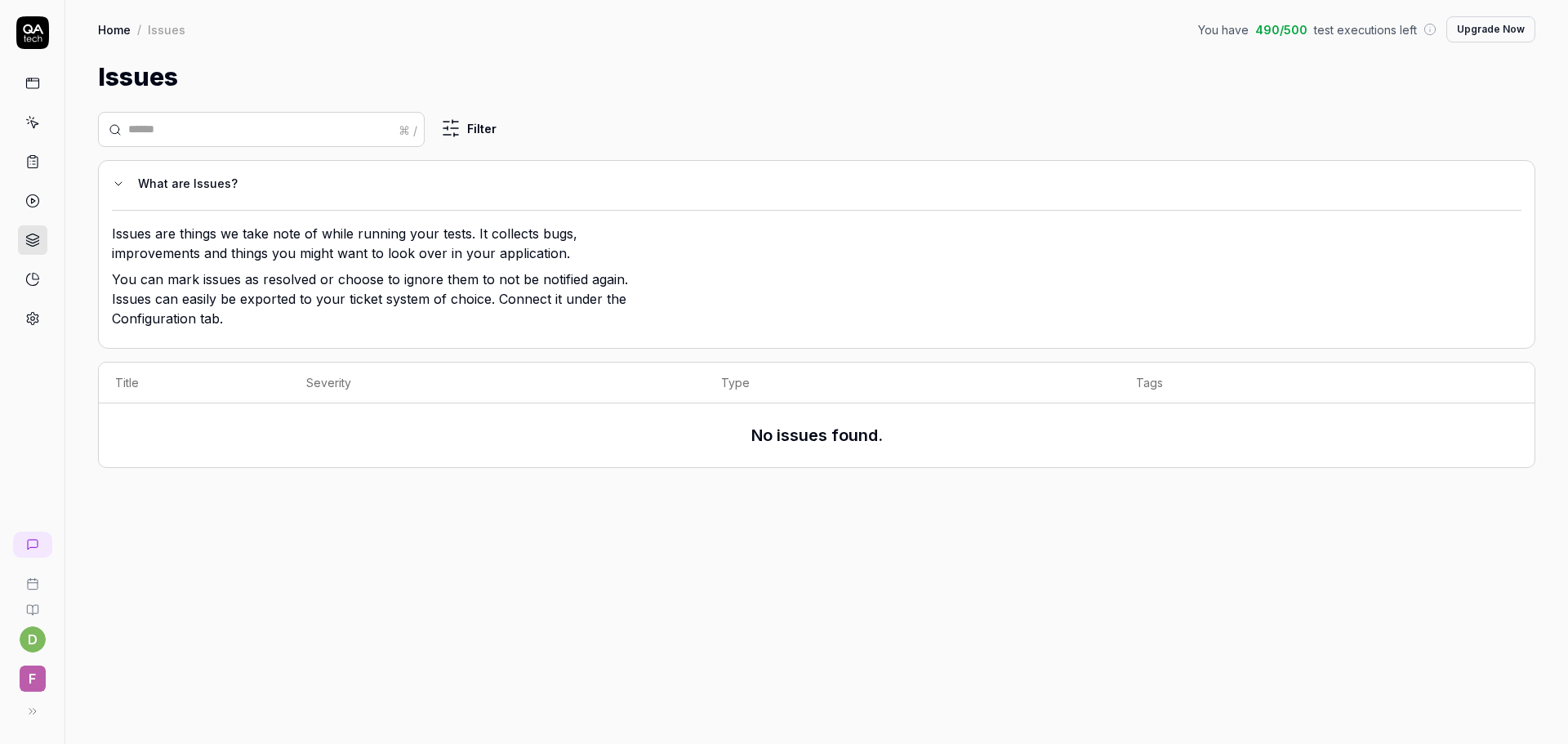
click at [24, 87] on link at bounding box center [33, 83] width 29 height 29
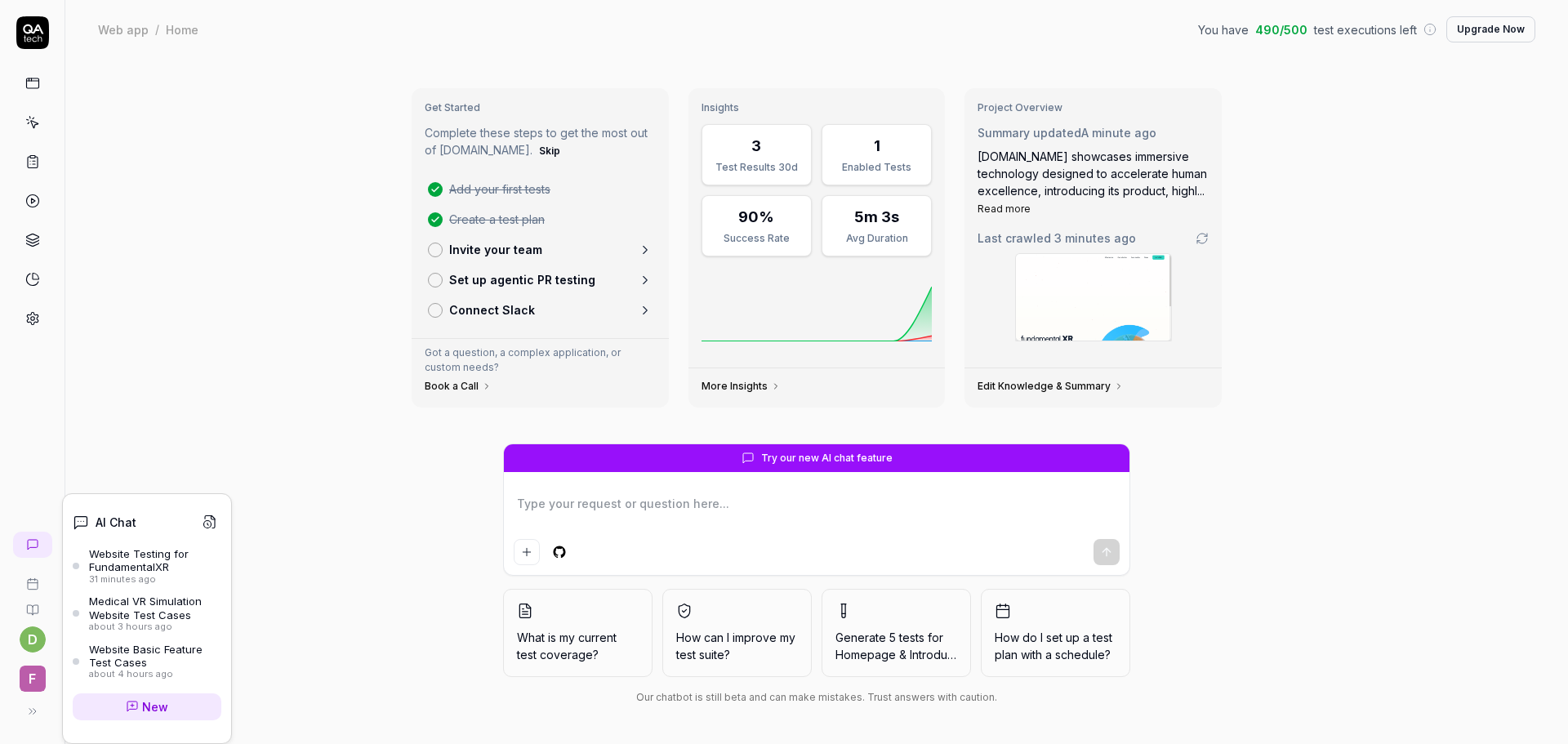
click at [32, 541] on icon at bounding box center [33, 544] width 13 height 13
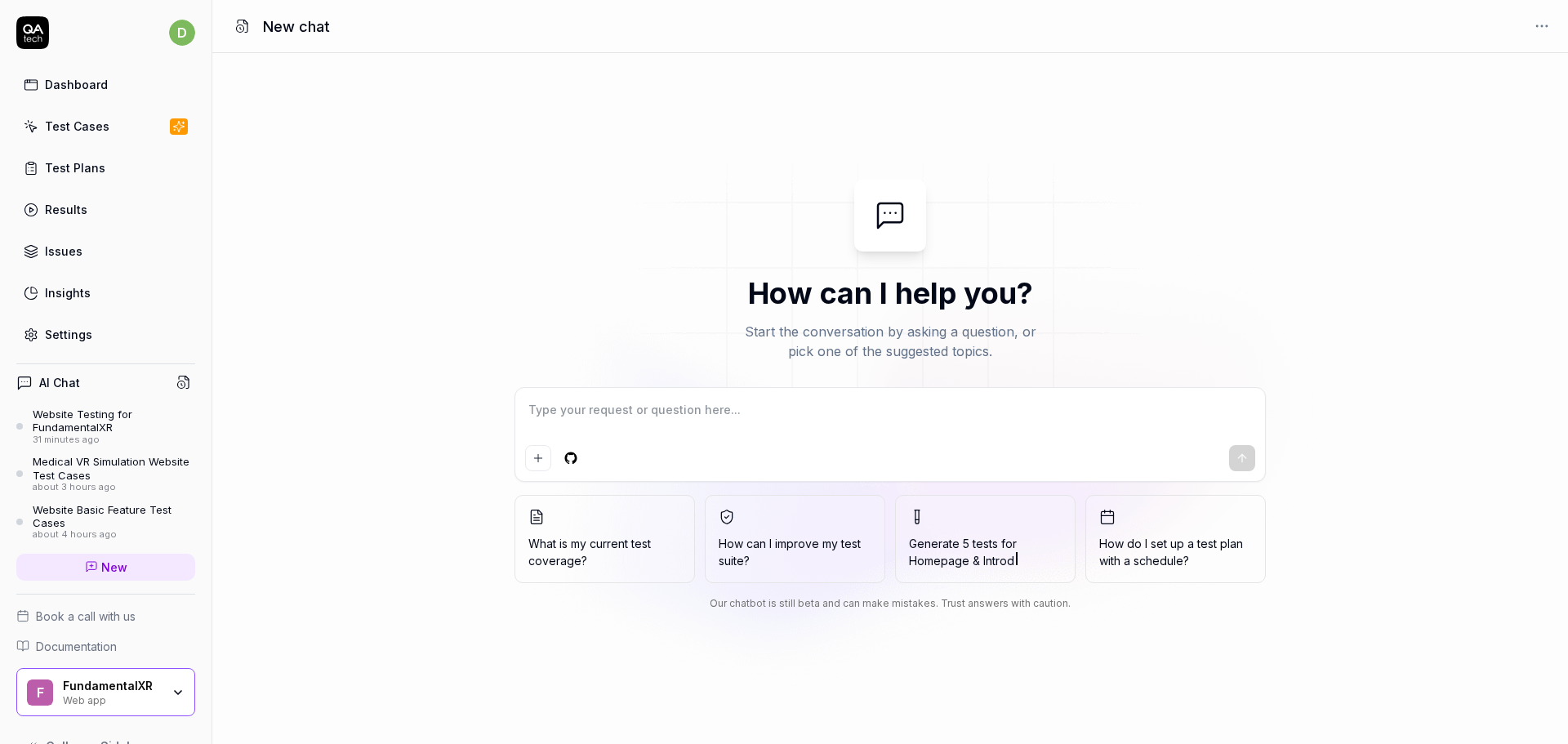
click at [99, 123] on div "Test Cases" at bounding box center [77, 126] width 64 height 17
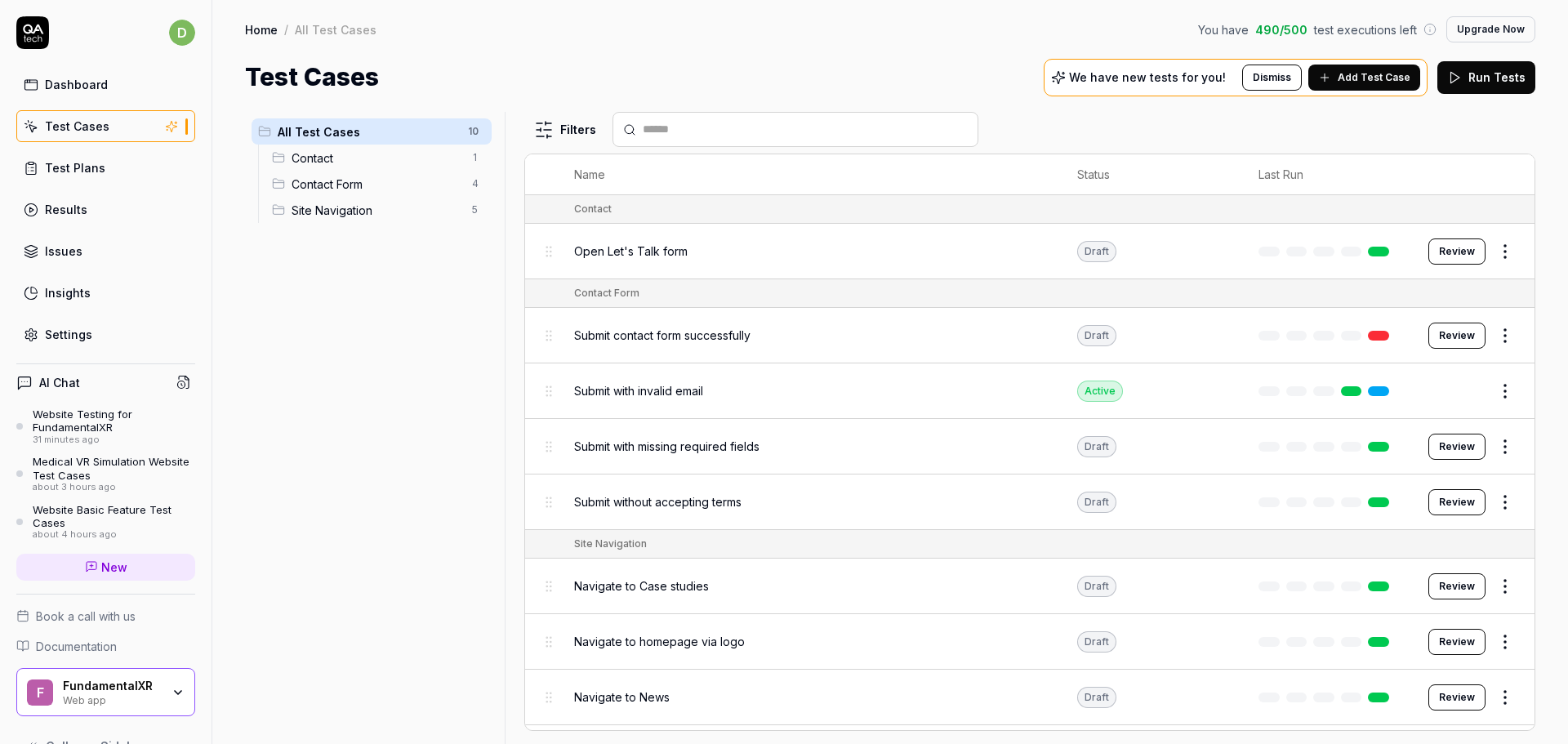
click at [89, 95] on link "Dashboard" at bounding box center [105, 84] width 179 height 32
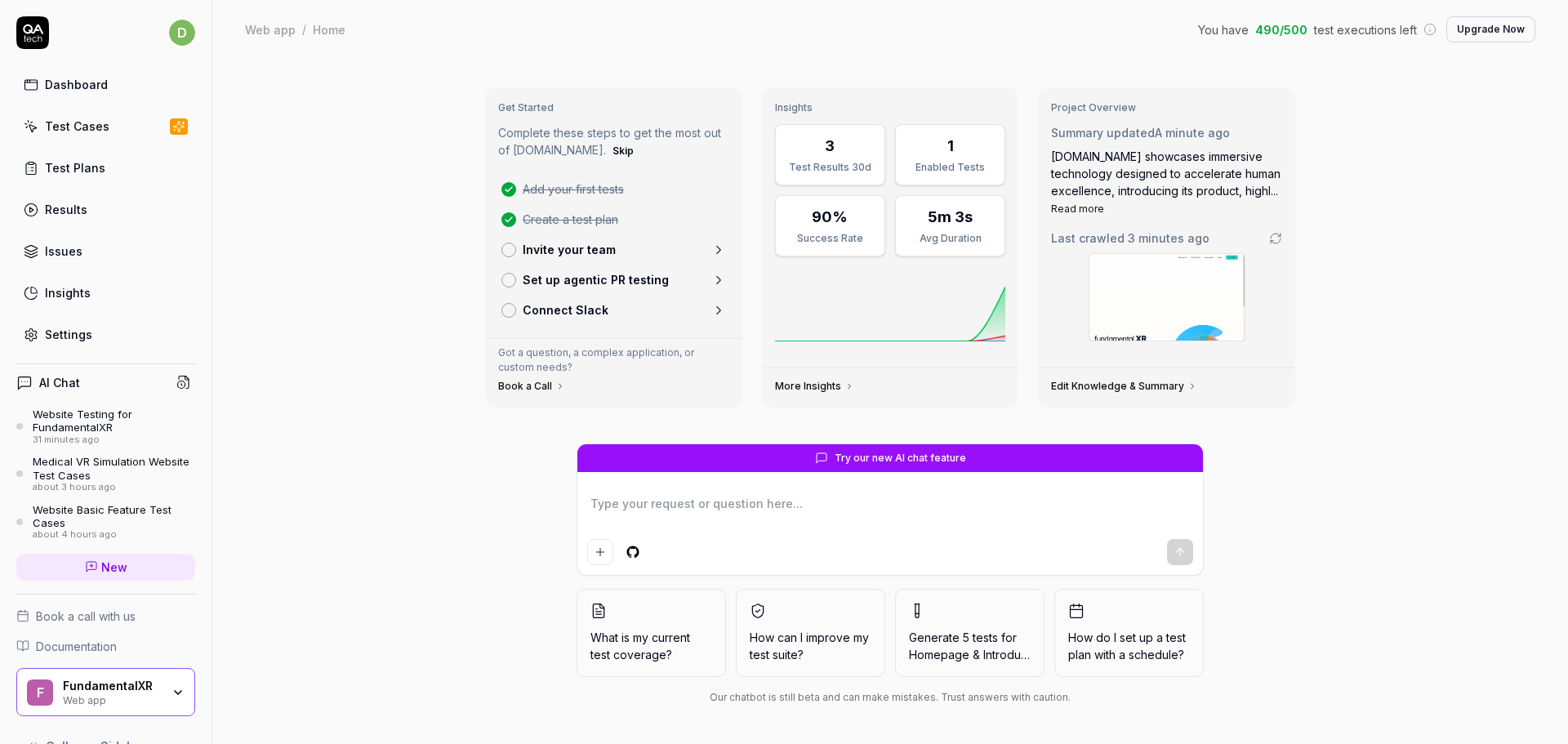
click at [77, 224] on link "Results" at bounding box center [105, 209] width 179 height 32
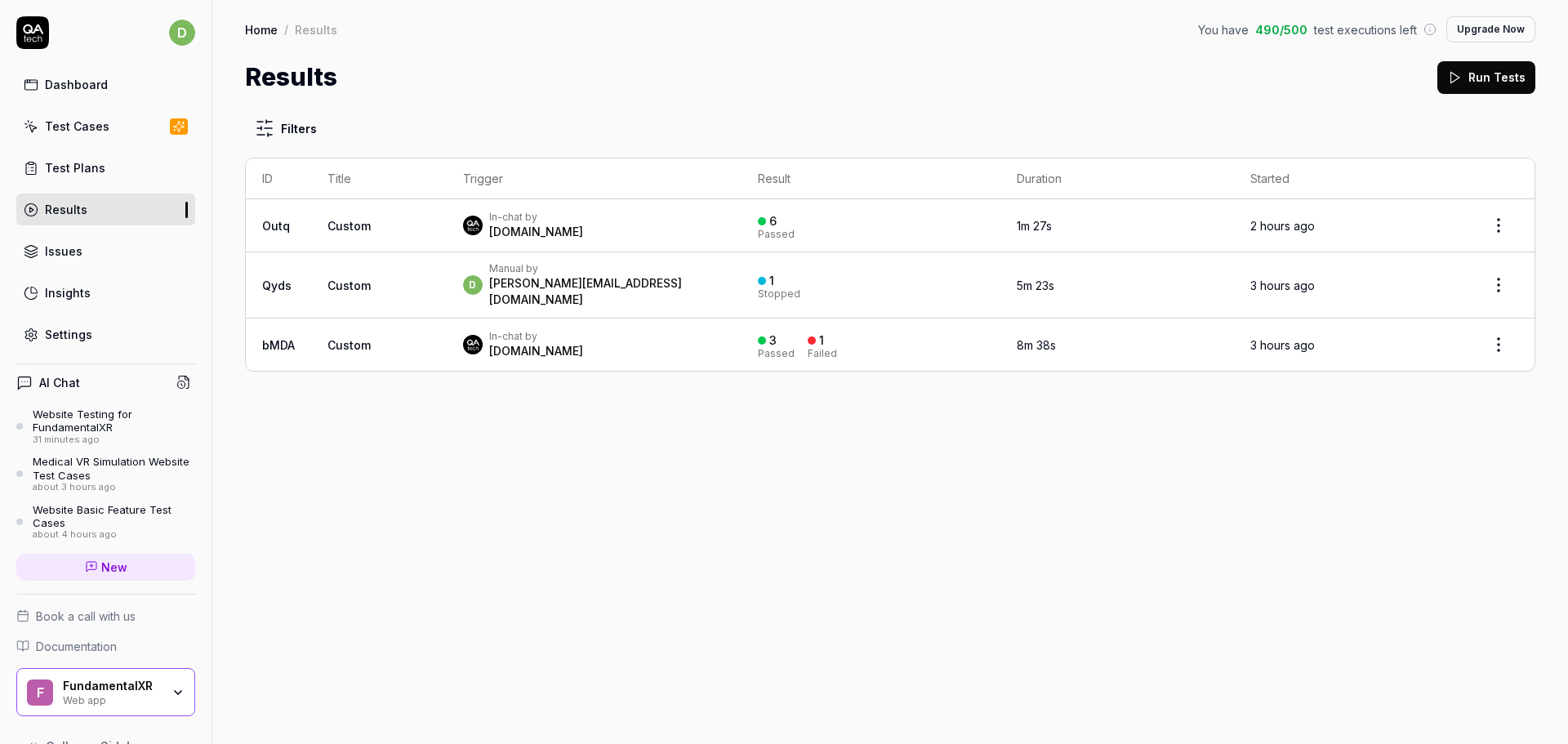
click at [94, 117] on div "Test Cases" at bounding box center [77, 126] width 64 height 17
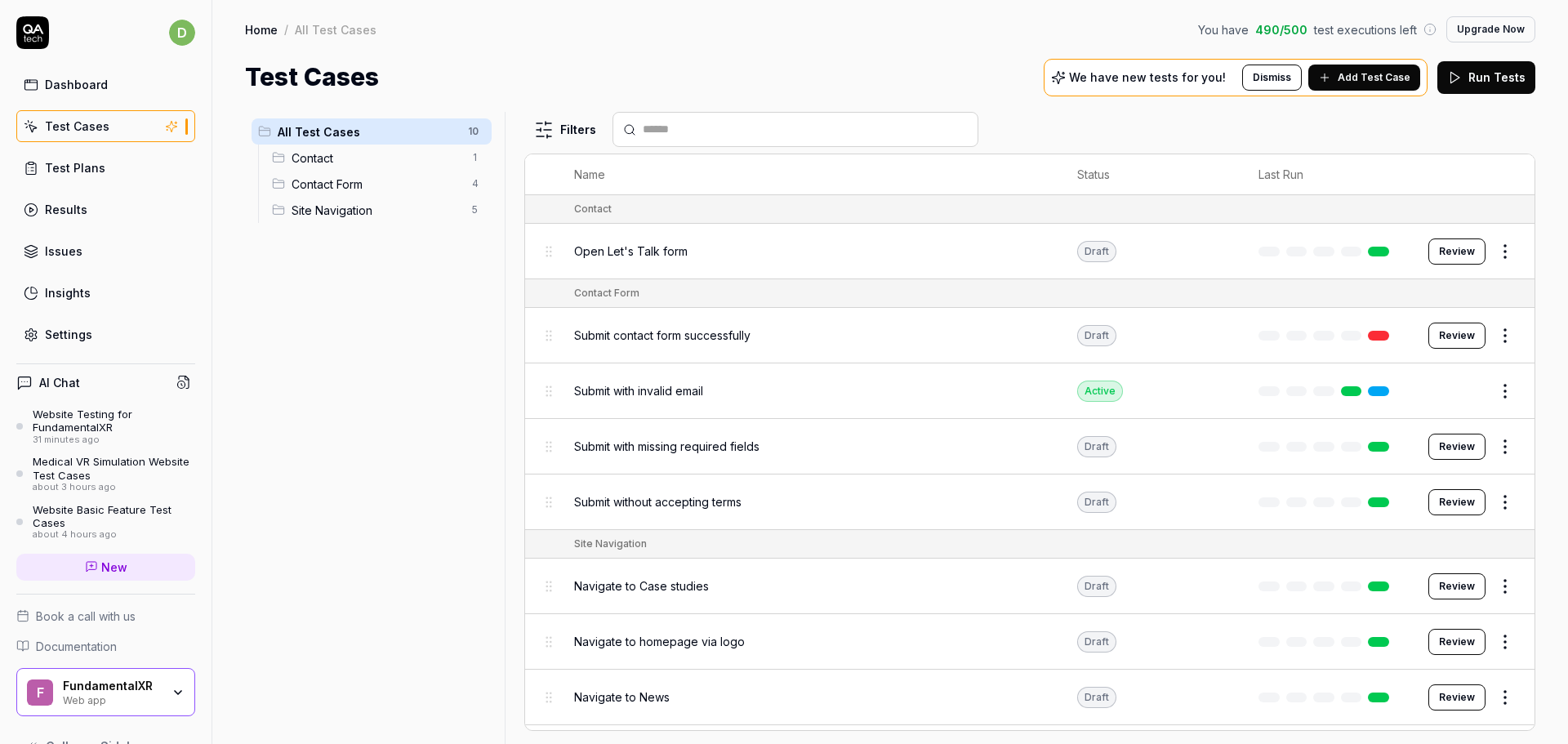
click at [94, 117] on div "Test Cases" at bounding box center [77, 126] width 64 height 17
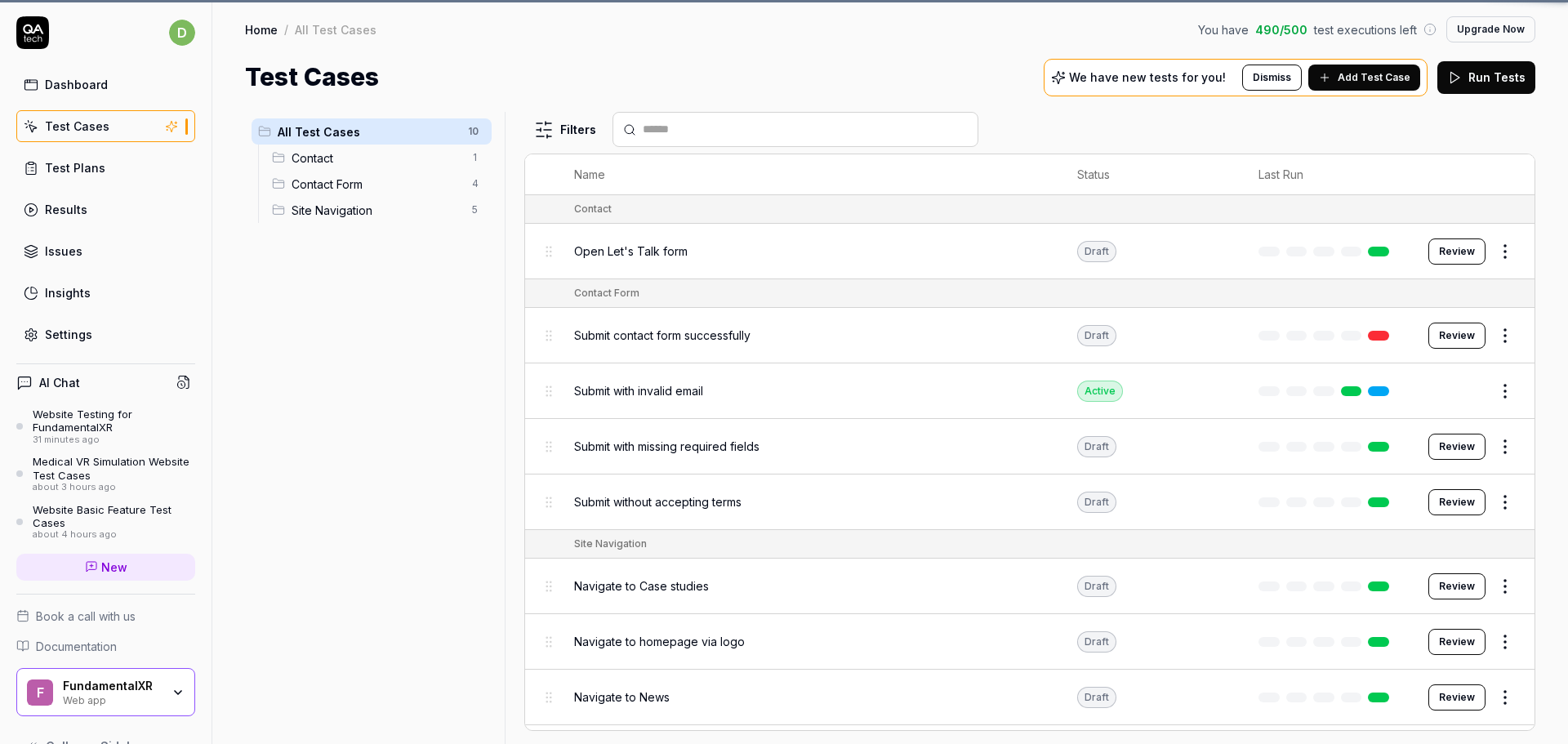
click at [94, 117] on div "Test Cases" at bounding box center [77, 126] width 64 height 17
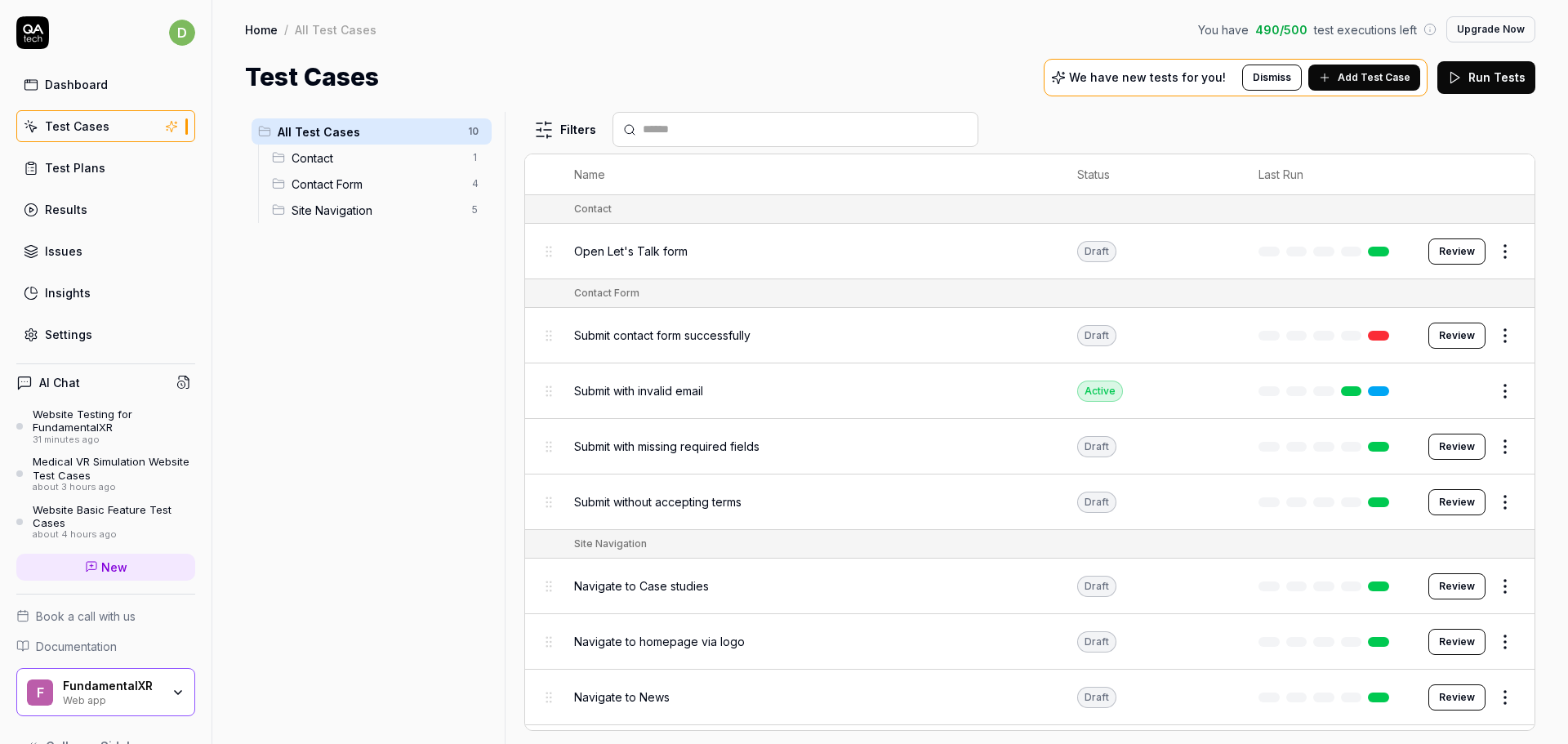
click at [1221, 86] on div "We have new tests for you! Dismiss Add Test Case" at bounding box center [1235, 78] width 384 height 38
click at [1211, 81] on p "We have new tests for you!" at bounding box center [1147, 77] width 157 height 11
click at [1221, 74] on p "We have new tests for you!" at bounding box center [1147, 77] width 157 height 11
click at [1066, 84] on icon at bounding box center [1058, 77] width 15 height 15
click at [104, 419] on div "Website Testing for FundamentalXR" at bounding box center [114, 421] width 163 height 27
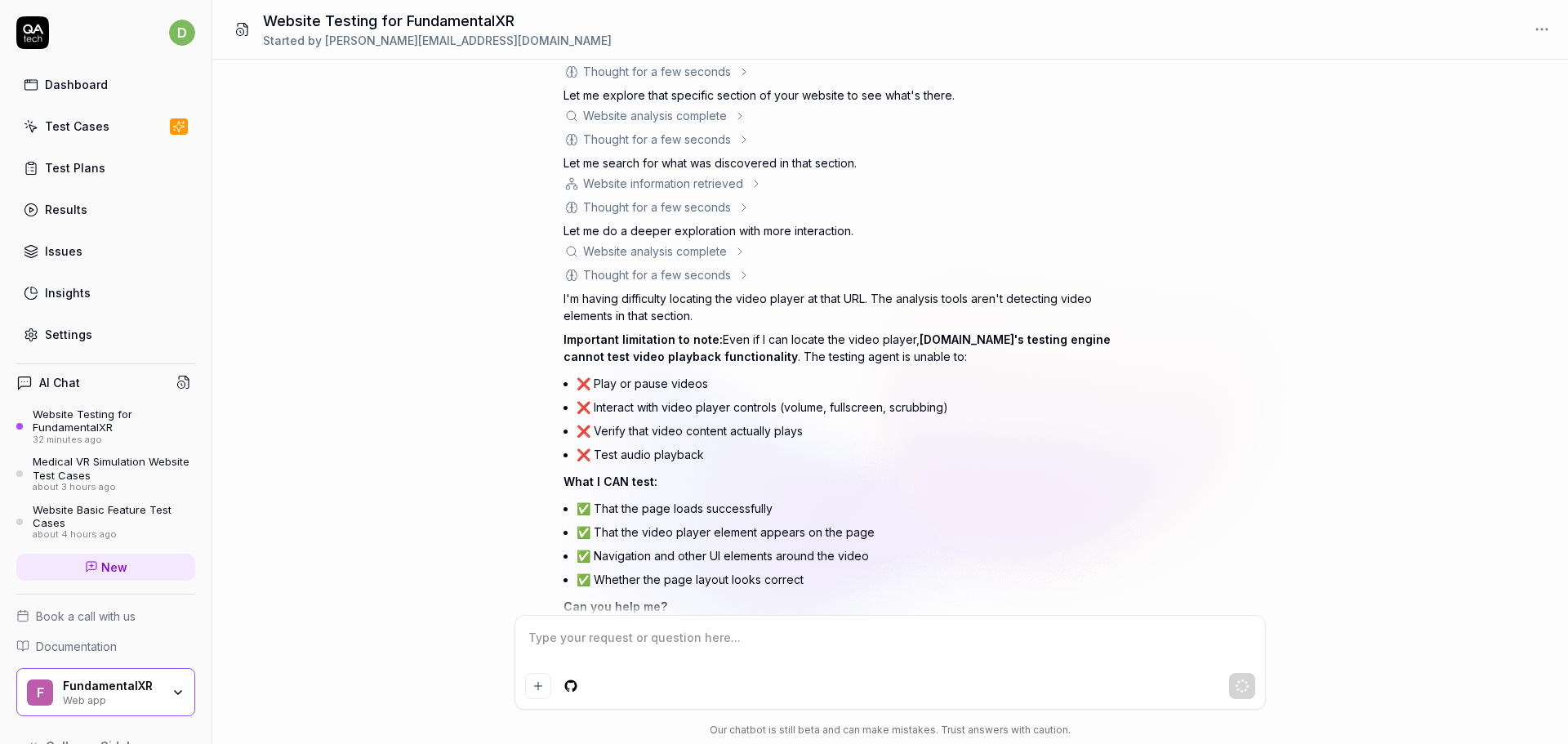
scroll to position [3330, 0]
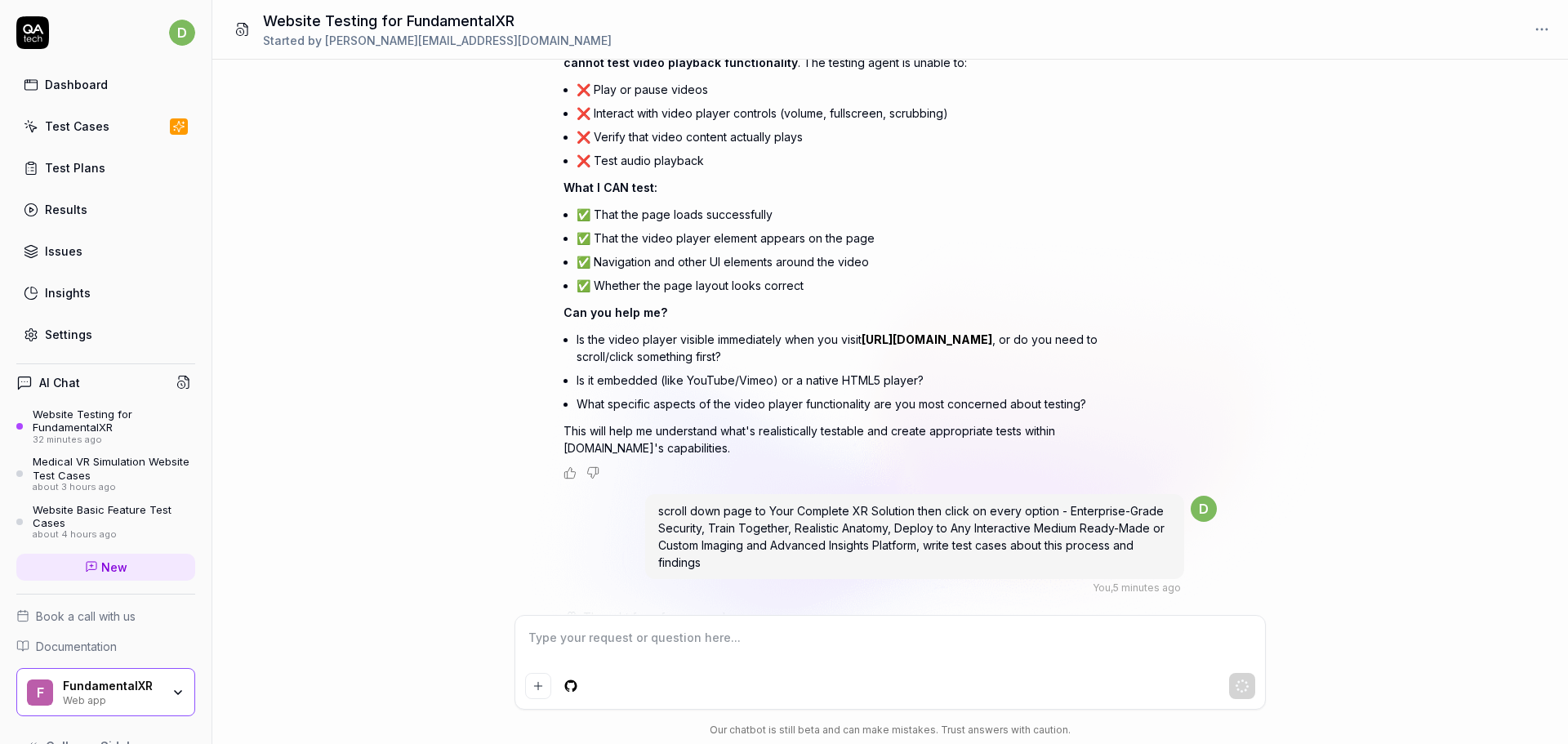
click at [598, 608] on div "Thought for a few seconds The user wants me to explore a specific section on th…" at bounding box center [849, 749] width 571 height 282
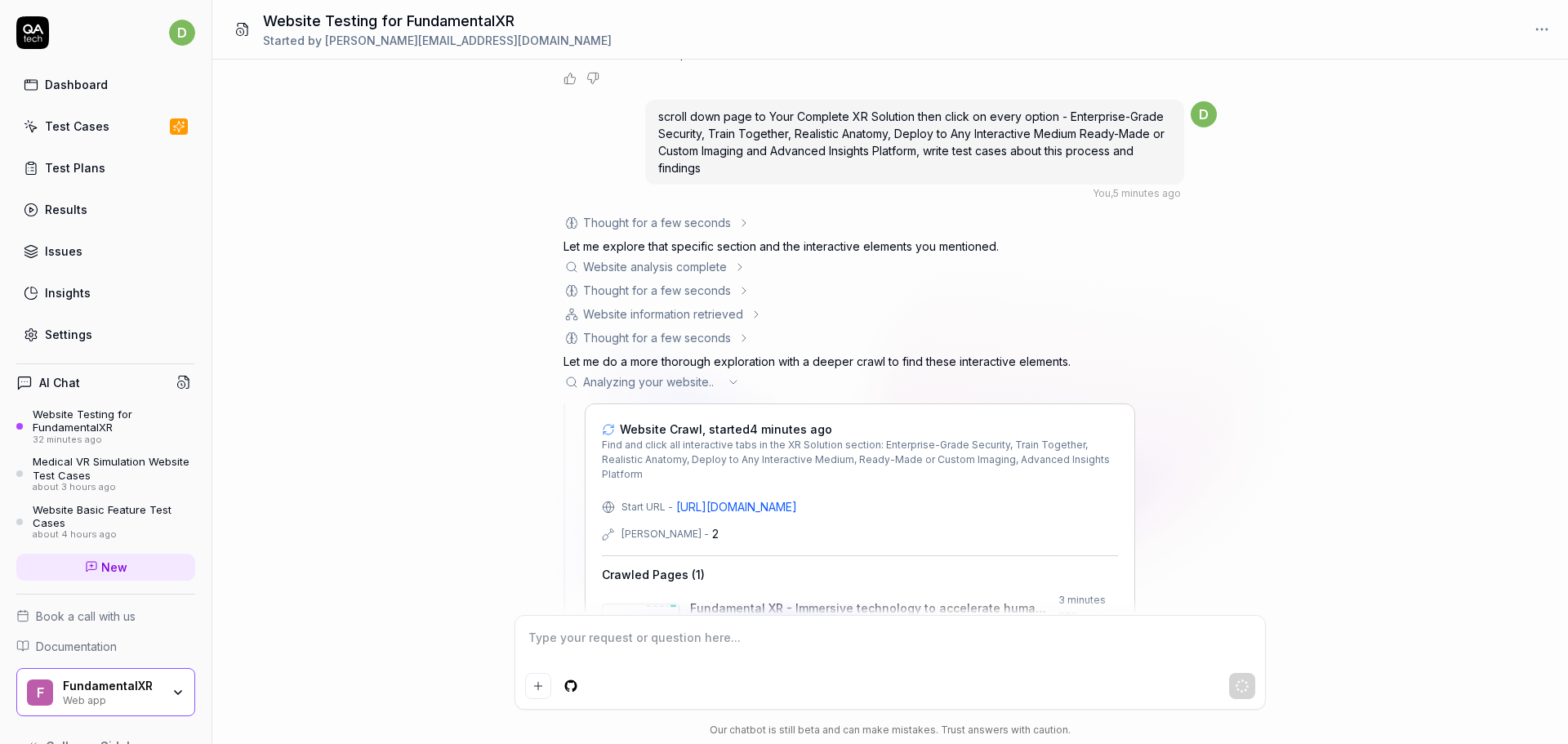
scroll to position [3846, 0]
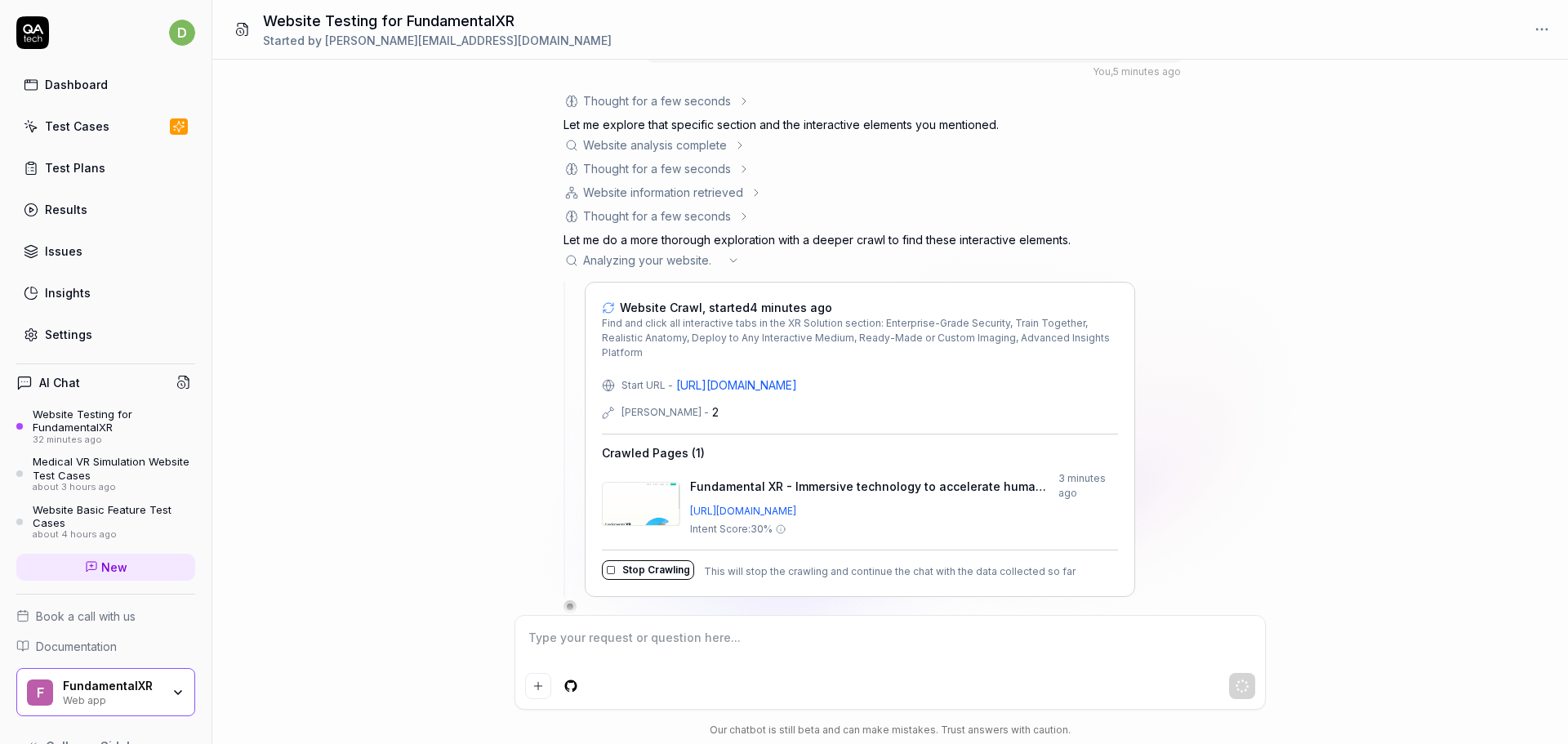
click at [482, 399] on div "What functionality should I test on this website [URL][DOMAIN_NAME] You , 32 mi…" at bounding box center [890, 337] width 1356 height 555
click at [483, 415] on div "What functionality should I test on this website [URL][DOMAIN_NAME] You , 32 mi…" at bounding box center [890, 337] width 1356 height 555
click at [498, 484] on div "What functionality should I test on this website [URL][DOMAIN_NAME] You , 32 mi…" at bounding box center [890, 337] width 1356 height 555
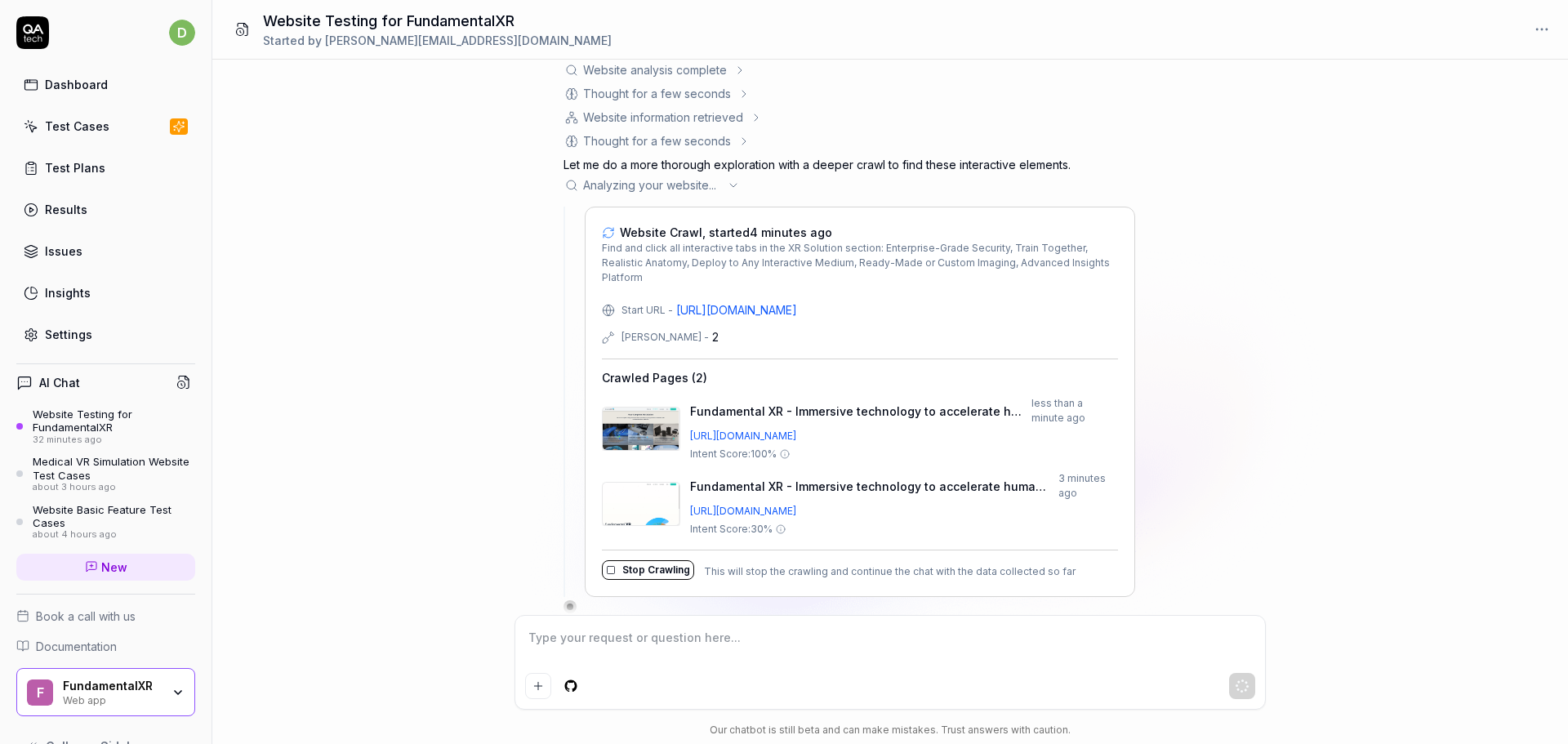
scroll to position [3934, 0]
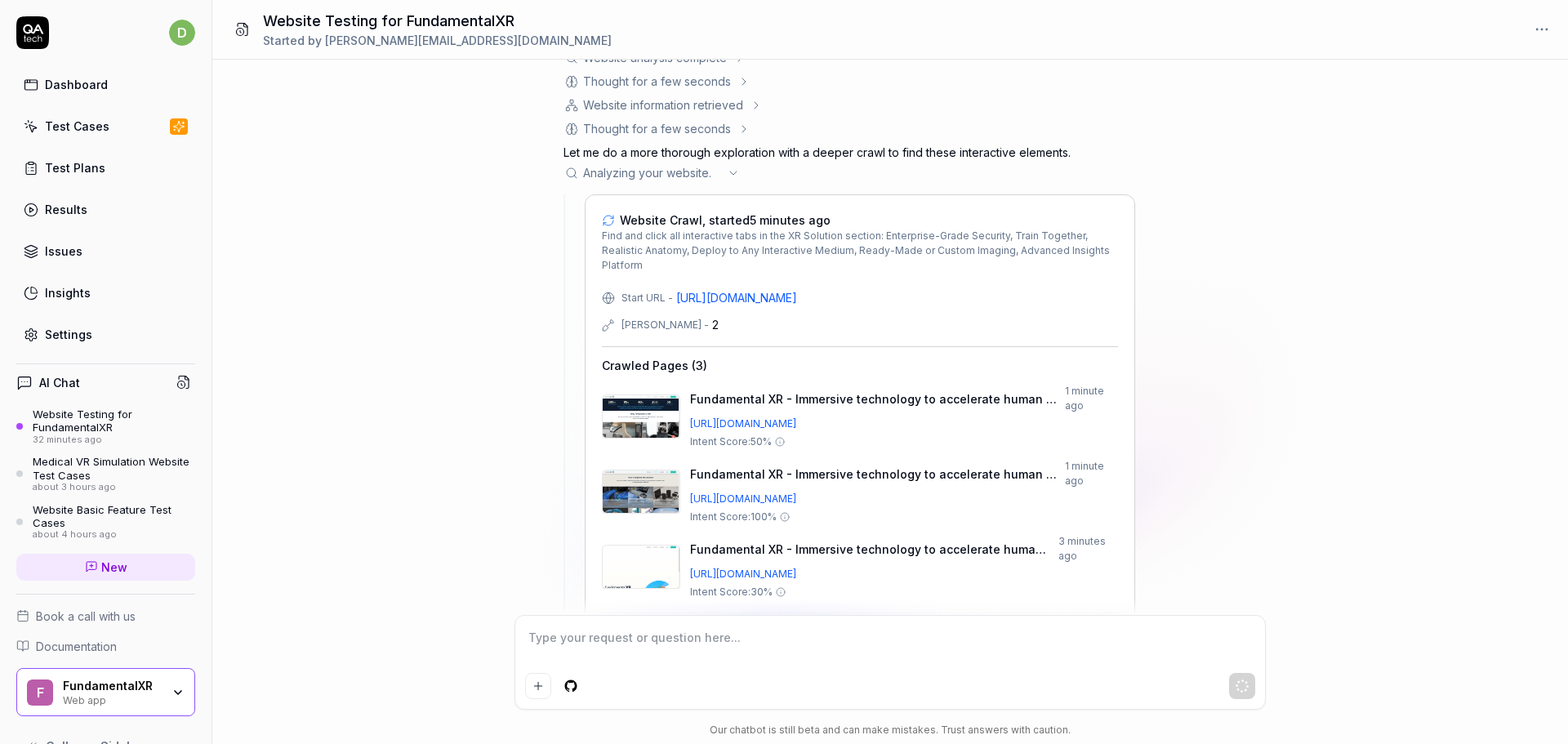
click at [652, 340] on div "Start URL - [URL][DOMAIN_NAME] Max Depth - 2 Crawled Pages ( 3 ) Fundamental XR…" at bounding box center [860, 465] width 516 height 353
click at [663, 357] on h4 "Crawled Pages ( 3 )" at bounding box center [654, 365] width 105 height 17
click at [506, 520] on div "What functionality should I test on this website [URL][DOMAIN_NAME] You , 33 mi…" at bounding box center [890, 337] width 1356 height 555
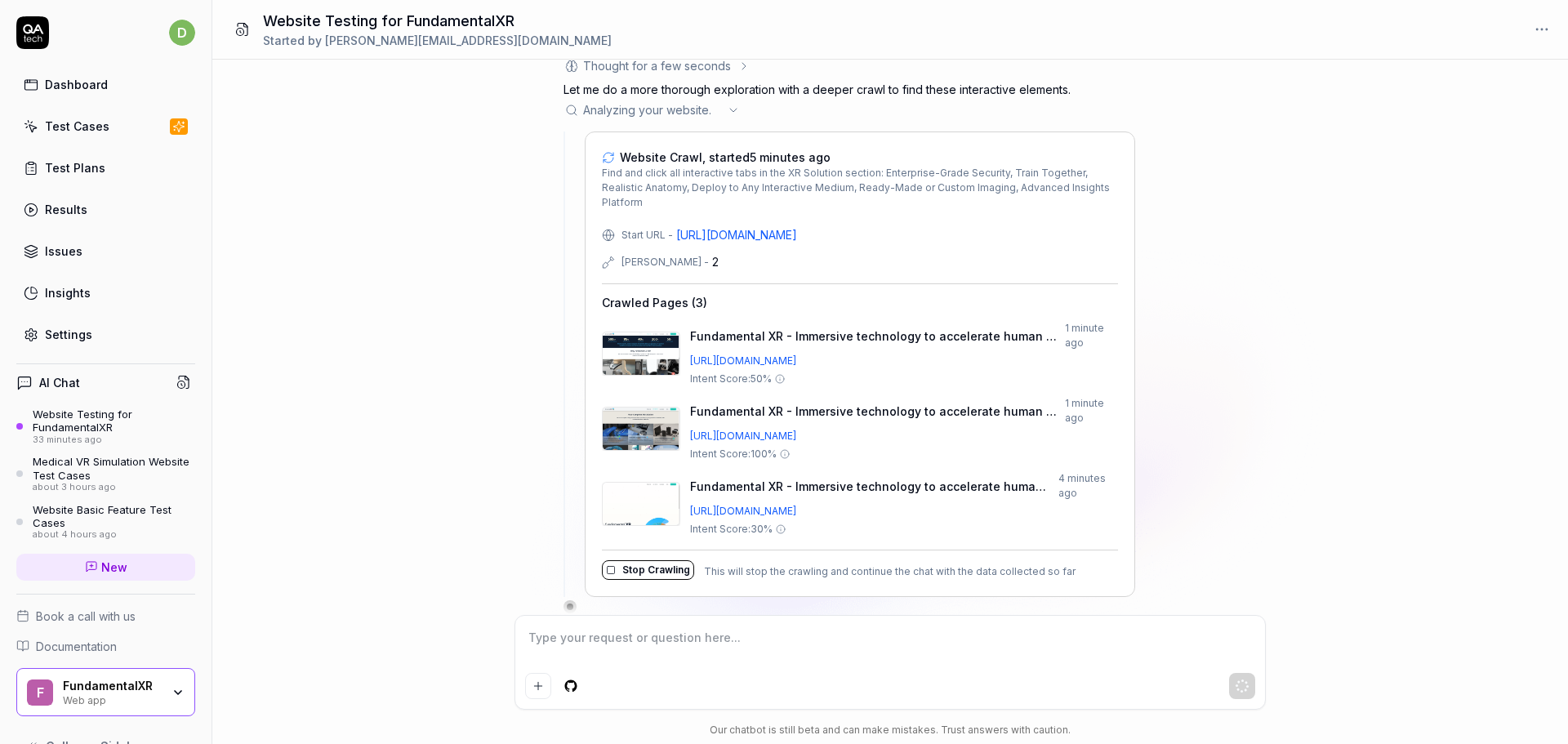
click at [638, 338] on img at bounding box center [642, 354] width 77 height 43
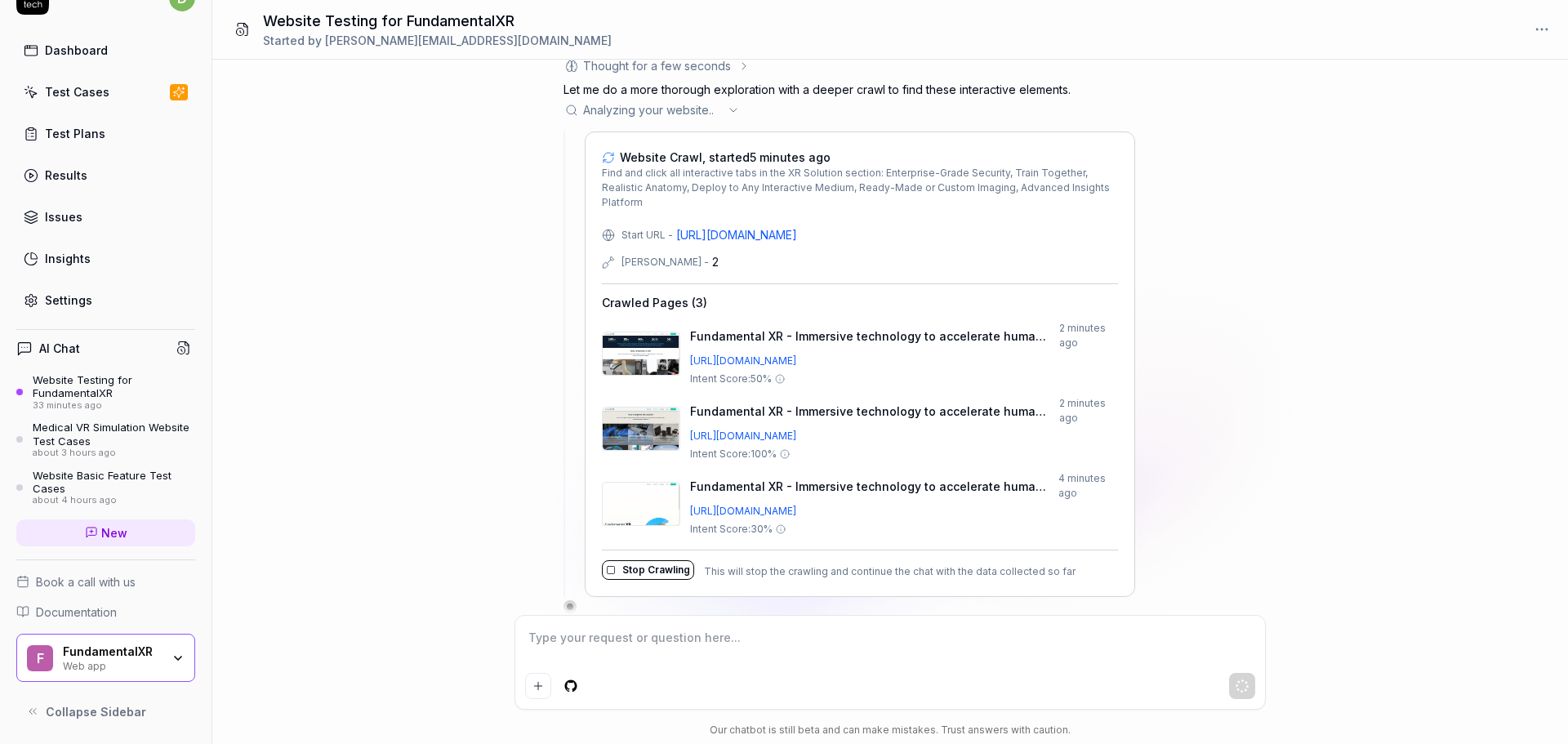
click at [39, 707] on button "Collapse Sidebar" at bounding box center [105, 712] width 179 height 32
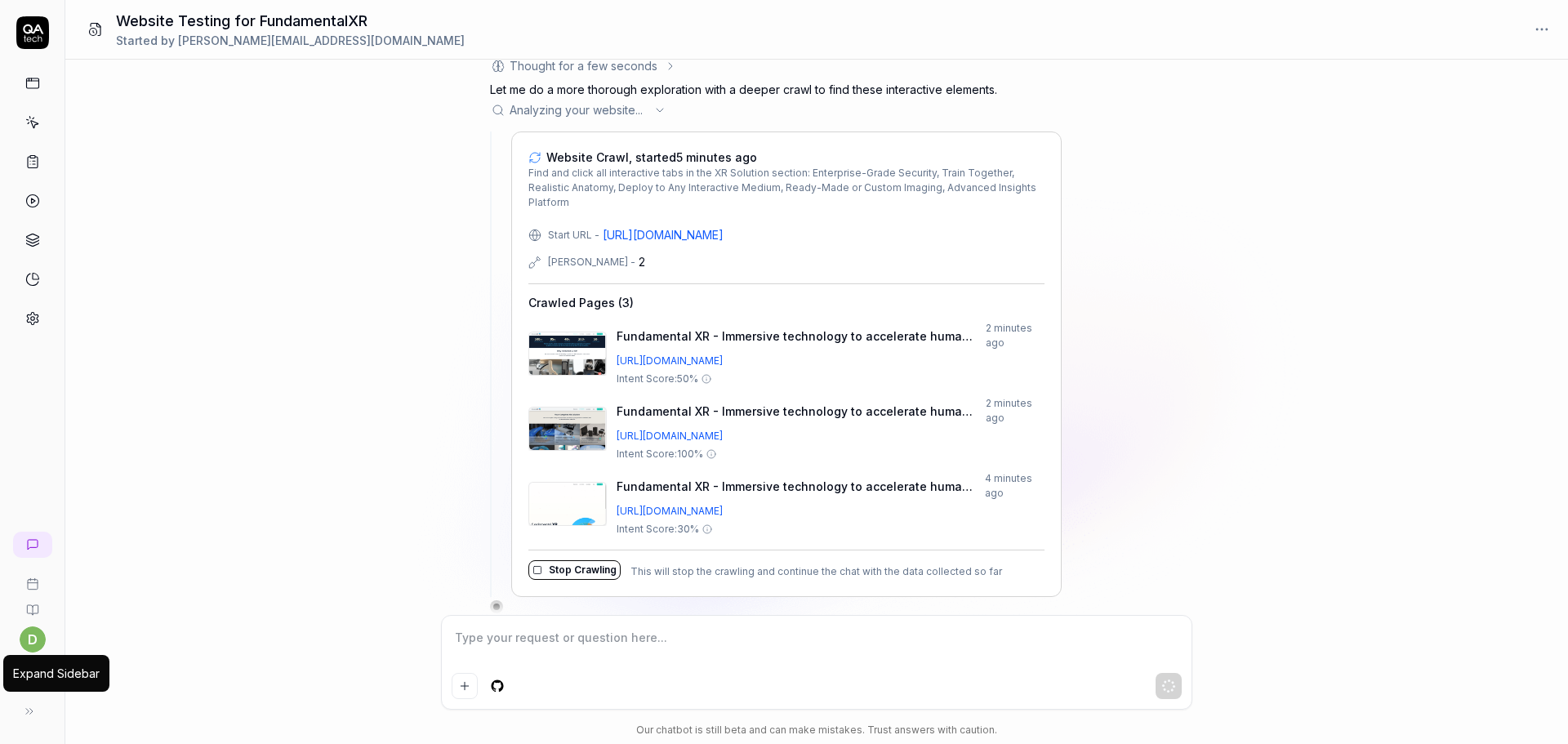
click at [36, 708] on button at bounding box center [29, 712] width 33 height 32
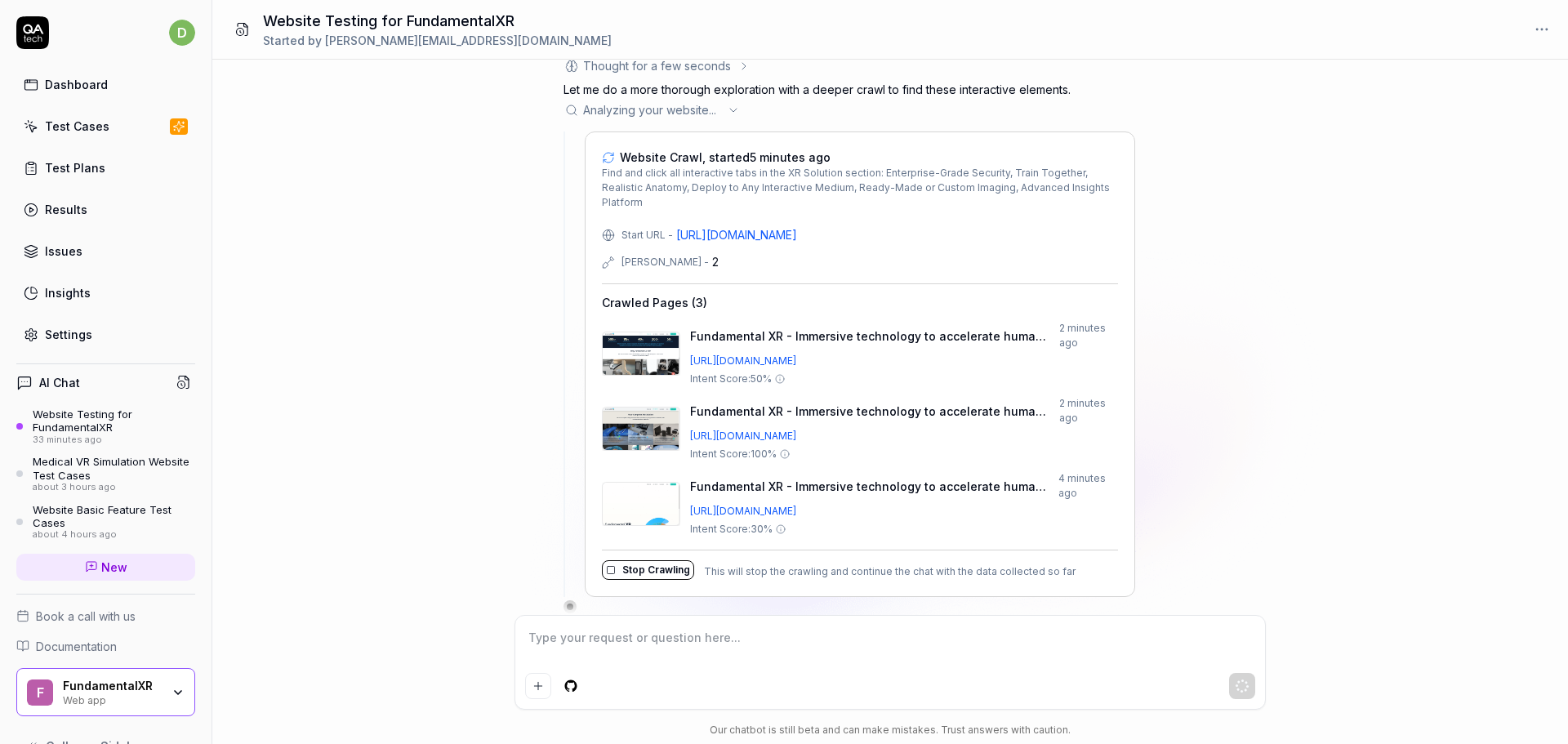
click at [172, 696] on icon "button" at bounding box center [178, 692] width 13 height 13
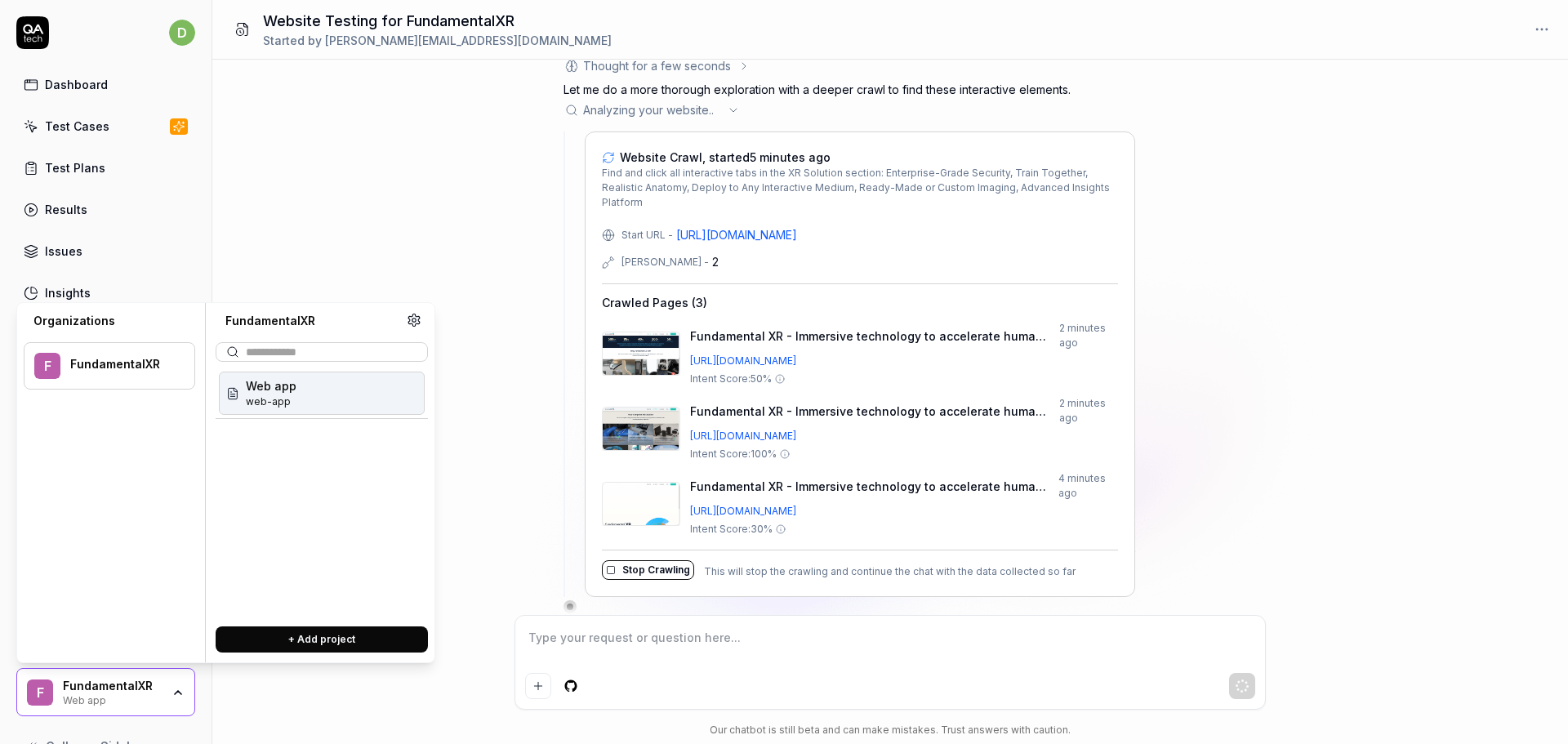
click at [408, 321] on icon at bounding box center [414, 320] width 15 height 15
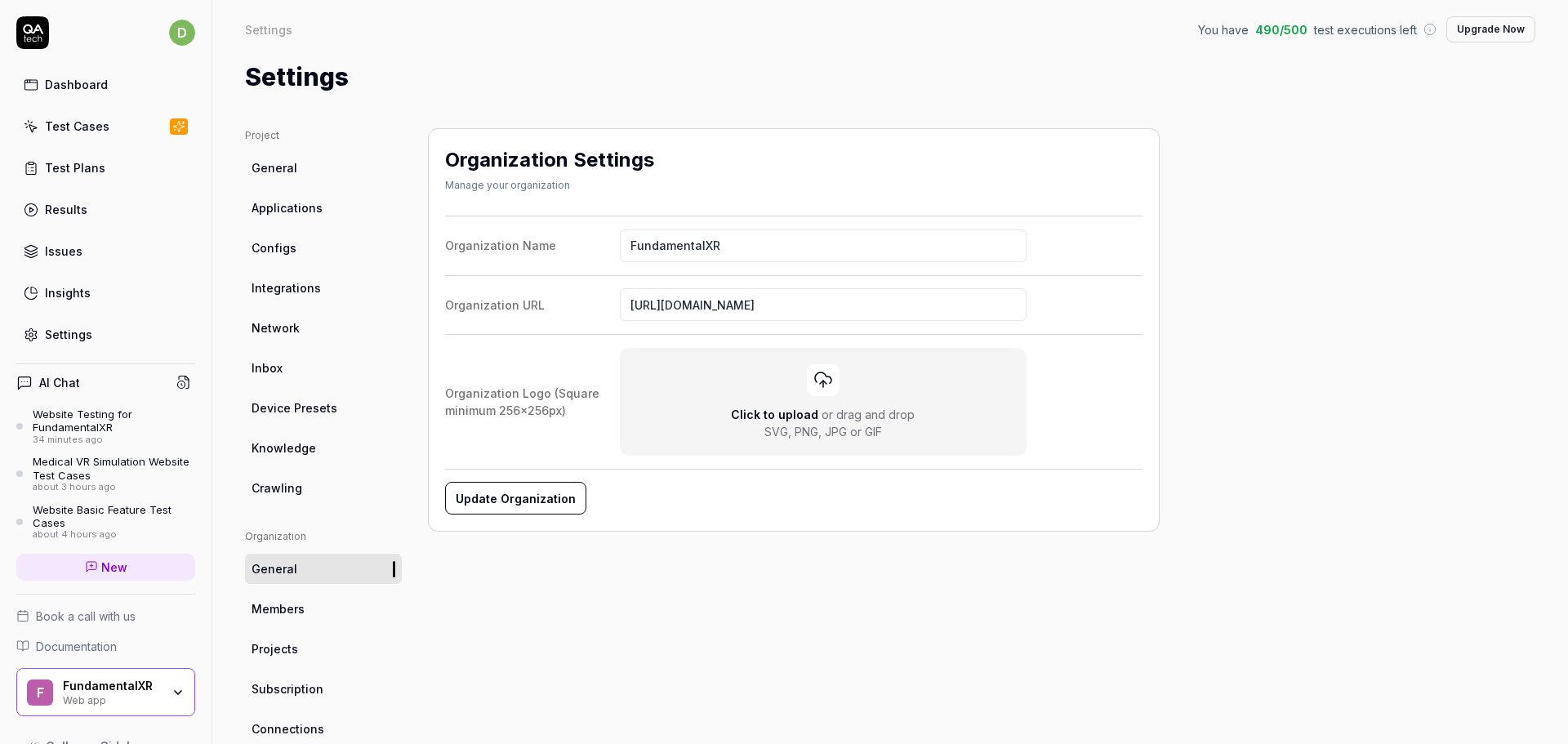
click at [343, 331] on link "Network" at bounding box center [322, 328] width 157 height 30
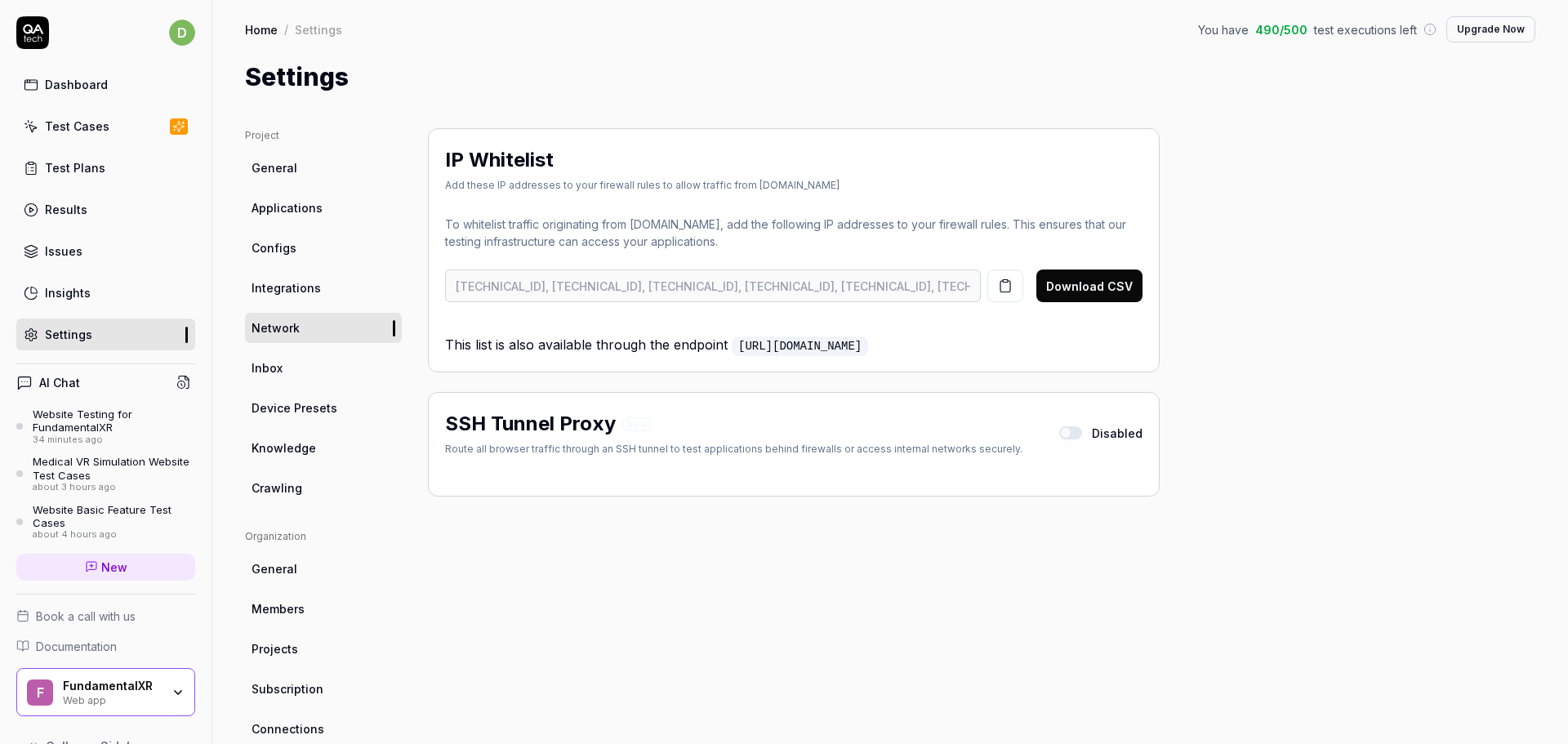
click at [287, 602] on span "Members" at bounding box center [278, 609] width 53 height 17
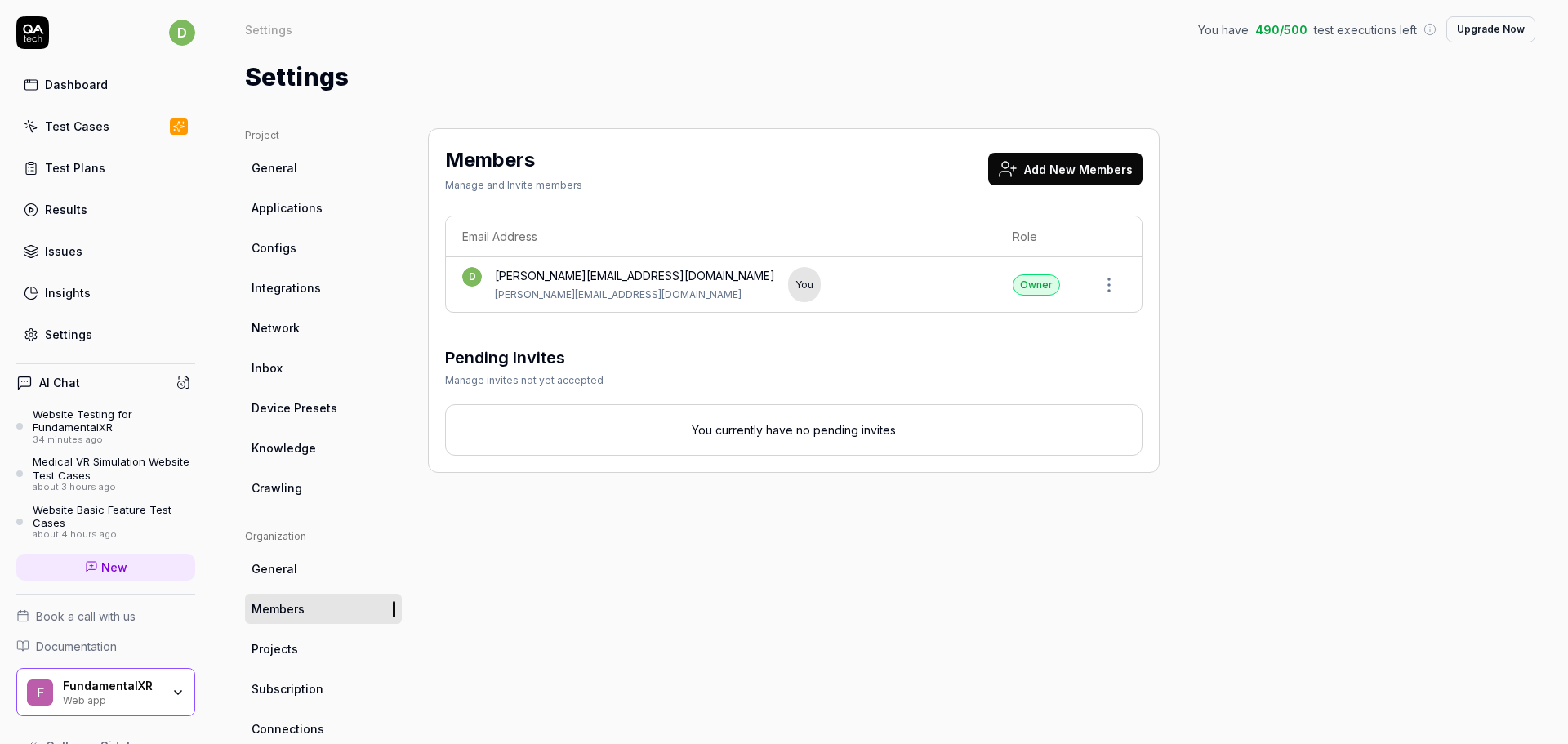
click at [1049, 164] on button "Add New Members" at bounding box center [1065, 169] width 154 height 32
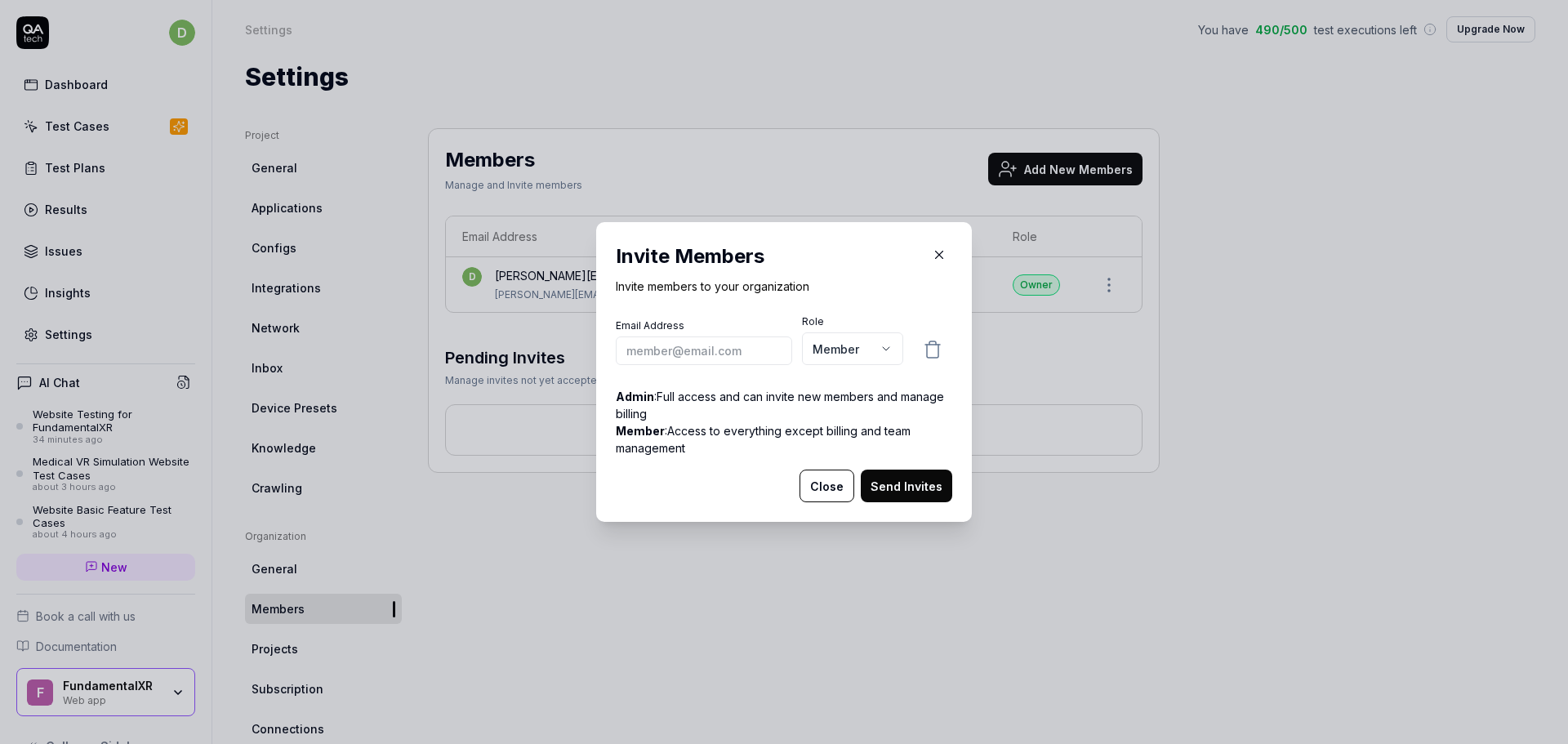
click at [937, 256] on icon "button" at bounding box center [938, 254] width 15 height 15
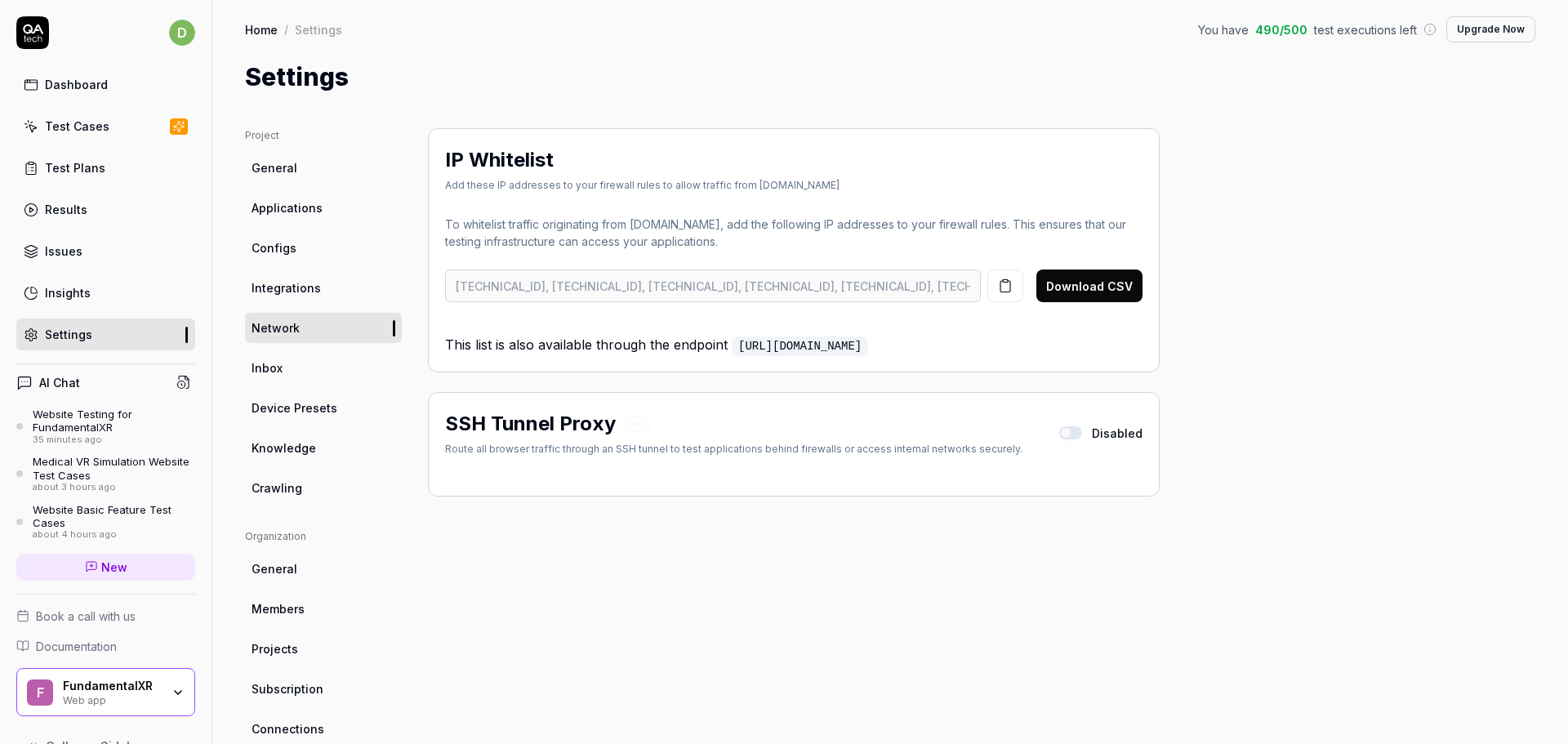
drag, startPoint x: 31, startPoint y: 148, endPoint x: 31, endPoint y: 173, distance: 25.0
click at [31, 173] on div "Dashboard Test Cases Test Plans Results Issues Insights Settings" at bounding box center [105, 209] width 179 height 281
click at [87, 431] on div "Website Testing for FundamentalXR" at bounding box center [114, 421] width 163 height 27
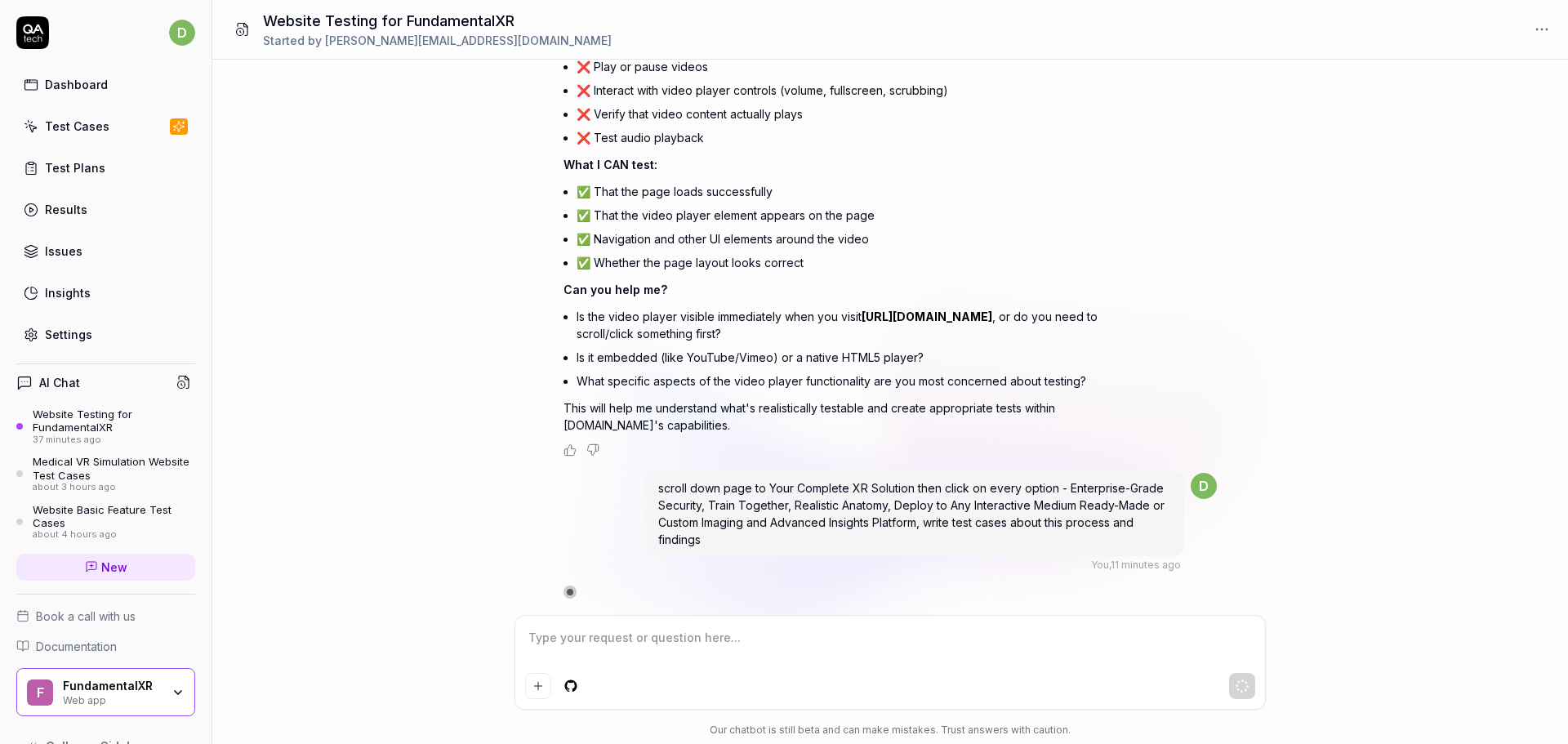
scroll to position [4429, 0]
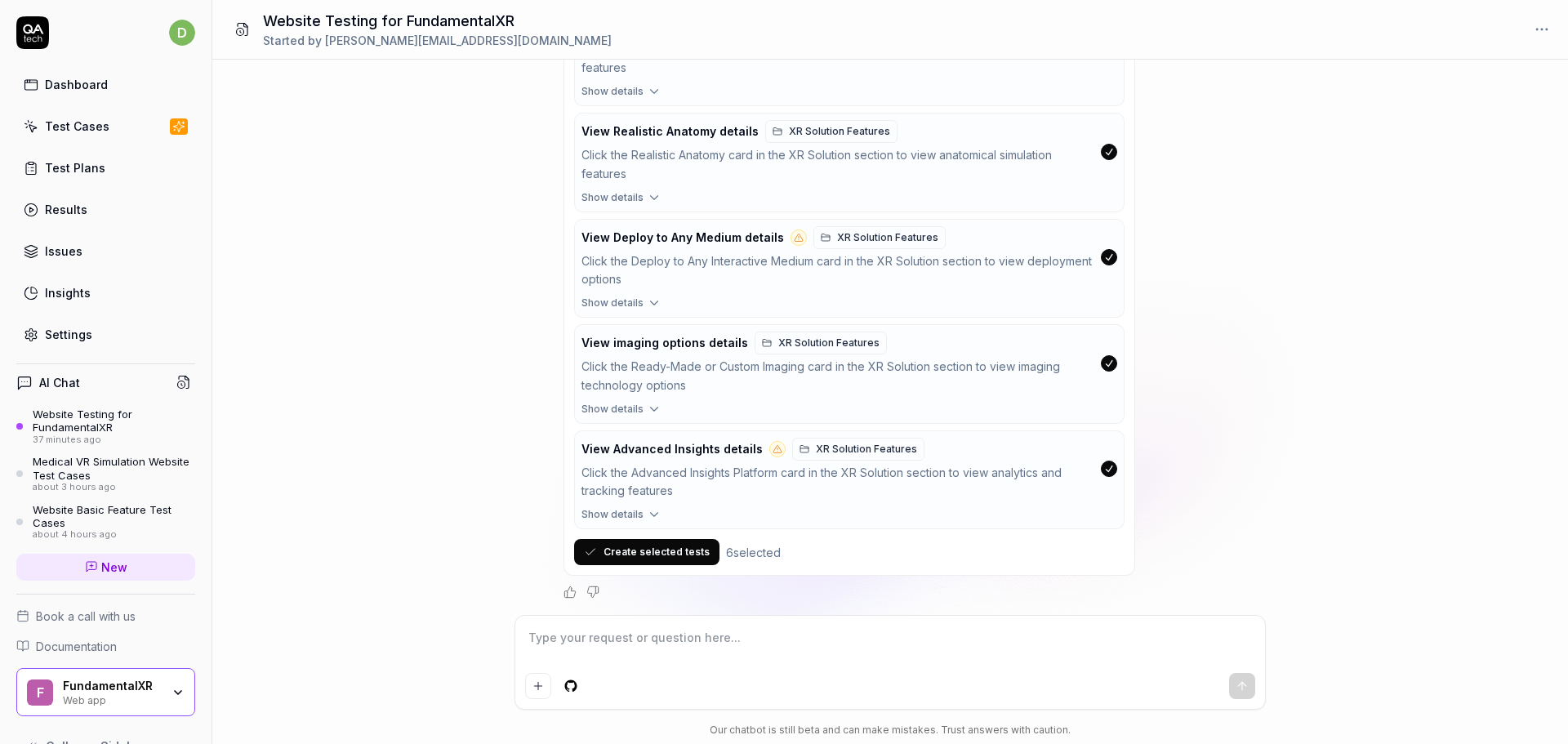
click at [79, 511] on div "Website Basic Feature Test Cases" at bounding box center [114, 517] width 163 height 27
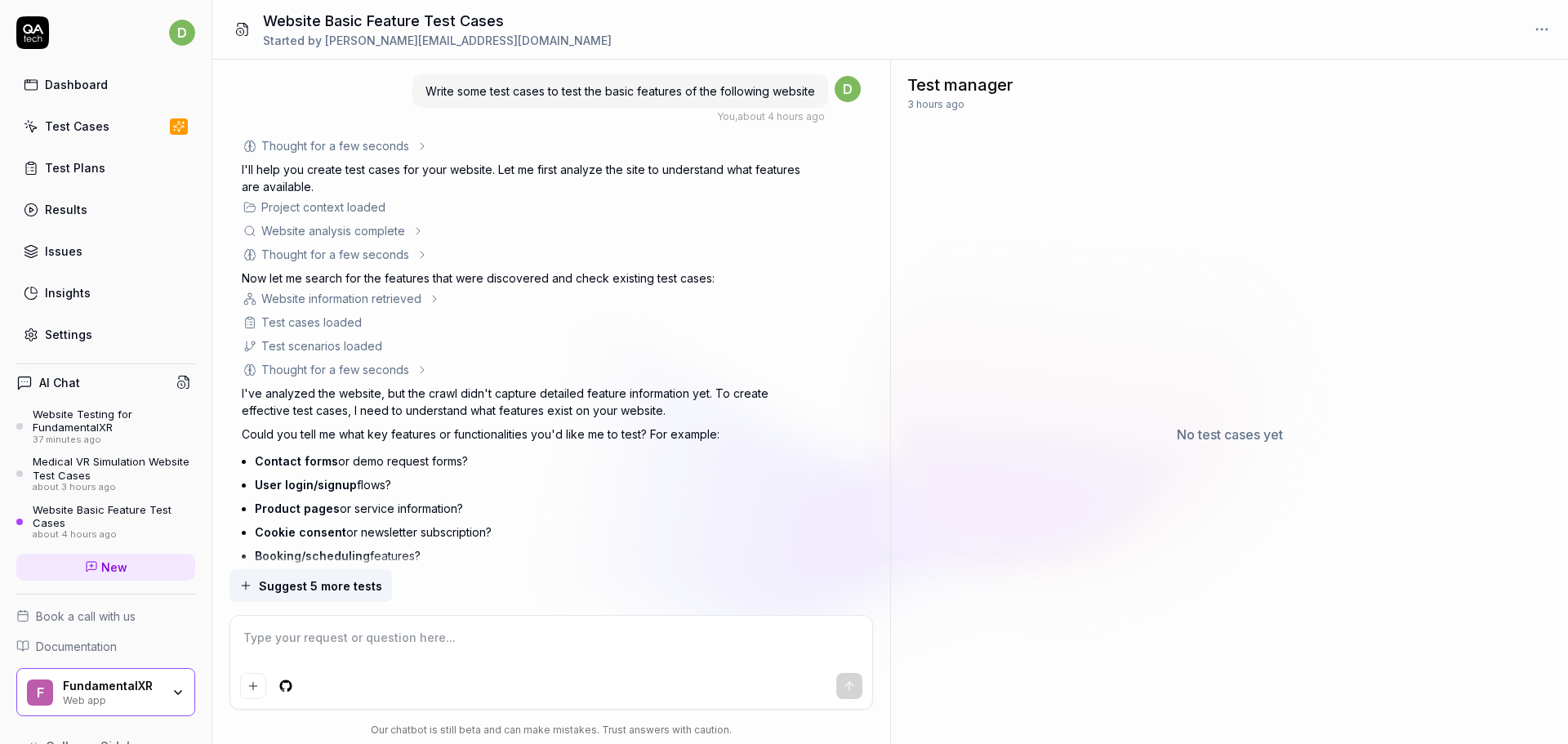
scroll to position [1012, 0]
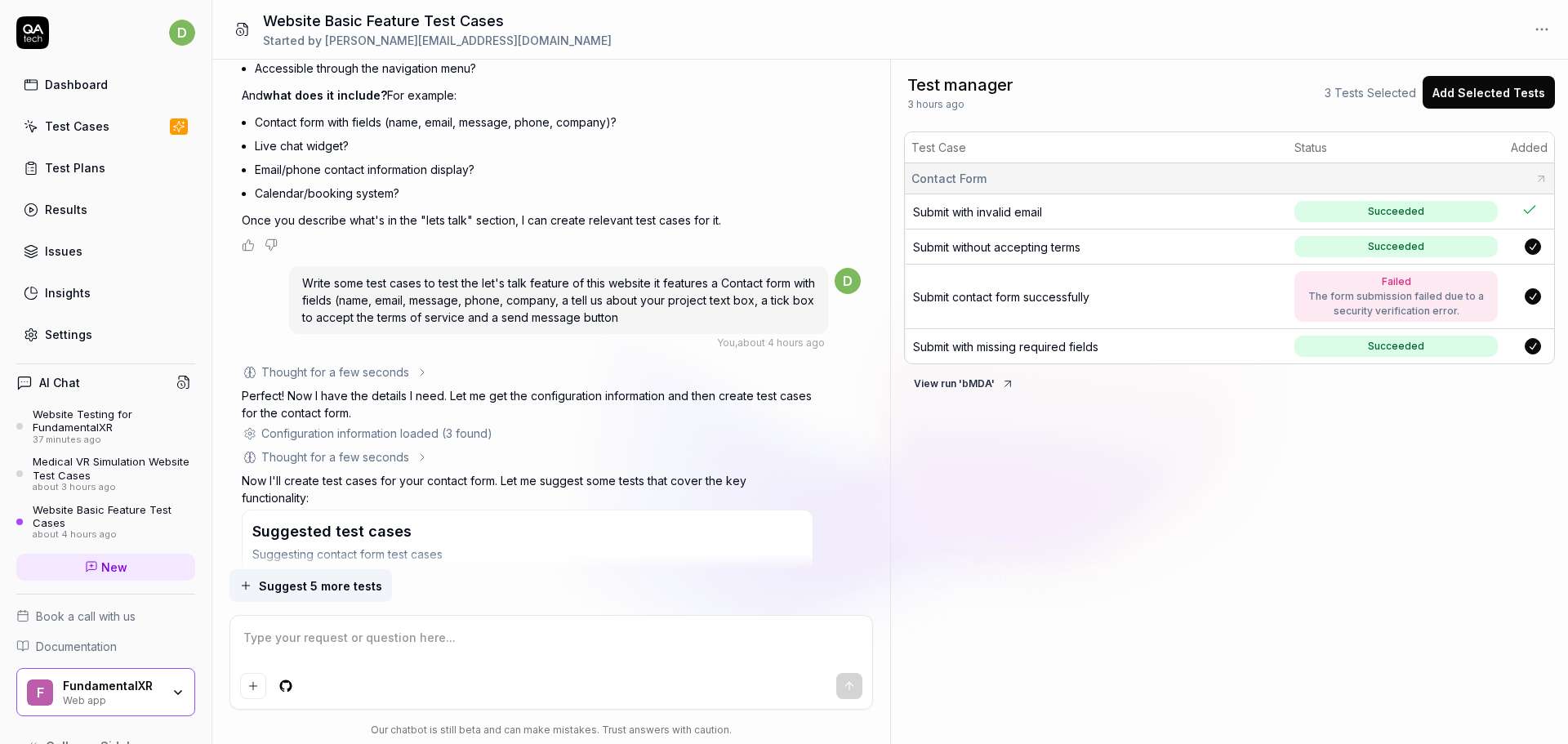
click at [76, 479] on div "Medical VR Simulation Website Test Cases" at bounding box center [114, 469] width 163 height 27
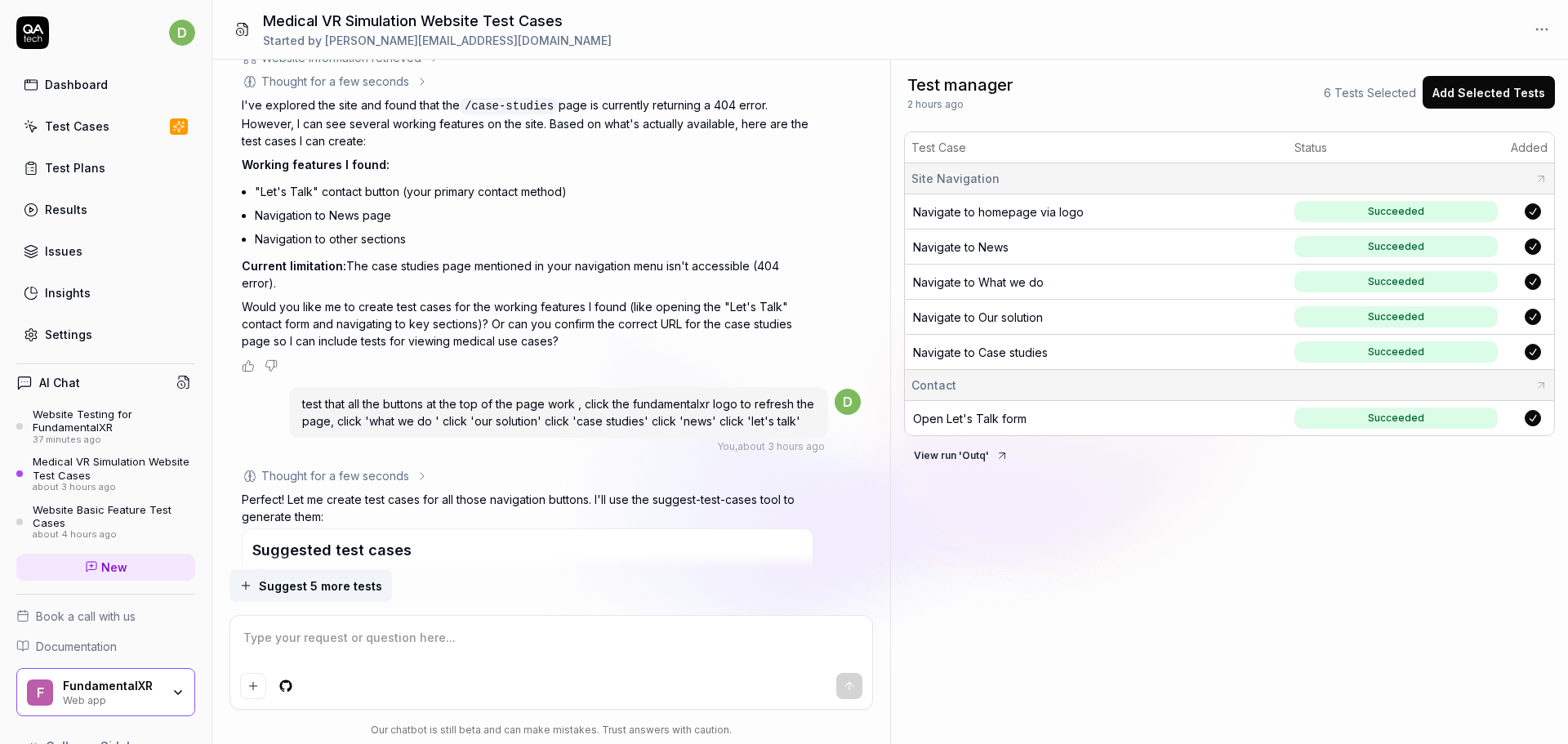
scroll to position [1766, 0]
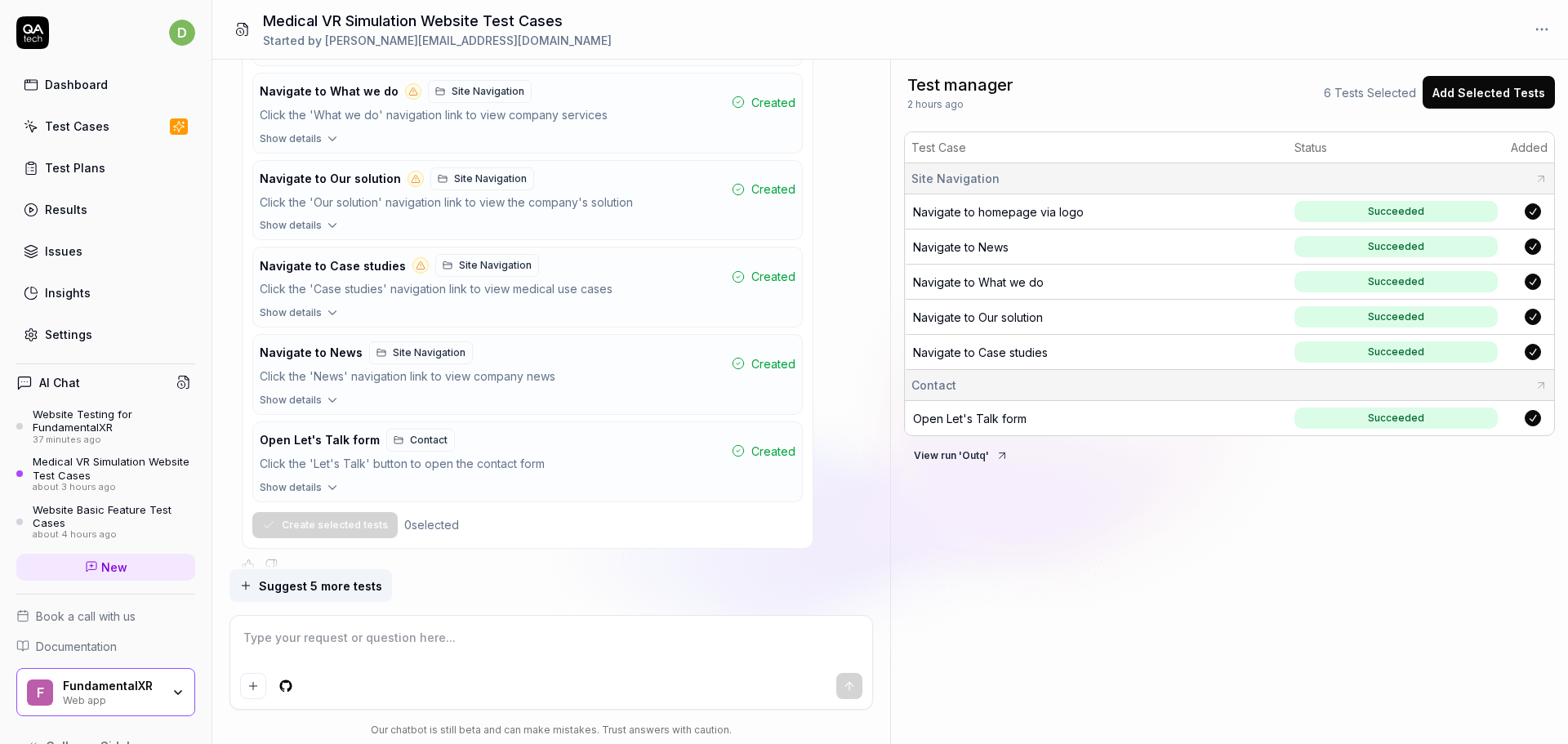
click at [79, 417] on div "Website Testing for FundamentalXR" at bounding box center [114, 421] width 163 height 27
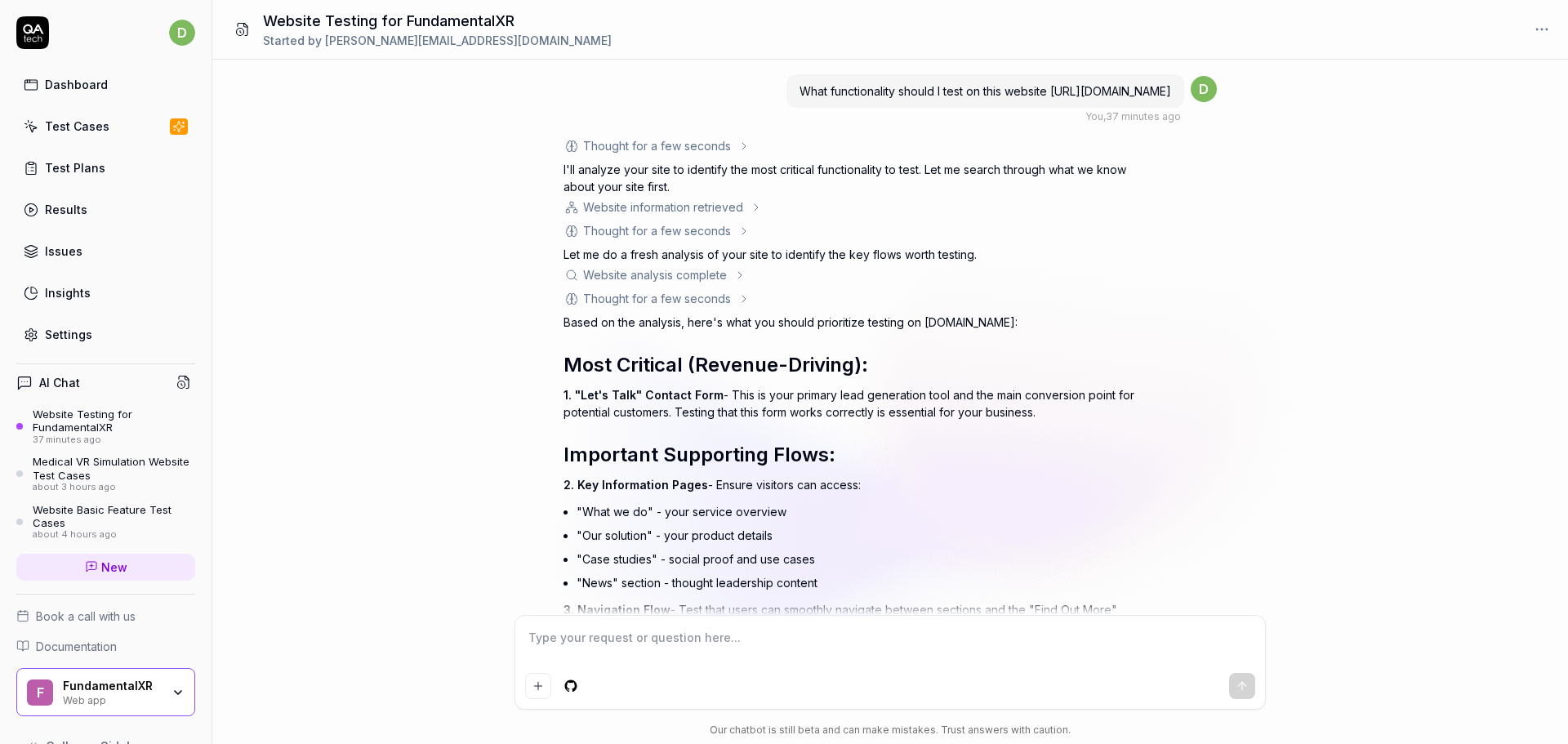
scroll to position [4429, 0]
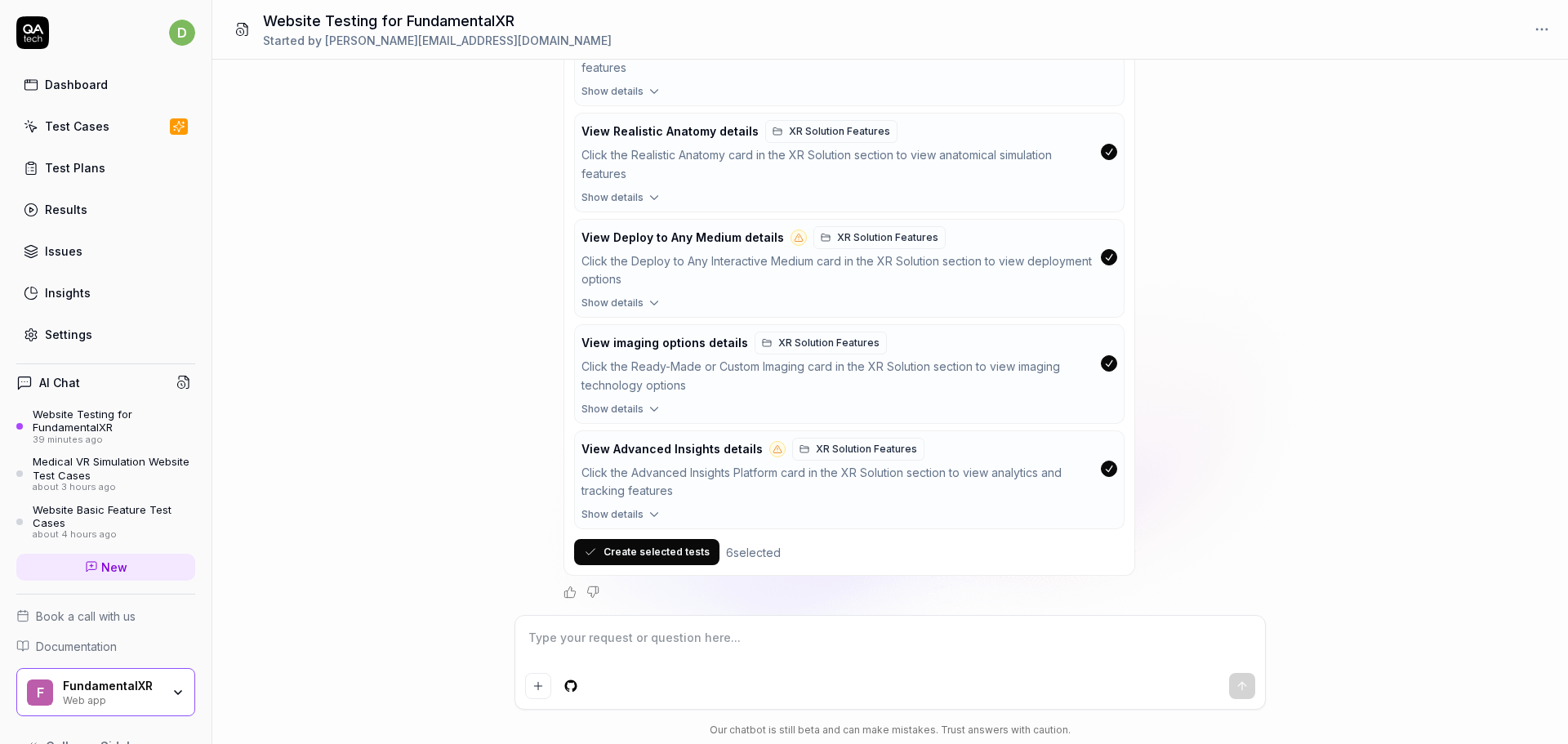
click at [1333, 479] on div "What functionality should I test on this website [URL][DOMAIN_NAME] You , 39 mi…" at bounding box center [890, 337] width 1356 height 555
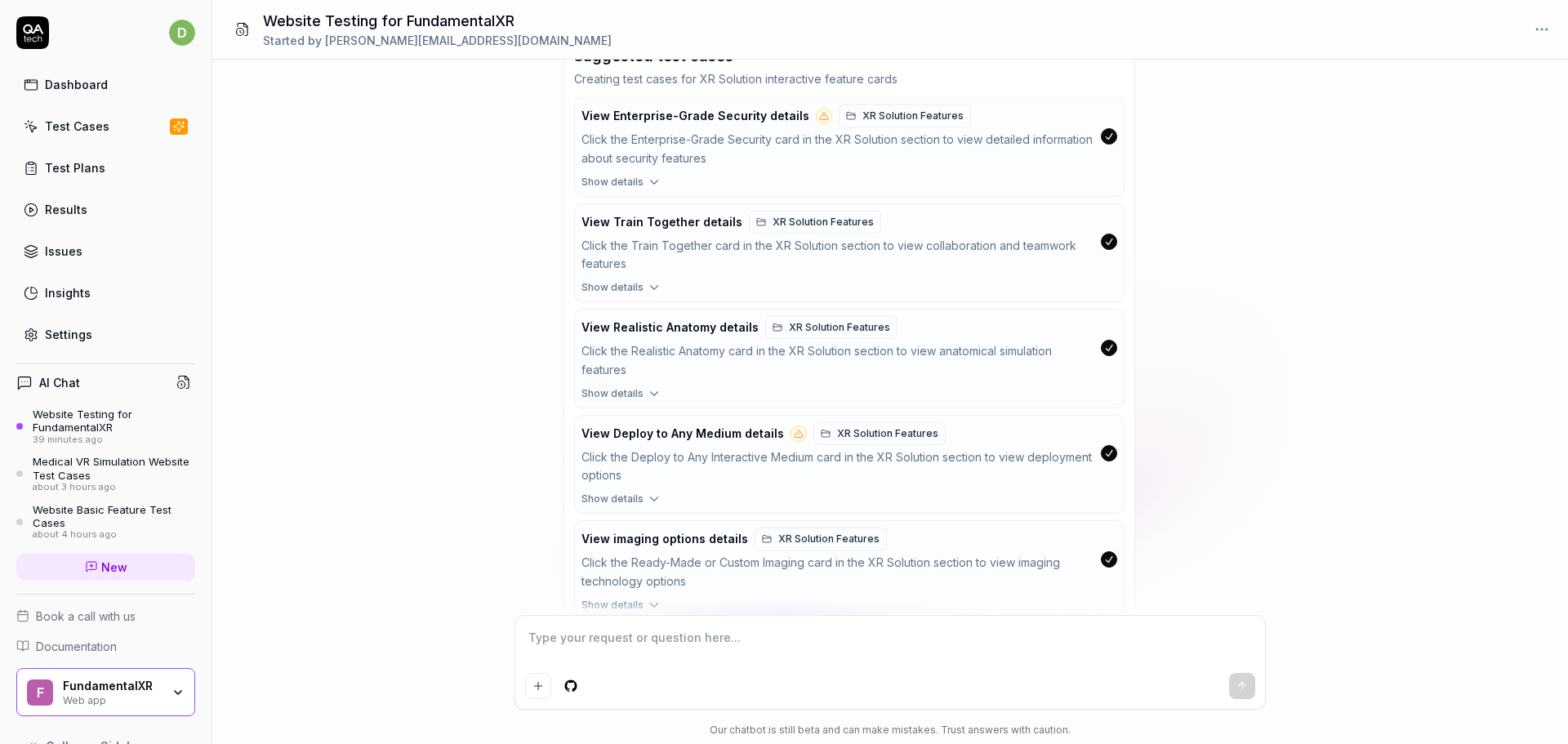
scroll to position [4266, 0]
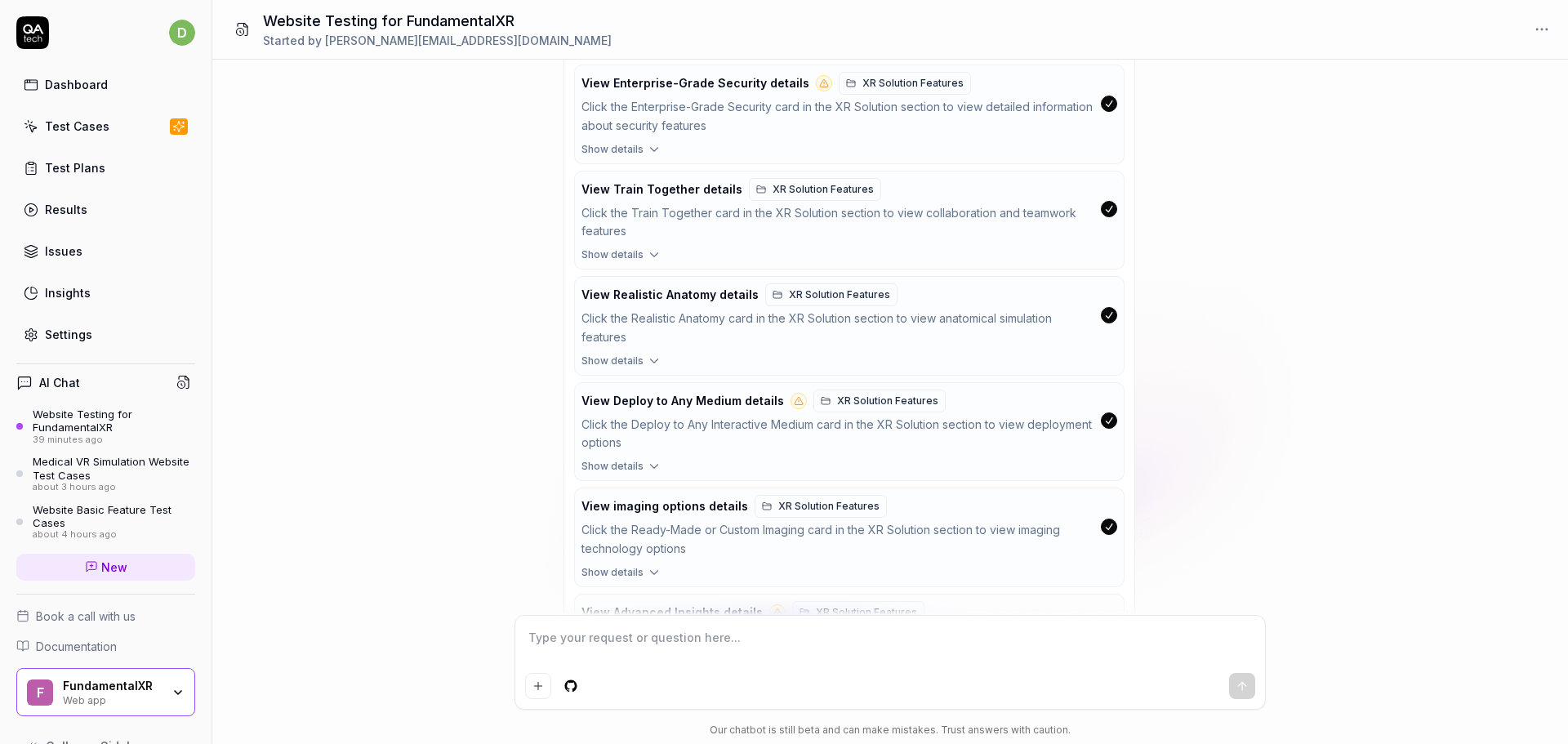
click at [1307, 256] on div "What functionality should I test on this website [URL][DOMAIN_NAME] You , 42 mi…" at bounding box center [890, 337] width 1356 height 555
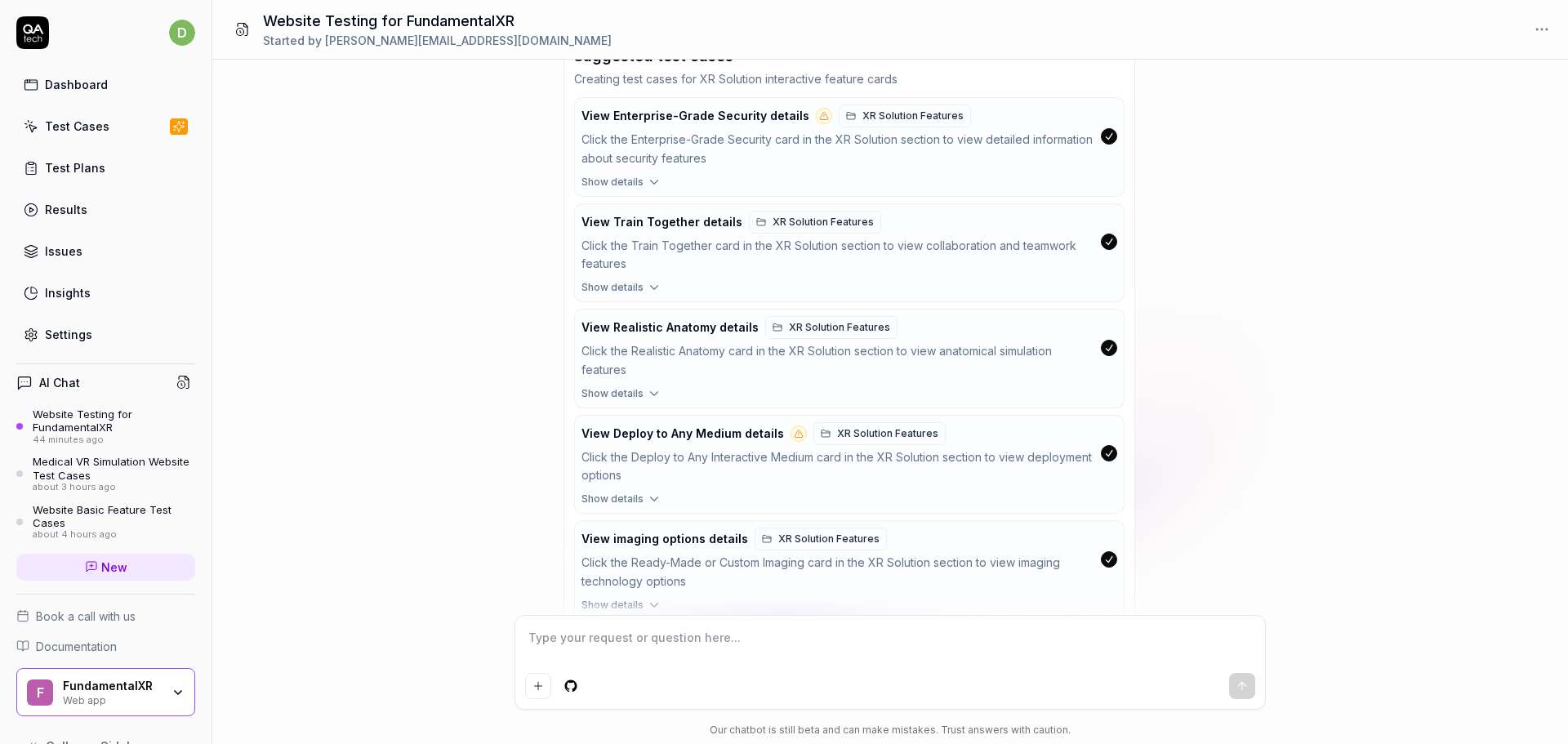
type textarea "*"
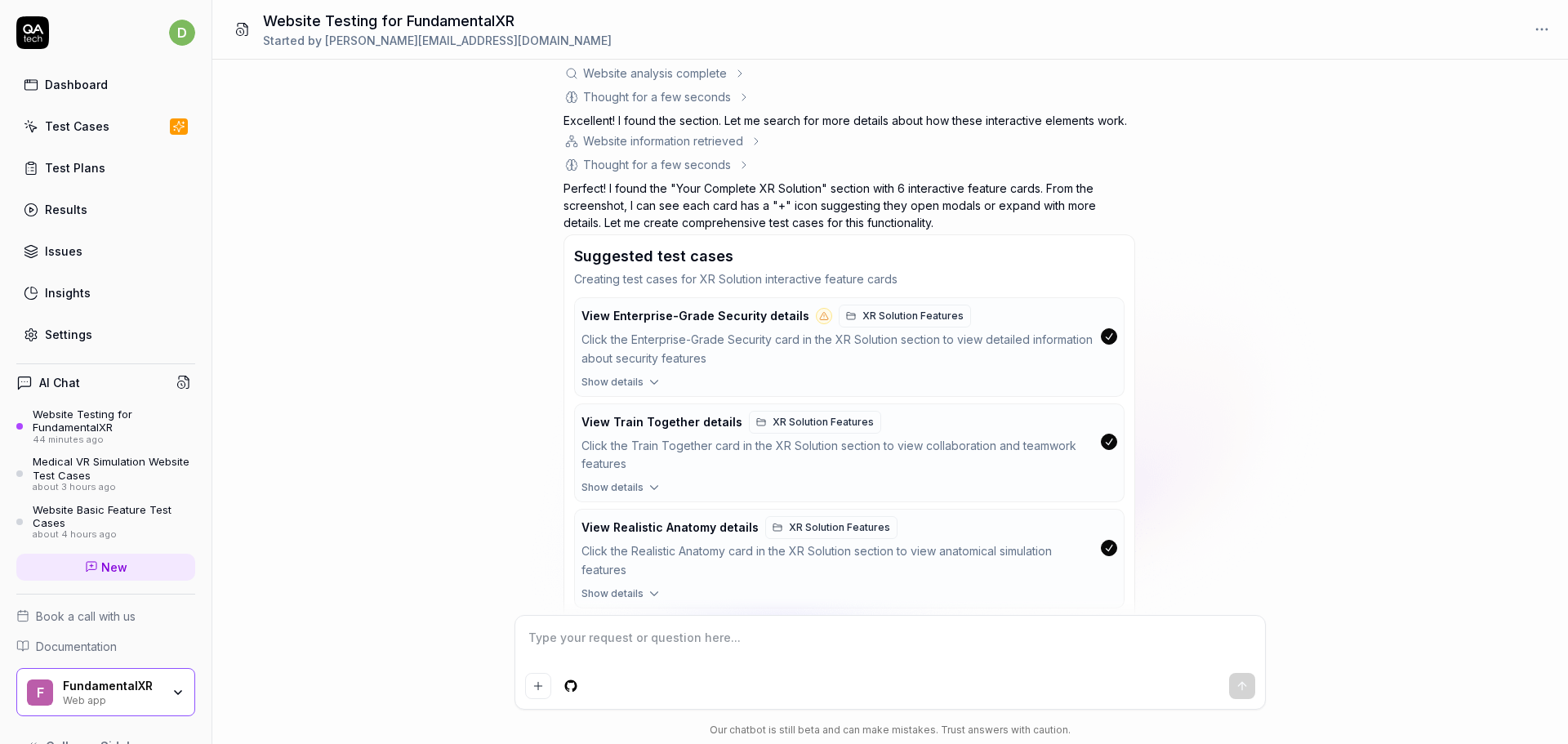
scroll to position [4005, 0]
